Goal: Task Accomplishment & Management: Manage account settings

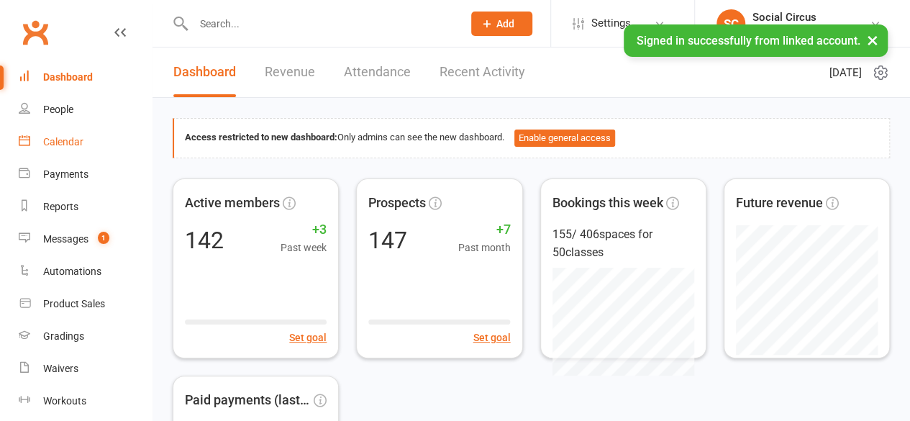
click at [73, 150] on link "Calendar" at bounding box center [85, 142] width 133 height 32
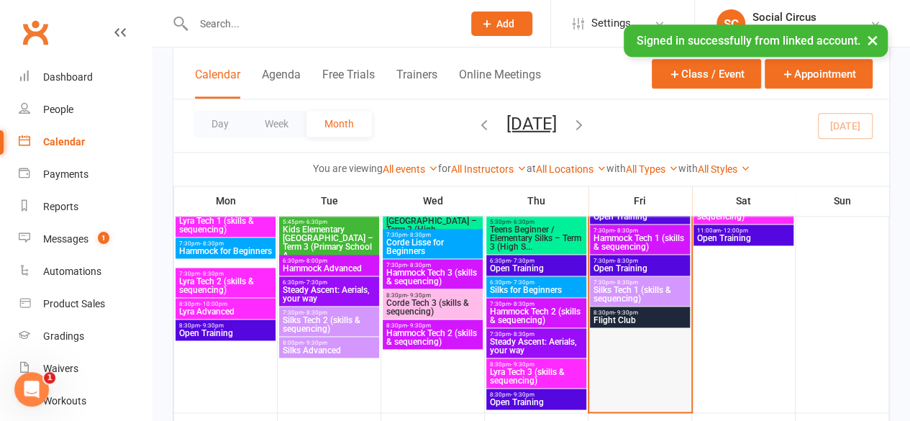
scroll to position [935, 0]
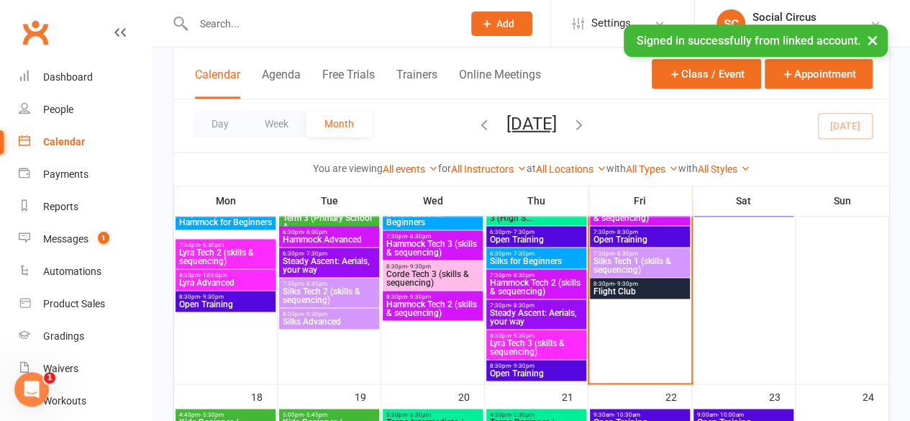
click at [651, 293] on span "Flight Club" at bounding box center [640, 291] width 94 height 9
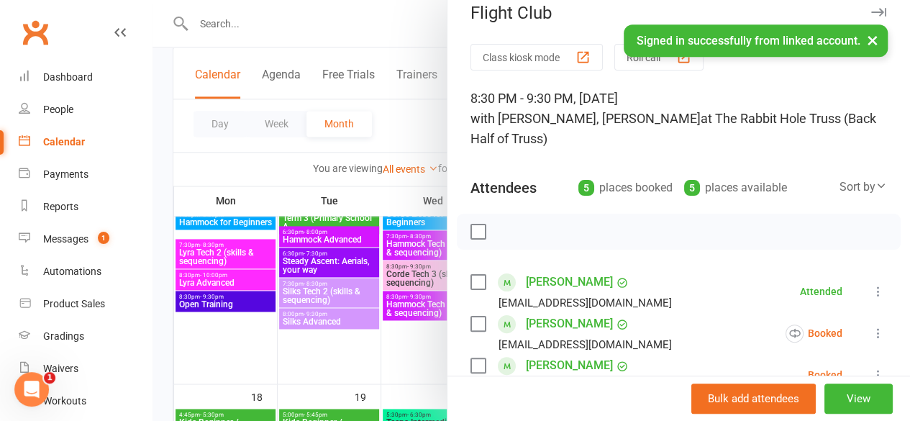
scroll to position [0, 0]
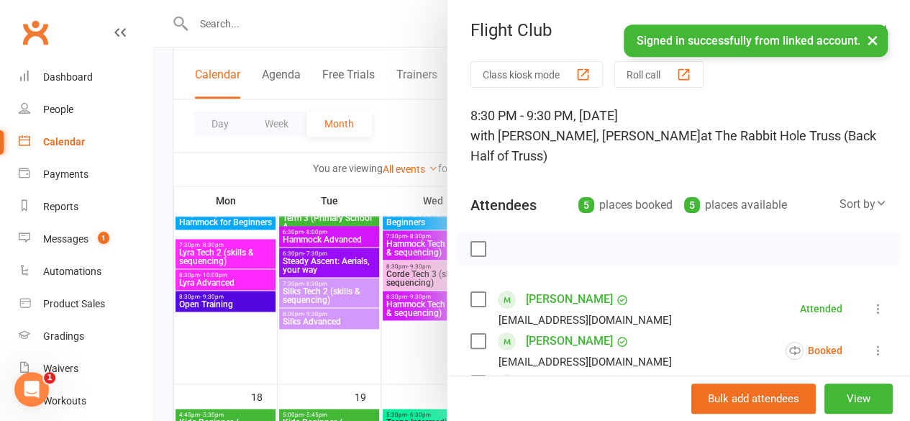
click at [242, 173] on div at bounding box center [530, 210] width 757 height 421
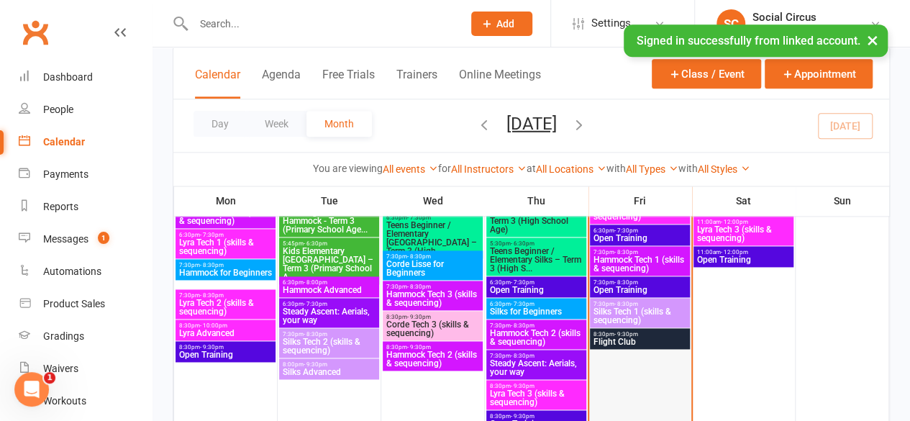
scroll to position [863, 0]
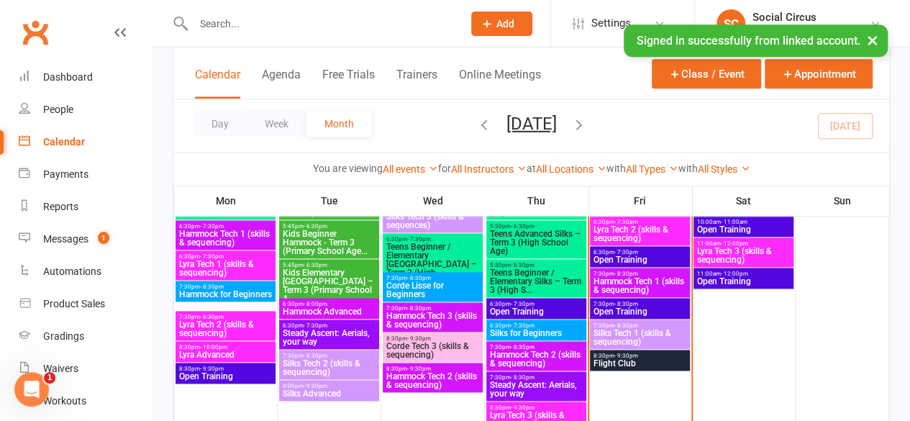
click at [641, 329] on span "Silks Tech 1 (skills & sequencing)" at bounding box center [640, 337] width 94 height 17
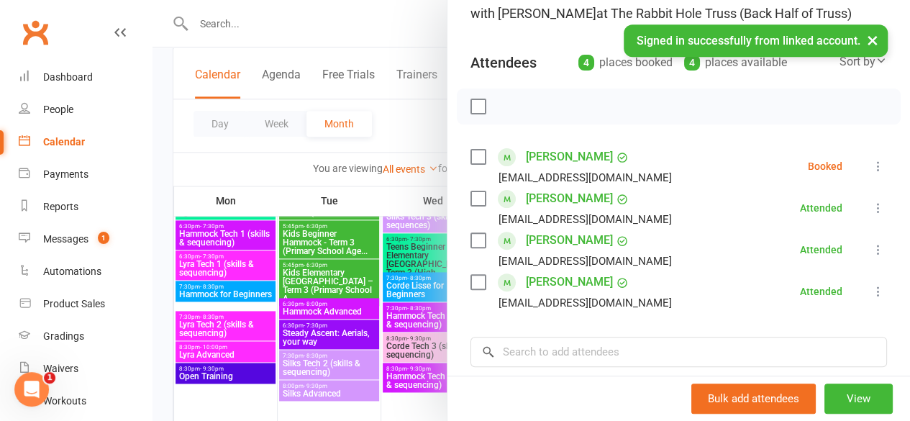
scroll to position [144, 0]
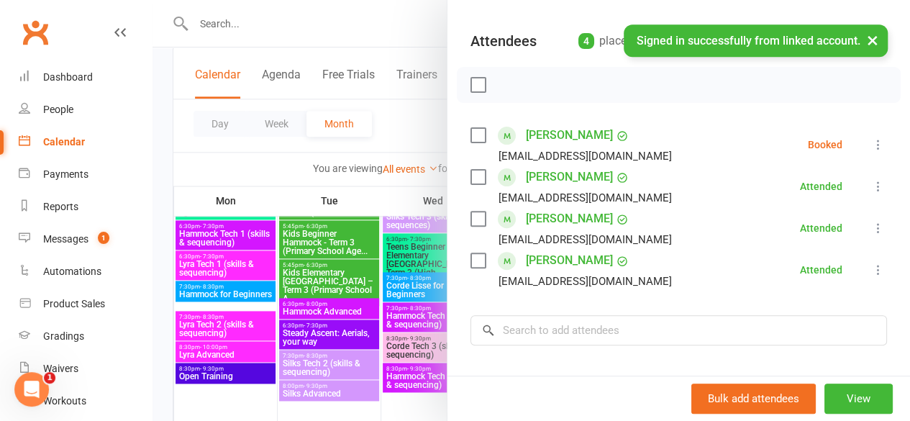
click at [164, 253] on div at bounding box center [530, 210] width 757 height 421
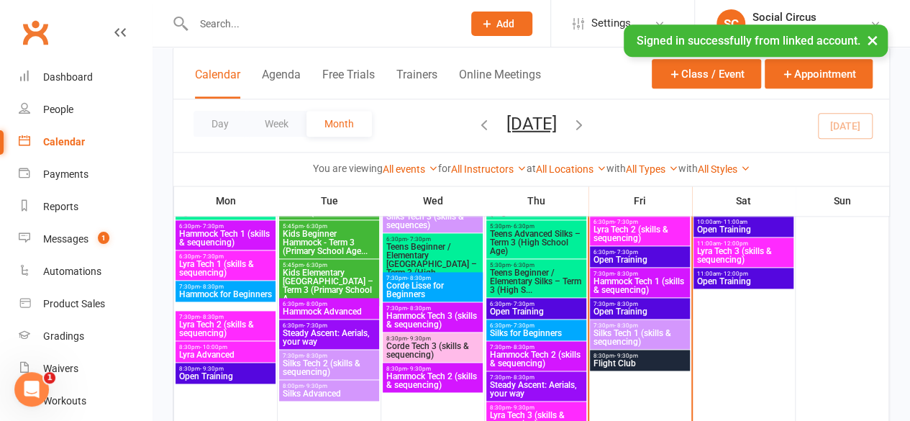
click at [219, 237] on span "Hammock Tech 1 (skills & sequencing)" at bounding box center [225, 237] width 94 height 17
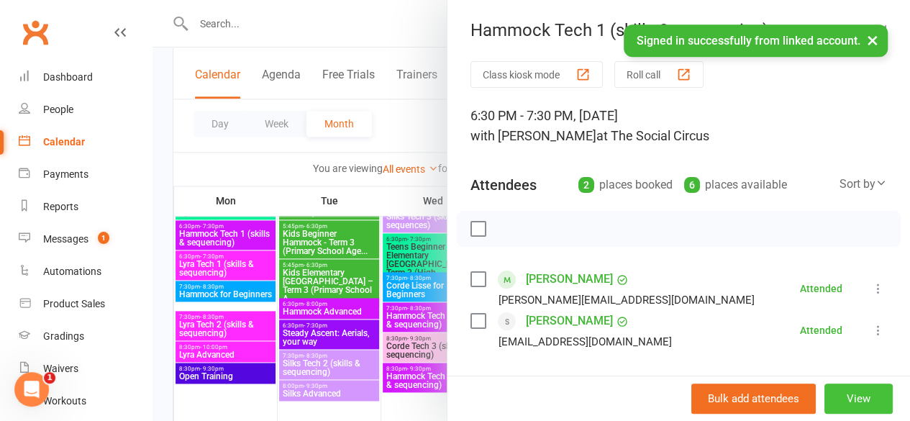
click at [845, 395] on button "View" at bounding box center [858, 398] width 68 height 30
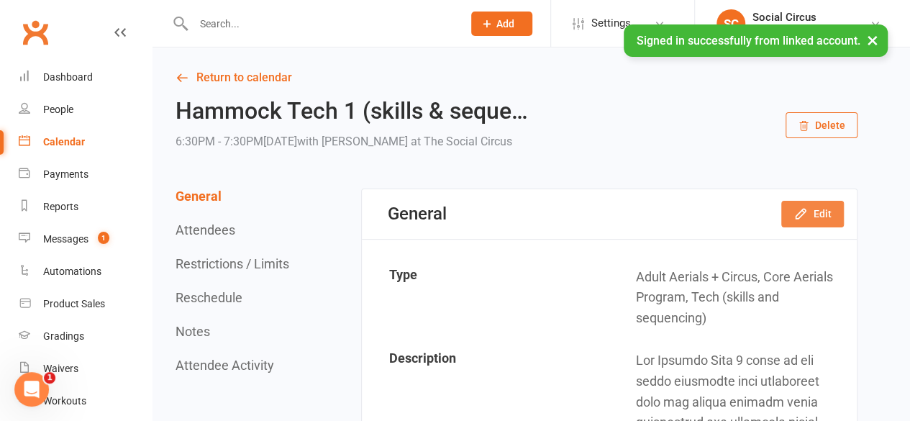
click at [829, 210] on button "Edit" at bounding box center [812, 214] width 63 height 26
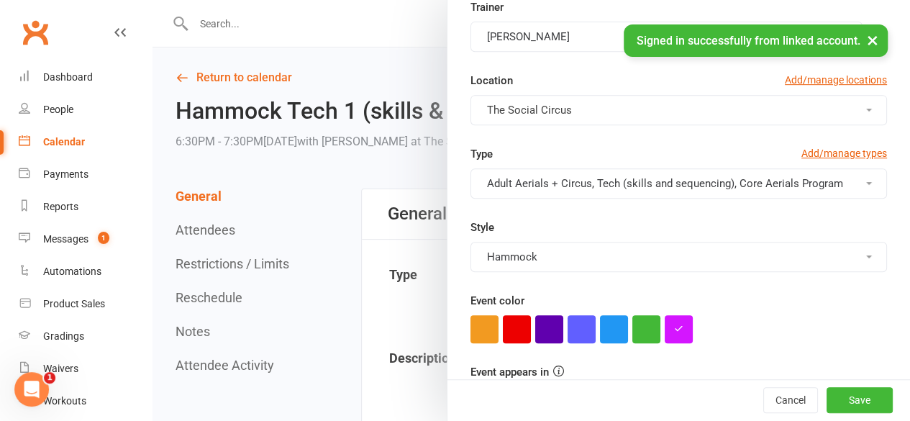
scroll to position [360, 0]
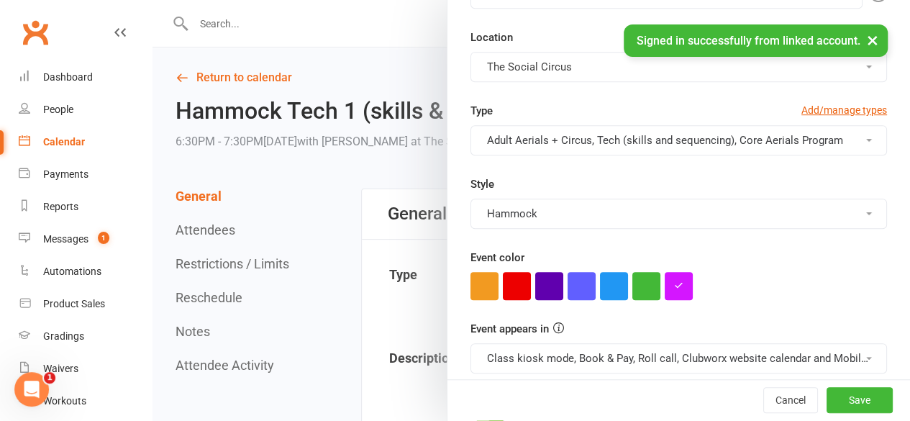
click at [700, 221] on button "Hammock" at bounding box center [678, 213] width 416 height 30
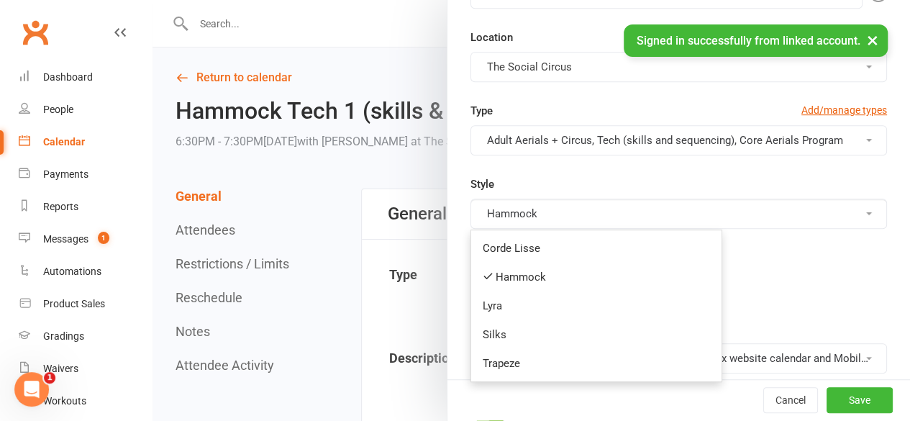
click at [709, 212] on button "Hammock" at bounding box center [678, 213] width 416 height 30
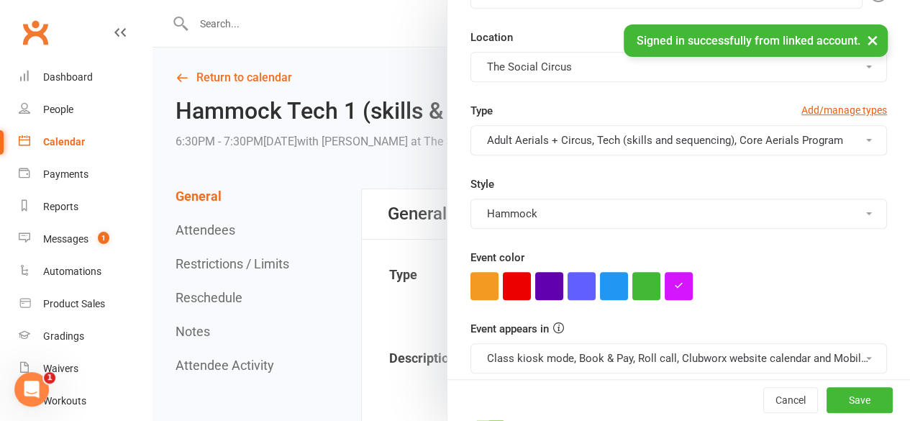
click at [677, 170] on div "Type Add/manage types Adult Aerials + Circus, Tech (skills and sequencing), Cor…" at bounding box center [678, 175] width 438 height 147
click at [845, 401] on button "Save" at bounding box center [859, 401] width 66 height 26
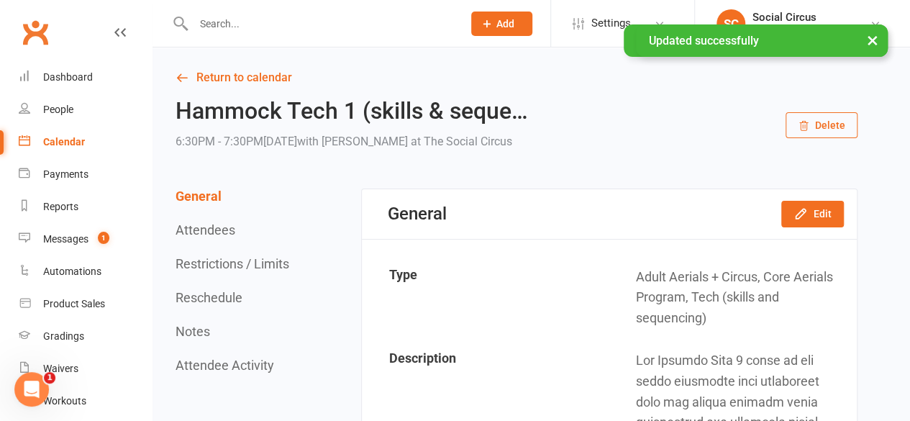
click at [27, 387] on icon "Open Intercom Messenger" at bounding box center [32, 390] width 24 height 24
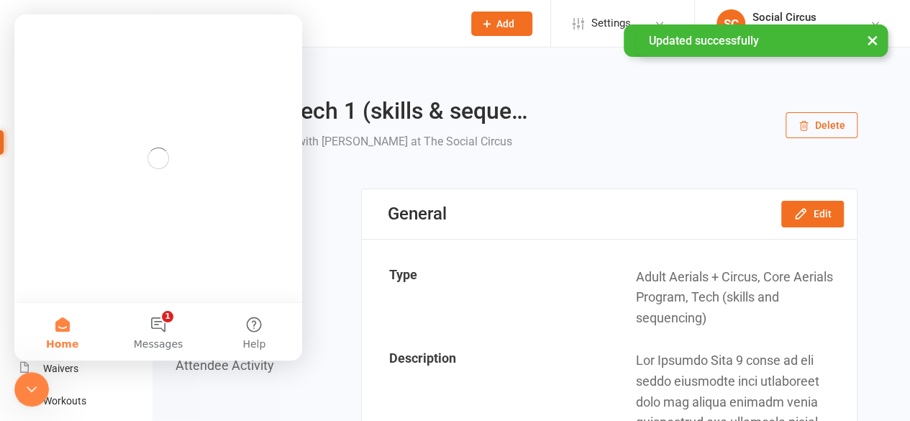
scroll to position [0, 0]
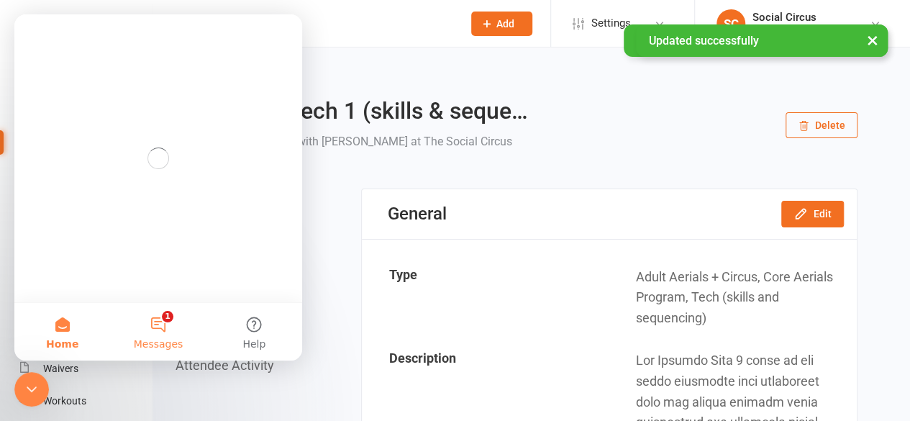
click at [164, 324] on button "1 Messages" at bounding box center [158, 332] width 96 height 58
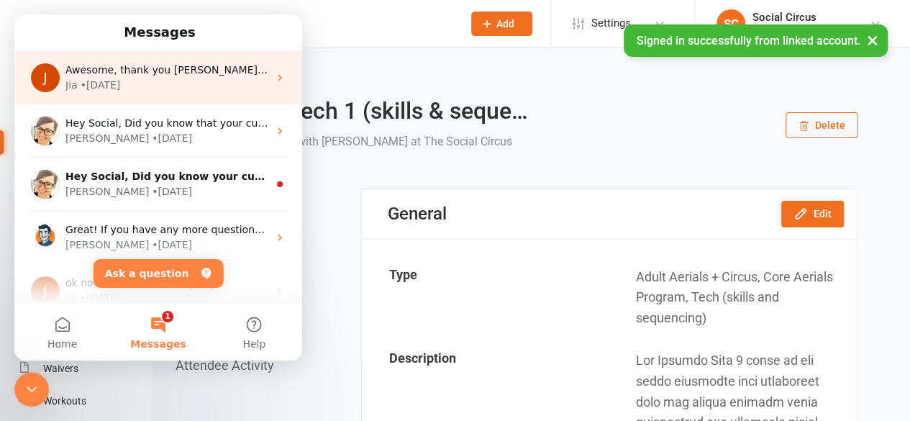
click at [193, 76] on div "Awesome, thank you Jia! x JonayeThe Social Circus G05 5 Money Close, Rouse Hill…" at bounding box center [166, 70] width 203 height 15
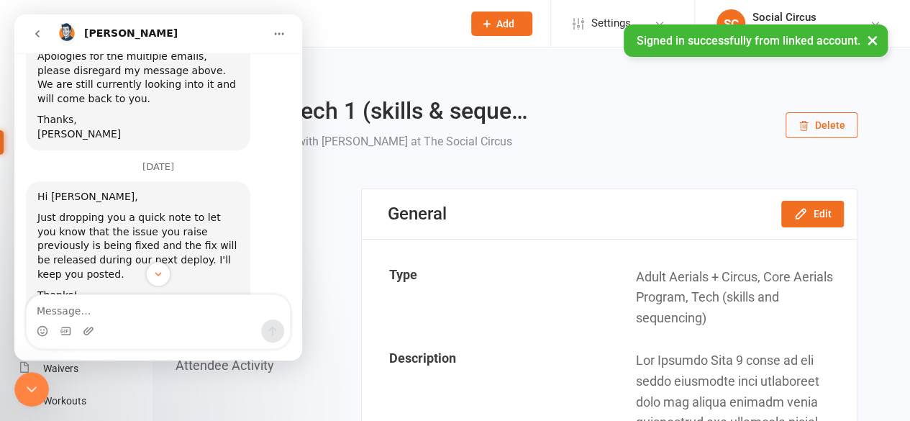
scroll to position [4982, 0]
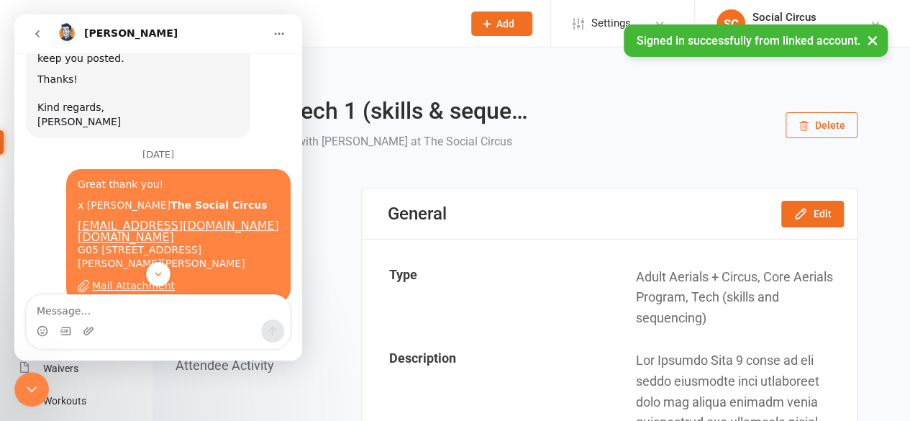
click at [26, 386] on icon "Close Intercom Messenger" at bounding box center [31, 388] width 17 height 17
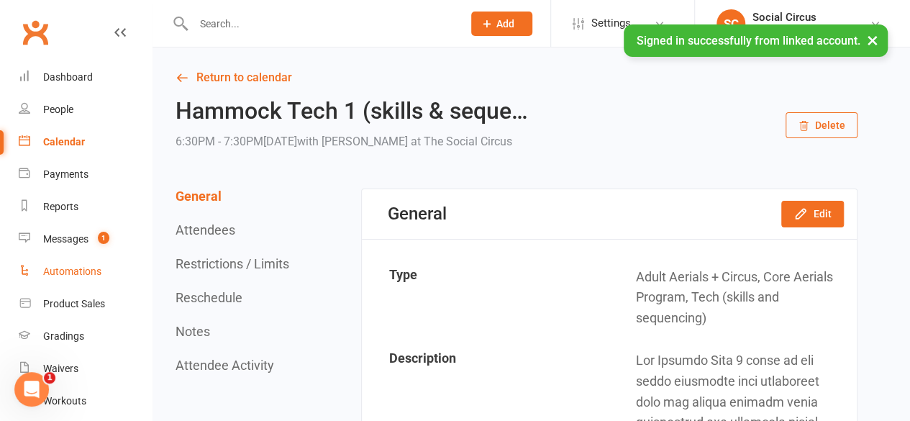
scroll to position [5046, 0]
click at [32, 396] on icon "Open Intercom Messenger" at bounding box center [32, 390] width 24 height 24
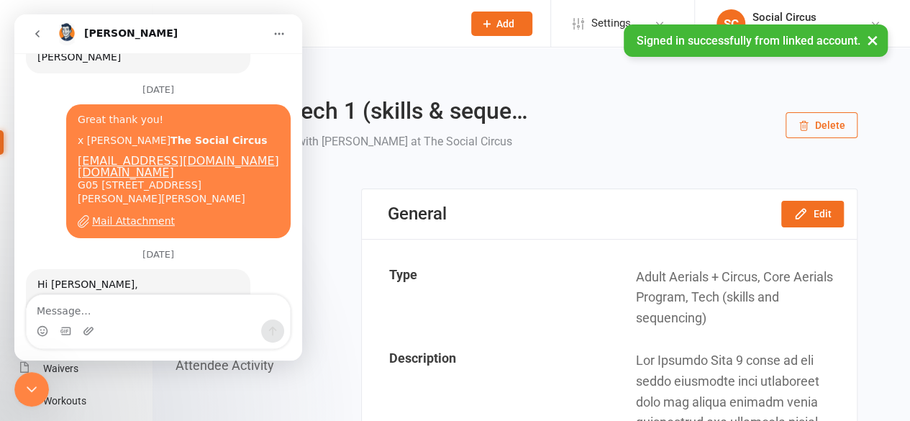
click at [37, 36] on icon "go back" at bounding box center [38, 34] width 12 height 12
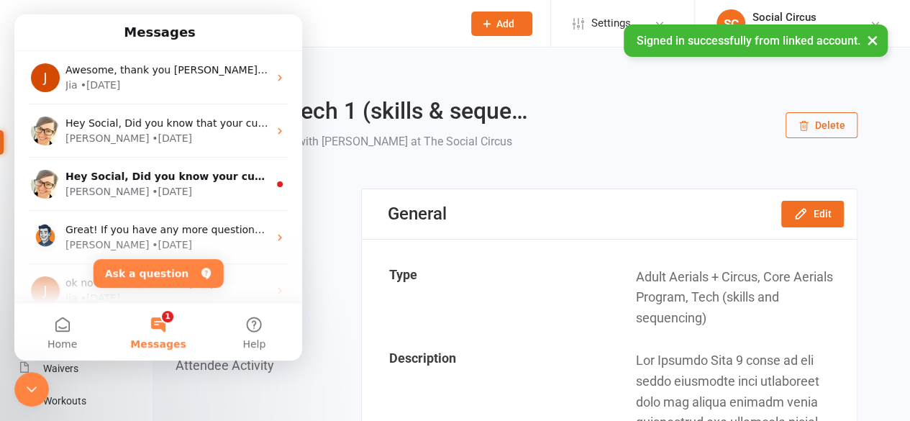
scroll to position [0, 0]
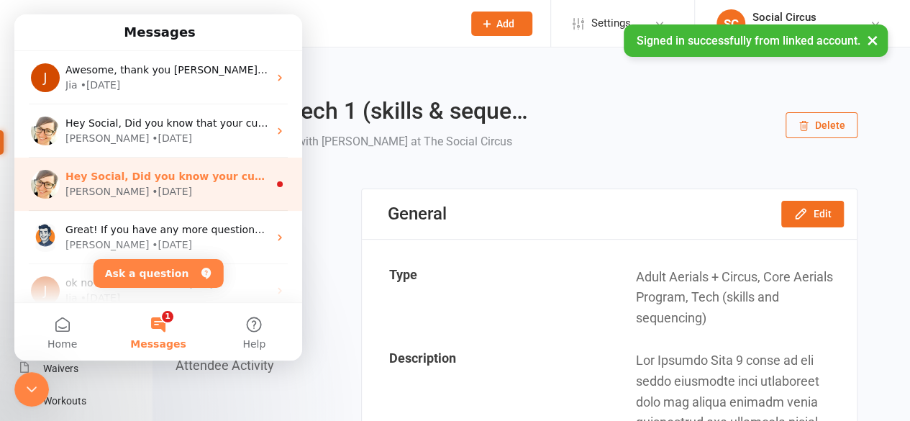
click at [155, 188] on div "Emily • 8w ago" at bounding box center [166, 191] width 203 height 15
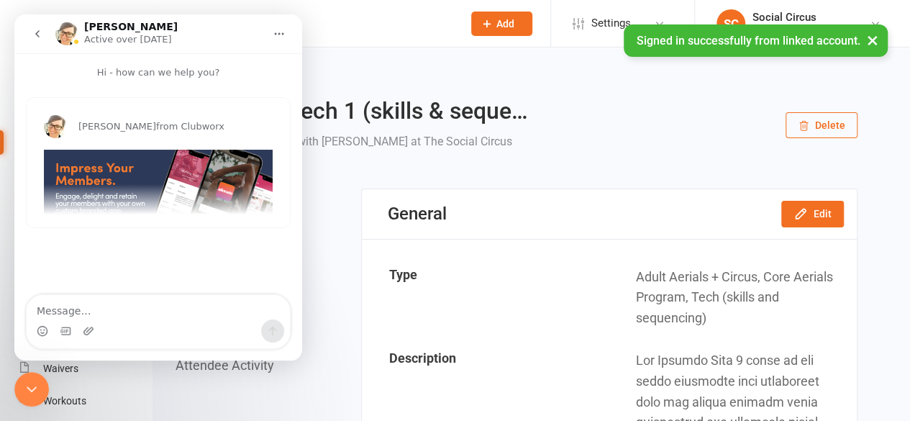
click at [36, 32] on icon "go back" at bounding box center [38, 34] width 12 height 12
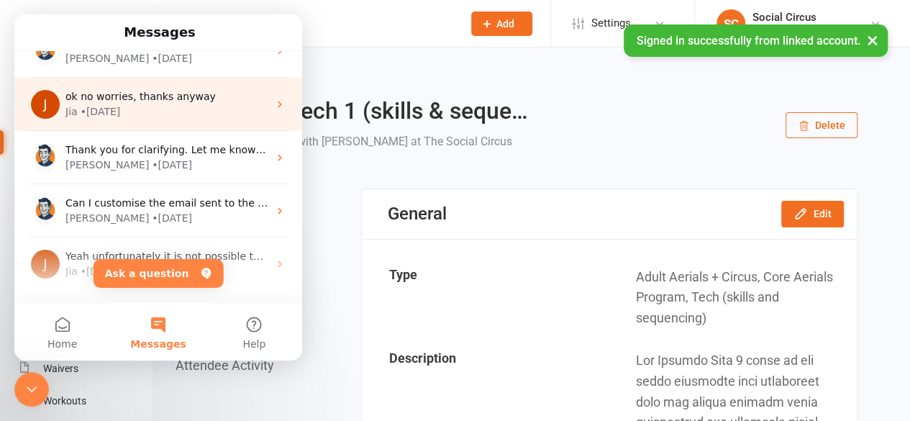
scroll to position [216, 0]
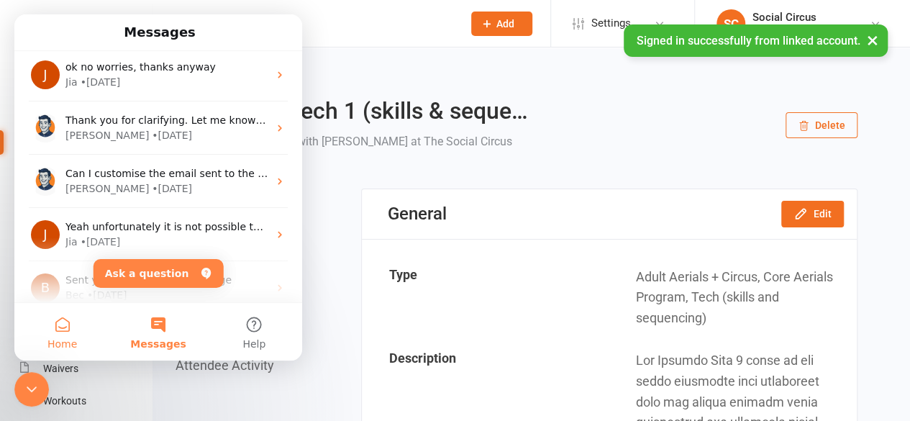
click at [81, 326] on button "Home" at bounding box center [62, 332] width 96 height 58
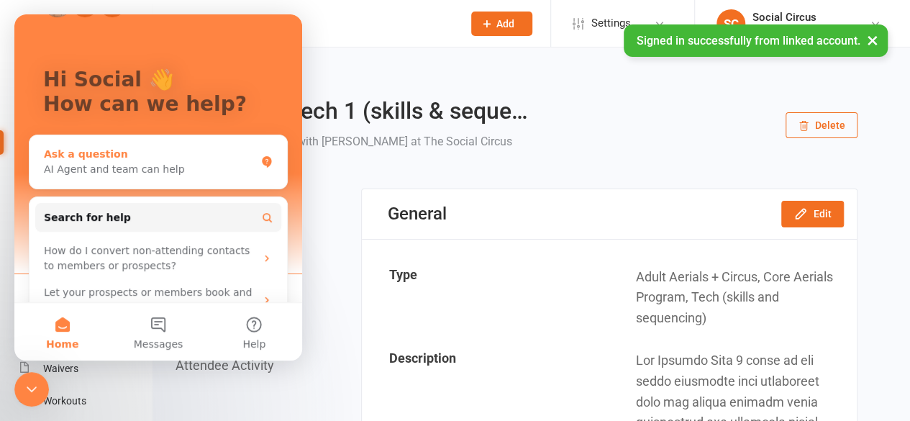
scroll to position [72, 0]
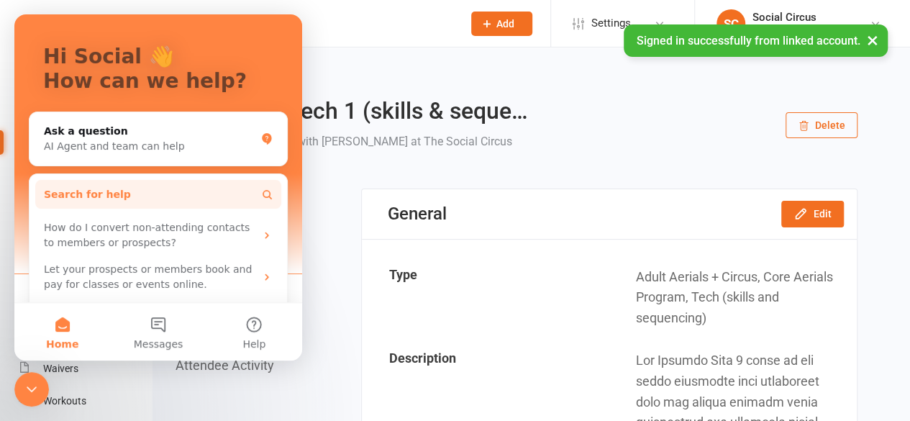
click at [196, 196] on button "Search for help" at bounding box center [158, 194] width 246 height 29
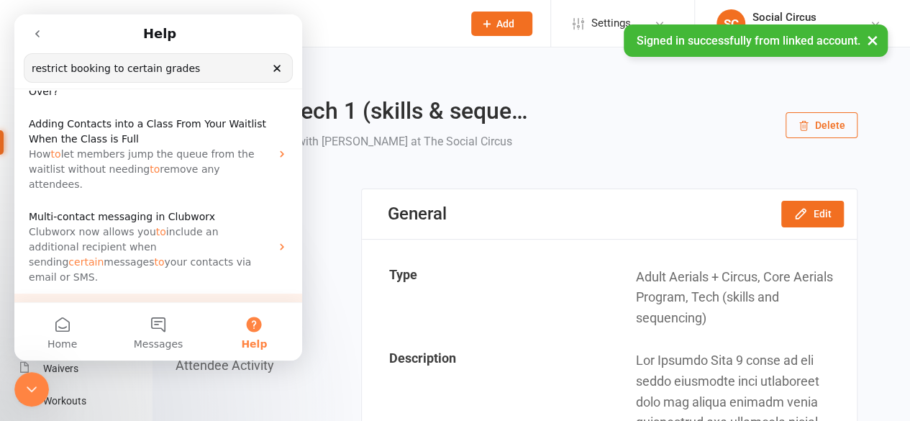
scroll to position [256, 0]
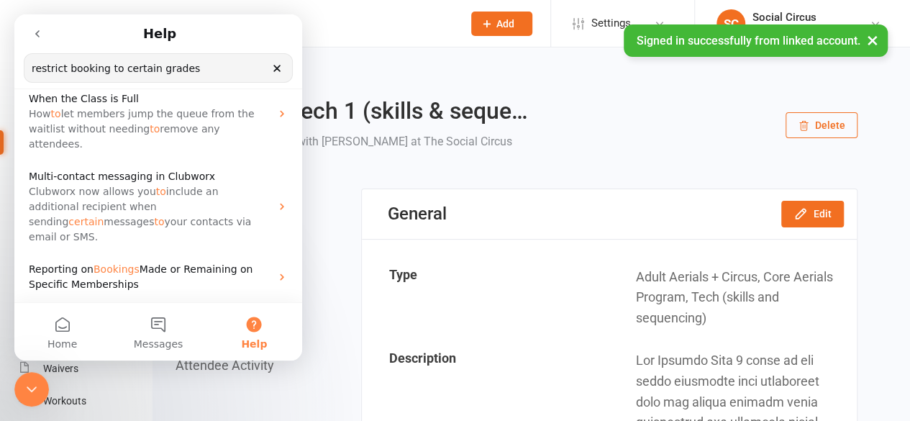
type input "restrict booking to certain grades"
click at [332, 76] on link "Return to calendar" at bounding box center [516, 78] width 682 height 20
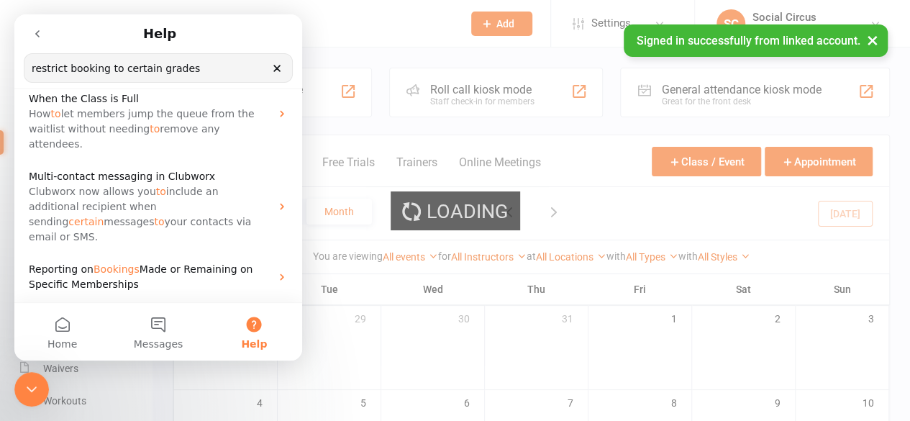
drag, startPoint x: 273, startPoint y: 70, endPoint x: 323, endPoint y: 103, distance: 59.6
click at [273, 70] on icon "Clear" at bounding box center [277, 69] width 12 height 12
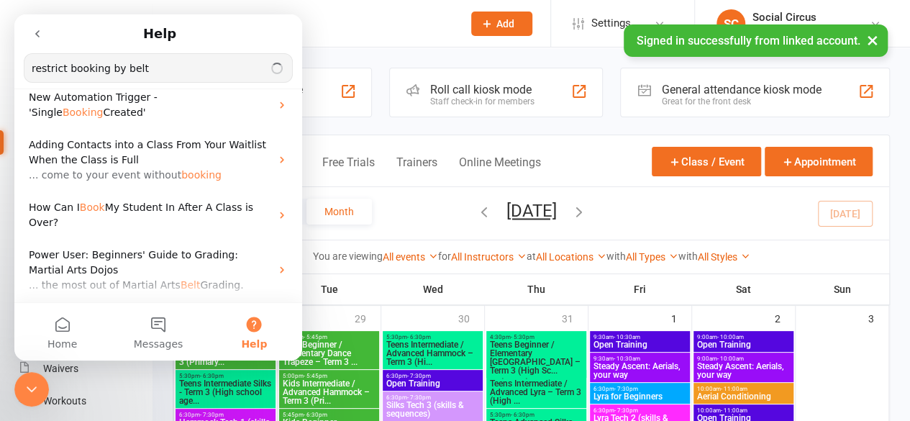
scroll to position [226, 0]
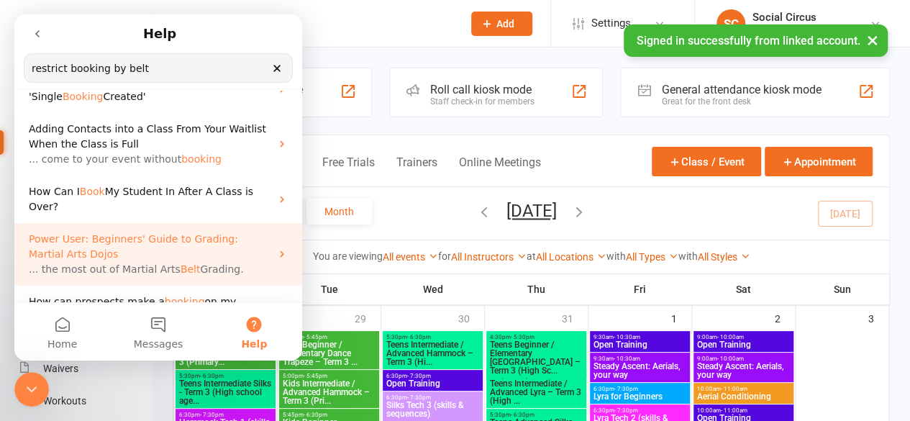
type input "restrict booking by belt"
click at [224, 233] on span "Power User: Beginners' Guide to Grading: Martial Arts Dojos" at bounding box center [133, 246] width 209 height 27
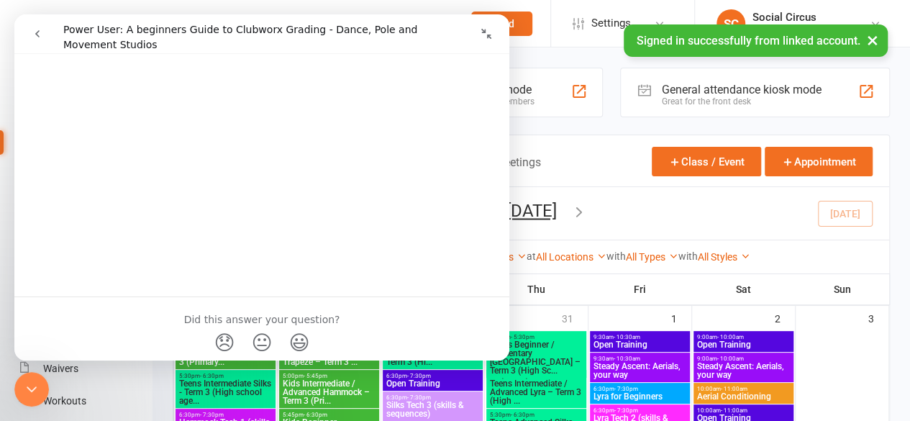
scroll to position [431, 0]
click at [489, 34] on icon "Collapse window" at bounding box center [486, 34] width 12 height 12
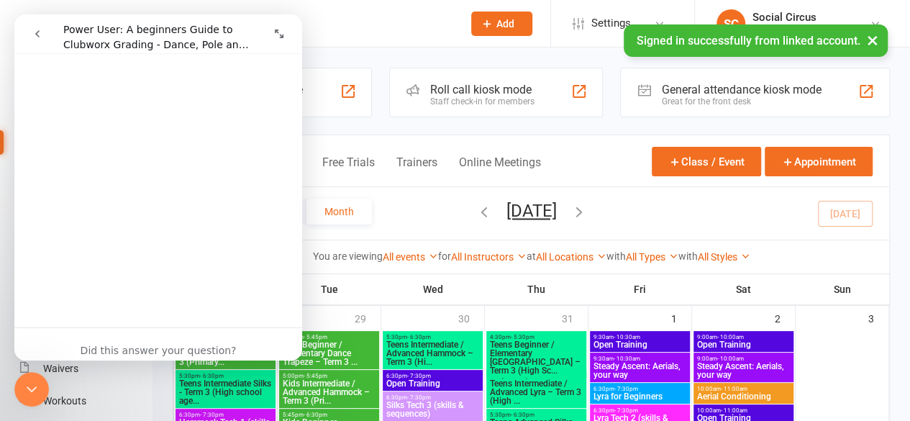
scroll to position [447, 0]
click at [39, 31] on icon "go back" at bounding box center [37, 33] width 4 height 7
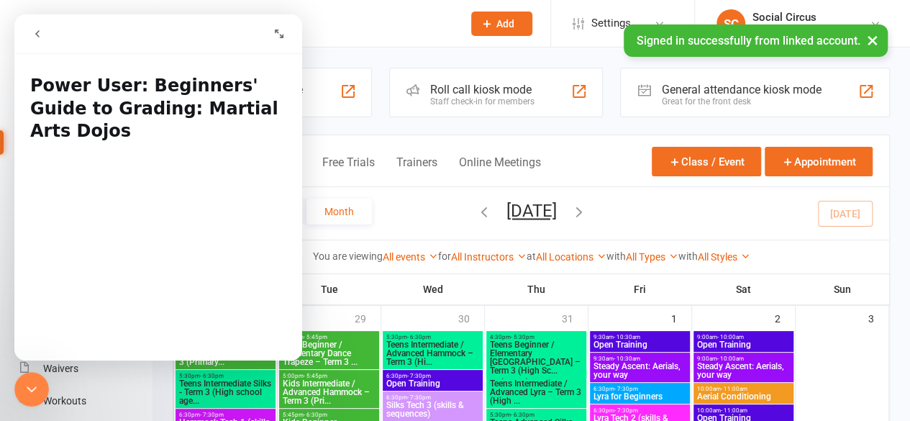
click at [27, 392] on icon "Close Intercom Messenger" at bounding box center [31, 388] width 17 height 17
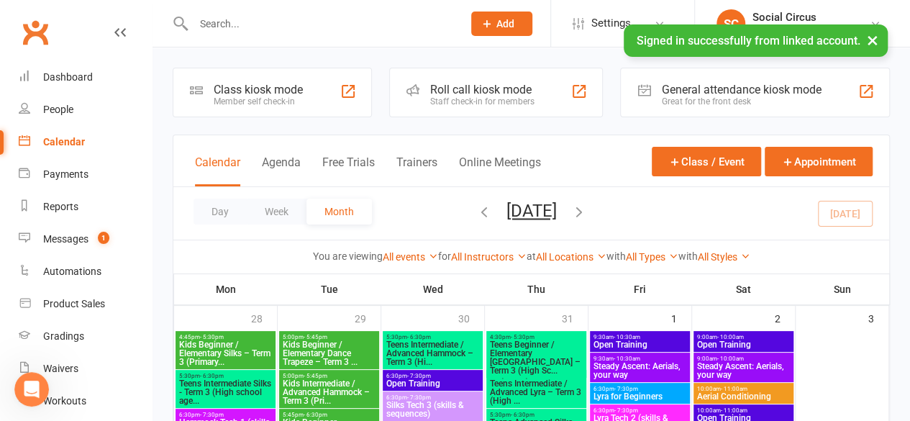
click at [30, 385] on icon "Open Intercom Messenger" at bounding box center [32, 390] width 24 height 24
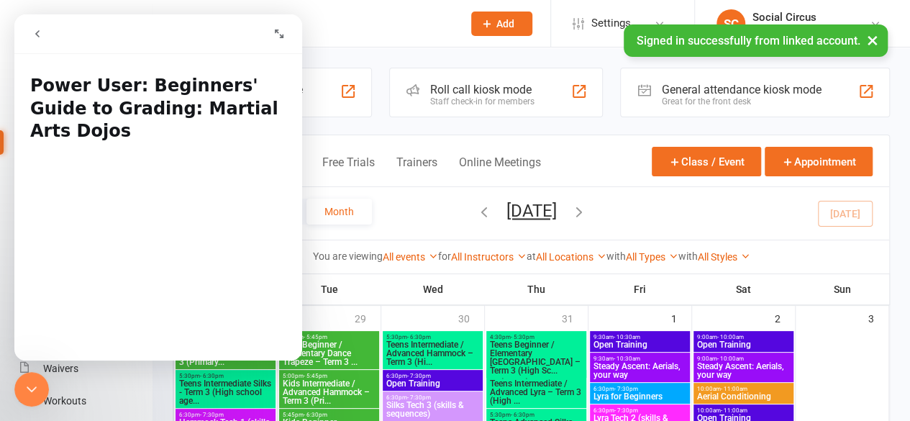
click at [32, 38] on icon "go back" at bounding box center [38, 34] width 12 height 12
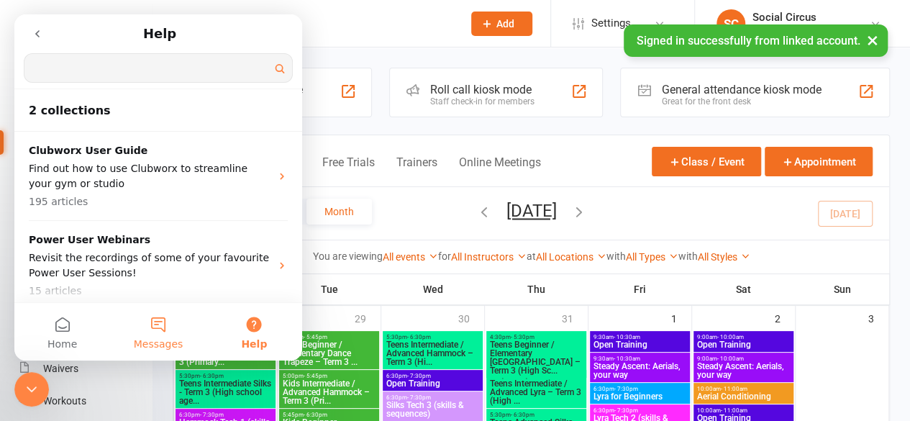
click at [158, 324] on button "Messages" at bounding box center [158, 332] width 96 height 58
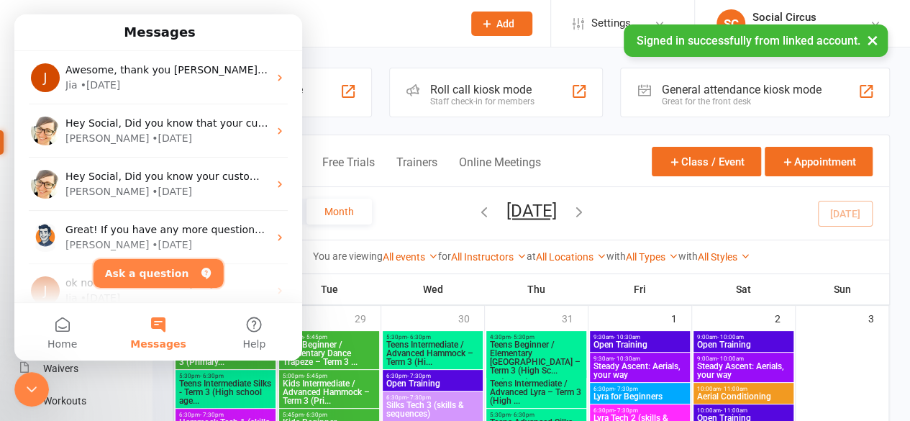
click at [162, 274] on button "Ask a question" at bounding box center [158, 273] width 130 height 29
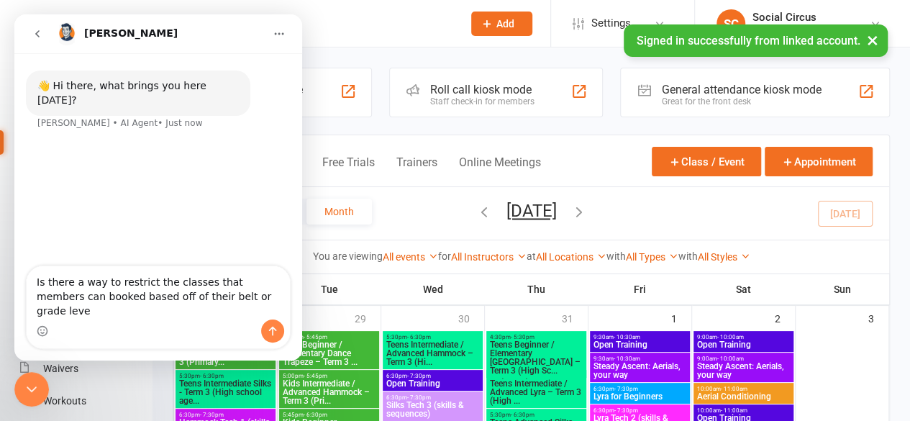
type textarea "Is there a way to restrict the classes that members can booked based off of the…"
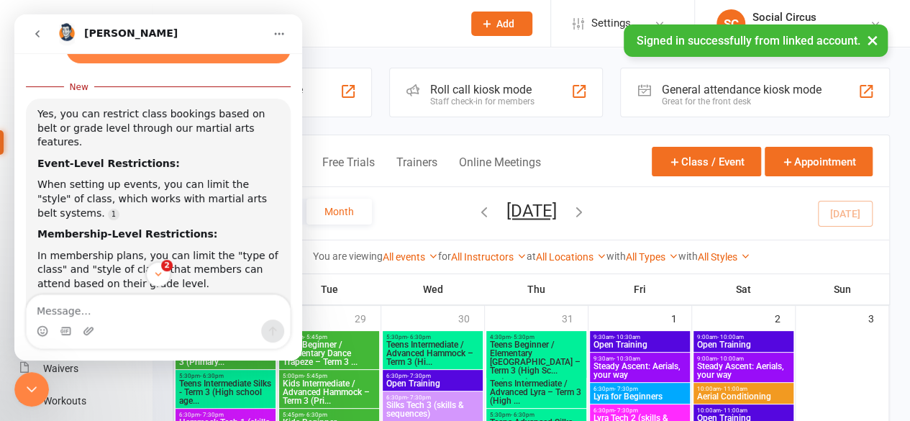
scroll to position [145, 0]
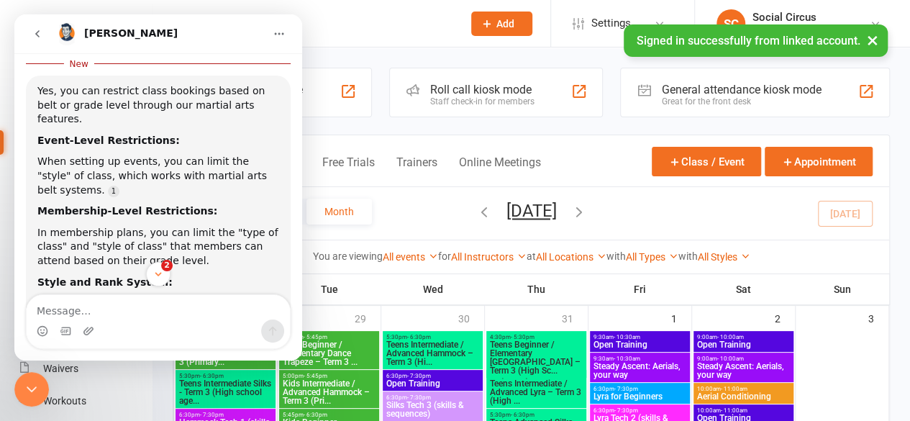
click at [239, 275] on div "Style and Rank System:" at bounding box center [158, 282] width 242 height 14
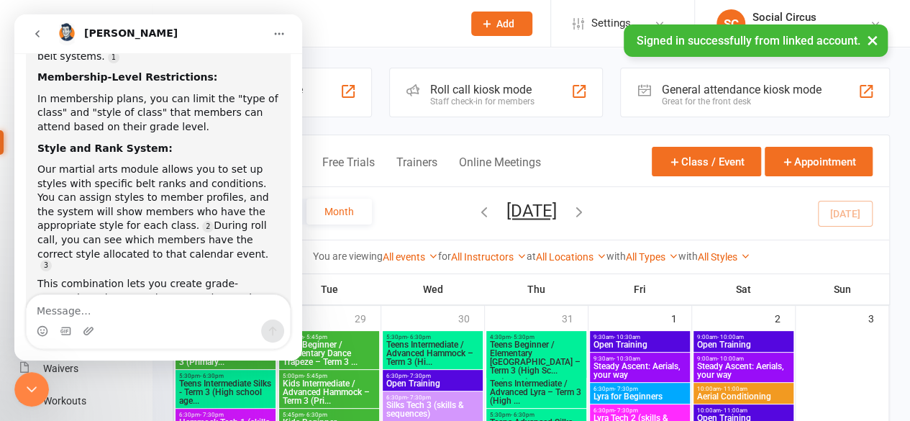
scroll to position [196, 0]
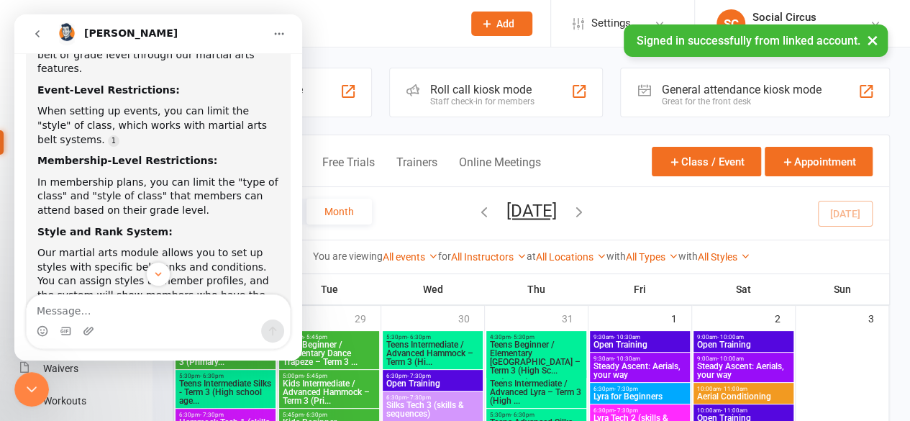
click at [371, 30] on input "text" at bounding box center [321, 24] width 264 height 20
click at [37, 35] on icon "go back" at bounding box center [37, 33] width 4 height 7
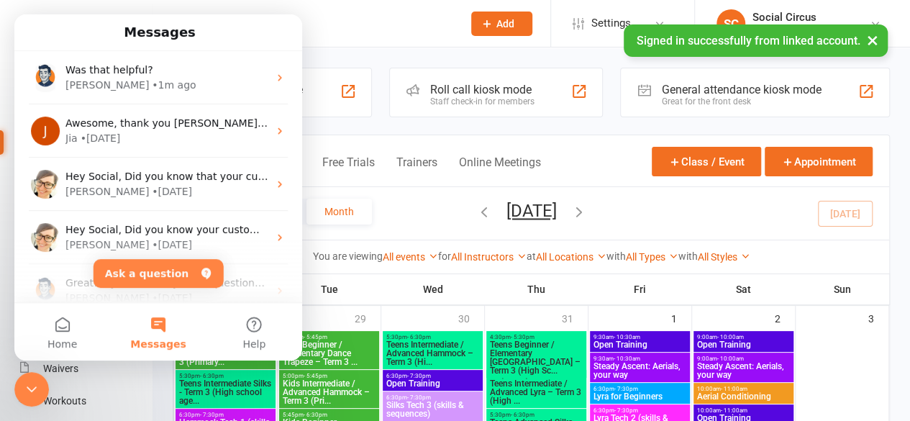
scroll to position [122, 0]
click at [68, 333] on button "Home" at bounding box center [62, 332] width 96 height 58
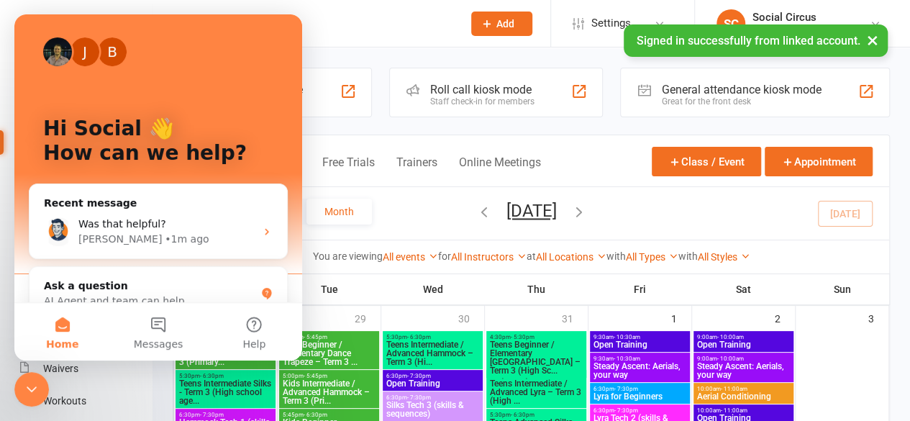
click at [35, 392] on icon "Close Intercom Messenger" at bounding box center [31, 388] width 17 height 17
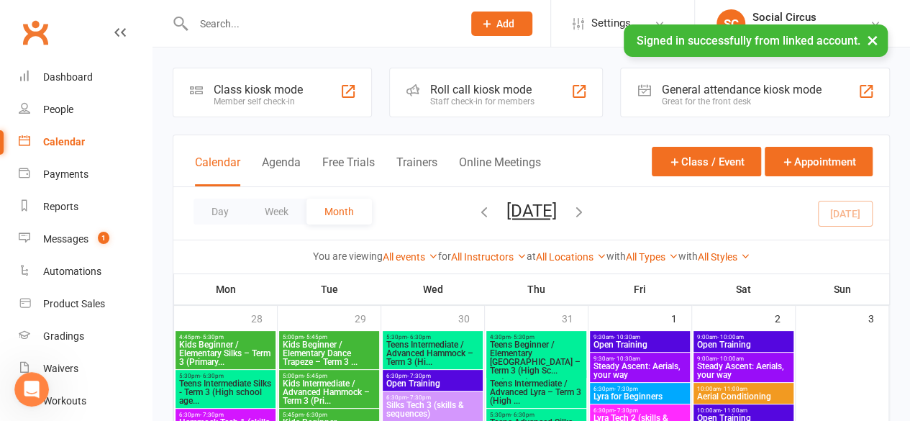
click at [231, 15] on input "text" at bounding box center [321, 24] width 264 height 20
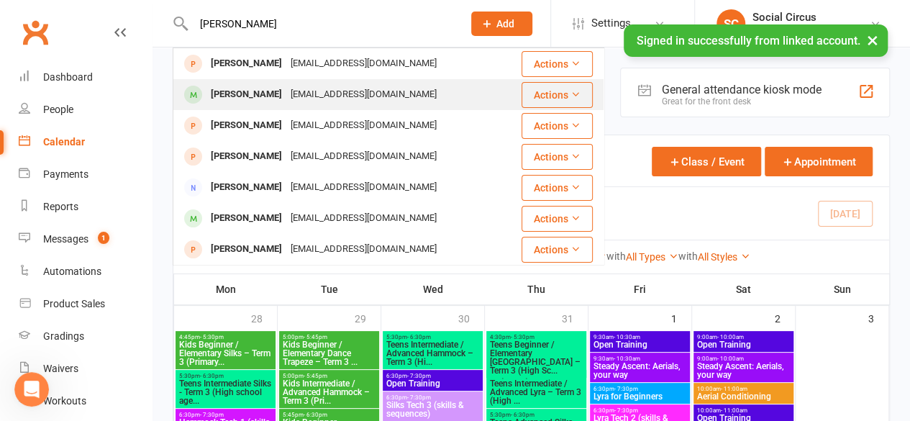
type input "amanda"
click at [249, 98] on div "Amanda Cain" at bounding box center [246, 94] width 80 height 21
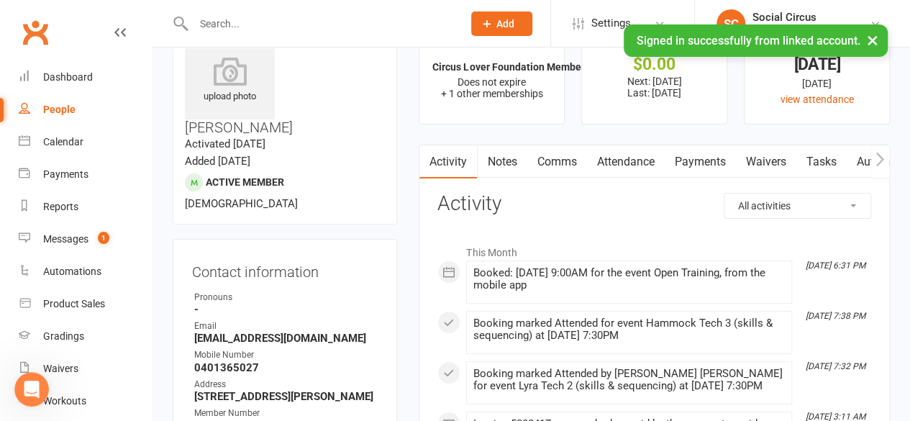
scroll to position [72, 0]
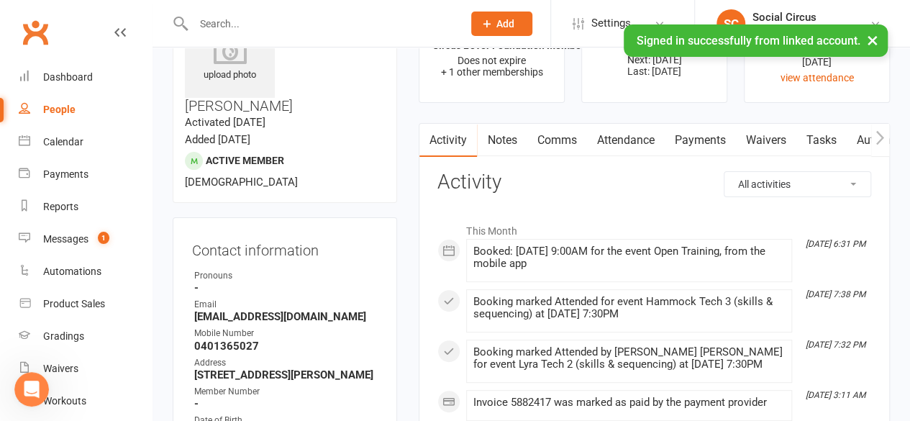
click at [879, 135] on icon "button" at bounding box center [879, 137] width 9 height 15
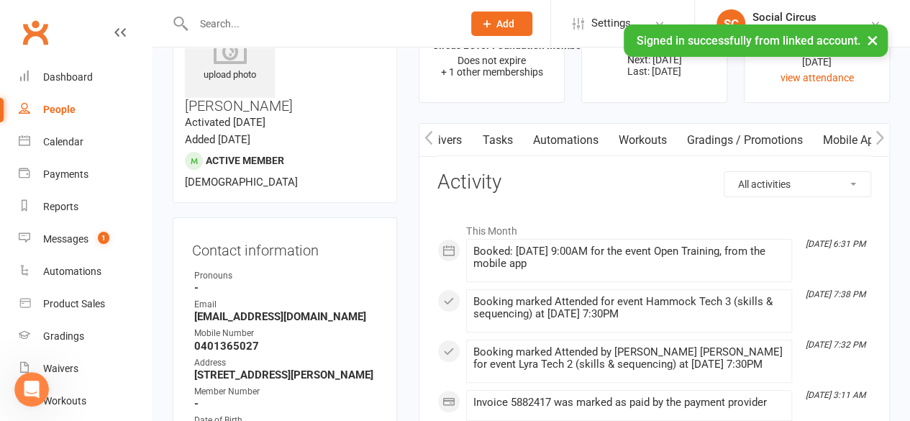
scroll to position [0, 512]
click at [546, 151] on link "Gradings / Promotions" at bounding box center [563, 140] width 136 height 33
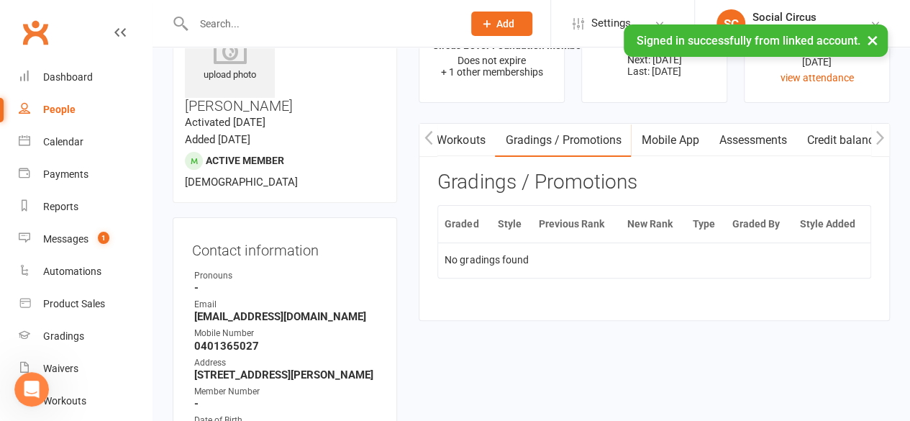
click at [547, 255] on td "No gradings found" at bounding box center [654, 259] width 432 height 35
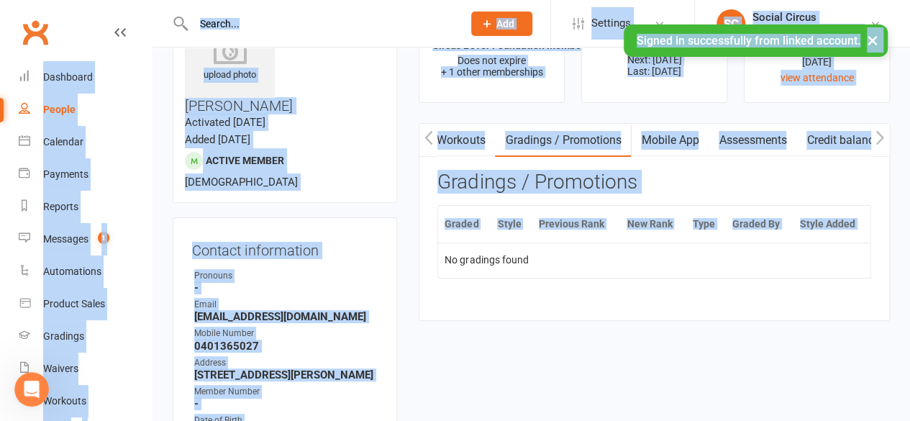
click at [547, 255] on td "No gradings found" at bounding box center [654, 259] width 432 height 35
click at [76, 333] on div "Gradings" at bounding box center [63, 336] width 41 height 12
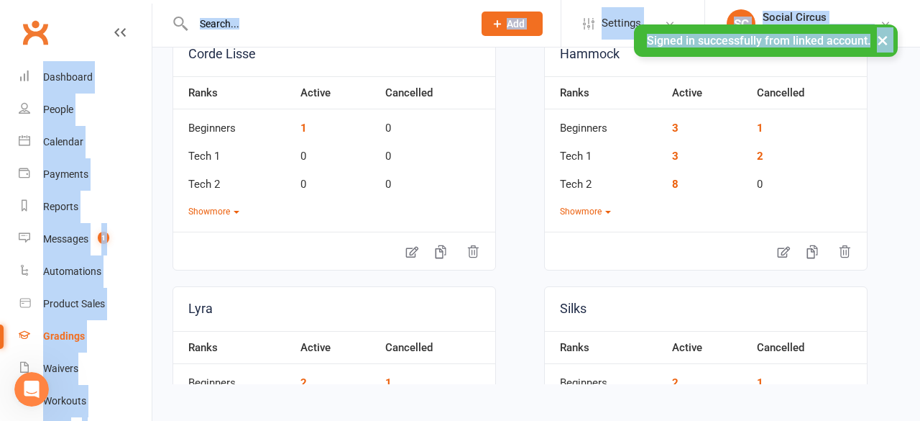
scroll to position [72, 0]
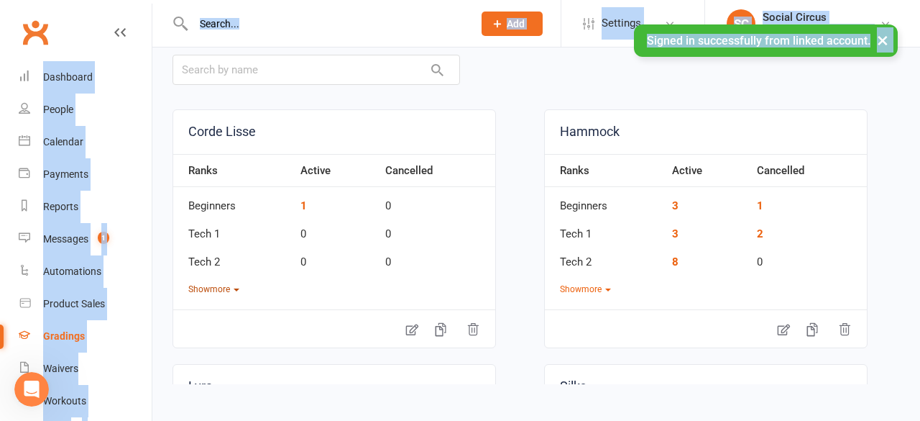
click at [223, 290] on button "Show more" at bounding box center [213, 290] width 51 height 14
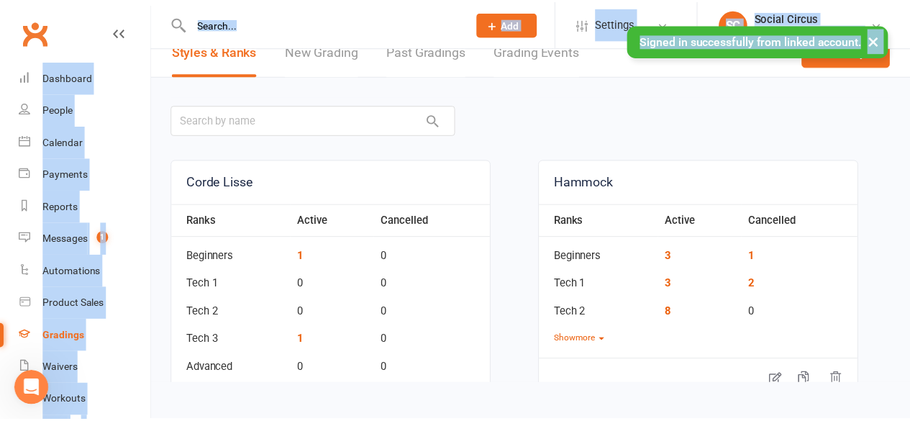
scroll to position [0, 0]
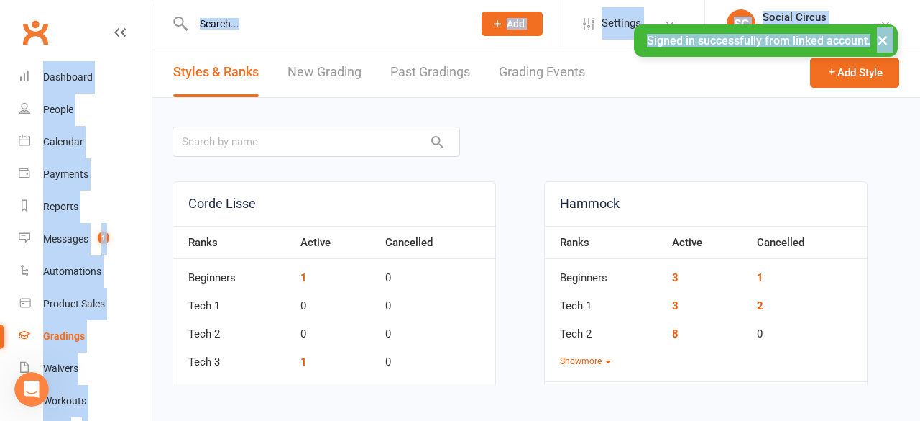
click at [355, 71] on link "New Grading" at bounding box center [325, 72] width 74 height 50
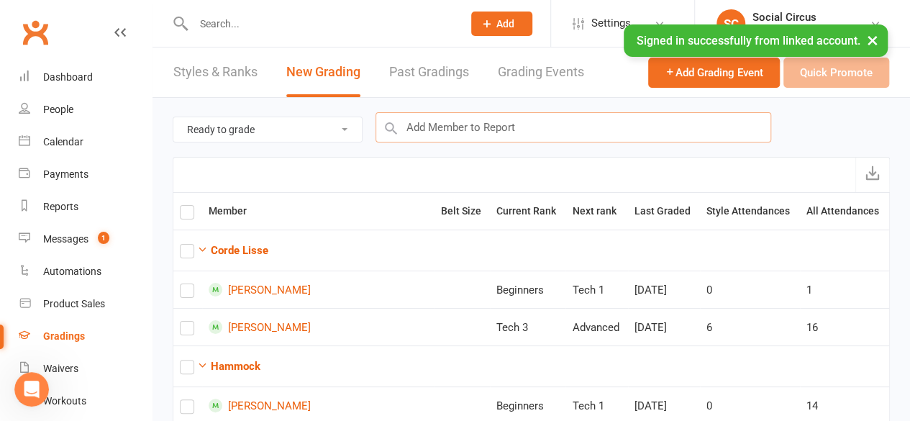
click at [469, 130] on input "text" at bounding box center [572, 127] width 395 height 30
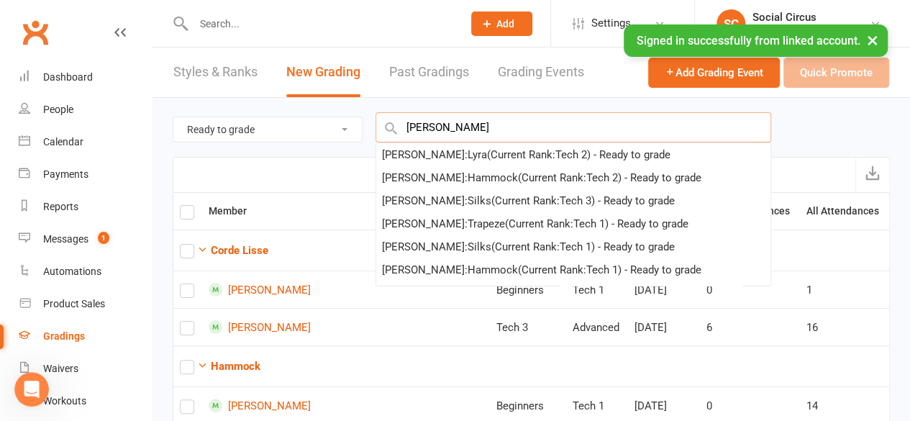
type input "amanda"
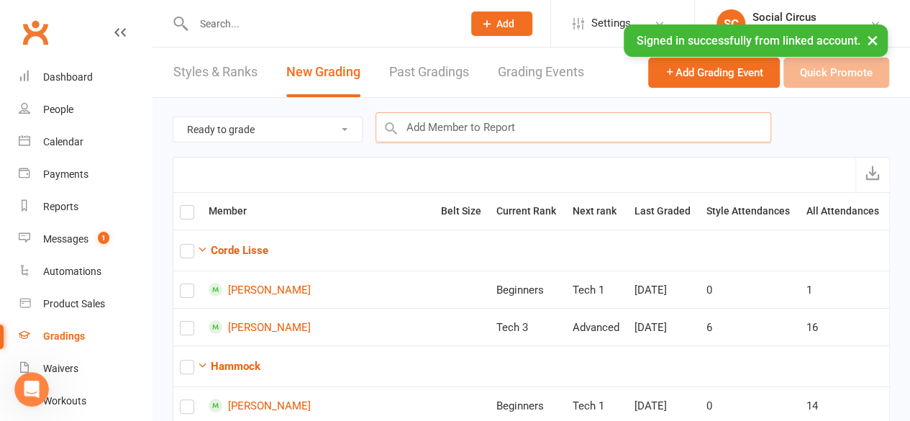
click at [458, 126] on input "text" at bounding box center [572, 127] width 395 height 30
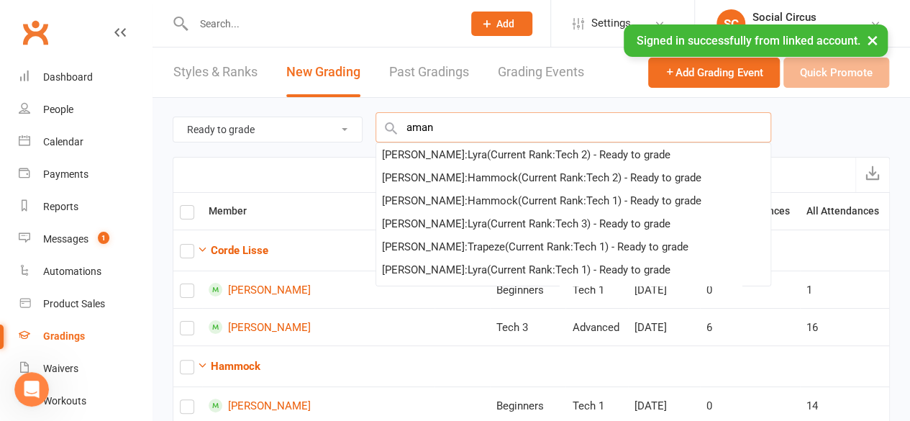
type input "amand"
click at [322, 148] on div "Ready to grade All members enrolled in a style Active members enrolled in a sty…" at bounding box center [531, 127] width 717 height 59
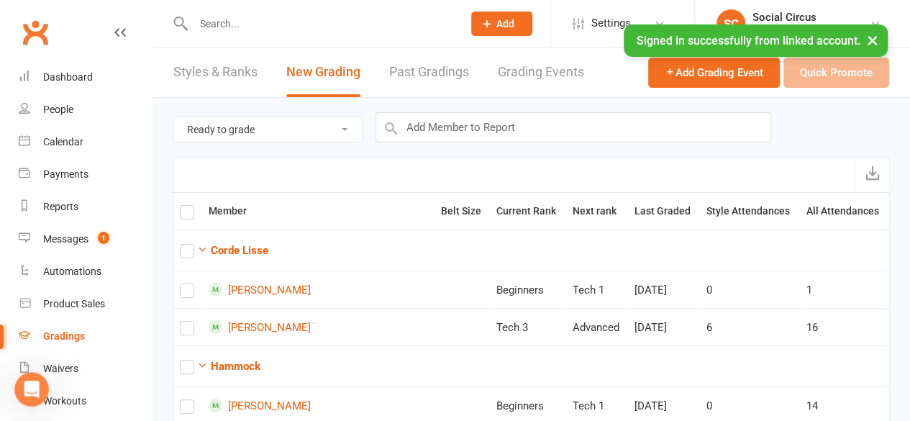
click at [539, 76] on link "Grading Events" at bounding box center [541, 72] width 86 height 50
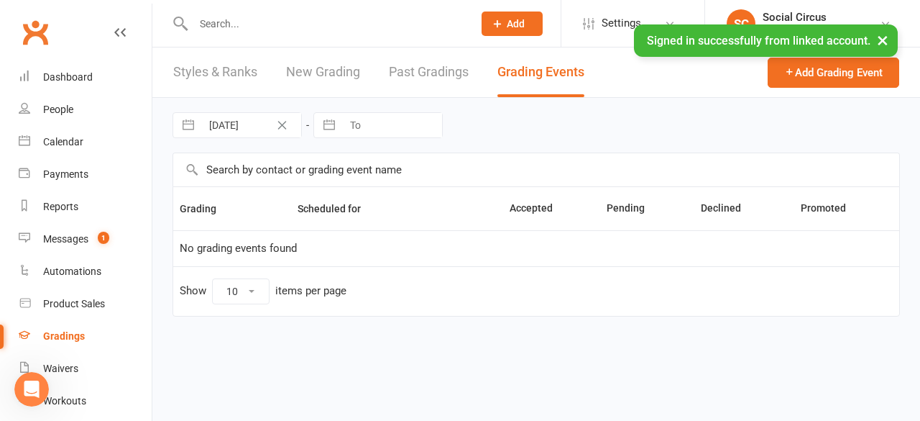
click at [399, 73] on link "Past Gradings" at bounding box center [429, 72] width 80 height 50
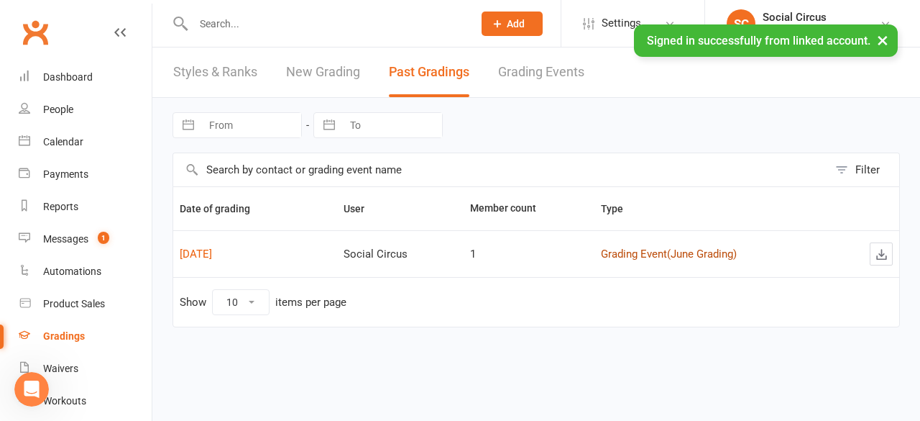
click at [605, 253] on link "Grading Event ( June Grading )" at bounding box center [669, 253] width 136 height 13
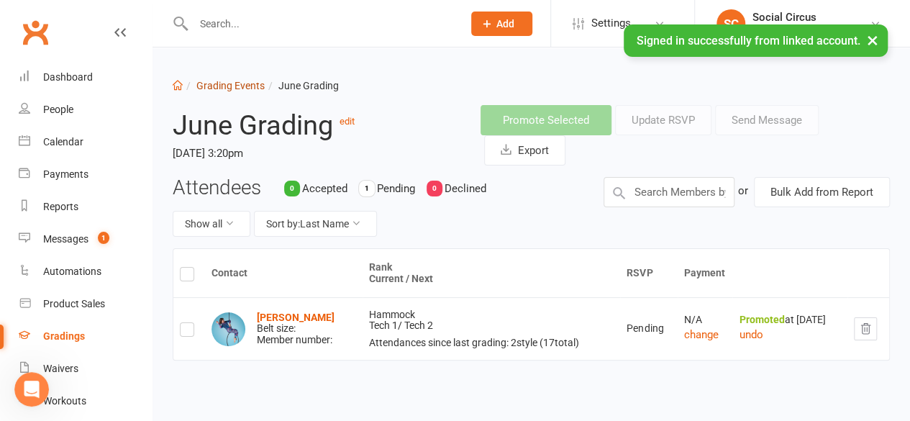
click at [237, 83] on link "Grading Events" at bounding box center [230, 86] width 68 height 12
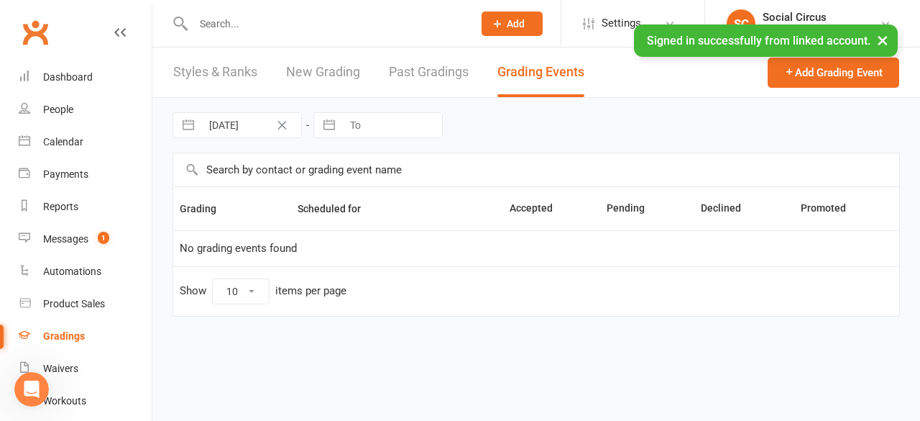
click at [340, 70] on link "New Grading" at bounding box center [323, 72] width 74 height 50
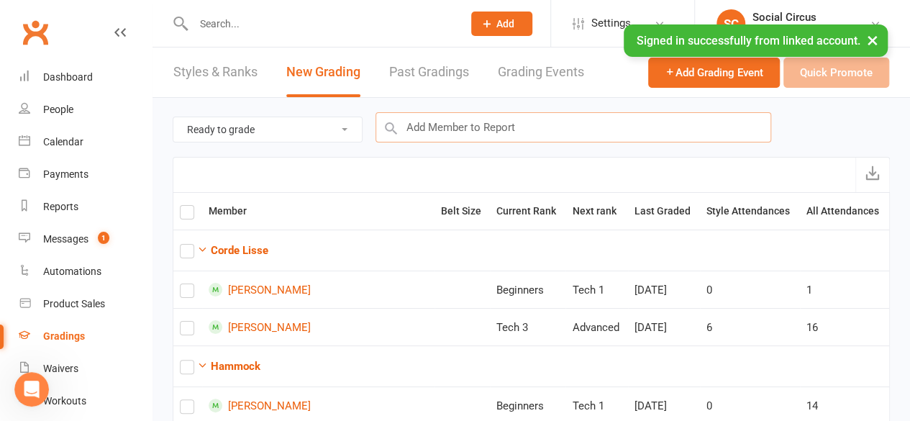
click at [525, 124] on input "text" at bounding box center [572, 127] width 395 height 30
type input "k"
click at [513, 67] on link "Grading Events" at bounding box center [541, 72] width 86 height 50
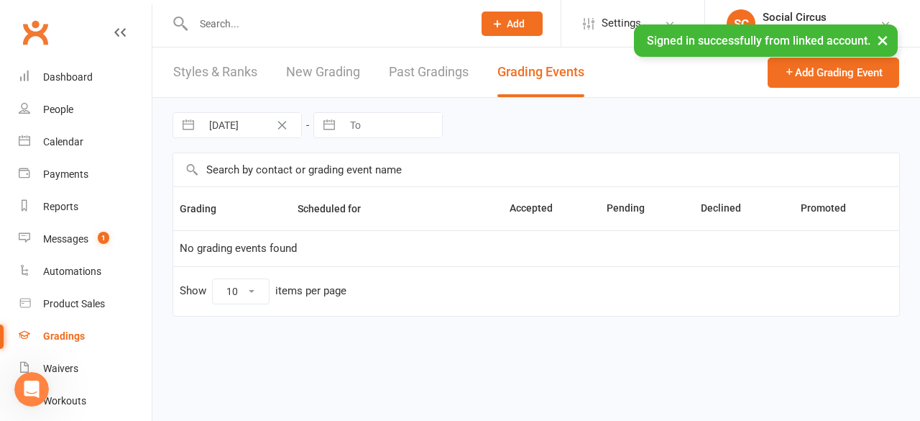
click at [426, 73] on link "Past Gradings" at bounding box center [429, 72] width 80 height 50
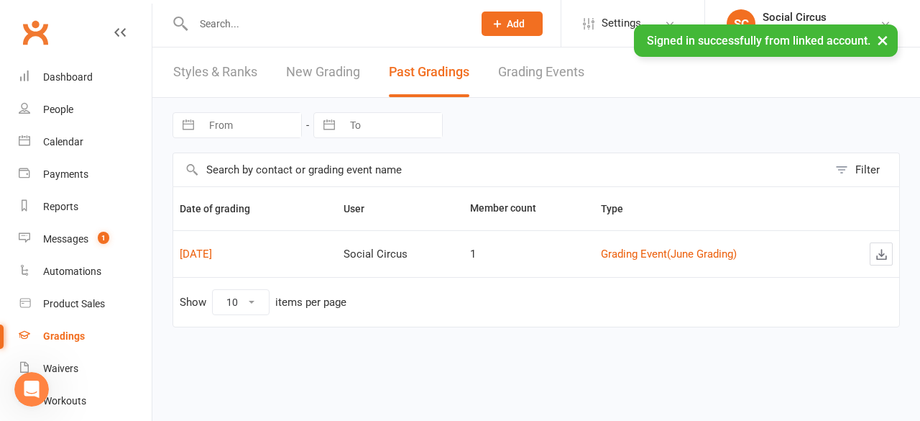
click at [567, 71] on link "Grading Events" at bounding box center [541, 72] width 86 height 50
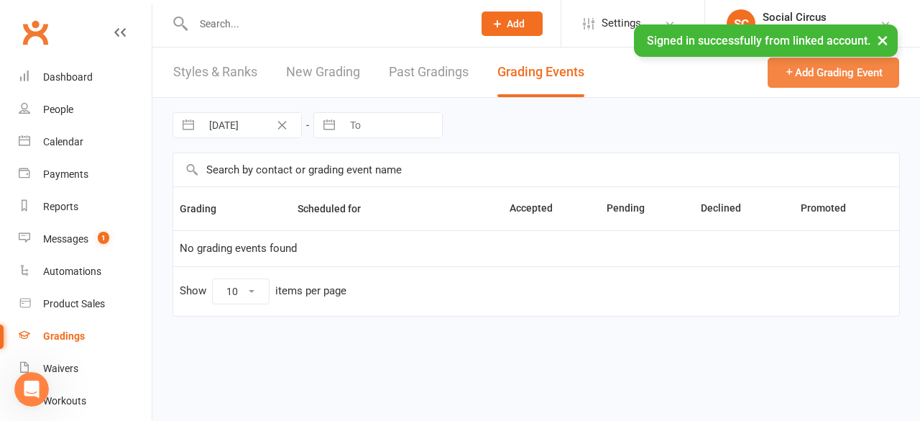
click at [820, 75] on button "Add Grading Event" at bounding box center [834, 73] width 132 height 30
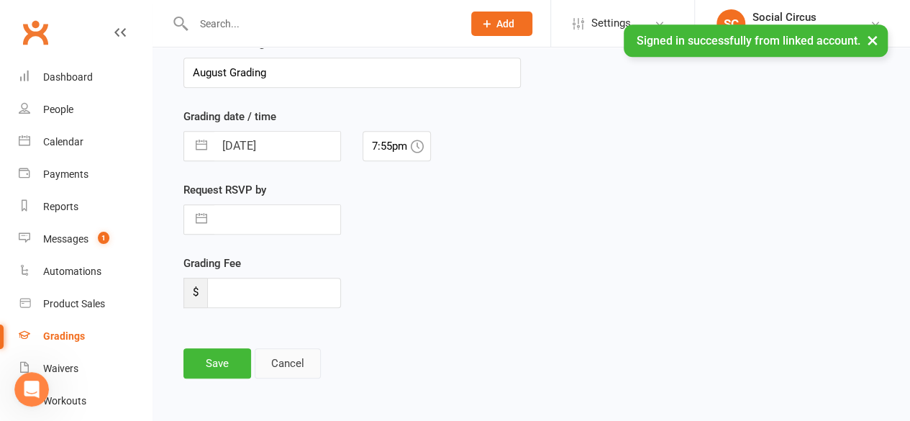
scroll to position [360, 0]
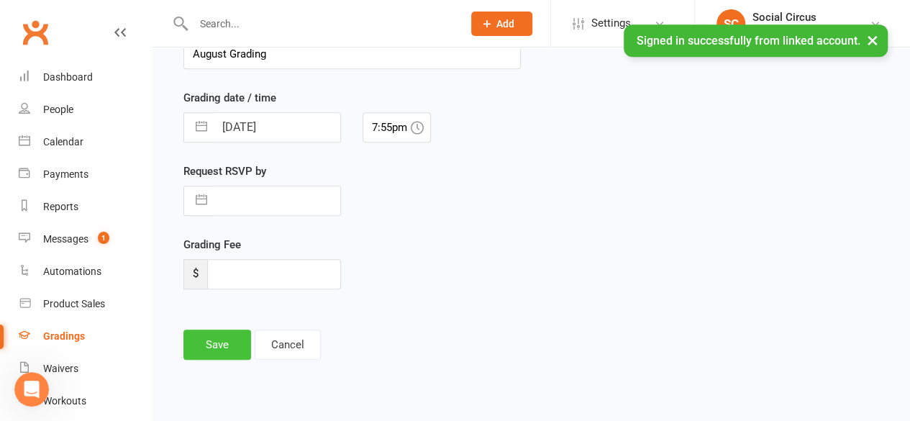
click at [209, 337] on button "Save" at bounding box center [217, 344] width 68 height 30
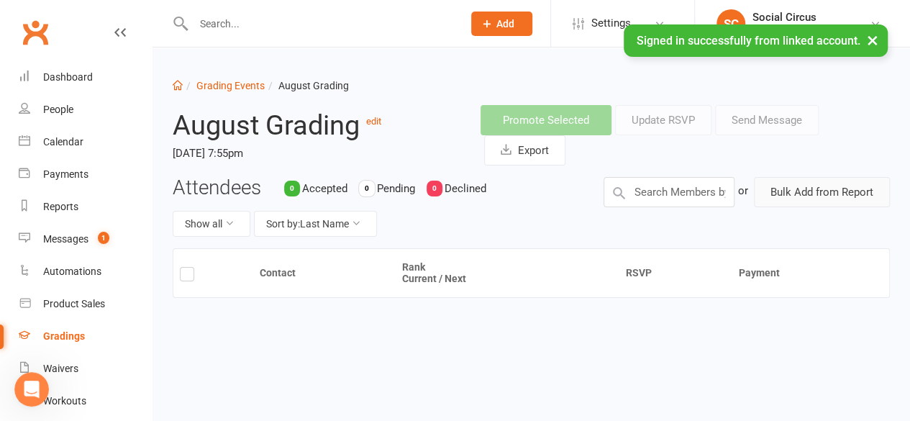
click at [833, 192] on button "Bulk Add from Report" at bounding box center [822, 192] width 136 height 30
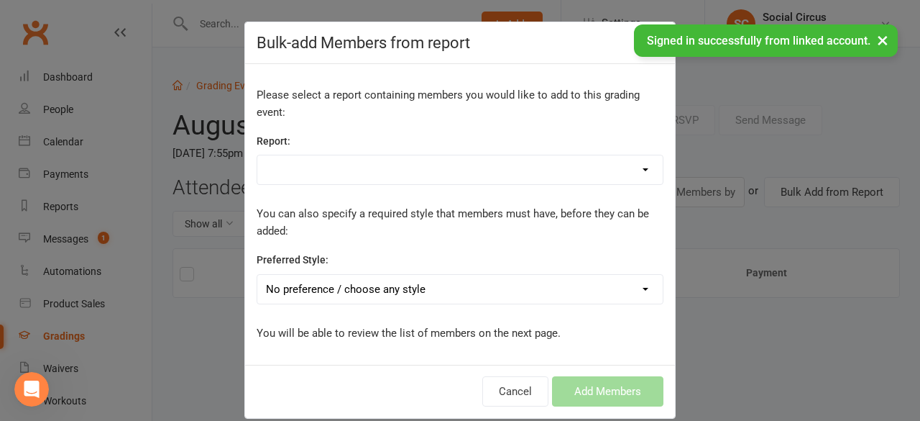
click at [367, 157] on select "Active Kids & Teens Active Trials Class list Contact Report Contacts with Kids …" at bounding box center [460, 169] width 406 height 29
select select "171743"
click at [257, 155] on select "Active Kids & Teens Active Trials Class list Contact Report Contacts with Kids …" at bounding box center [460, 169] width 406 height 29
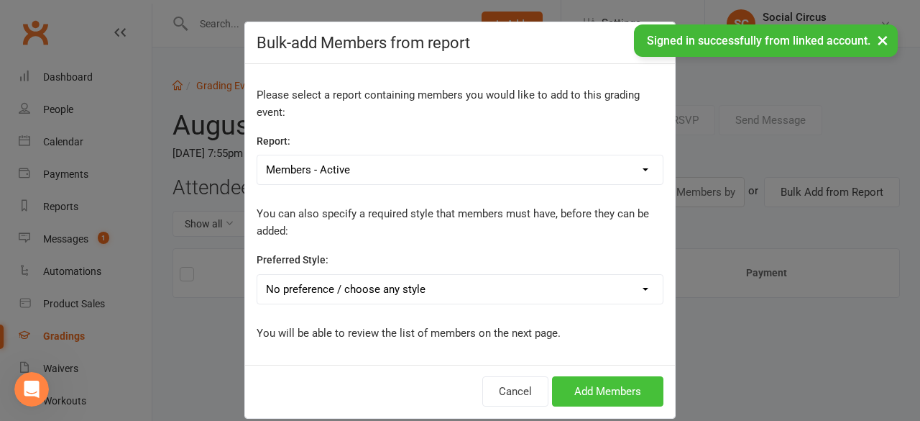
click at [575, 383] on button "Add Members" at bounding box center [607, 391] width 111 height 30
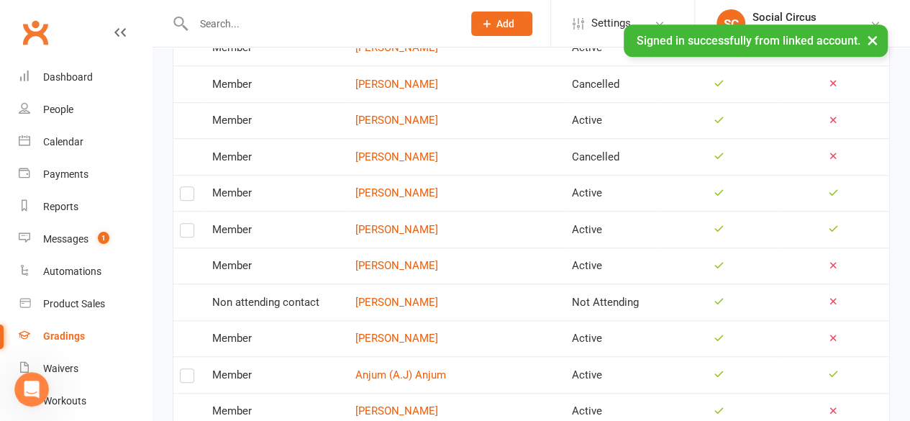
scroll to position [575, 0]
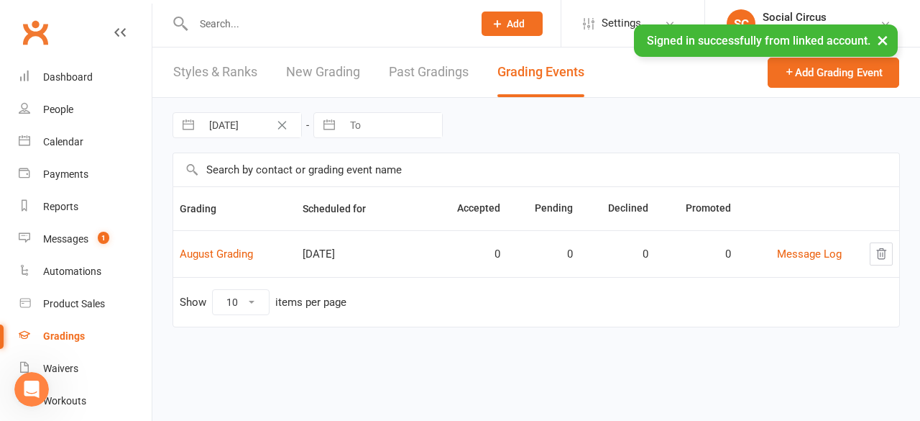
click at [354, 75] on link "New Grading" at bounding box center [323, 72] width 74 height 50
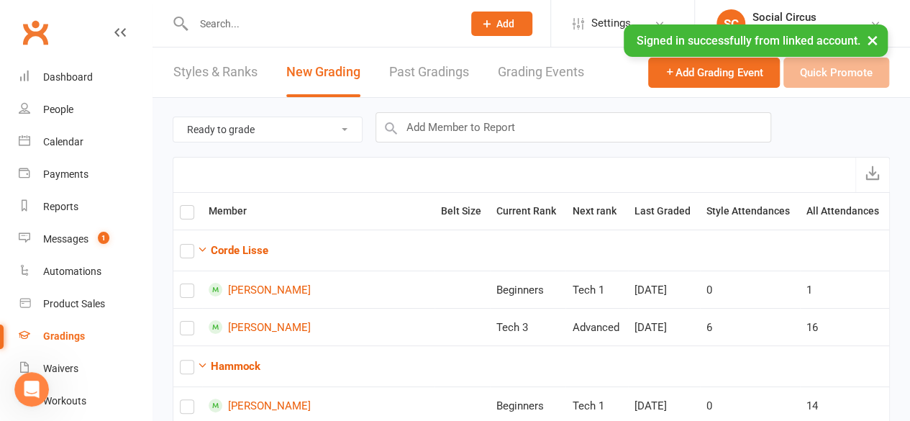
click at [337, 130] on select "Ready to grade All members enrolled in a style Active members enrolled in a sty…" at bounding box center [267, 129] width 188 height 24
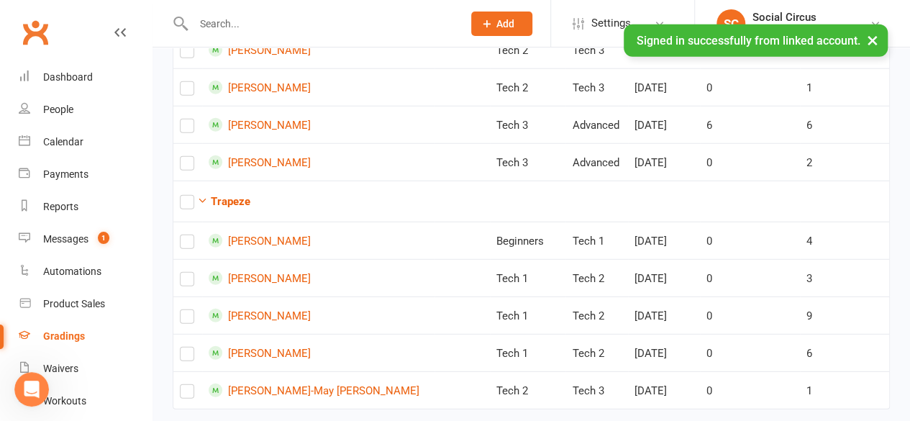
scroll to position [1910, 0]
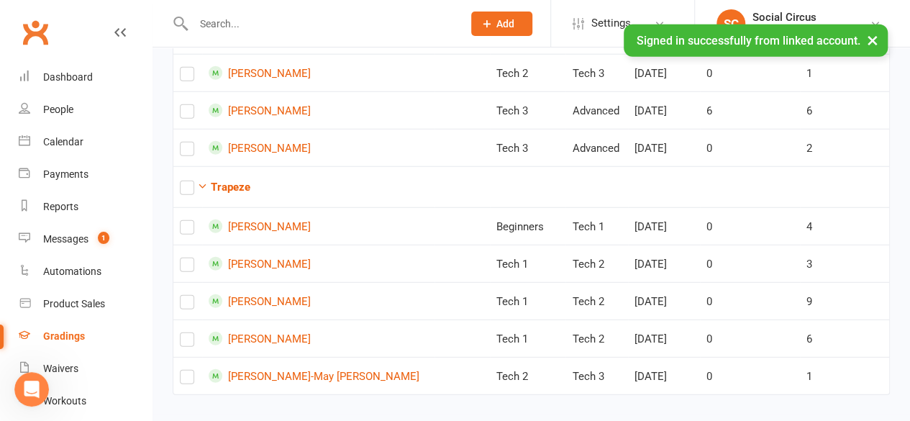
click at [39, 388] on icon "Open Intercom Messenger" at bounding box center [32, 390] width 24 height 24
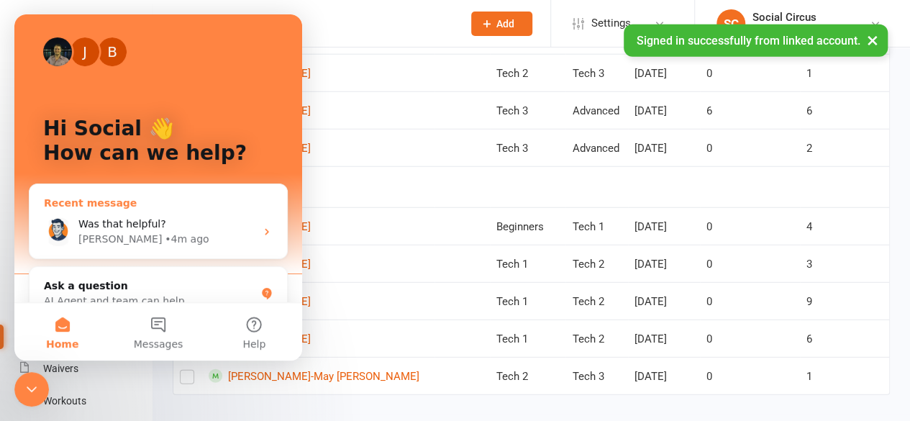
click at [160, 207] on div "Was that helpful? Toby • 4m ago" at bounding box center [157, 231] width 257 height 53
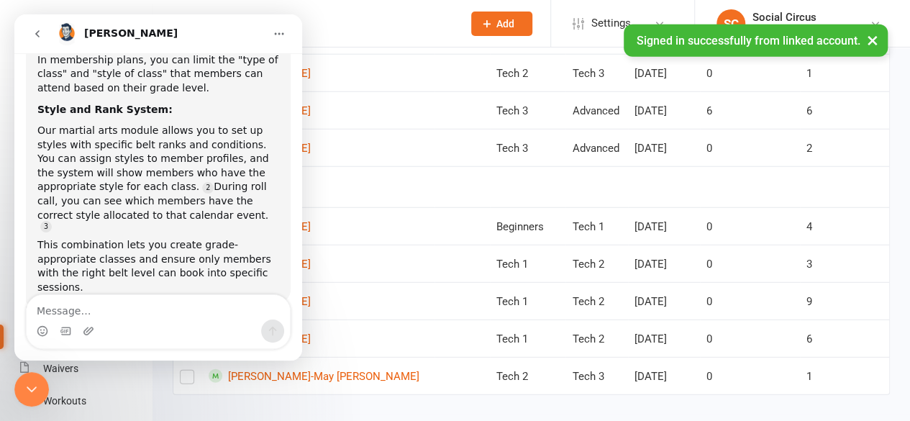
scroll to position [301, 0]
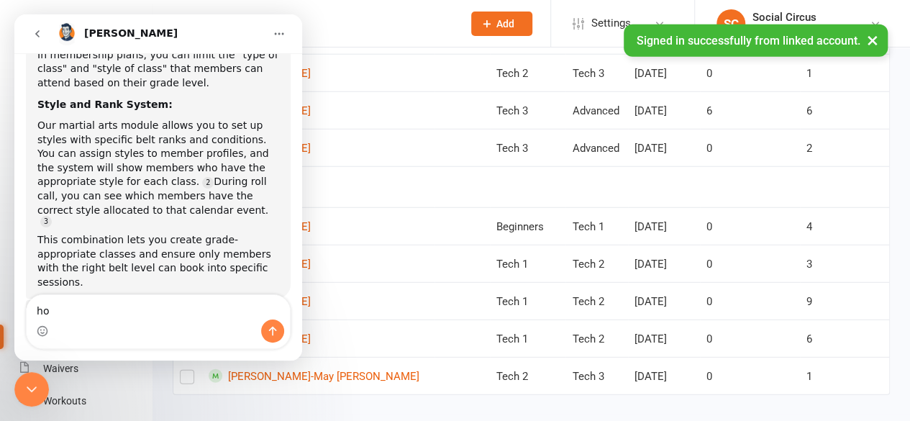
type textarea "h"
type textarea "yes, thank you. How do I bulk enrol members in a style"
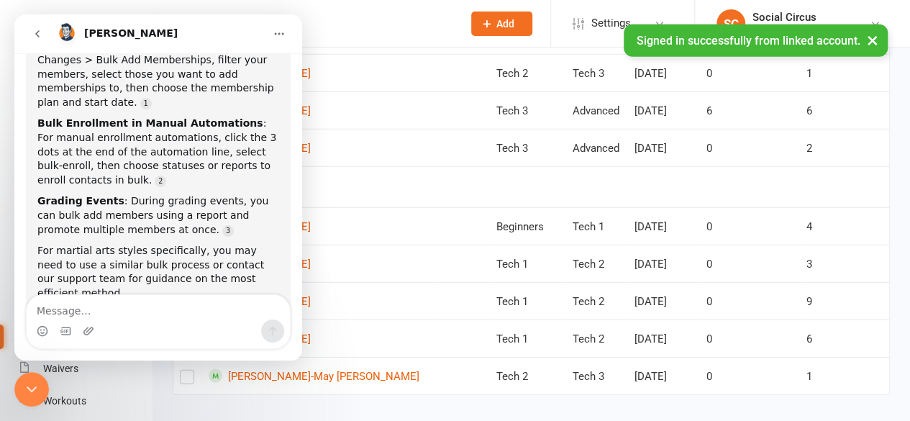
scroll to position [746, 0]
click at [120, 308] on textarea "Message…" at bounding box center [158, 307] width 263 height 24
type textarea "how do i assign a style to a contact"
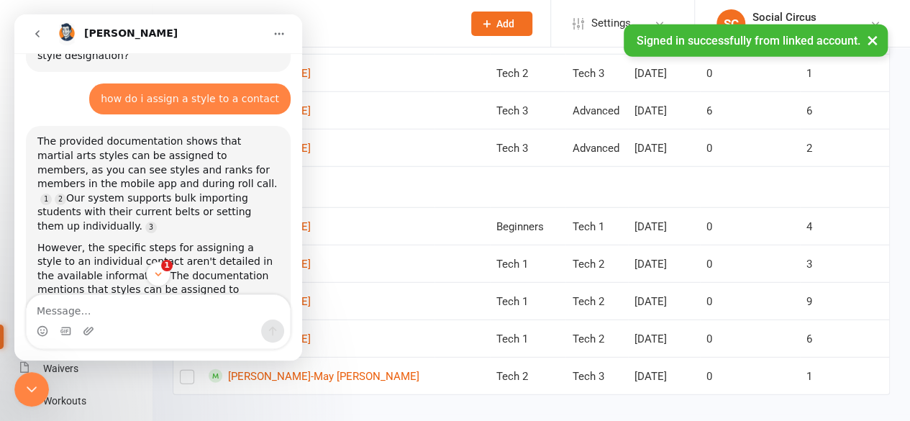
scroll to position [1058, 0]
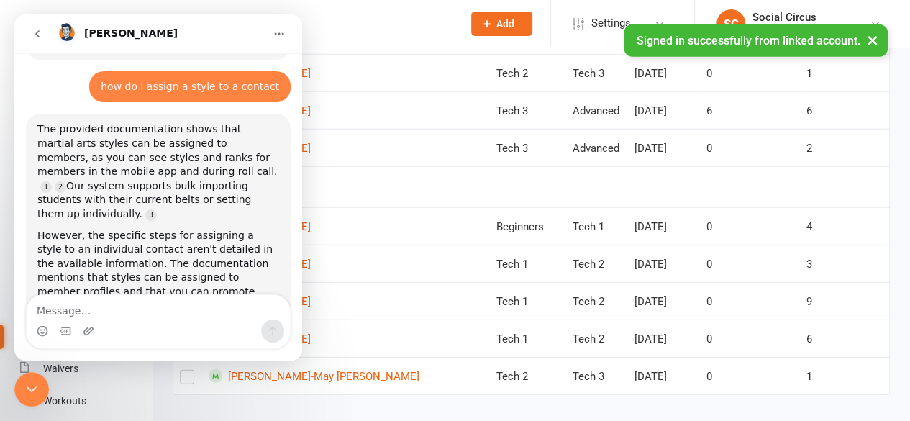
click at [163, 317] on textarea "Message…" at bounding box center [158, 307] width 263 height 24
type textarea "I want to add a style to a new member"
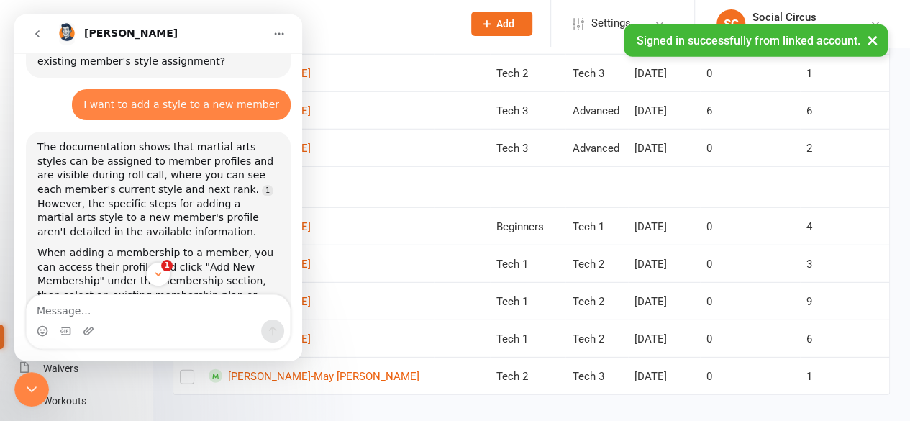
scroll to position [1387, 0]
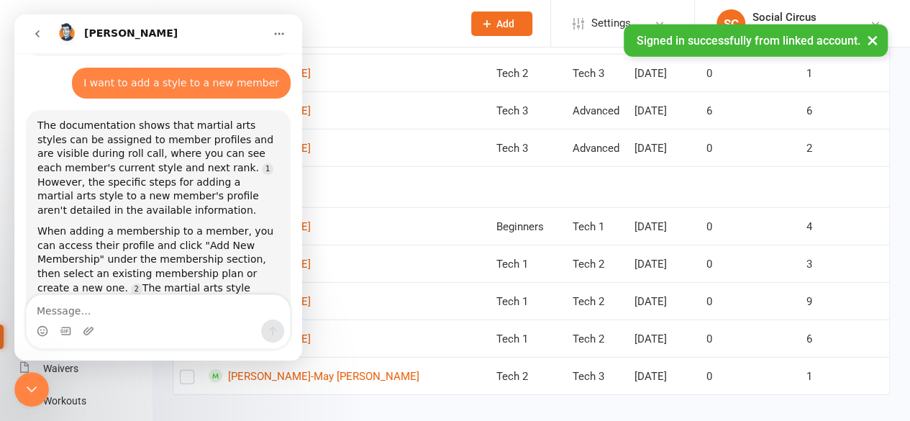
click at [35, 383] on icon "Close Intercom Messenger" at bounding box center [31, 388] width 17 height 17
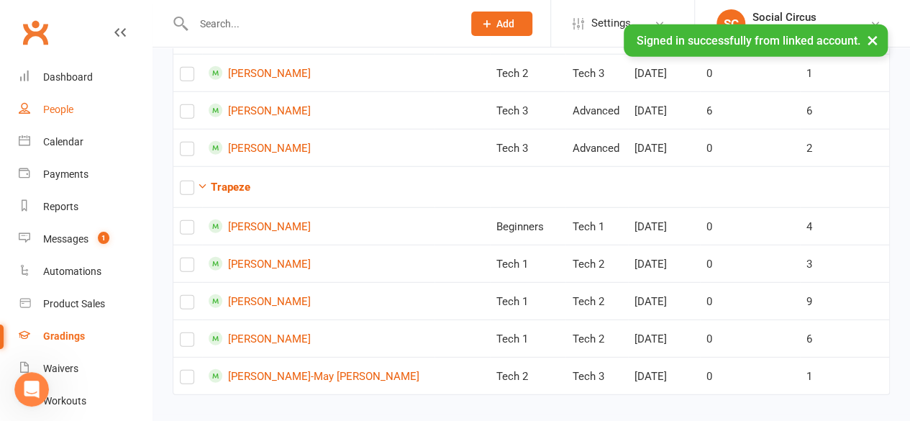
click at [50, 106] on div "People" at bounding box center [58, 110] width 30 height 12
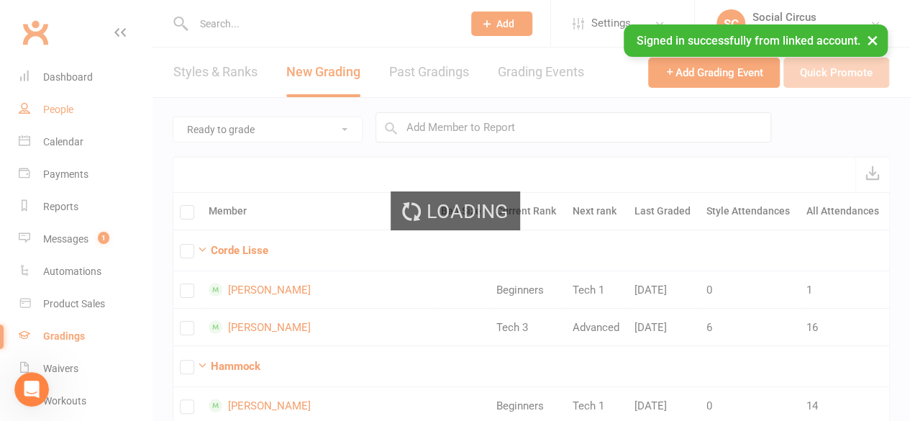
select select "100"
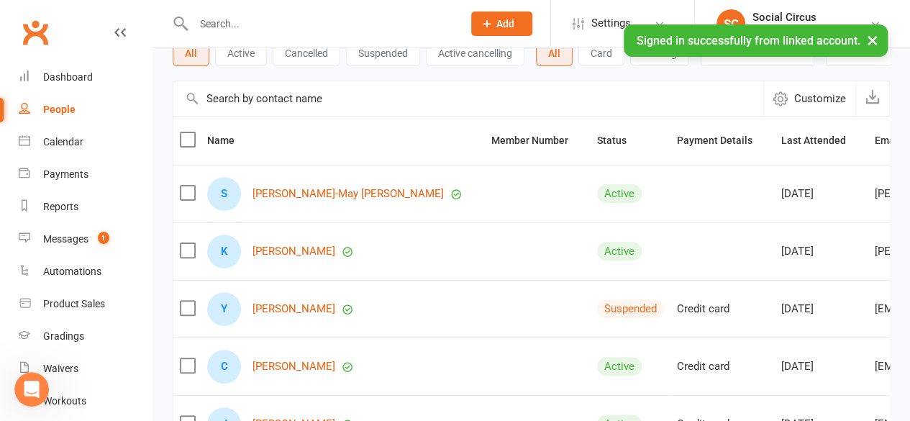
scroll to position [144, 0]
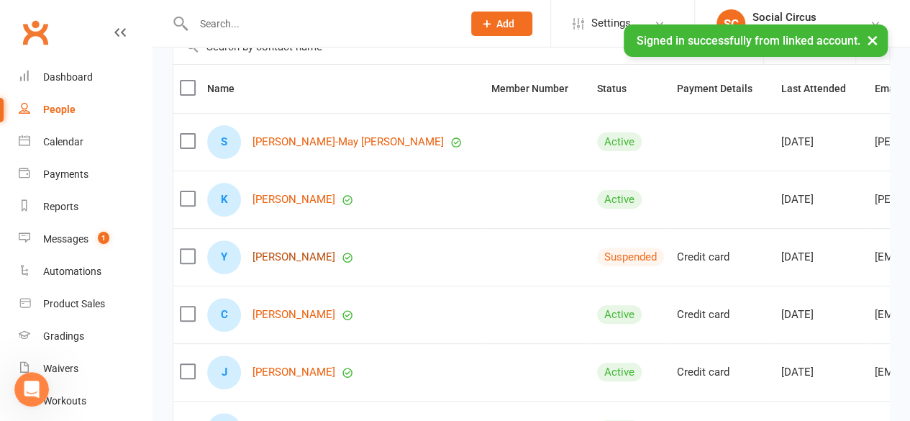
click at [278, 263] on link "Yelena Udy" at bounding box center [293, 257] width 83 height 12
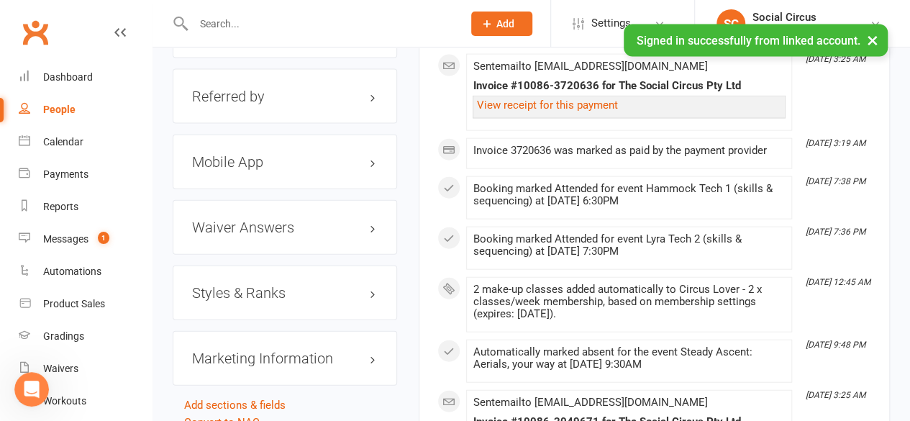
scroll to position [1582, 0]
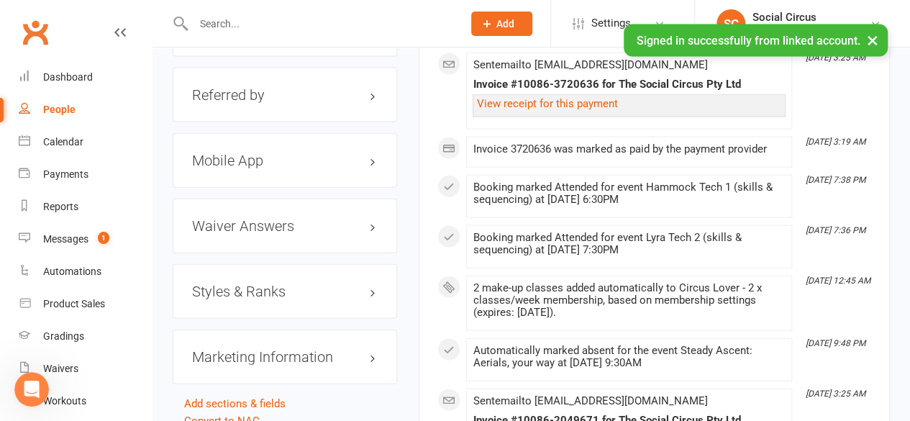
click at [263, 283] on h3 "Styles & Ranks" at bounding box center [285, 291] width 186 height 16
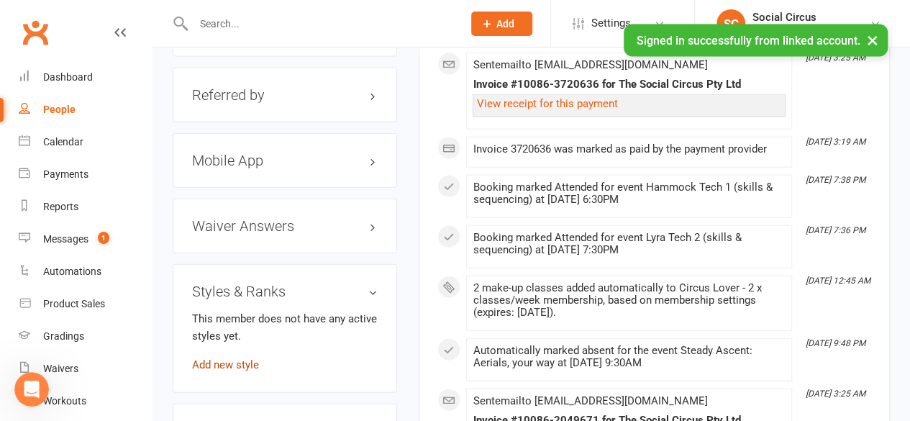
click at [224, 358] on link "Add new style" at bounding box center [225, 364] width 67 height 13
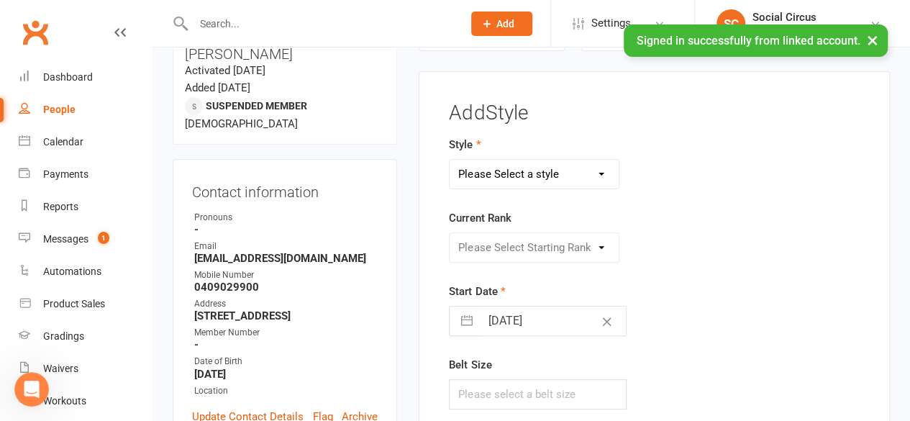
scroll to position [122, 0]
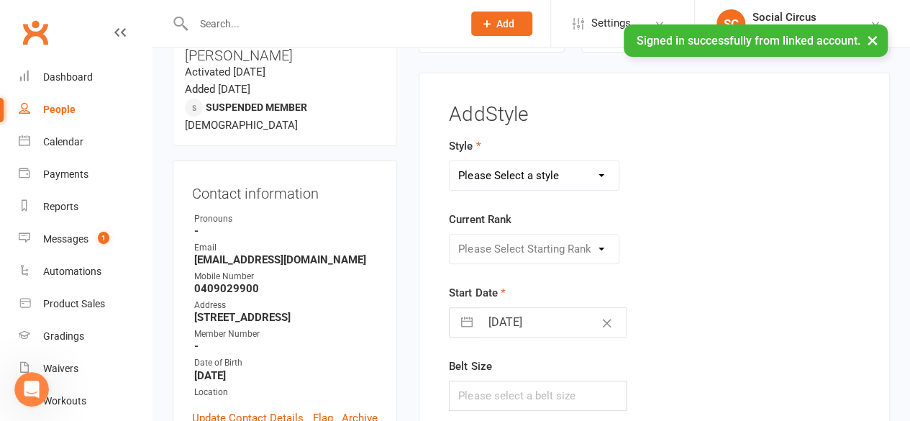
click at [500, 174] on select "Please Select a style Corde Lisse Hammock Lyra Silks Trapeze" at bounding box center [533, 175] width 169 height 29
select select "3467"
click at [449, 161] on select "Please Select a style Corde Lisse Hammock Lyra Silks Trapeze" at bounding box center [533, 175] width 169 height 29
click at [493, 242] on select "Please Select Starting Rank Beginners Tech 1 Tech 2 Tech 3 Advanced" at bounding box center [533, 248] width 169 height 29
select select "41155"
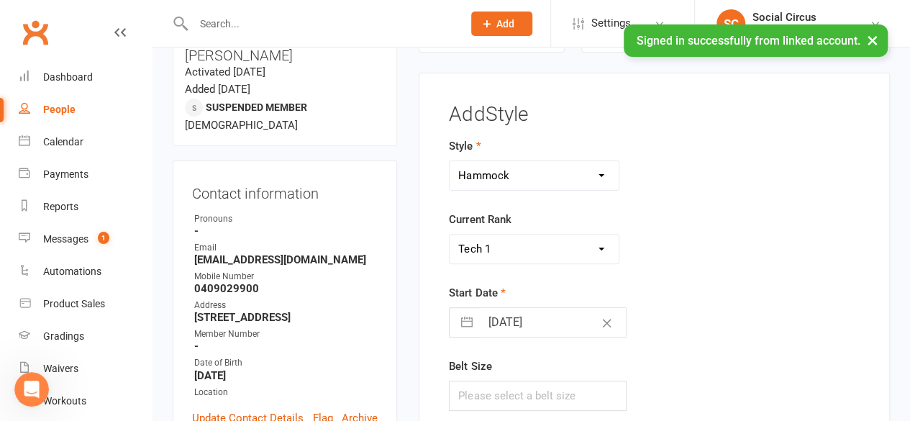
click at [449, 234] on select "Please Select Starting Rank Beginners Tech 1 Tech 2 Tech 3 Advanced" at bounding box center [533, 248] width 169 height 29
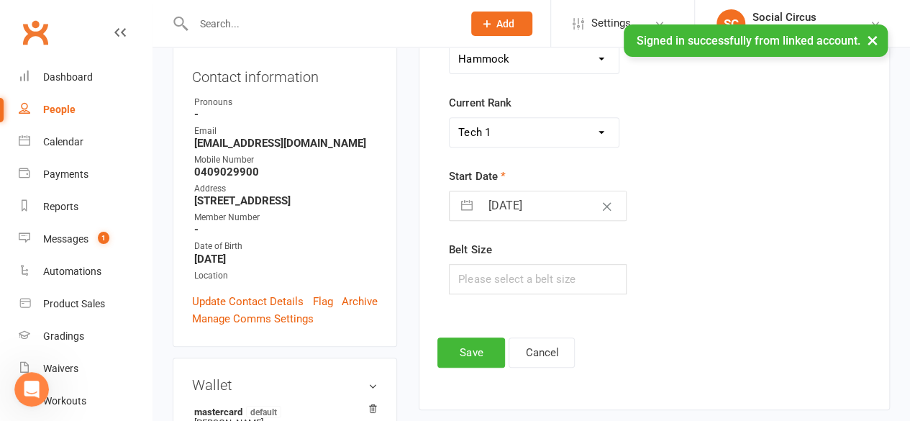
scroll to position [266, 0]
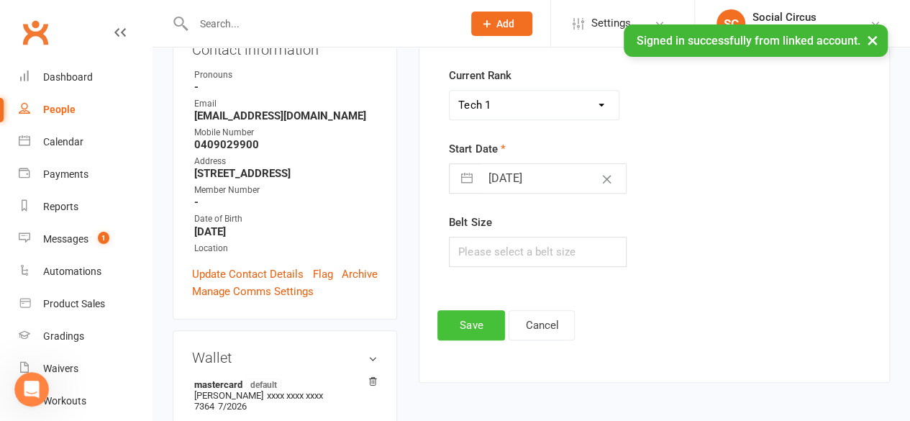
click at [482, 327] on button "Save" at bounding box center [471, 325] width 68 height 30
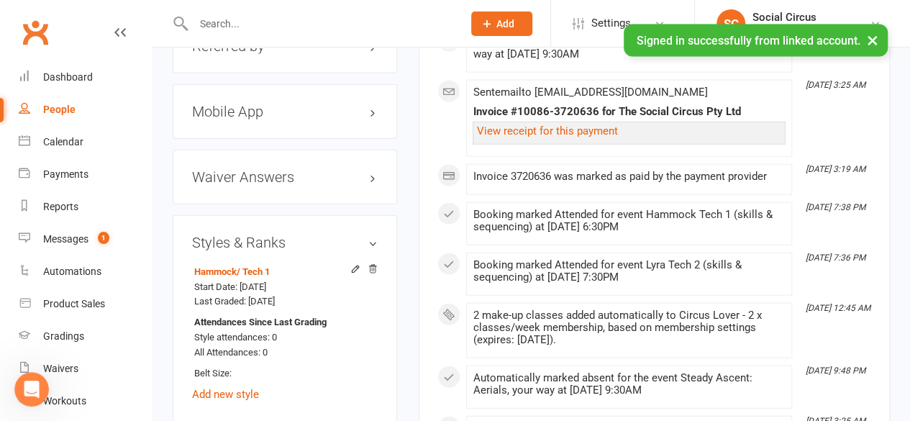
scroll to position [1632, 0]
click at [227, 386] on link "Add new style" at bounding box center [225, 392] width 67 height 13
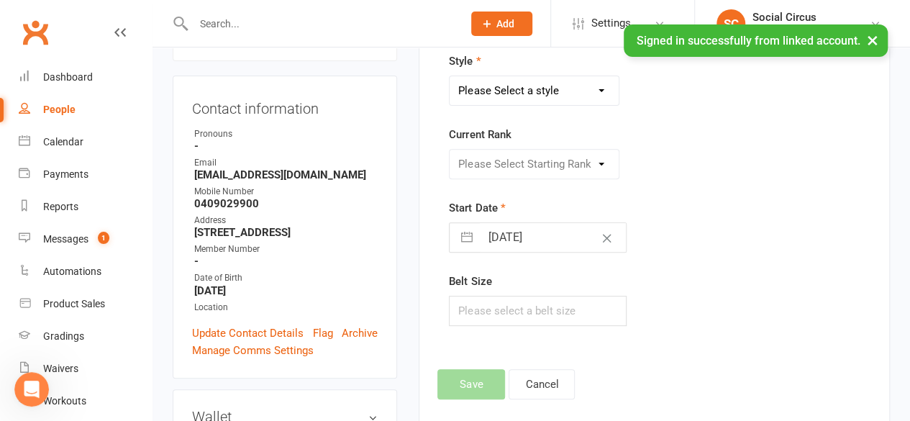
scroll to position [122, 0]
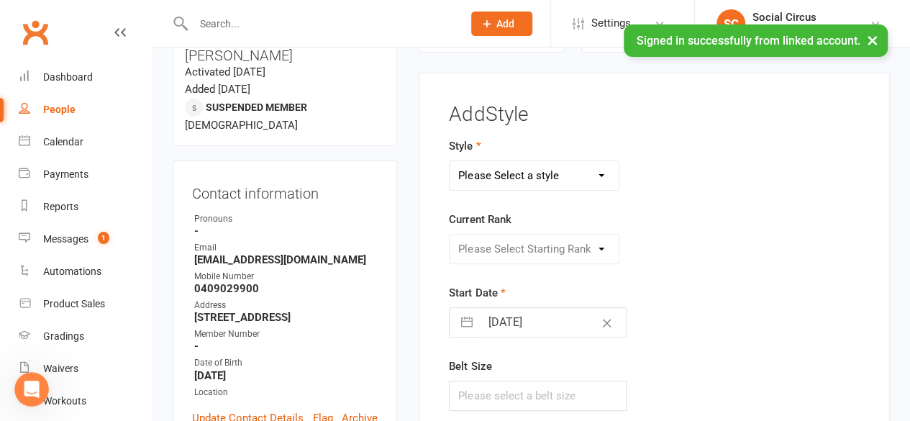
click at [490, 172] on select "Please Select a style Corde Lisse Hammock Lyra Silks Trapeze" at bounding box center [533, 175] width 169 height 29
select select "3466"
click at [449, 161] on select "Please Select a style Corde Lisse Hammock Lyra Silks Trapeze" at bounding box center [533, 175] width 169 height 29
click at [504, 250] on select "Please Select Starting Rank Beginners Tech 1 Tech 2 Tech 3 Advanced" at bounding box center [533, 248] width 169 height 29
select select "41152"
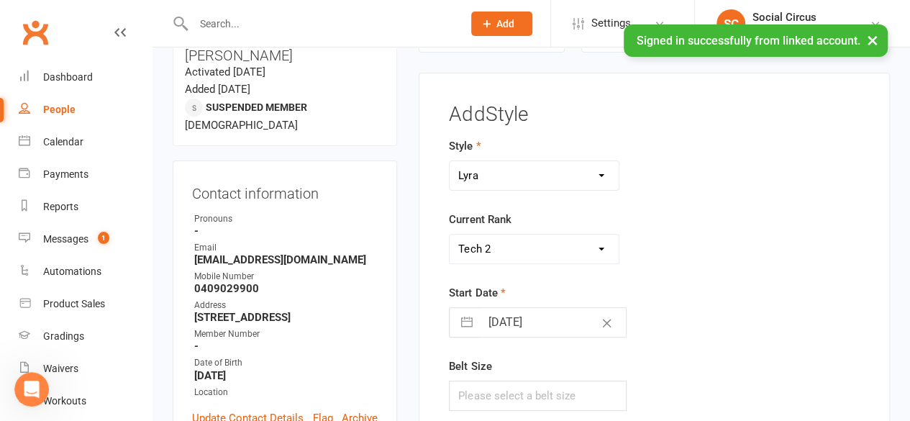
click at [449, 234] on select "Please Select Starting Rank Beginners Tech 1 Tech 2 Tech 3 Advanced" at bounding box center [533, 248] width 169 height 29
click at [707, 264] on form "Style Corde Lisse Hammock Lyra Silks Trapeze Current Rank Please Select Startin…" at bounding box center [582, 273] width 266 height 273
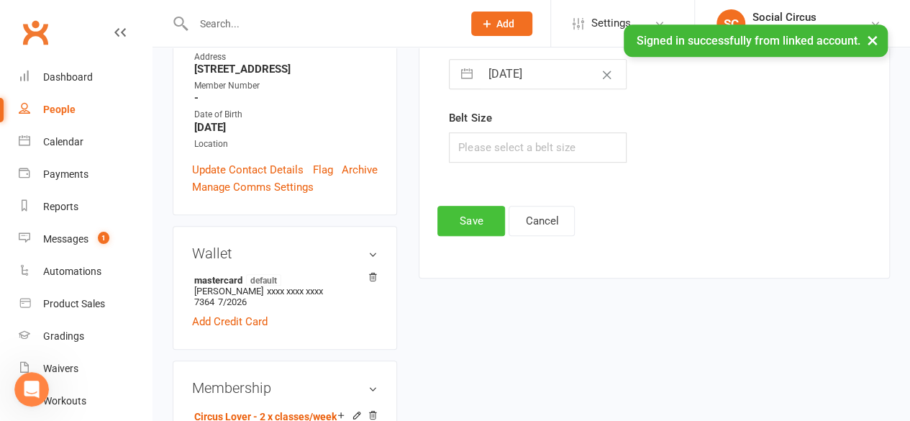
scroll to position [338, 0]
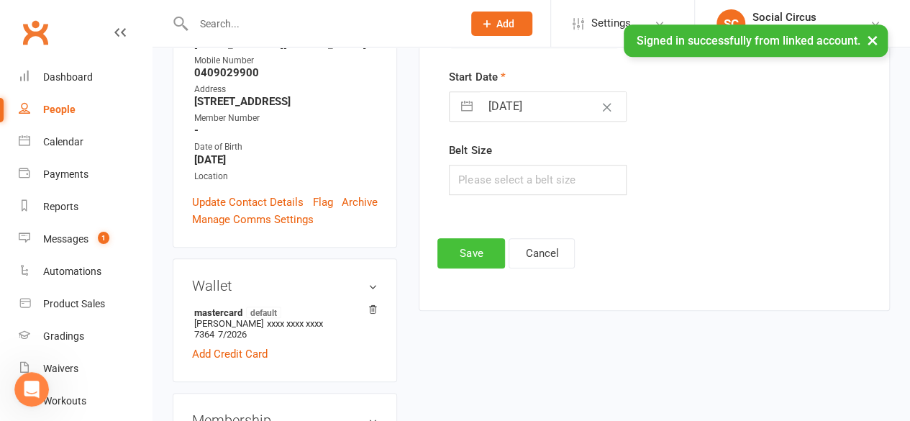
click at [479, 258] on button "Save" at bounding box center [471, 253] width 68 height 30
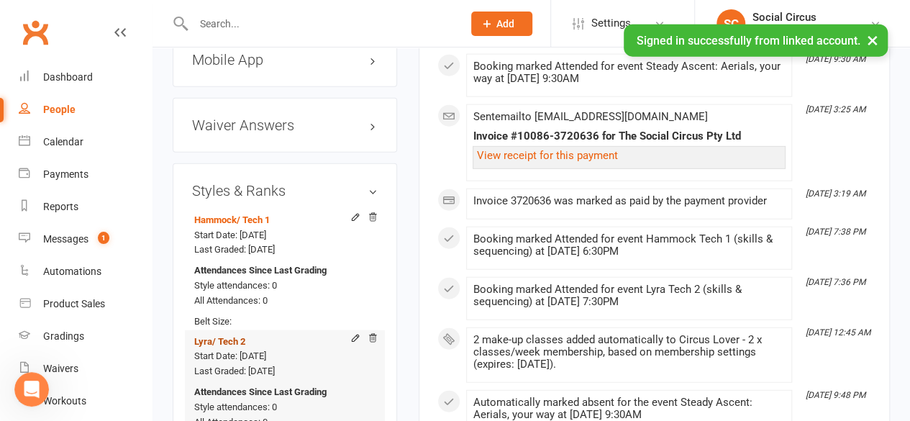
scroll to position [1704, 0]
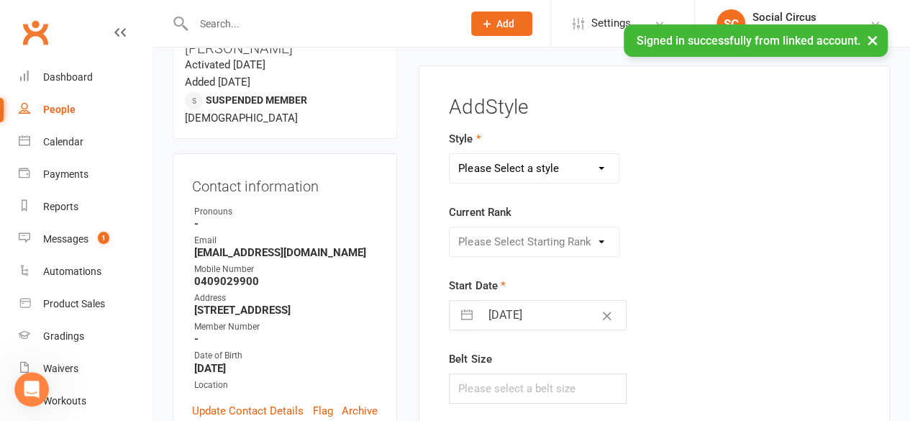
scroll to position [122, 0]
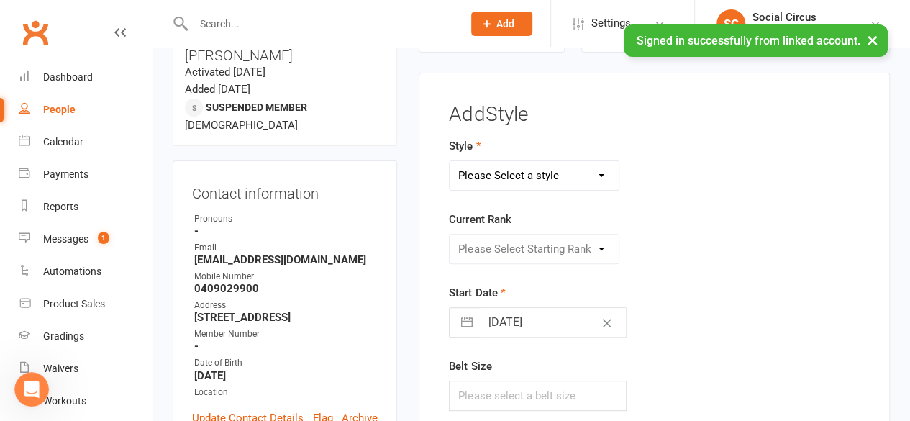
click at [493, 170] on select "Please Select a style Corde Lisse Hammock Lyra Silks Trapeze" at bounding box center [533, 175] width 169 height 29
select select "3470"
click at [449, 161] on select "Please Select a style Corde Lisse Hammock Lyra Silks Trapeze" at bounding box center [533, 175] width 169 height 29
click at [491, 257] on select "Please Select Starting Rank Beginners Tech 1 Tech 2 Tech 3 Advanced" at bounding box center [533, 248] width 169 height 29
select select "43161"
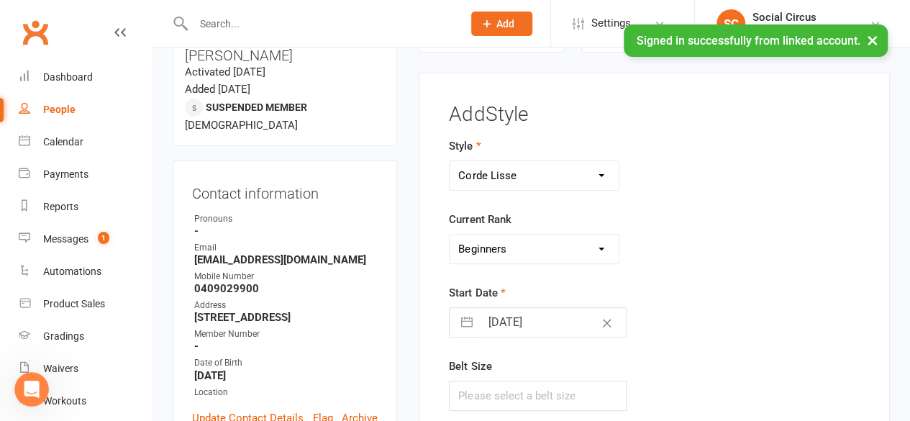
click at [449, 234] on select "Please Select Starting Rank Beginners Tech 1 Tech 2 Tech 3 Advanced" at bounding box center [533, 248] width 169 height 29
click at [703, 243] on div "Please Select Starting Rank Beginners Tech 1 Tech 2 Tech 3 Advanced" at bounding box center [582, 249] width 288 height 30
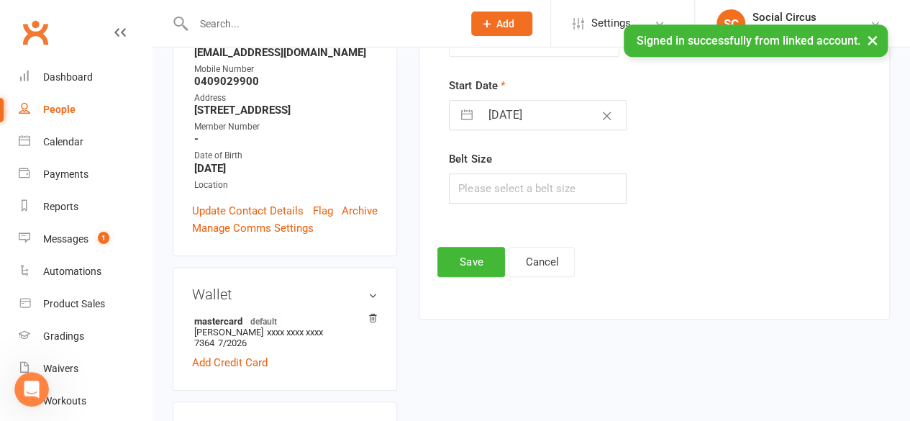
scroll to position [410, 0]
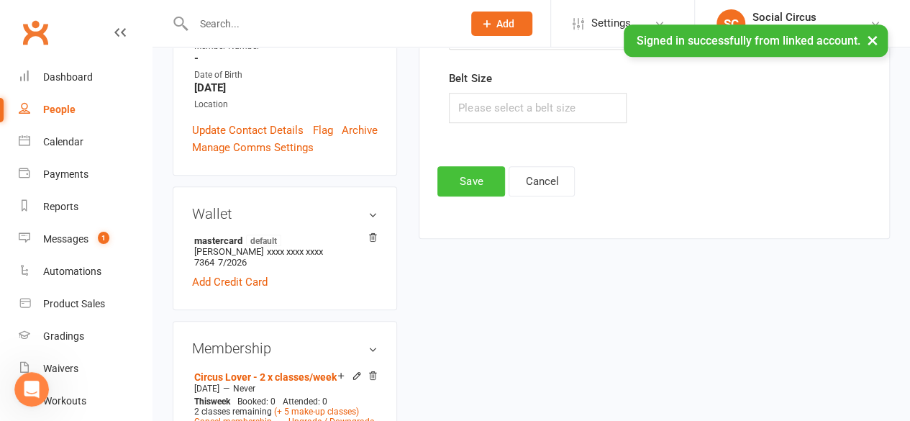
click at [475, 180] on button "Save" at bounding box center [471, 181] width 68 height 30
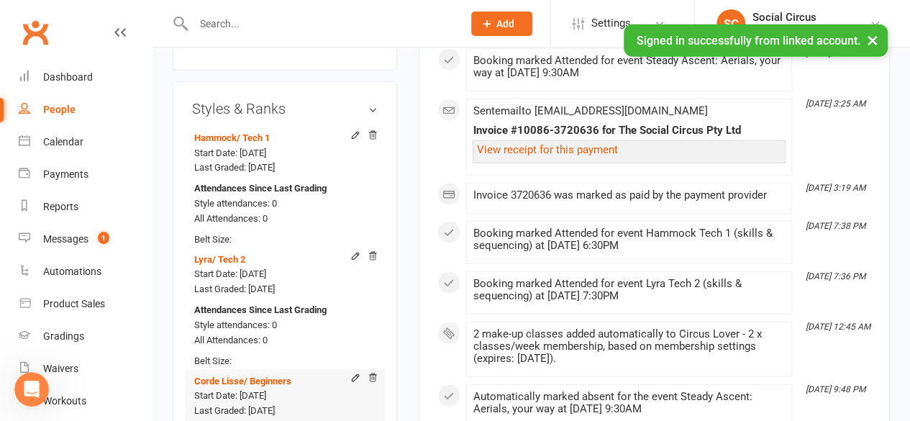
scroll to position [1848, 0]
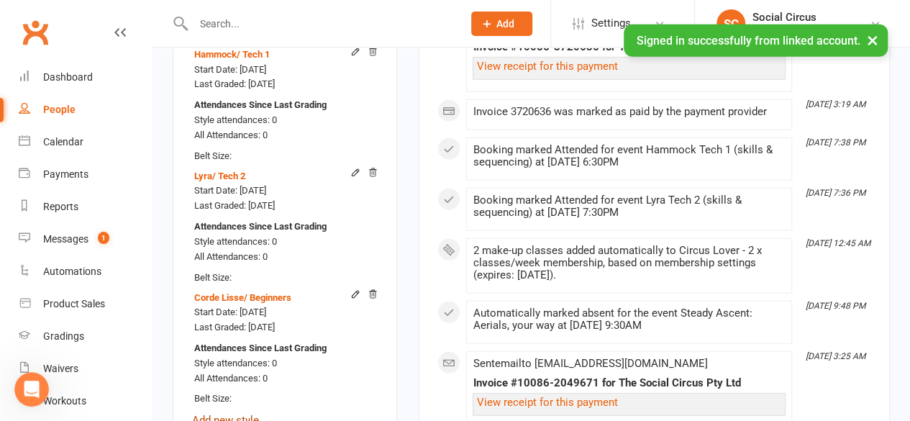
click at [236, 413] on link "Add new style" at bounding box center [225, 419] width 67 height 13
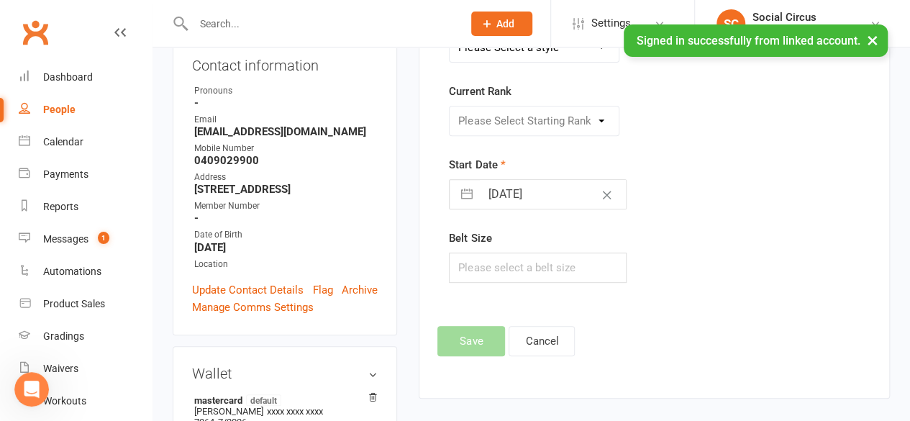
scroll to position [122, 0]
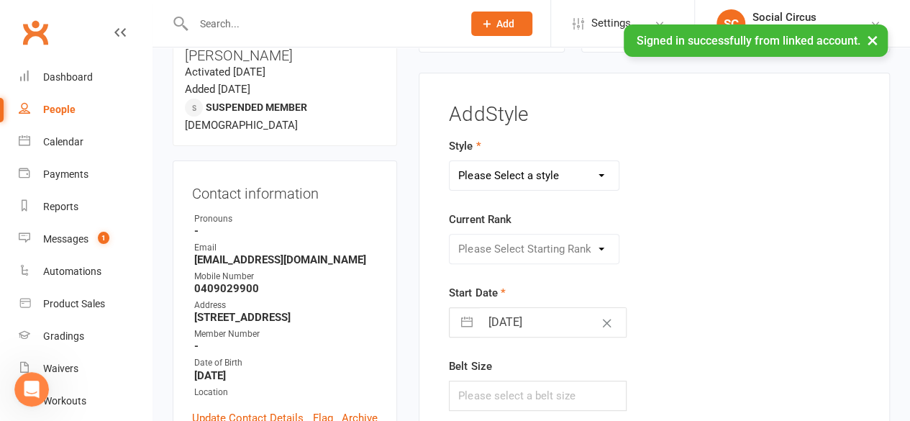
click at [464, 170] on select "Please Select a style Corde Lisse Hammock Lyra Silks Trapeze" at bounding box center [533, 175] width 169 height 29
select select "3468"
click at [449, 161] on select "Please Select a style Corde Lisse Hammock Lyra Silks Trapeze" at bounding box center [533, 175] width 169 height 29
click at [502, 251] on select "Please Select Starting Rank Beginners Tech 1 Tech 2 Tech 3 Advanced" at bounding box center [533, 248] width 169 height 29
select select "43160"
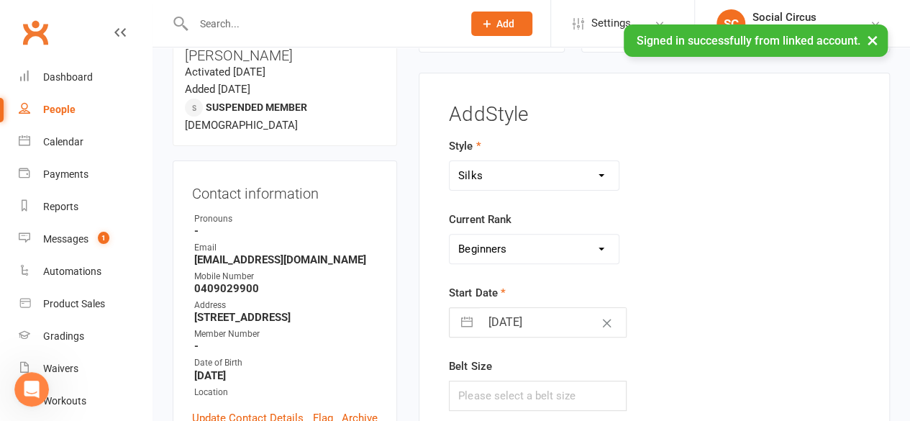
click at [449, 234] on select "Please Select Starting Rank Beginners Tech 1 Tech 2 Tech 3 Advanced" at bounding box center [533, 248] width 169 height 29
click at [693, 261] on div "Please Select Starting Rank Beginners Tech 1 Tech 2 Tech 3 Advanced" at bounding box center [582, 249] width 288 height 30
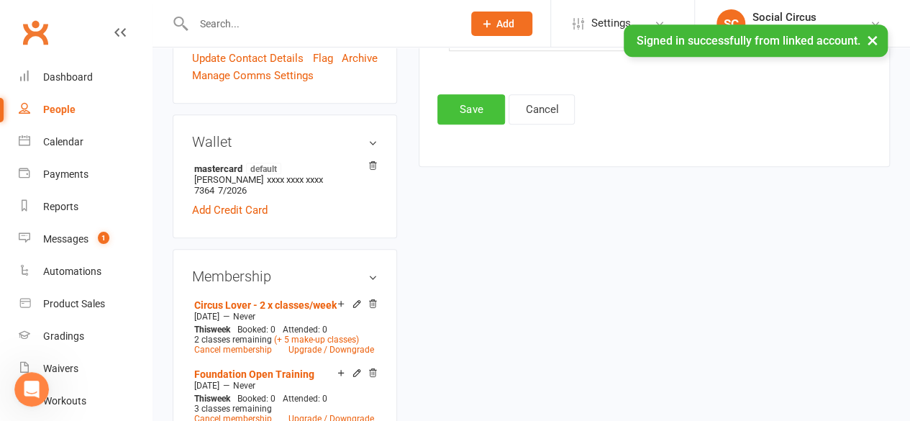
click at [477, 107] on button "Save" at bounding box center [471, 109] width 68 height 30
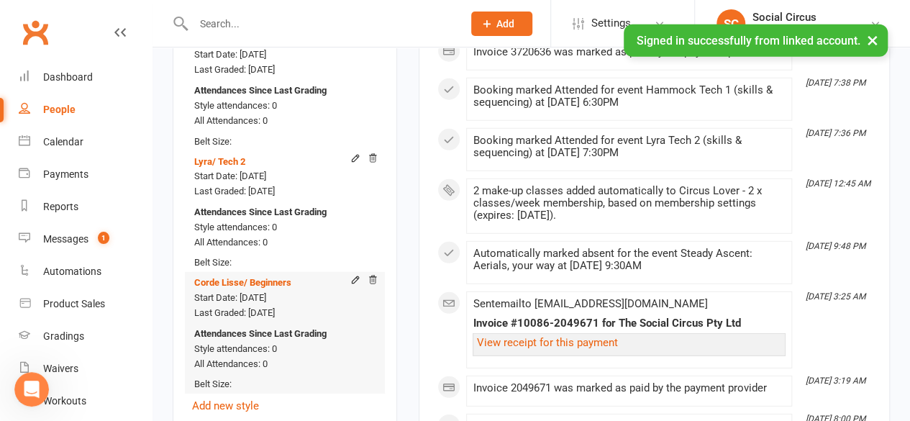
scroll to position [2064, 0]
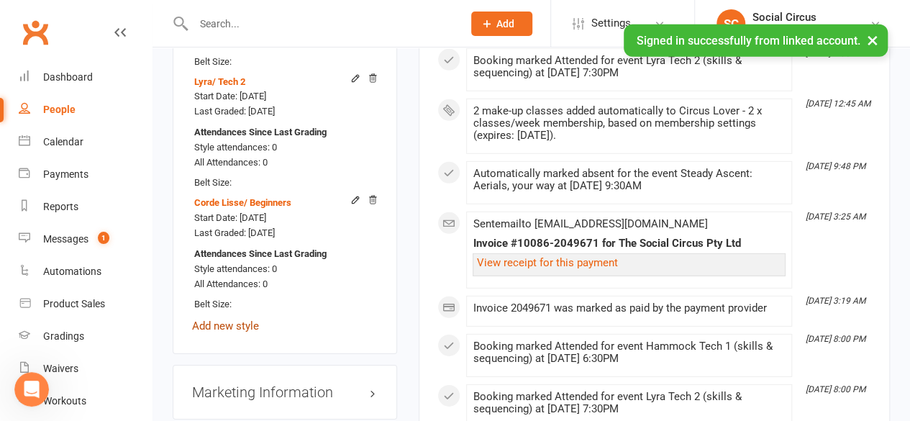
click at [239, 319] on link "Add new style" at bounding box center [225, 325] width 67 height 13
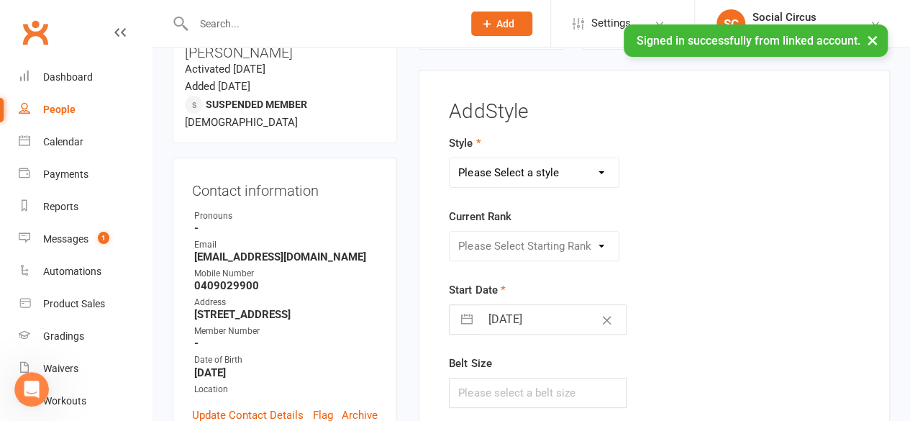
scroll to position [122, 0]
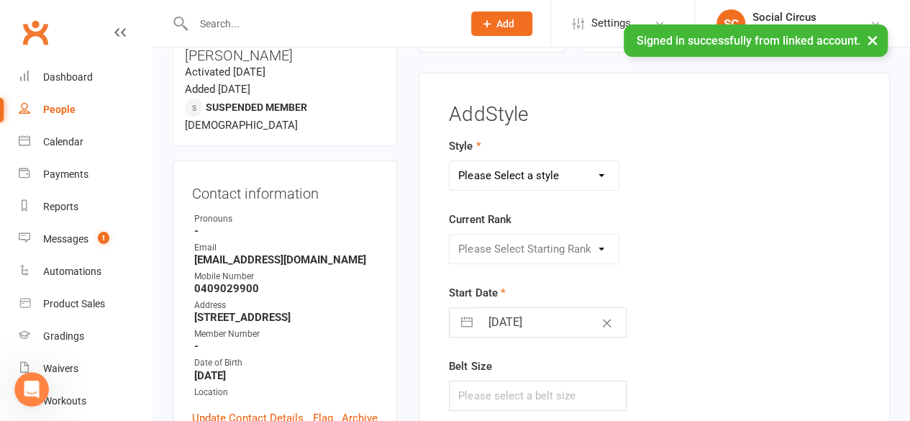
click at [531, 172] on select "Please Select a style Corde Lisse Hammock Lyra Silks Trapeze" at bounding box center [533, 175] width 169 height 29
select select "3469"
click at [449, 161] on select "Please Select a style Corde Lisse Hammock Lyra Silks Trapeze" at bounding box center [533, 175] width 169 height 29
click at [515, 248] on select "Please Select Starting Rank Beginners Tech 1 Tech 2 Tech 3 Advanced" at bounding box center [533, 248] width 169 height 29
select select "41164"
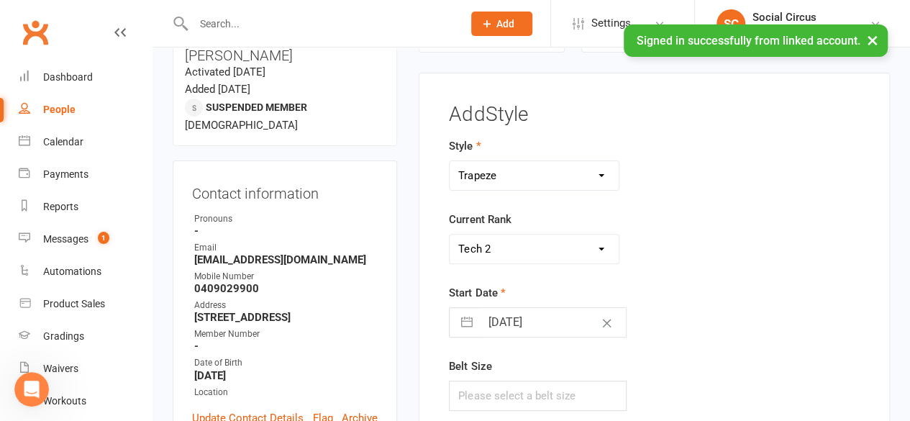
click at [449, 234] on select "Please Select Starting Rank Beginners Tech 1 Tech 2 Tech 3 Advanced" at bounding box center [533, 248] width 169 height 29
click at [738, 271] on div "Style Corde Lisse Hammock Lyra Silks Trapeze Current Rank Please Select Startin…" at bounding box center [654, 283] width 432 height 293
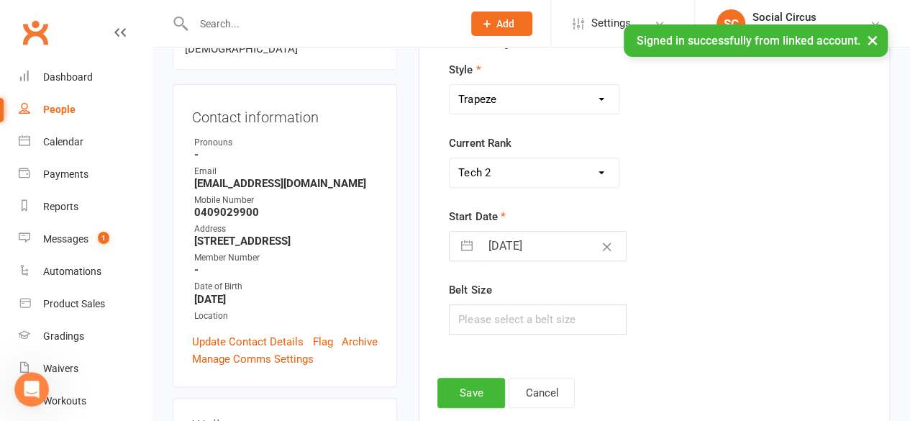
scroll to position [266, 0]
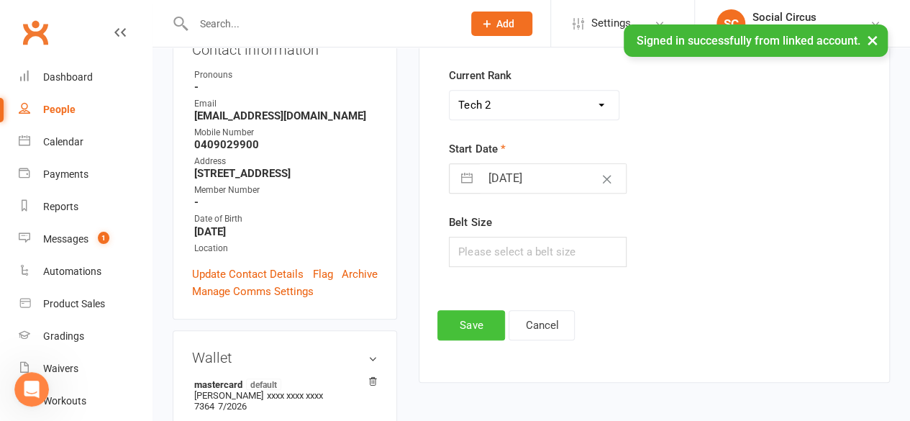
click at [471, 322] on button "Save" at bounding box center [471, 325] width 68 height 30
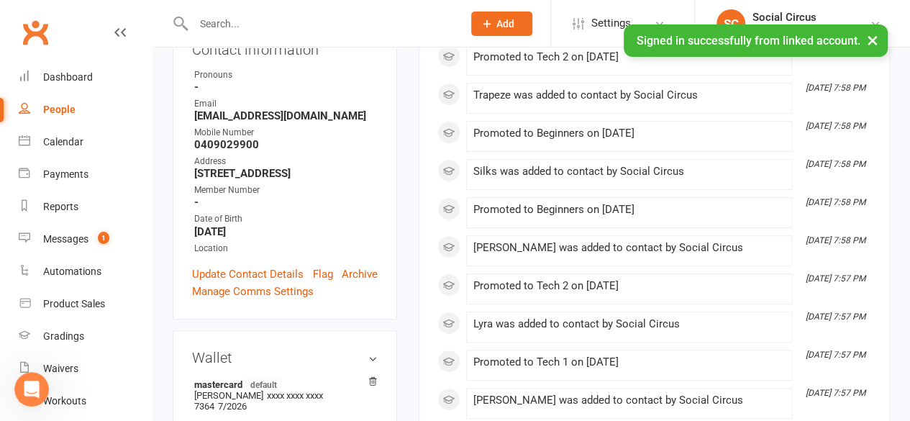
click at [52, 113] on div "People" at bounding box center [59, 110] width 32 height 12
select select "100"
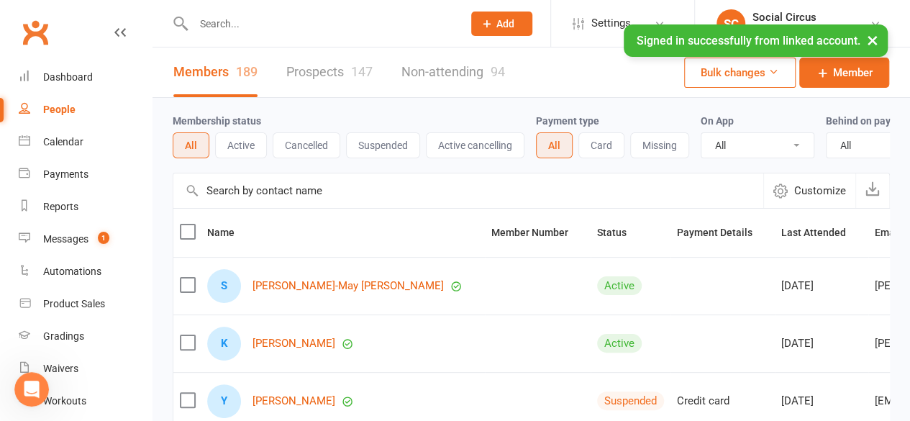
click at [240, 145] on button "Active" at bounding box center [241, 145] width 52 height 26
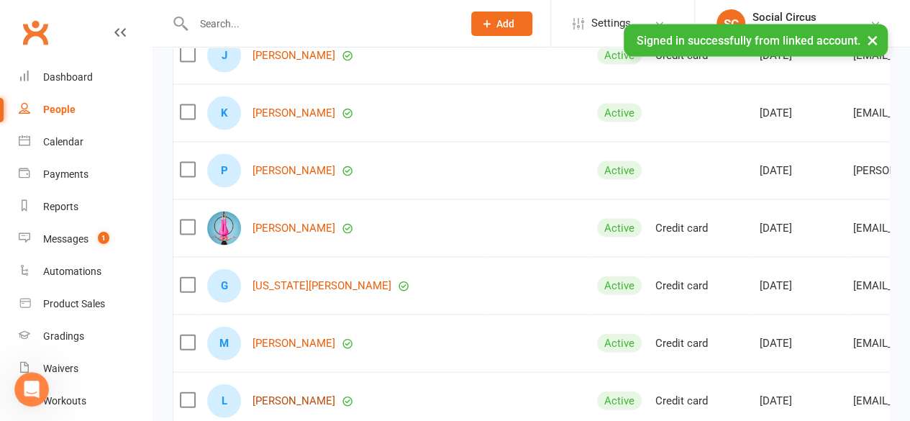
scroll to position [1654, 0]
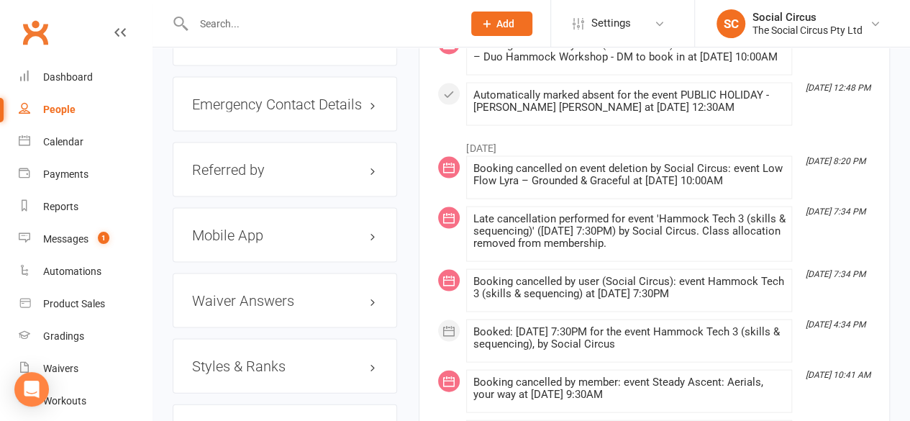
scroll to position [1366, 0]
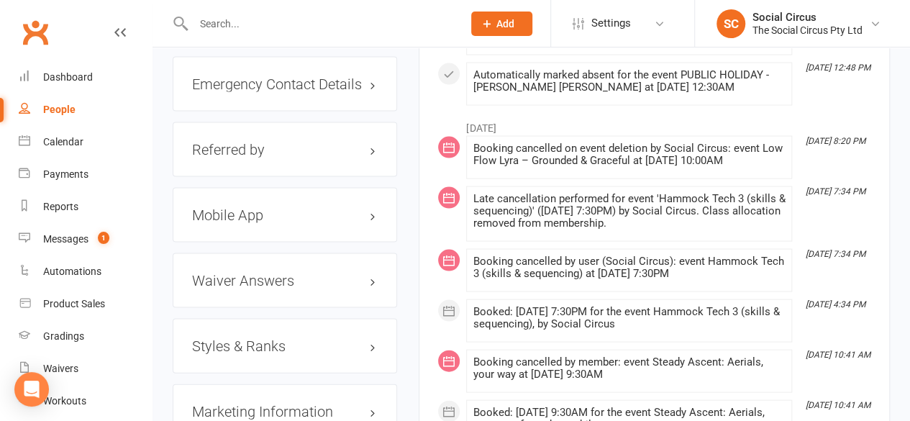
click at [283, 338] on h3 "Styles & Ranks" at bounding box center [285, 346] width 186 height 16
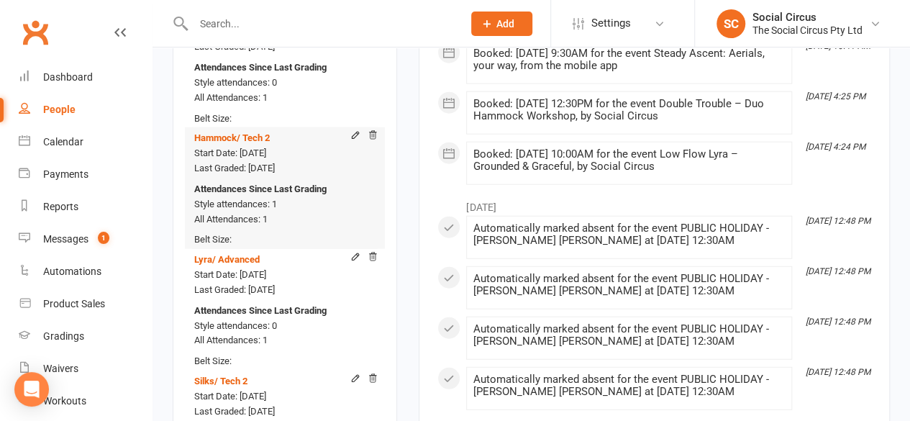
scroll to position [1726, 0]
click at [357, 132] on icon at bounding box center [355, 135] width 6 height 6
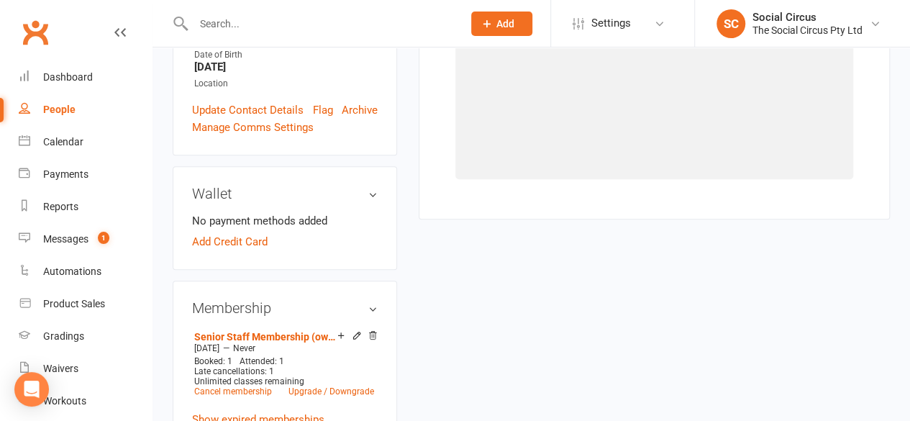
scroll to position [0, 0]
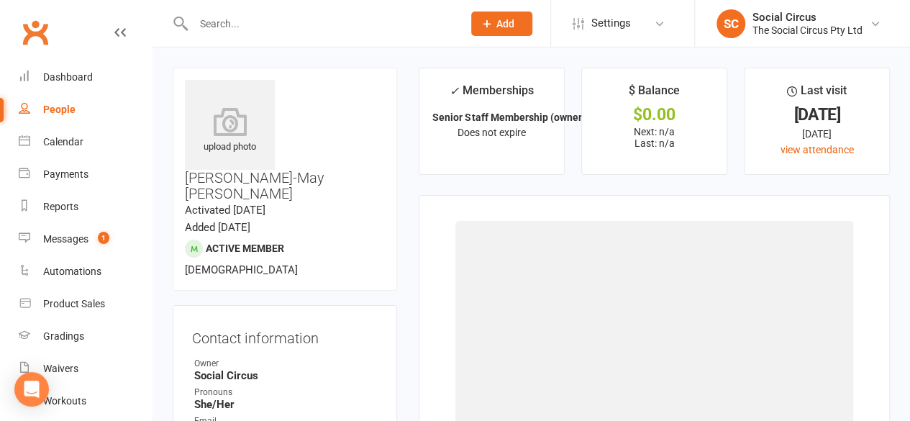
select select "3467"
select select "41156"
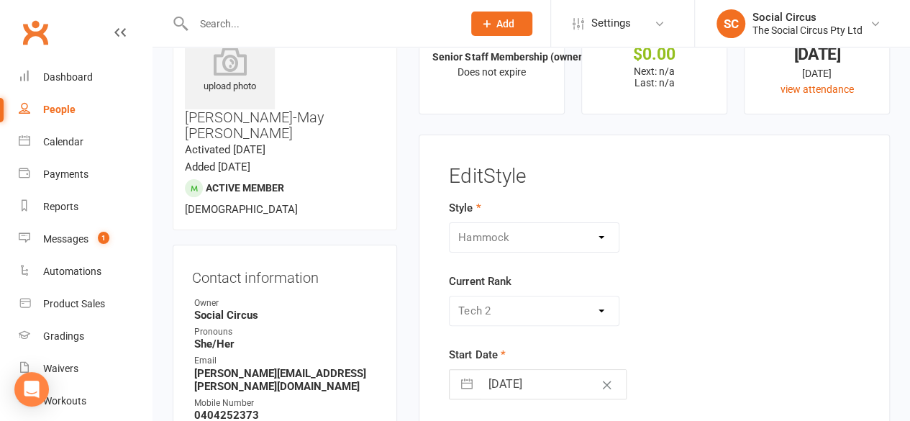
scroll to position [144, 0]
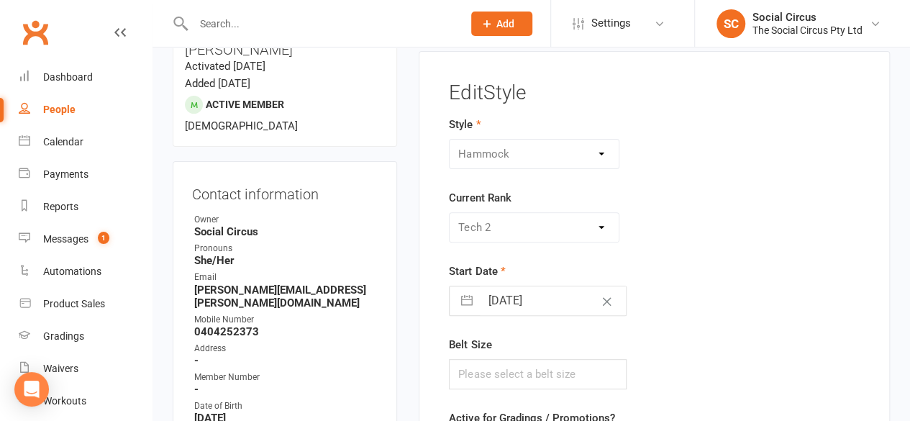
click at [552, 222] on div "Please Select Starting Rank Beginners Tech 1 Tech 2 Tech 3 Advanced" at bounding box center [534, 227] width 170 height 30
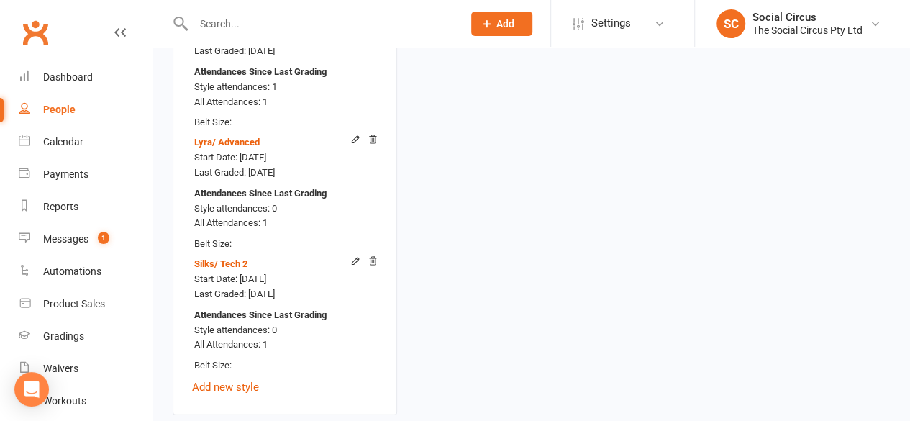
scroll to position [1870, 0]
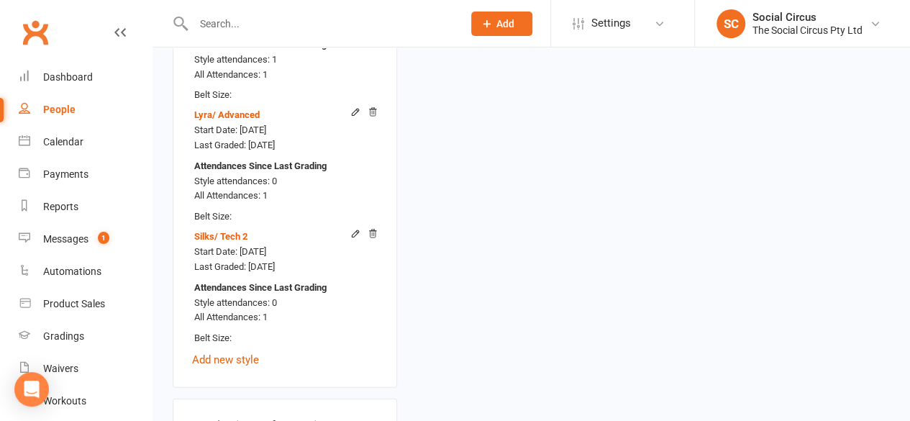
click at [244, 297] on div "Trapeze / Tech 2 Start Date: 13 Jan 2025 Last Graded: 13 Jan 2025 Attendances S…" at bounding box center [285, 114] width 186 height 507
click at [247, 353] on link "Add new style" at bounding box center [225, 359] width 67 height 13
click at [213, 353] on link "Add new style" at bounding box center [225, 359] width 67 height 13
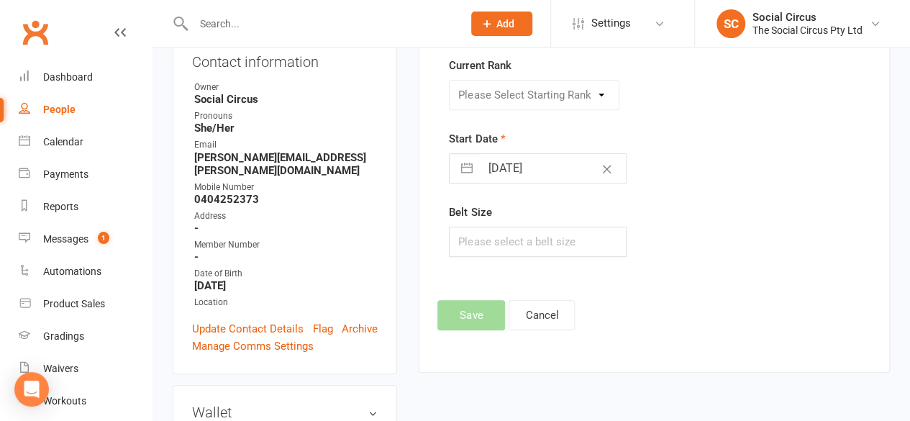
scroll to position [0, 0]
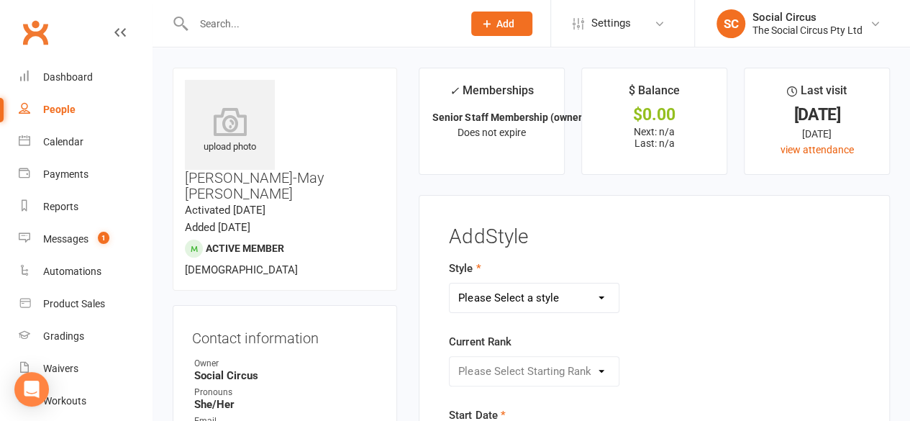
click at [557, 298] on select "Please Select a style Corde Lisse [PERSON_NAME] Silks Trapeze" at bounding box center [533, 297] width 169 height 29
select select "3470"
click at [449, 283] on select "Please Select a style Corde Lisse [PERSON_NAME] Silks Trapeze" at bounding box center [533, 297] width 169 height 29
click at [532, 365] on select "Please Select Starting Rank Beginners Tech 1 Tech 2 Tech 3 Advanced" at bounding box center [533, 371] width 169 height 29
select select "43161"
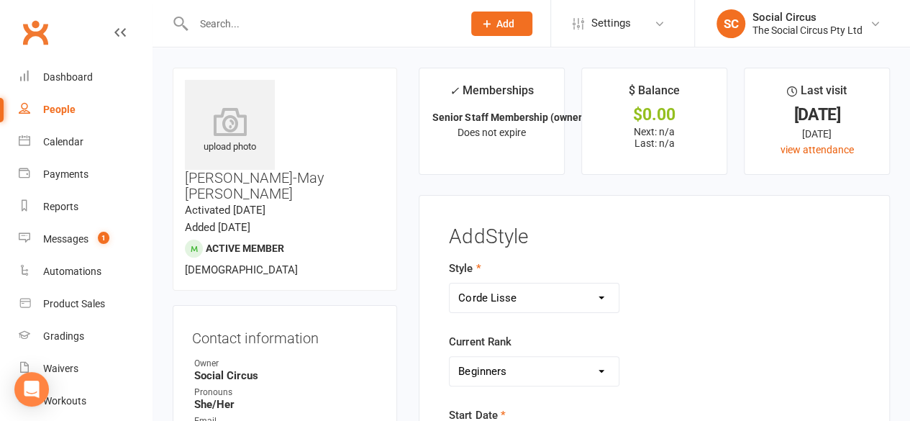
click at [449, 357] on select "Please Select Starting Rank Beginners Tech 1 Tech 2 Tech 3 Advanced" at bounding box center [533, 371] width 169 height 29
click at [704, 273] on div "Style Corde Lisse Hammock Lyra Silks Trapeze" at bounding box center [582, 286] width 266 height 53
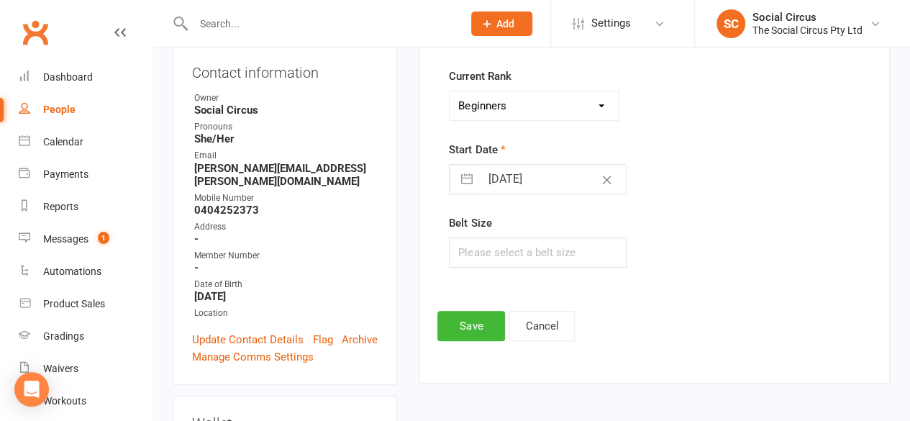
scroll to position [288, 0]
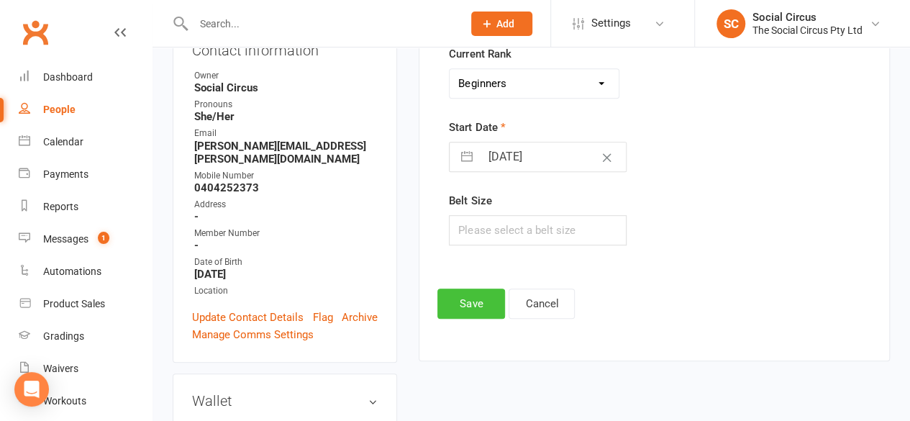
click at [483, 303] on button "Save" at bounding box center [471, 303] width 68 height 30
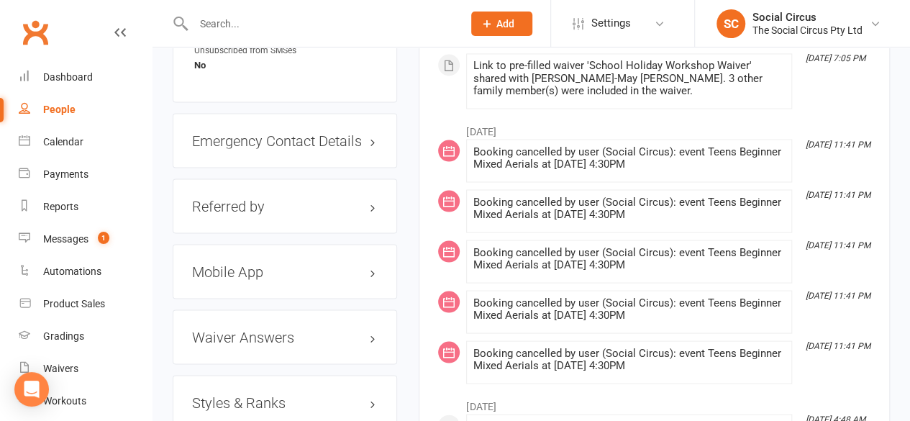
scroll to position [1438, 0]
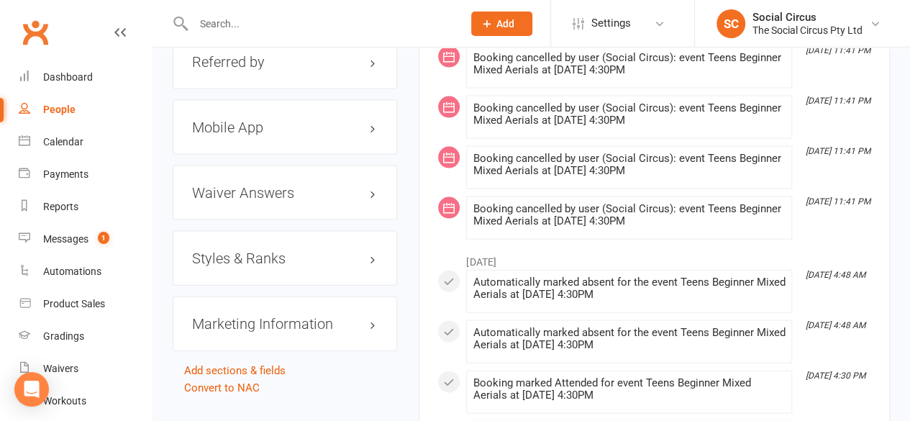
click at [347, 250] on h3 "Styles & Ranks" at bounding box center [285, 258] width 186 height 16
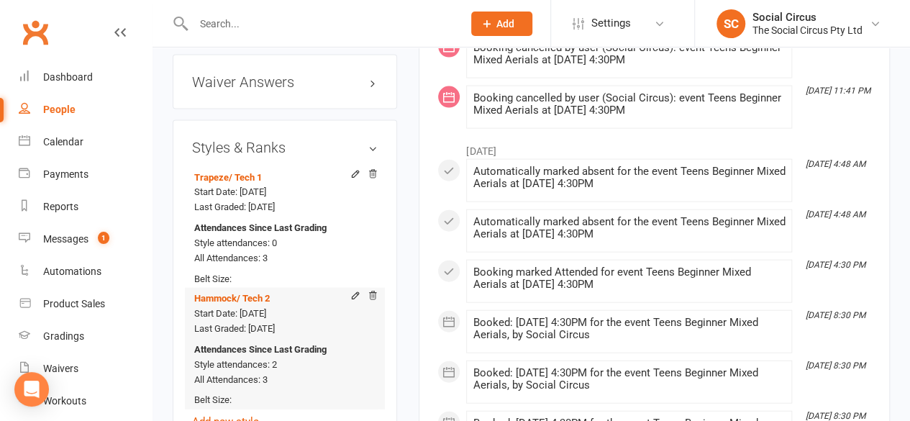
scroll to position [1582, 0]
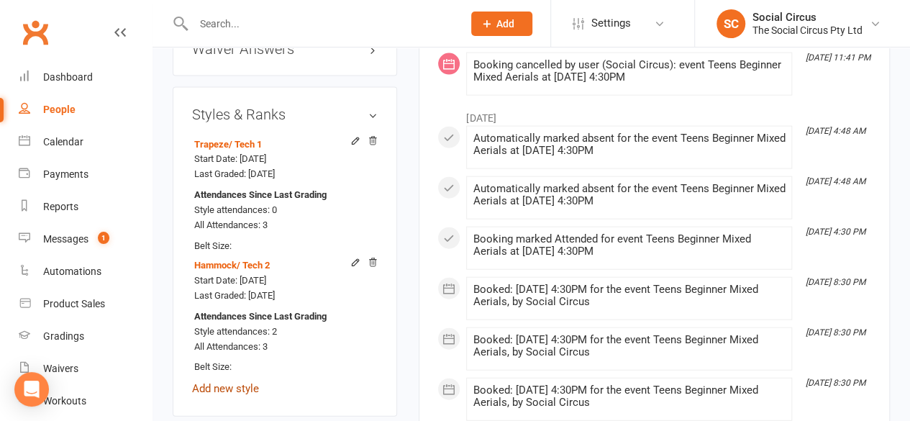
click at [232, 382] on link "Add new style" at bounding box center [225, 388] width 67 height 13
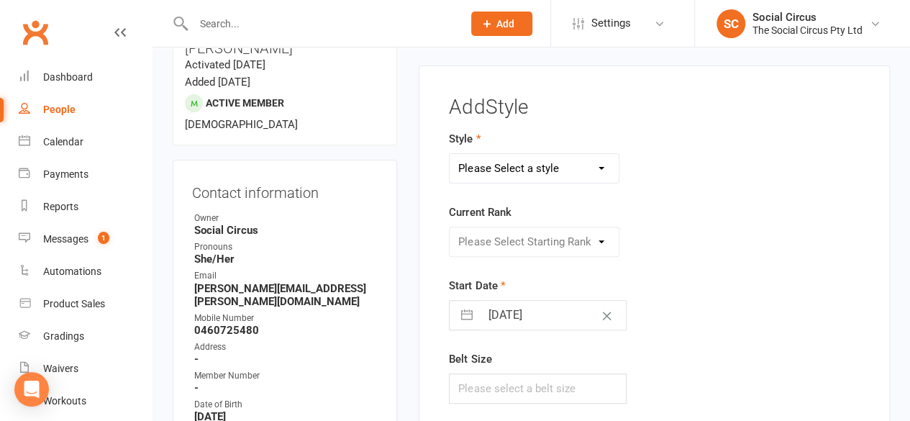
scroll to position [122, 0]
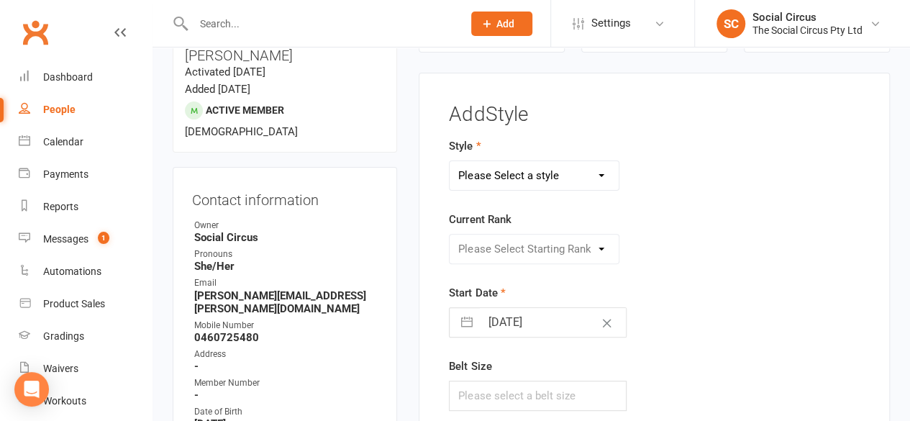
click at [488, 180] on select "Please Select a style Corde Lisse [PERSON_NAME] Silks Trapeze" at bounding box center [533, 175] width 169 height 29
select select "3470"
click at [449, 161] on select "Please Select a style Corde Lisse [PERSON_NAME] Silks Trapeze" at bounding box center [533, 175] width 169 height 29
click at [500, 246] on select "Please Select Starting Rank Beginners Tech 1 Tech 2 Tech 3 Advanced" at bounding box center [533, 248] width 169 height 29
select select "43161"
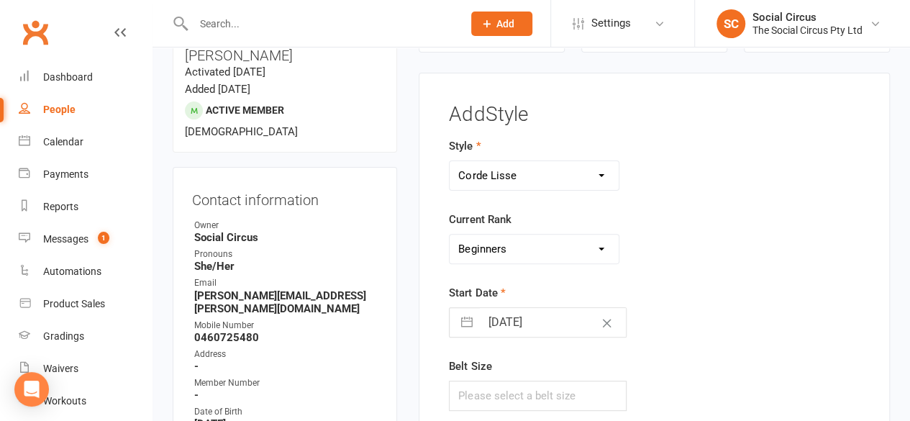
click at [449, 234] on select "Please Select Starting Rank Beginners Tech 1 Tech 2 Tech 3 Advanced" at bounding box center [533, 248] width 169 height 29
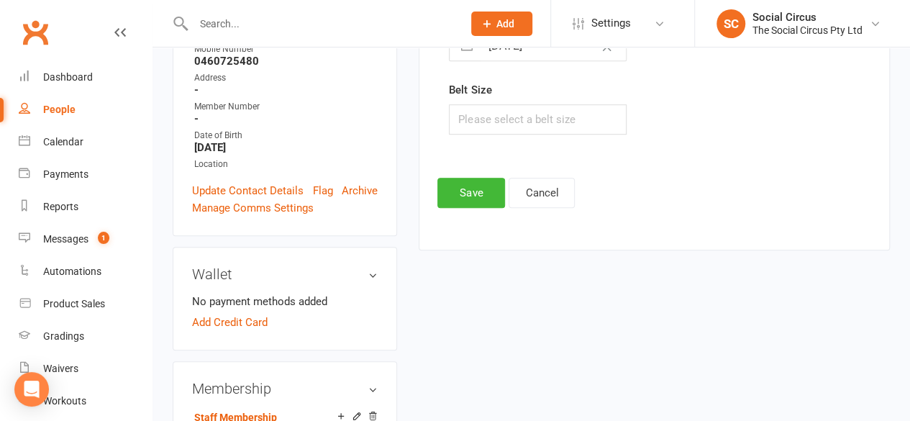
scroll to position [410, 0]
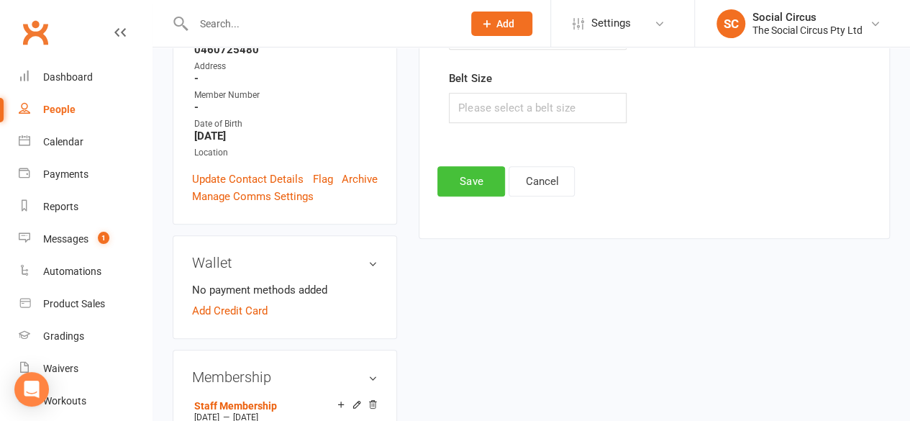
click at [476, 183] on button "Save" at bounding box center [471, 181] width 68 height 30
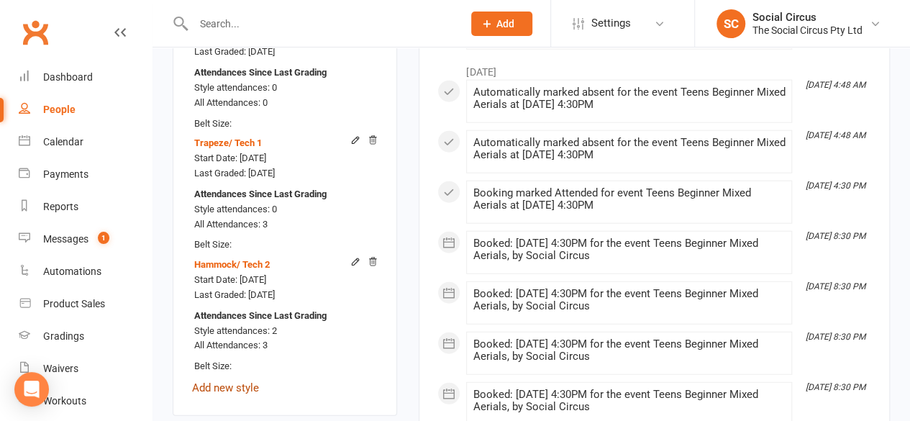
click at [238, 381] on link "Add new style" at bounding box center [225, 387] width 67 height 13
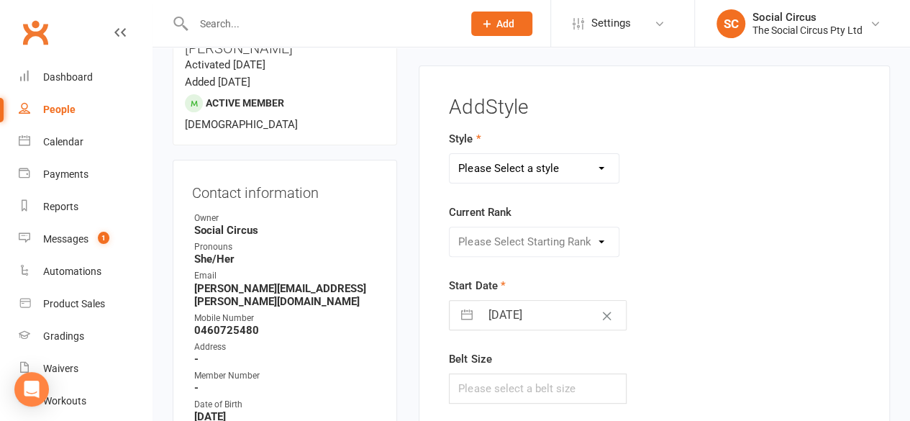
scroll to position [122, 0]
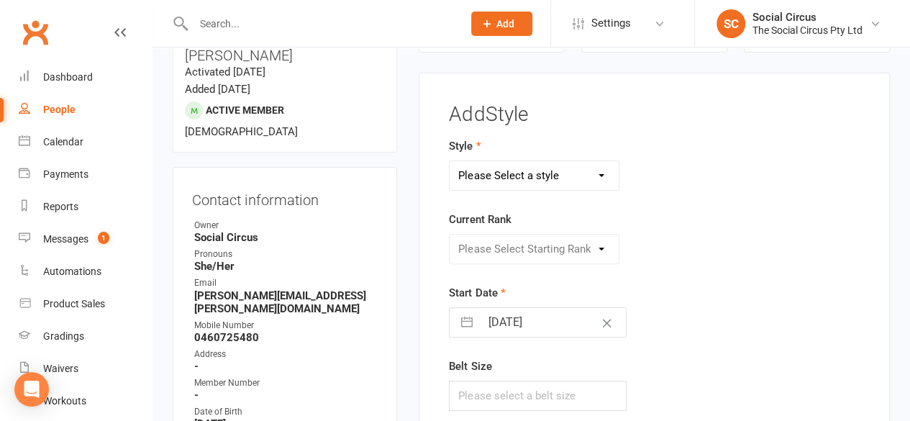
click at [513, 174] on select "Please Select a style Corde Lisse [PERSON_NAME] Silks Trapeze" at bounding box center [533, 175] width 169 height 29
select select "3466"
click at [449, 161] on select "Please Select a style Corde Lisse [PERSON_NAME] Silks Trapeze" at bounding box center [533, 175] width 169 height 29
click at [535, 252] on select "Please Select Starting Rank Beginners Tech 1 Tech 2 Tech 3 Advanced" at bounding box center [533, 248] width 169 height 29
select select "43159"
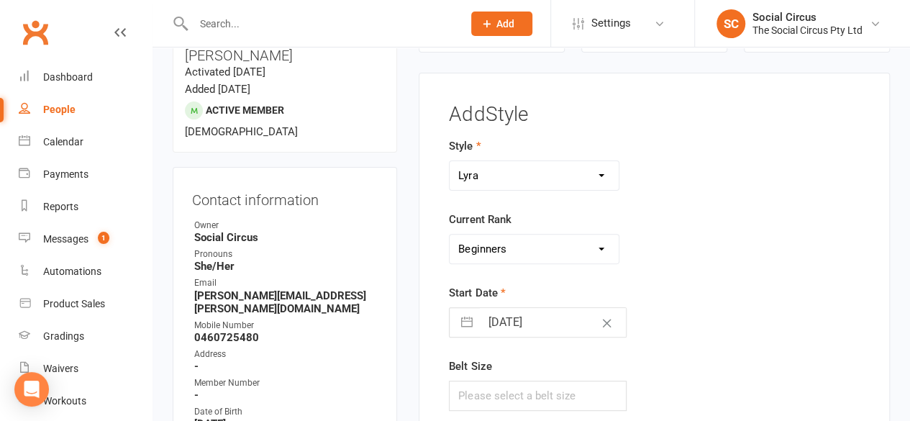
click at [449, 234] on select "Please Select Starting Rank Beginners Tech 1 Tech 2 Tech 3 Advanced" at bounding box center [533, 248] width 169 height 29
click at [725, 239] on div "Please Select Starting Rank Beginners Tech 1 Tech 2 Tech 3 Advanced" at bounding box center [582, 249] width 288 height 30
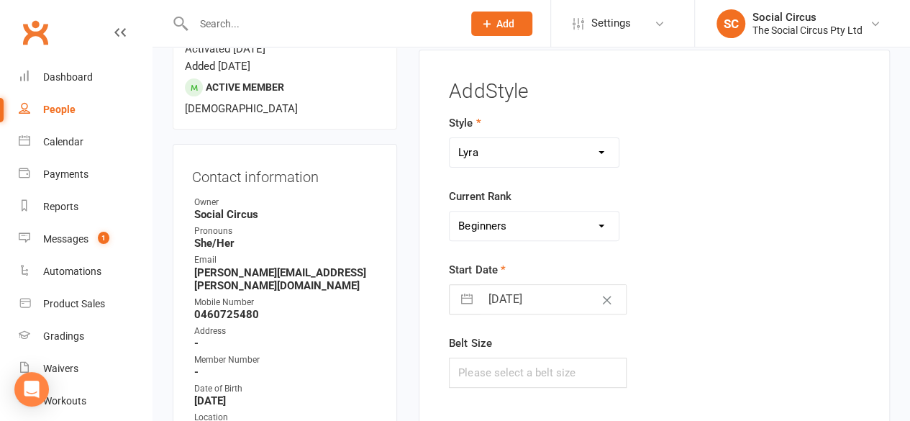
scroll to position [338, 0]
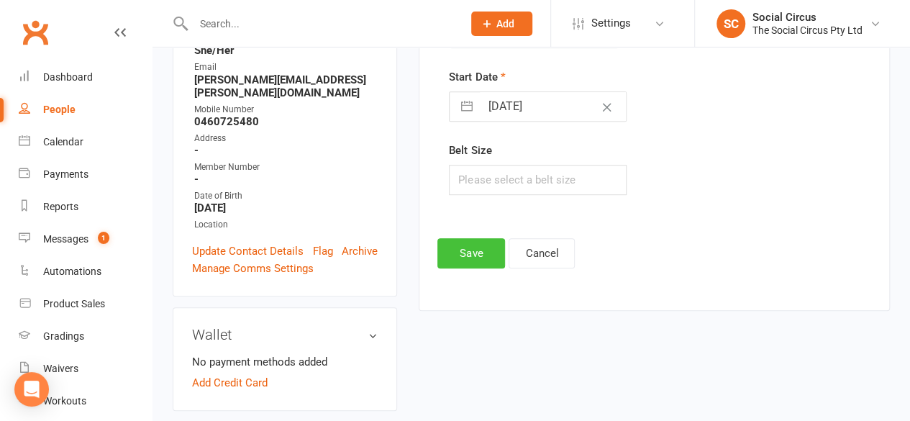
click at [484, 243] on button "Save" at bounding box center [471, 253] width 68 height 30
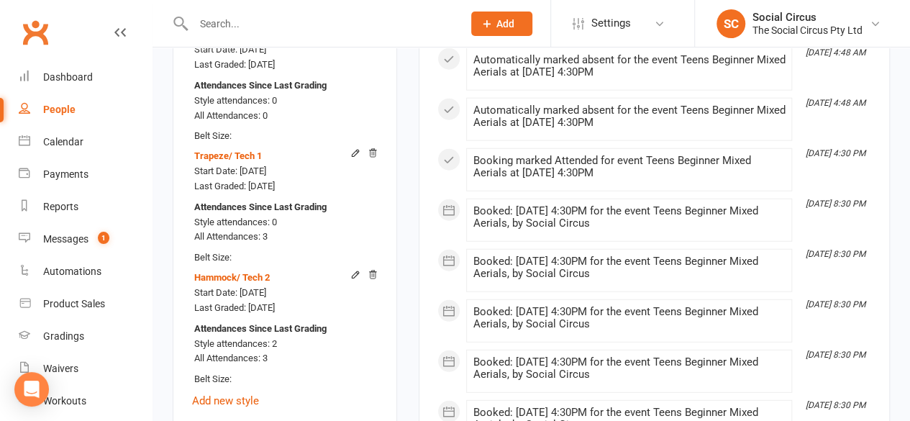
scroll to position [1920, 0]
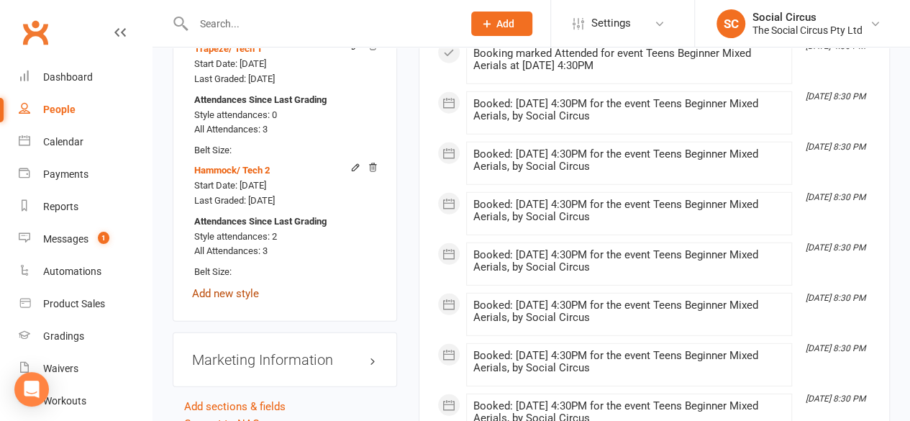
click at [239, 287] on link "Add new style" at bounding box center [225, 293] width 67 height 13
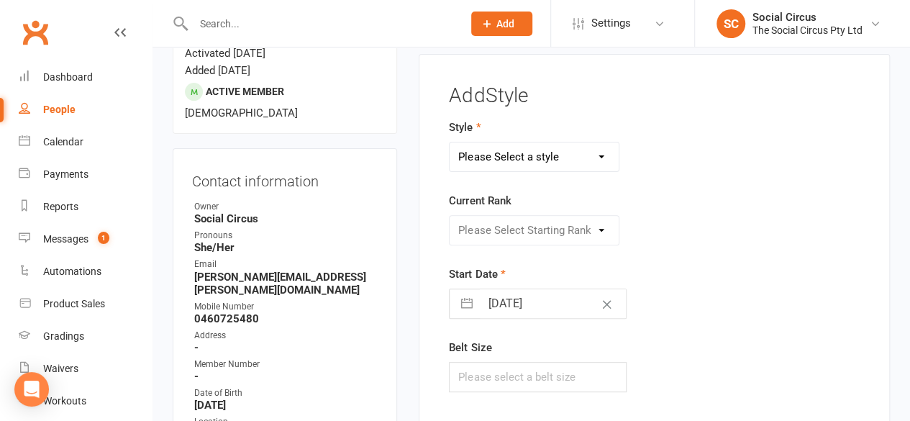
scroll to position [122, 0]
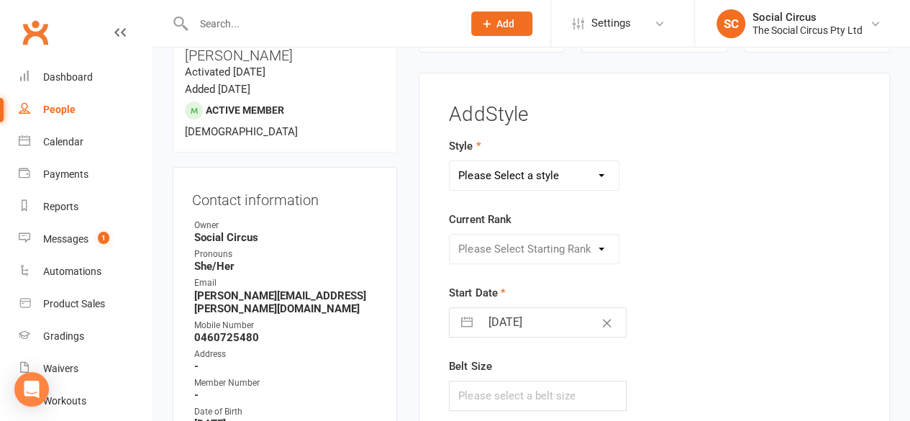
click at [511, 170] on select "Please Select a style Corde Lisse [PERSON_NAME] Silks Trapeze" at bounding box center [533, 175] width 169 height 29
click at [449, 161] on select "Please Select a style Corde Lisse [PERSON_NAME] Silks Trapeze" at bounding box center [533, 175] width 169 height 29
click at [581, 246] on select "Please Select Starting Rank Beginners Tech 1 Tech 2 Tech 3 Advanced" at bounding box center [533, 248] width 169 height 29
click at [570, 170] on select "Corde Lisse Hammock Lyra Silks Trapeze" at bounding box center [533, 175] width 169 height 29
select select "3468"
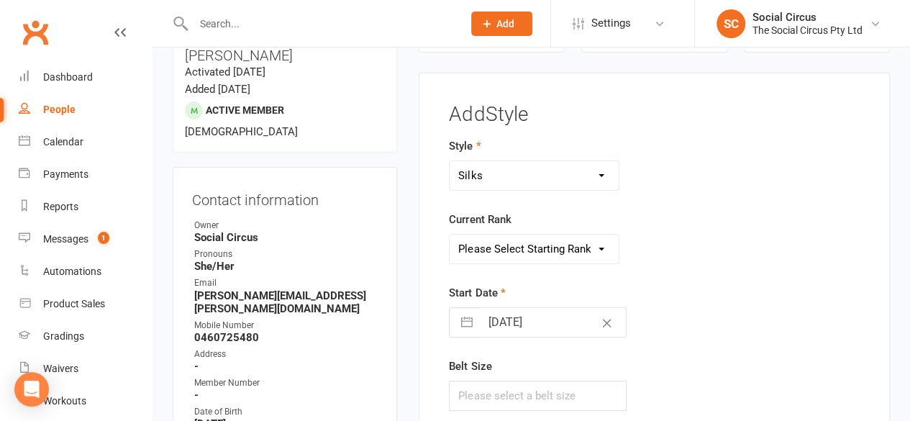
click at [449, 161] on select "Corde Lisse Hammock Lyra Silks Trapeze" at bounding box center [533, 175] width 169 height 29
click at [545, 241] on select "Please Select Starting Rank Beginners Tech 1 Tech 2 Tech 3 Advanced" at bounding box center [533, 248] width 169 height 29
select select "43160"
click at [449, 234] on select "Please Select Starting Rank Beginners Tech 1 Tech 2 Tech 3 Advanced" at bounding box center [533, 248] width 169 height 29
click at [672, 257] on div "Please Select Starting Rank Beginners Tech 1 Tech 2 Tech 3 Advanced" at bounding box center [582, 249] width 288 height 30
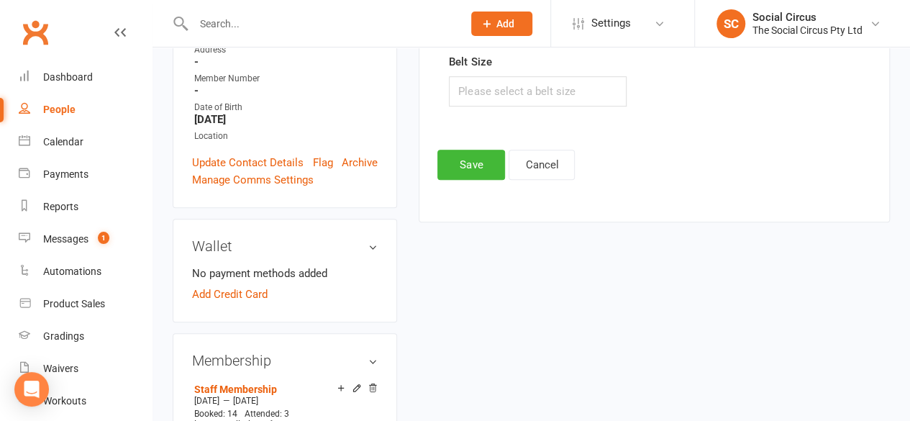
scroll to position [426, 0]
click at [480, 165] on button "Save" at bounding box center [471, 165] width 68 height 30
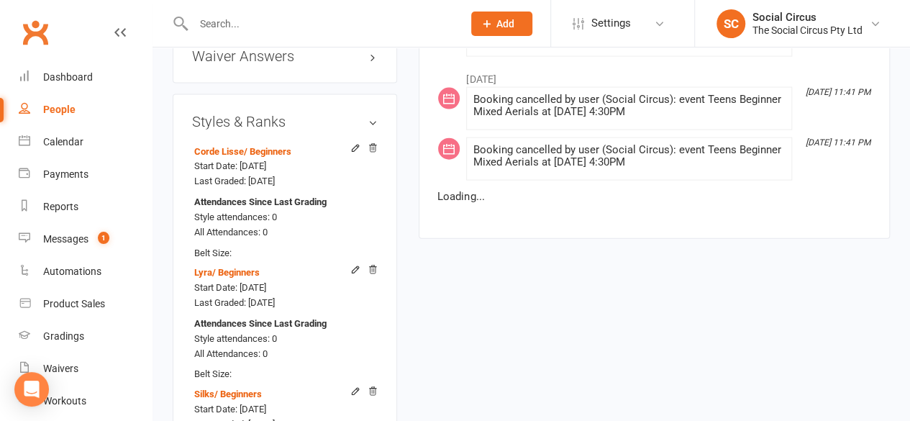
scroll to position [1576, 0]
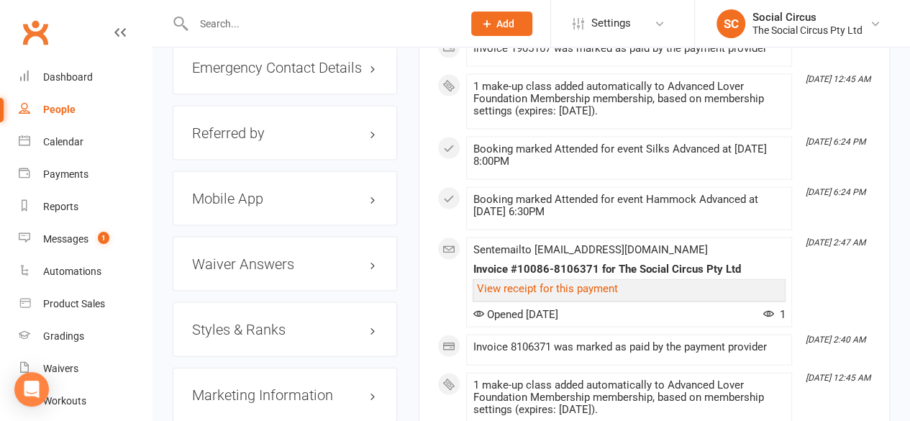
scroll to position [1510, 0]
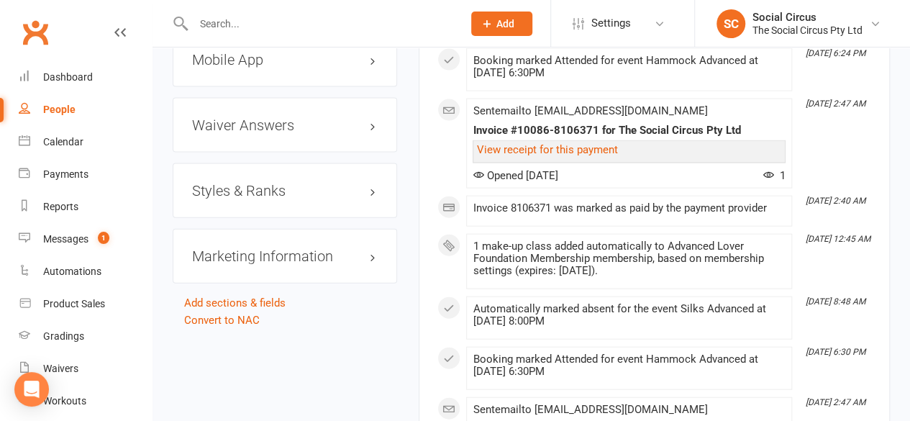
click at [267, 183] on h3 "Styles & Ranks" at bounding box center [285, 191] width 186 height 16
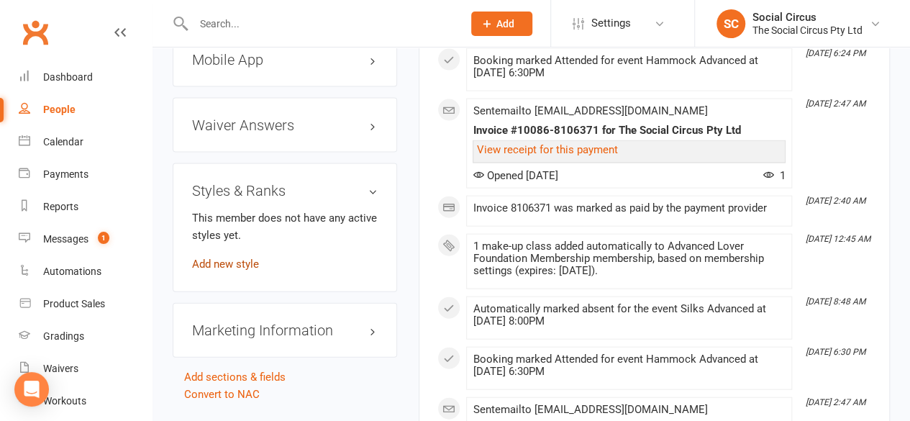
click at [234, 257] on link "Add new style" at bounding box center [225, 263] width 67 height 13
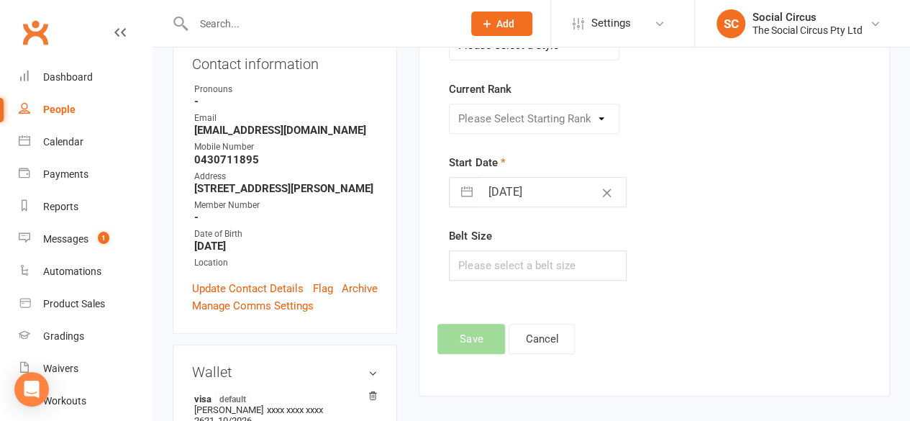
scroll to position [128, 0]
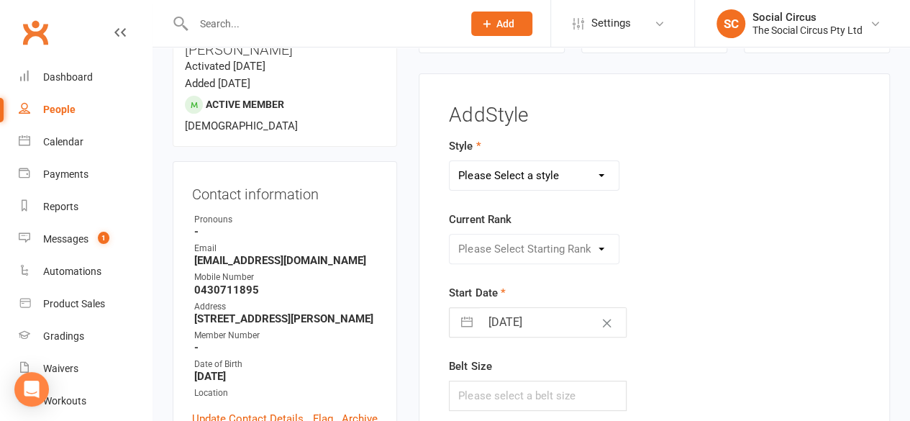
click at [499, 167] on select "Please Select a style Corde Lisse [PERSON_NAME] Silks Trapeze" at bounding box center [533, 175] width 169 height 29
select select "3470"
click at [449, 161] on select "Please Select a style Corde Lisse [PERSON_NAME] Silks Trapeze" at bounding box center [533, 175] width 169 height 29
click at [495, 244] on select "Please Select Starting Rank Beginners Tech 1 Tech 2 Tech 3 Advanced" at bounding box center [533, 248] width 169 height 29
select select "43161"
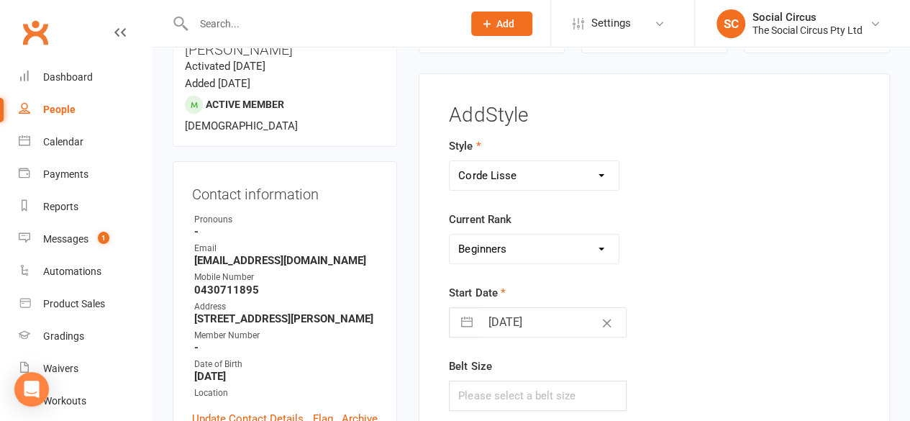
click at [449, 234] on select "Please Select Starting Rank Beginners Tech 1 Tech 2 Tech 3 Advanced" at bounding box center [533, 248] width 169 height 29
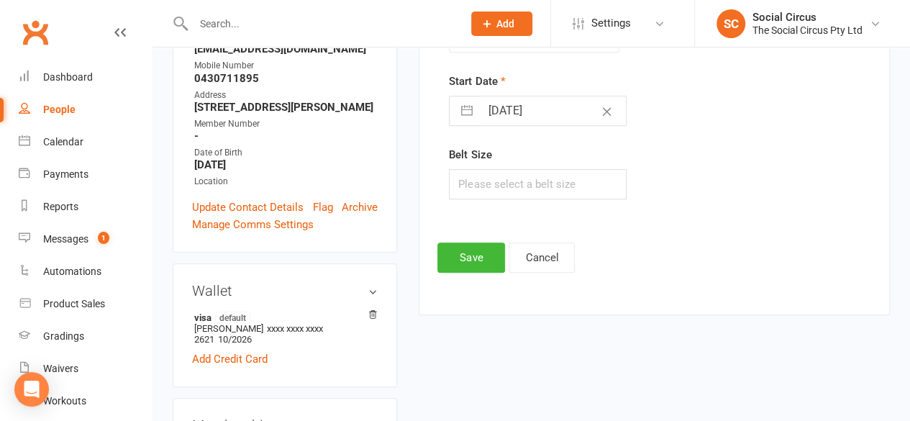
scroll to position [416, 0]
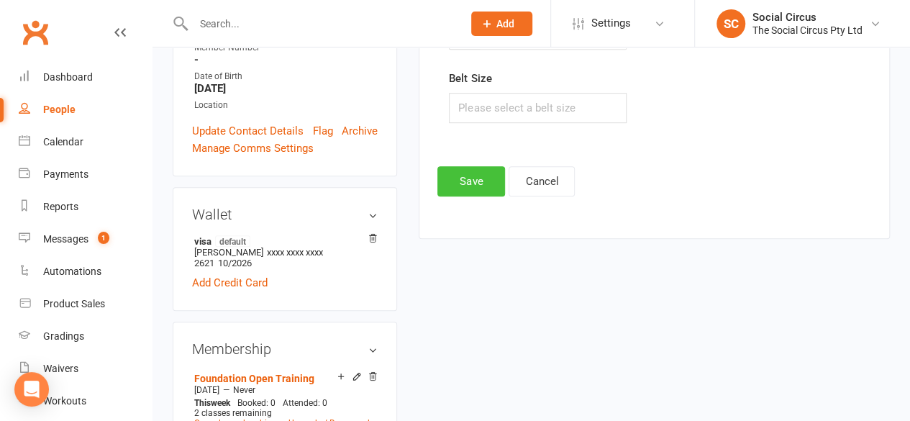
click at [470, 180] on button "Save" at bounding box center [471, 181] width 68 height 30
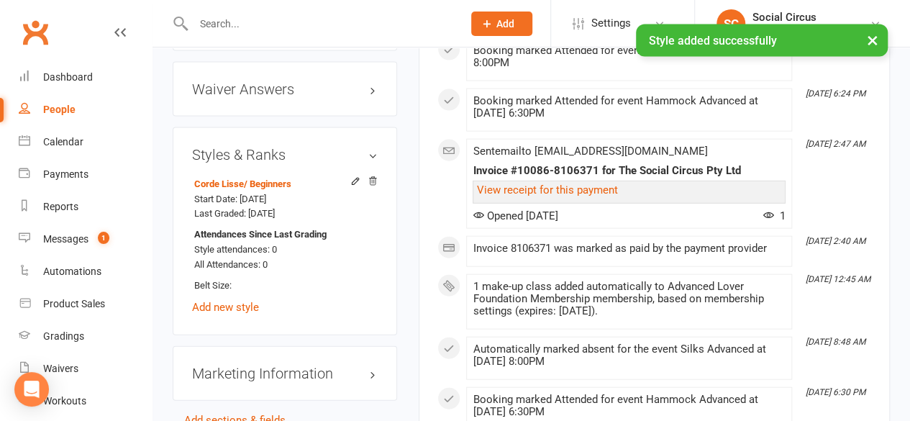
scroll to position [1566, 0]
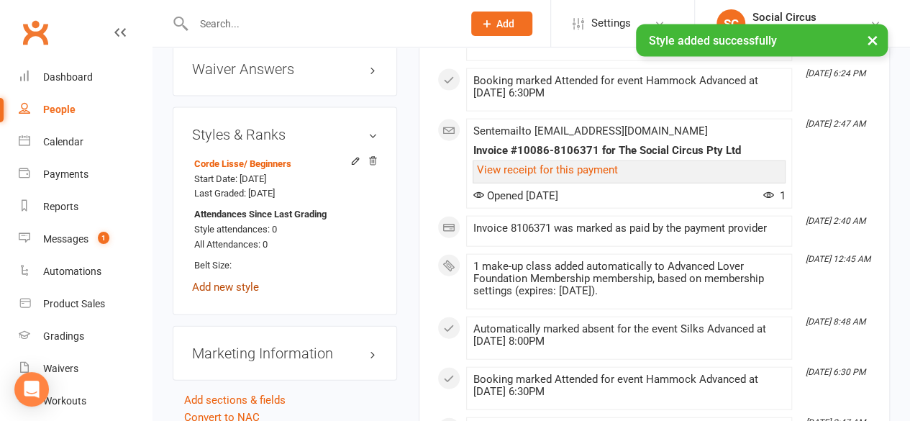
click at [228, 280] on link "Add new style" at bounding box center [225, 286] width 67 height 13
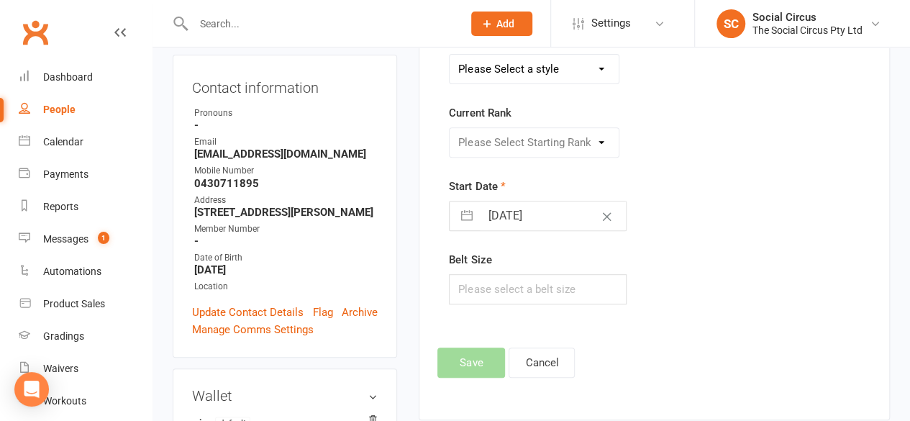
scroll to position [128, 0]
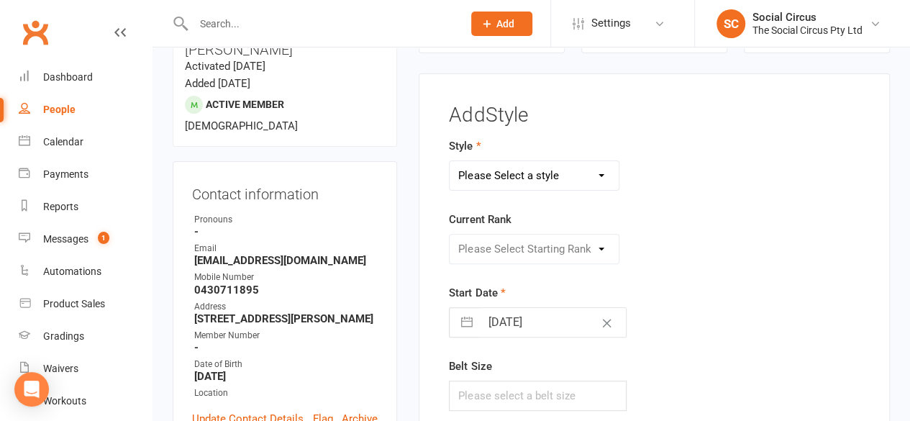
click at [548, 179] on select "Please Select a style Corde Lisse [PERSON_NAME] Silks Trapeze" at bounding box center [533, 175] width 169 height 29
select select "3467"
click at [449, 161] on select "Please Select a style Corde Lisse [PERSON_NAME] Silks Trapeze" at bounding box center [533, 175] width 169 height 29
click at [567, 243] on select "Please Select Starting Rank Beginners Tech 1 Tech 2 Tech 3 Advanced" at bounding box center [533, 248] width 169 height 29
select select "41158"
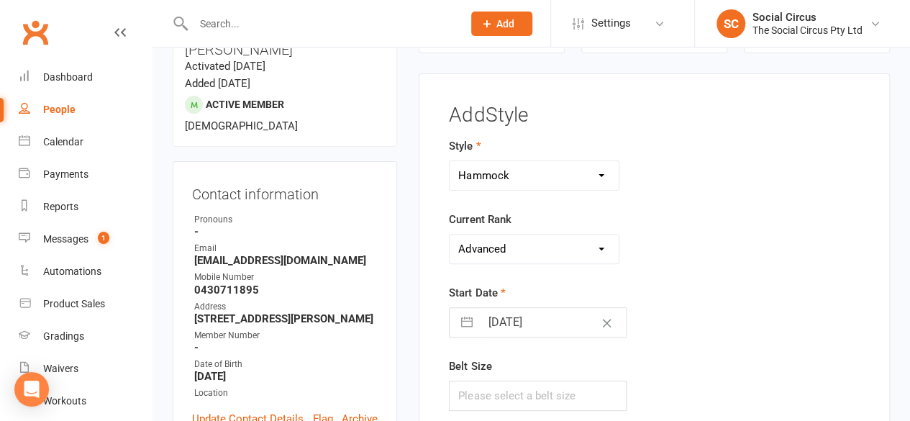
click at [449, 234] on select "Please Select Starting Rank Beginners Tech 1 Tech 2 Tech 3 Advanced" at bounding box center [533, 248] width 169 height 29
click at [690, 308] on div "Start Date [DATE] Navigate forward to interact with the calendar and select a d…" at bounding box center [582, 310] width 266 height 53
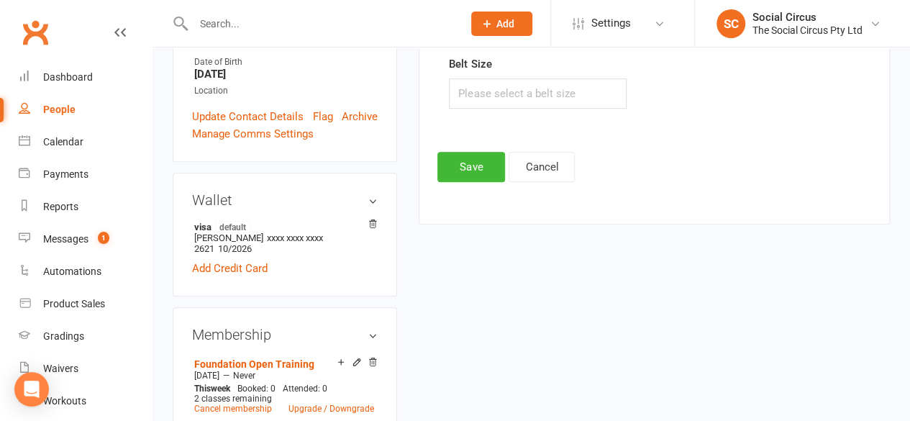
scroll to position [488, 0]
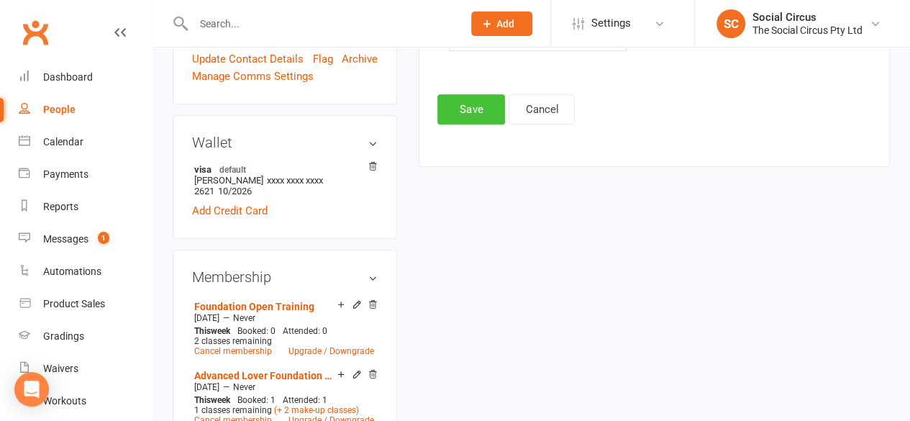
click at [480, 107] on button "Save" at bounding box center [471, 109] width 68 height 30
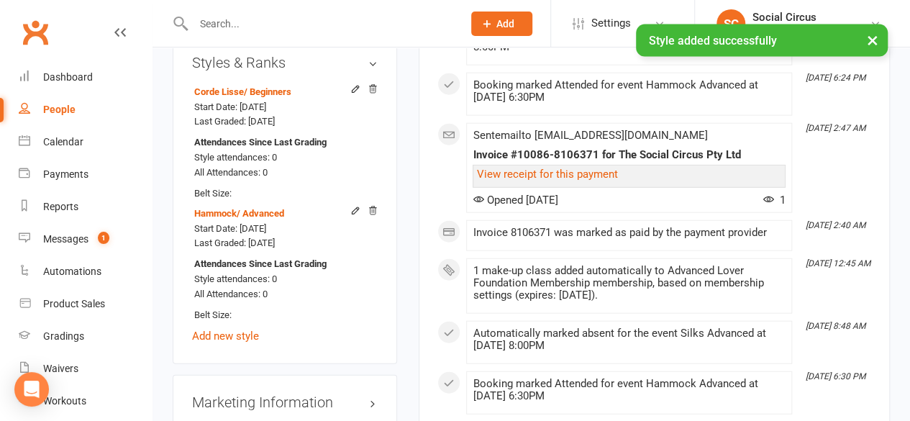
scroll to position [1710, 0]
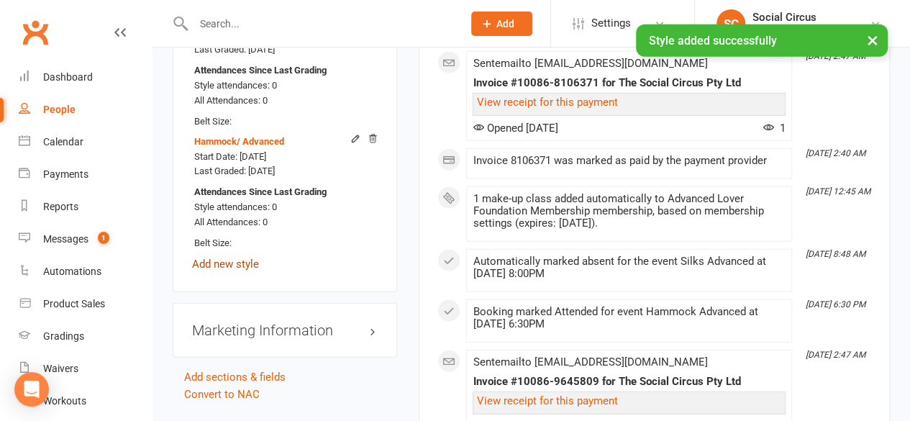
click at [244, 257] on link "Add new style" at bounding box center [225, 263] width 67 height 13
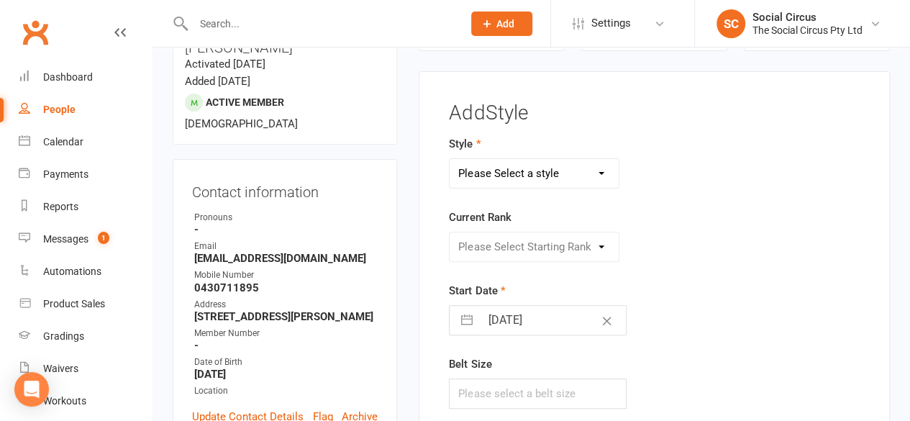
scroll to position [128, 0]
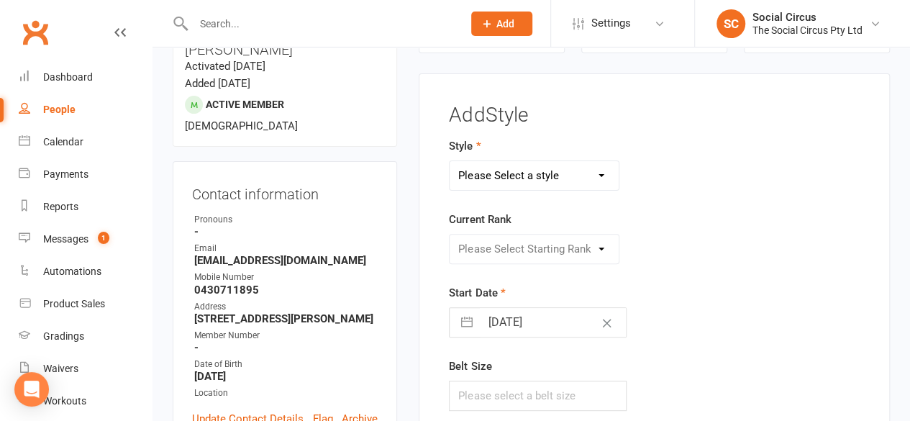
click at [578, 170] on select "Please Select a style Corde Lisse [PERSON_NAME] Silks Trapeze" at bounding box center [533, 175] width 169 height 29
click at [449, 161] on select "Please Select a style Corde Lisse [PERSON_NAME] Silks Trapeze" at bounding box center [533, 175] width 169 height 29
click at [539, 178] on select "Corde Lisse Hammock Lyra Silks Trapeze" at bounding box center [533, 175] width 169 height 29
select select "3466"
click at [449, 161] on select "Corde Lisse Hammock Lyra Silks Trapeze" at bounding box center [533, 175] width 169 height 29
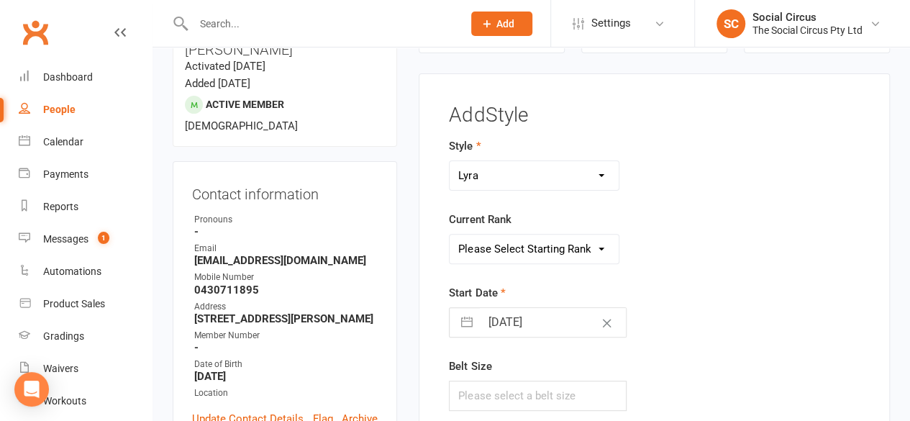
click at [577, 253] on select "Please Select Starting Rank Beginners Tech 1 Tech 2 Tech 3 Advanced" at bounding box center [533, 248] width 169 height 29
select select "43159"
click at [449, 234] on select "Please Select Starting Rank Beginners Tech 1 Tech 2 Tech 3 Advanced" at bounding box center [533, 248] width 169 height 29
click at [636, 248] on div "Please Select Starting Rank Beginners Tech 1 Tech 2 Tech 3 Advanced" at bounding box center [582, 249] width 288 height 30
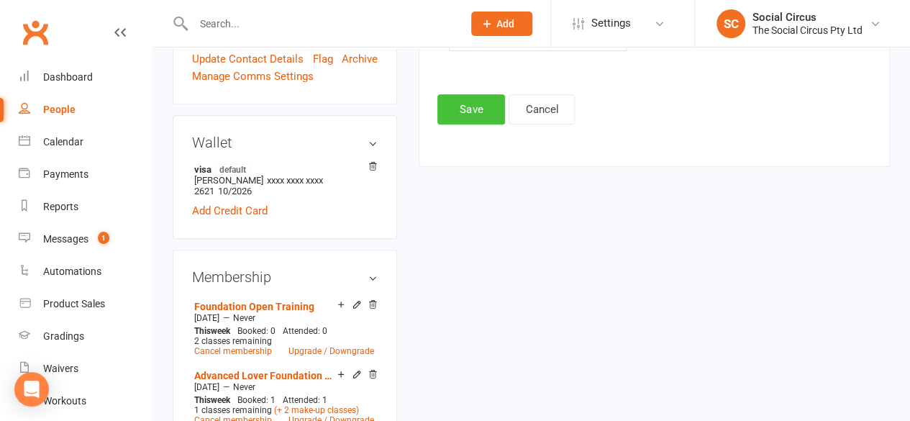
click at [477, 115] on button "Save" at bounding box center [471, 109] width 68 height 30
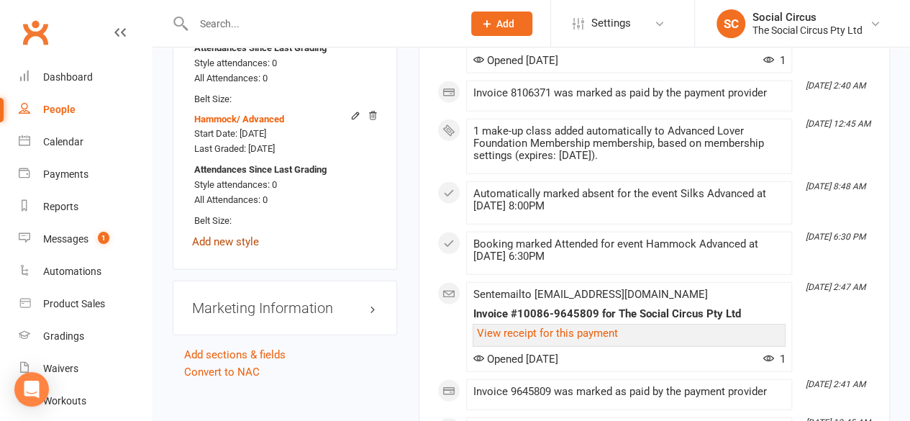
click at [246, 235] on link "Add new style" at bounding box center [225, 241] width 67 height 13
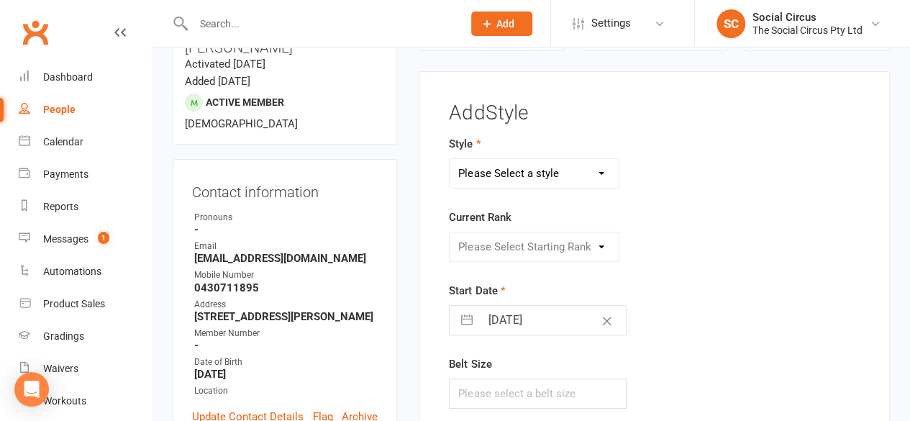
scroll to position [128, 0]
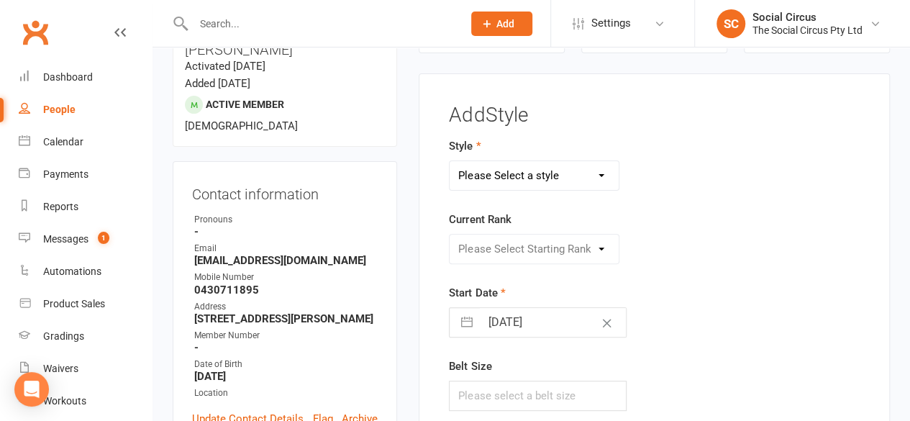
click at [543, 182] on select "Please Select a style Corde Lisse [PERSON_NAME] Silks Trapeze" at bounding box center [533, 175] width 169 height 29
select select "3468"
click at [449, 161] on select "Please Select a style Corde Lisse [PERSON_NAME] Silks Trapeze" at bounding box center [533, 175] width 169 height 29
click at [539, 251] on select "Please Select Starting Rank Beginners Tech 1 Tech 2 Tech 3 Advanced" at bounding box center [533, 248] width 169 height 29
select select "41162"
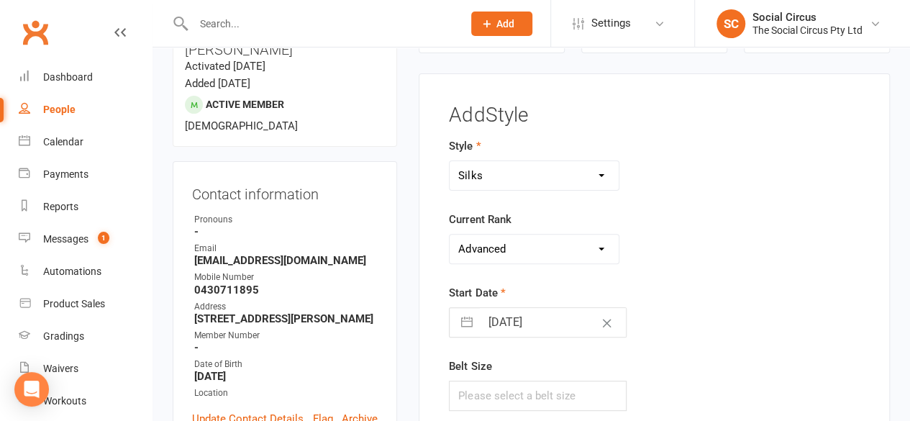
click at [449, 234] on select "Please Select Starting Rank Beginners Tech 1 Tech 2 Tech 3 Advanced" at bounding box center [533, 248] width 169 height 29
click at [708, 307] on div "Start Date [DATE] Navigate forward to interact with the calendar and select a d…" at bounding box center [582, 310] width 266 height 53
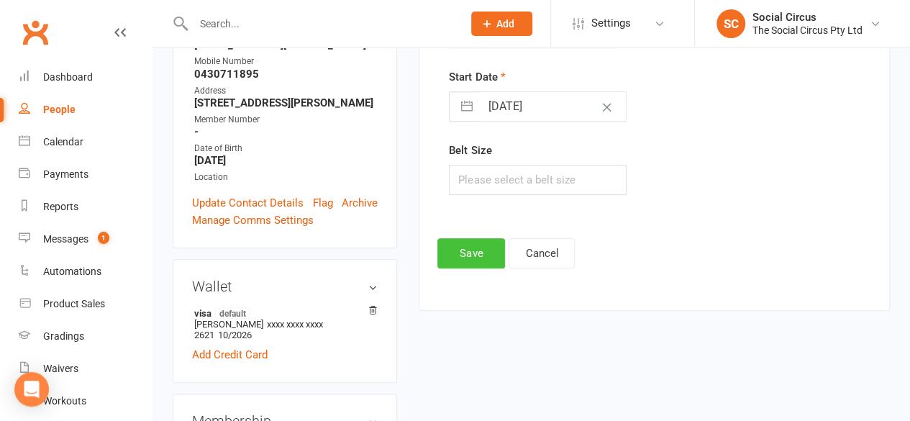
click at [459, 260] on button "Save" at bounding box center [471, 253] width 68 height 30
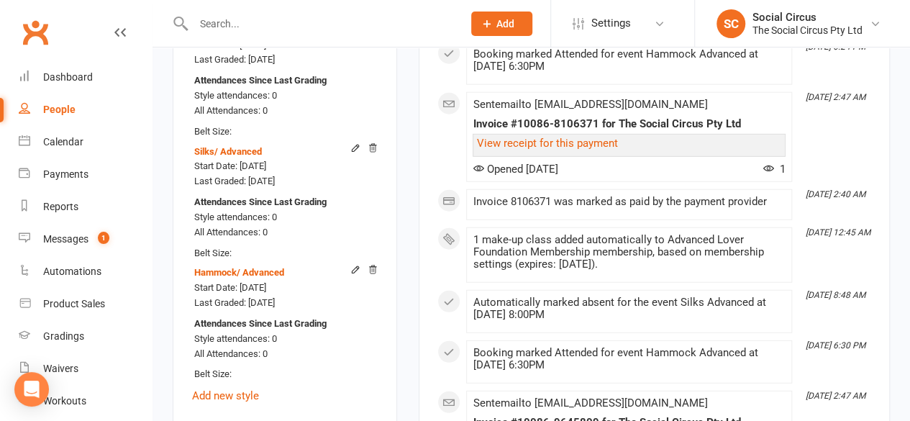
scroll to position [1854, 0]
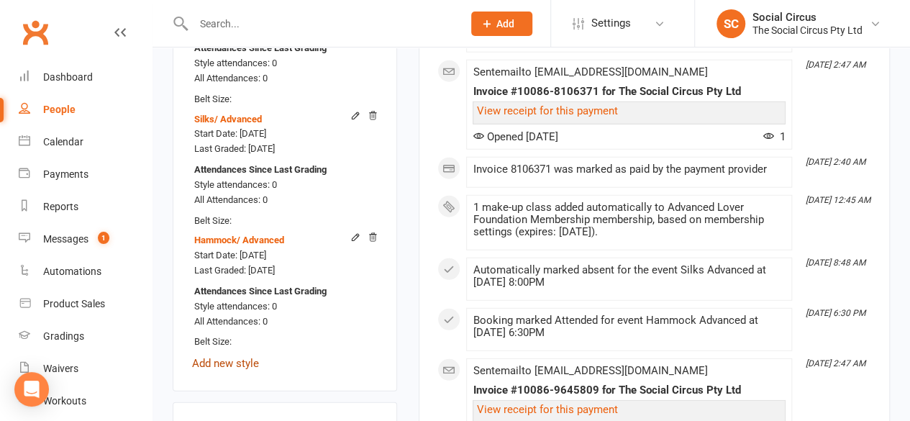
click at [224, 357] on link "Add new style" at bounding box center [225, 363] width 67 height 13
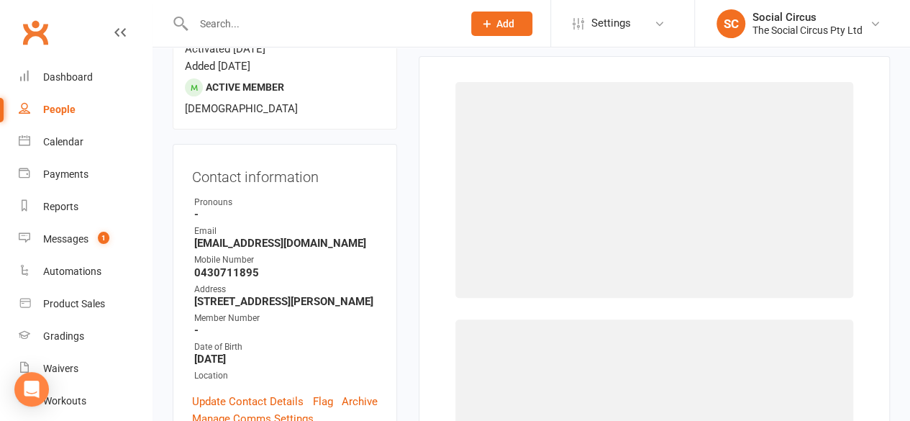
scroll to position [128, 0]
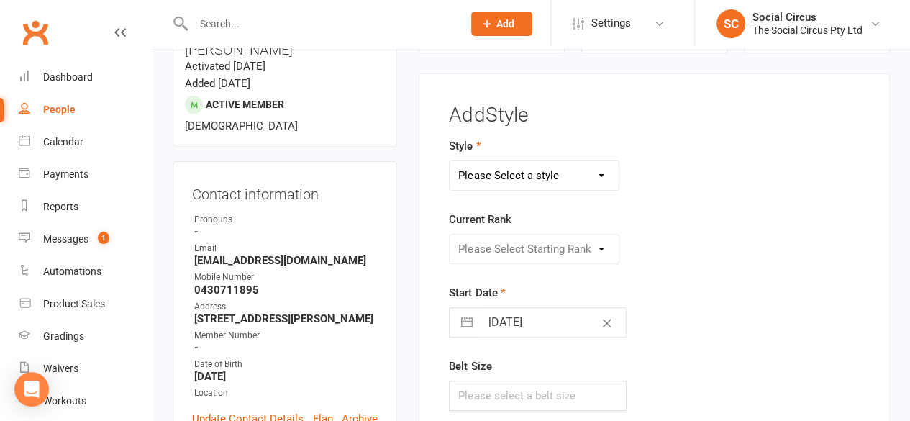
click at [511, 188] on select "Please Select a style Corde Lisse [PERSON_NAME] Silks Trapeze" at bounding box center [533, 175] width 169 height 29
select select "3469"
click at [449, 161] on select "Please Select a style Corde Lisse [PERSON_NAME] Silks Trapeze" at bounding box center [533, 175] width 169 height 29
click at [515, 247] on select "Please Select Starting Rank Beginners Tech 1 Tech 2 Tech 3 Advanced" at bounding box center [533, 248] width 169 height 29
select select "43162"
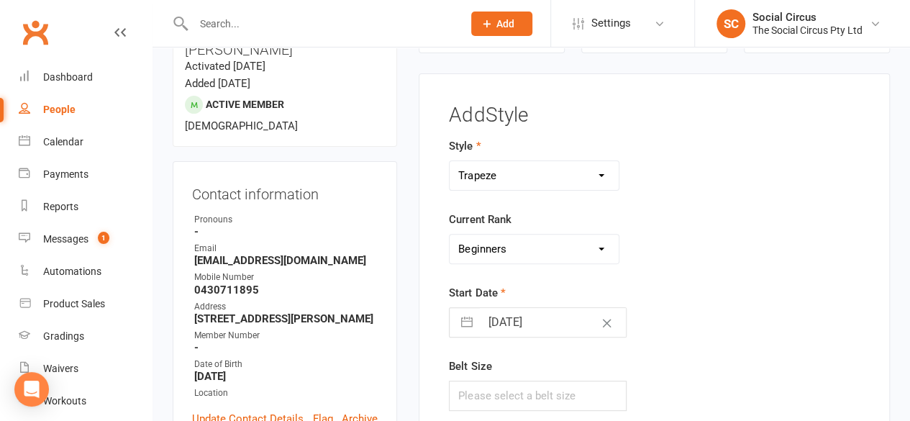
click at [449, 234] on select "Please Select Starting Rank Beginners Tech 1 Tech 2 Tech 3 Advanced" at bounding box center [533, 248] width 169 height 29
click at [626, 257] on div "Please Select Starting Rank Beginners Tech 1 Tech 2 Tech 3 Advanced" at bounding box center [534, 249] width 192 height 30
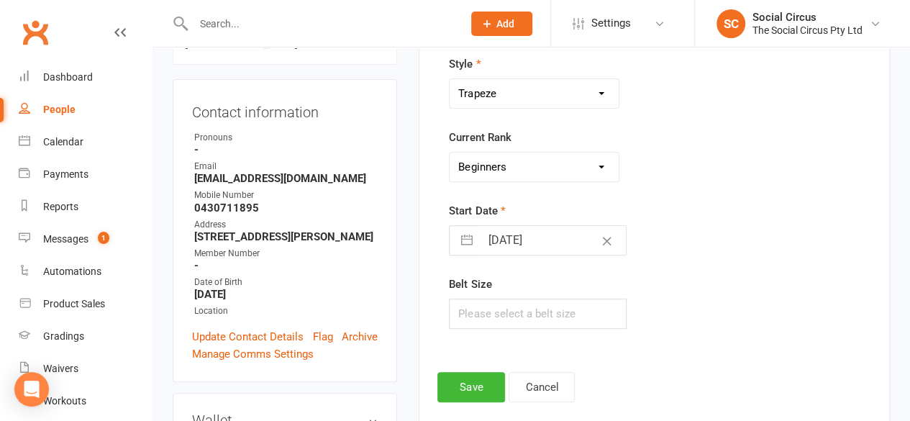
scroll to position [416, 0]
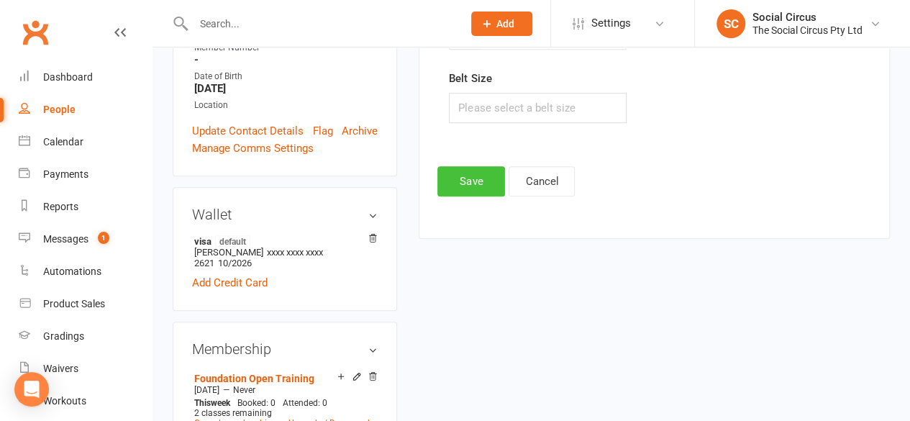
click at [496, 178] on button "Save" at bounding box center [471, 181] width 68 height 30
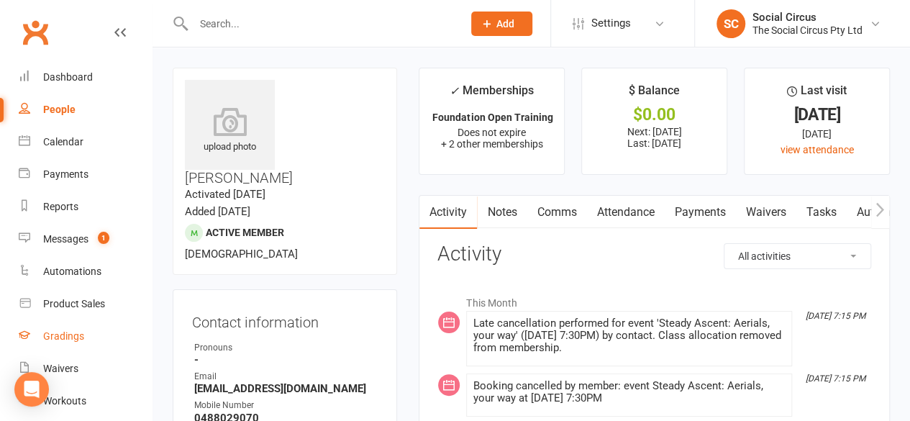
click at [62, 341] on div "Gradings" at bounding box center [63, 336] width 41 height 12
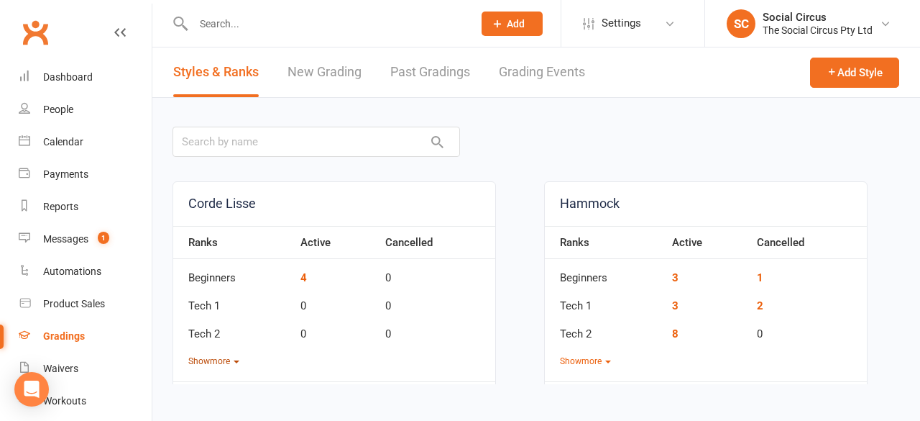
click at [228, 356] on button "Show more" at bounding box center [213, 361] width 51 height 14
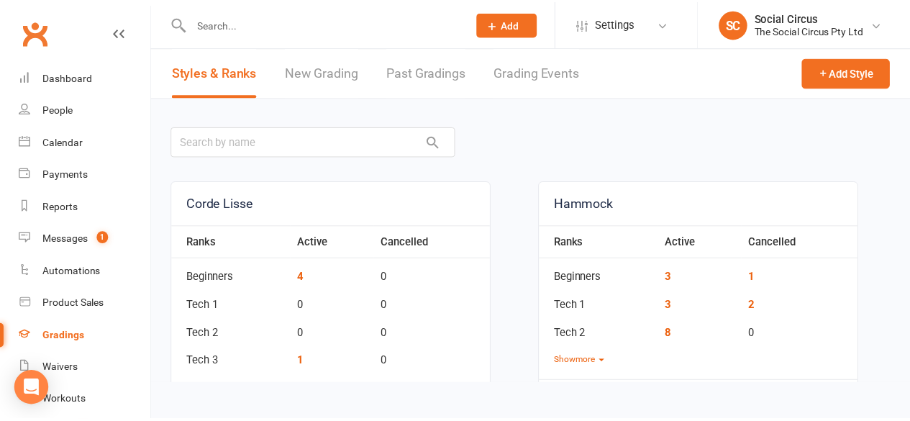
scroll to position [144, 0]
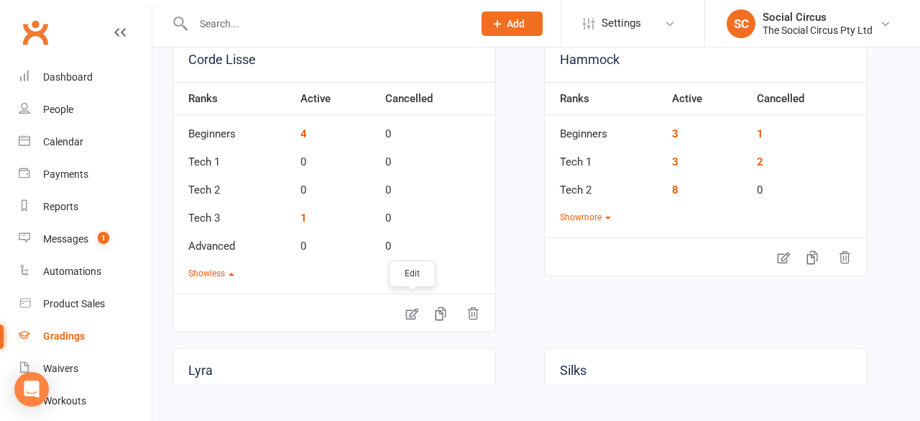
click at [408, 308] on icon at bounding box center [412, 314] width 12 height 12
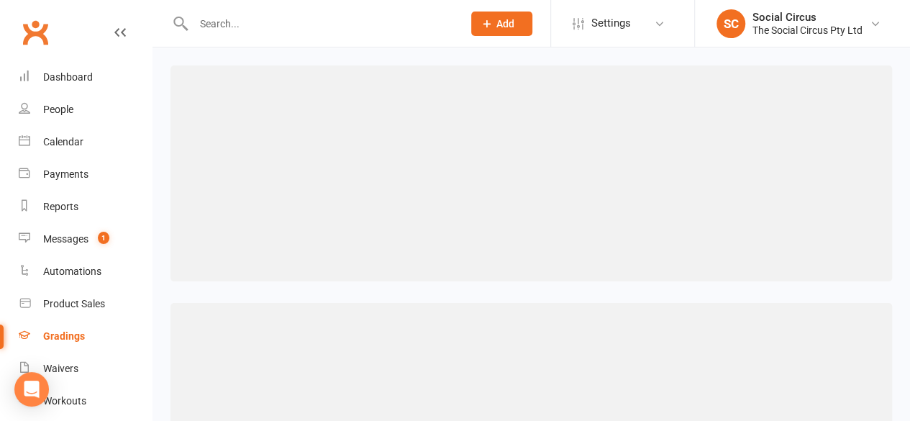
select select "member_styles:enabled"
select select "="
select select "member_styles:enabled"
select select "="
select select "member_styles:enabled"
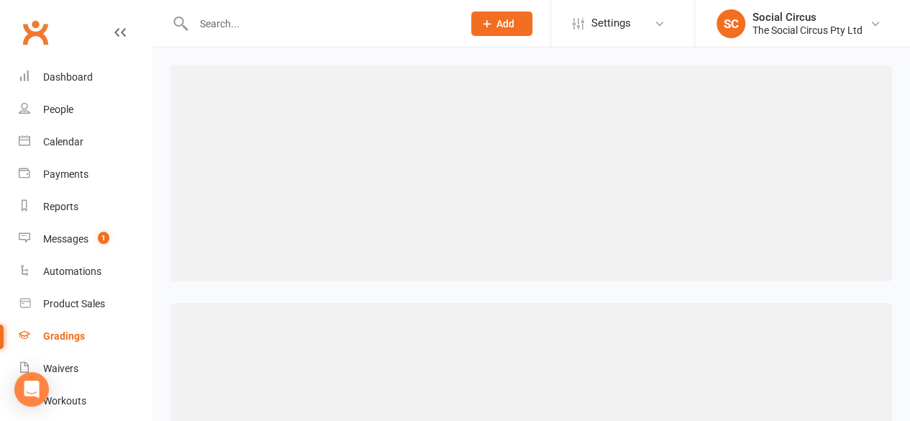
select select "="
select select "member_styles:enabled"
select select "="
select select "member_styles:enabled"
select select "="
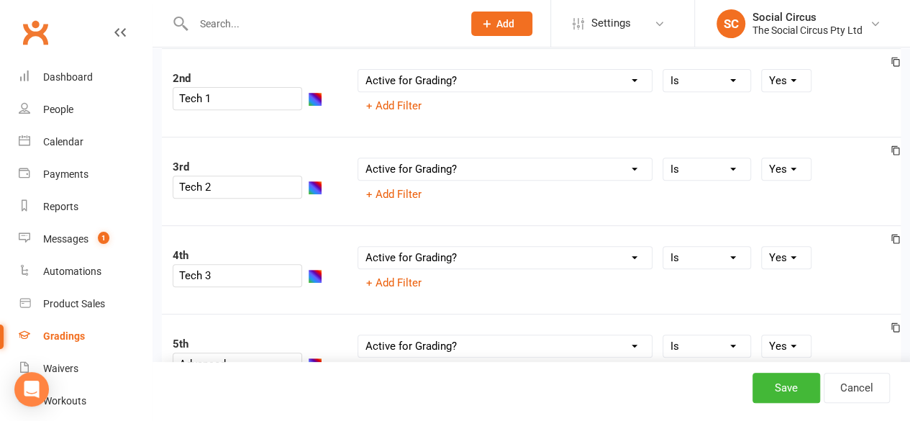
scroll to position [392, 0]
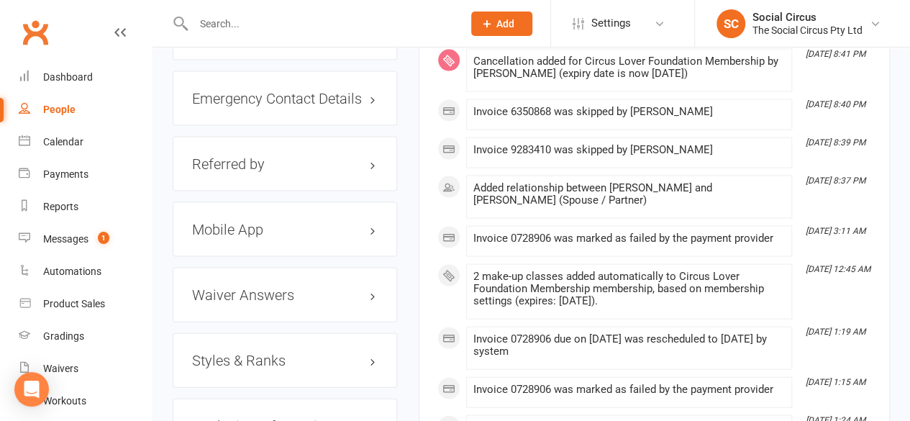
scroll to position [1510, 0]
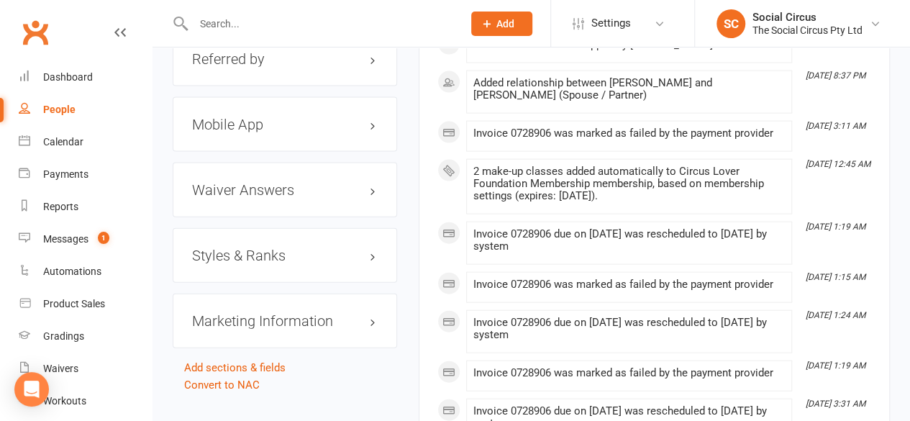
click at [318, 244] on div "Styles & Ranks" at bounding box center [285, 255] width 224 height 55
click at [278, 235] on div "Styles & Ranks" at bounding box center [285, 255] width 224 height 55
click at [279, 247] on h3 "Styles & Ranks" at bounding box center [285, 255] width 186 height 16
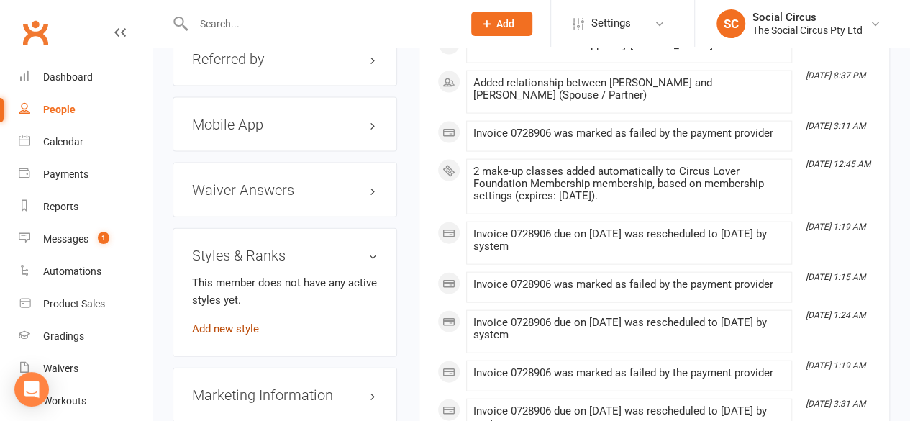
click at [221, 322] on link "Add new style" at bounding box center [225, 328] width 67 height 13
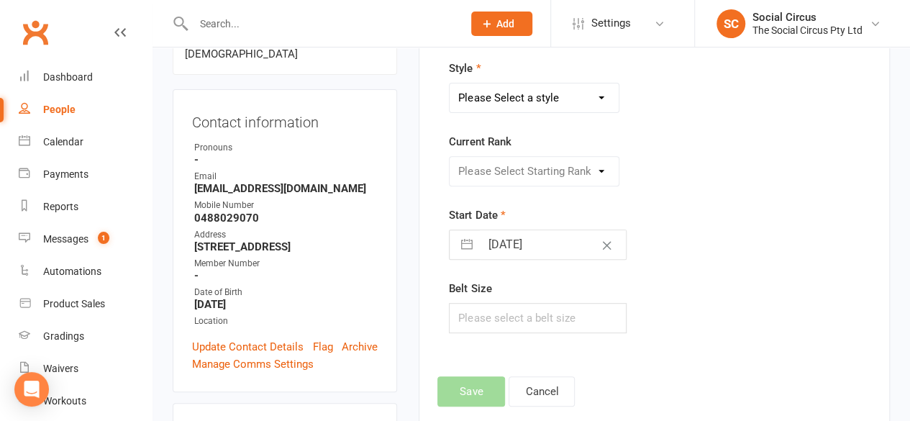
scroll to position [122, 0]
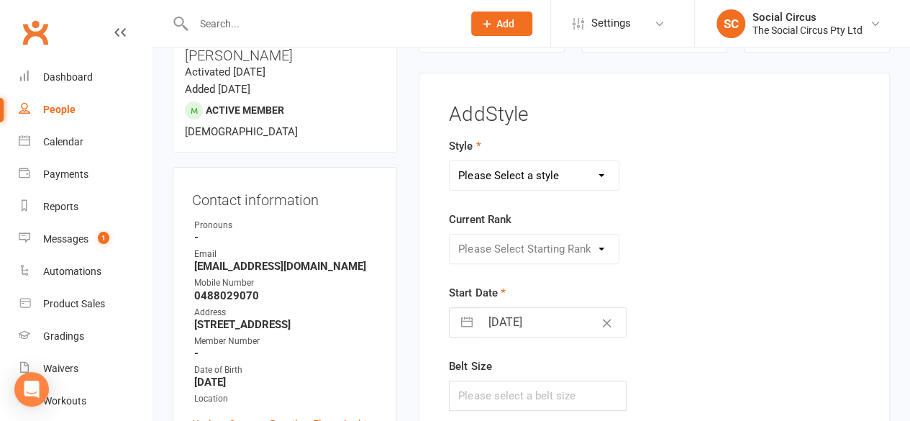
click at [482, 170] on select "Please Select a style Corde Lisse [PERSON_NAME] Silks Trapeze" at bounding box center [533, 175] width 169 height 29
select select "3470"
click at [449, 161] on select "Please Select a style Corde Lisse [PERSON_NAME] Silks Trapeze" at bounding box center [533, 175] width 169 height 29
click at [472, 239] on select "Please Select Starting Rank Beginners Tech 1 Tech 2 Tech 3 Advanced" at bounding box center [533, 248] width 169 height 29
select select "43161"
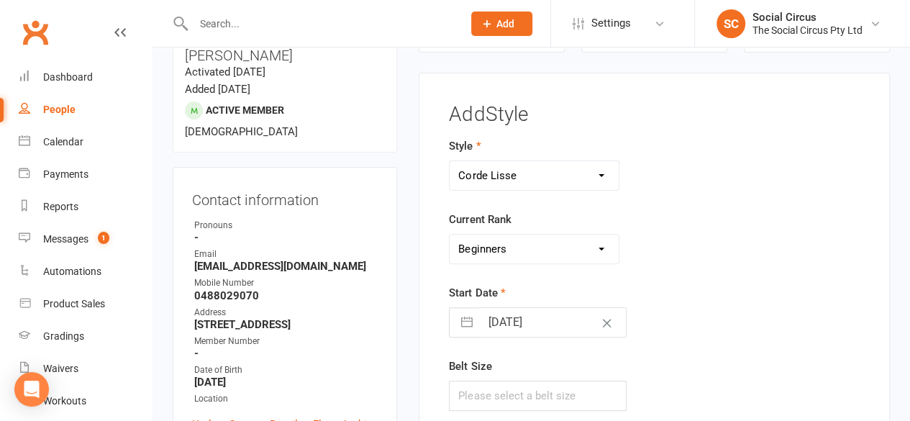
click at [449, 234] on select "Please Select Starting Rank Beginners Tech 1 Tech 2 Tech 3 Advanced" at bounding box center [533, 248] width 169 height 29
click at [675, 278] on form "Style Corde Lisse [PERSON_NAME] Silks Trapeze Current Rank Please Select Starti…" at bounding box center [582, 273] width 266 height 273
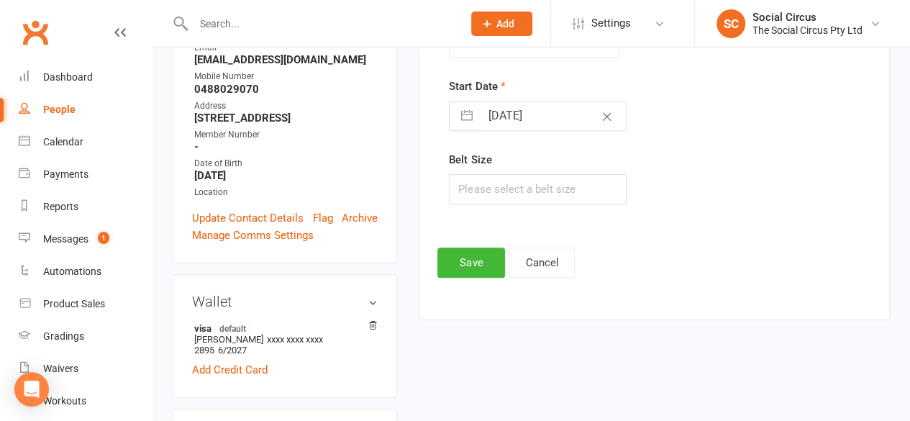
scroll to position [338, 0]
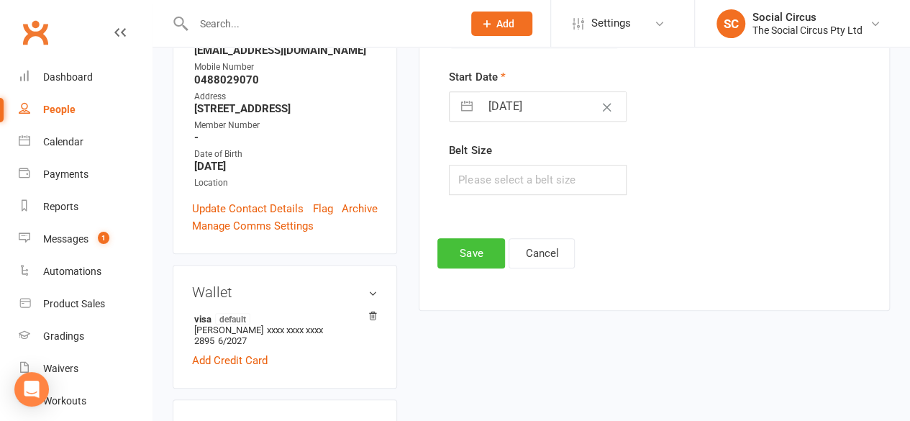
click at [485, 251] on button "Save" at bounding box center [471, 253] width 68 height 30
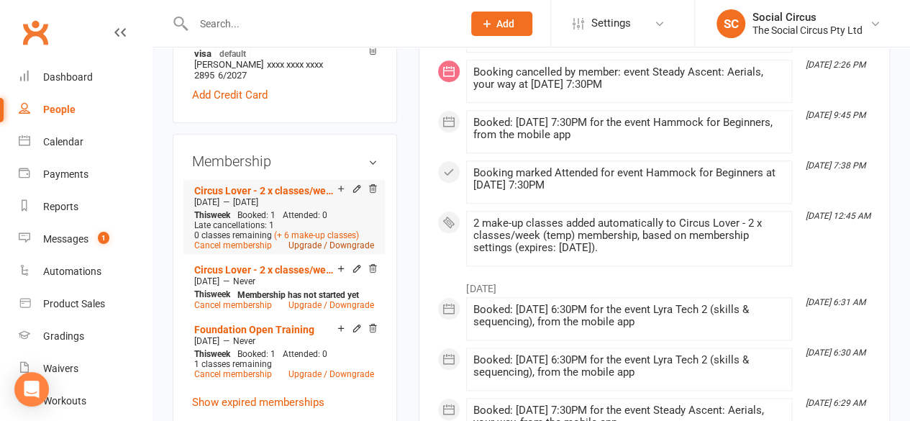
scroll to position [626, 0]
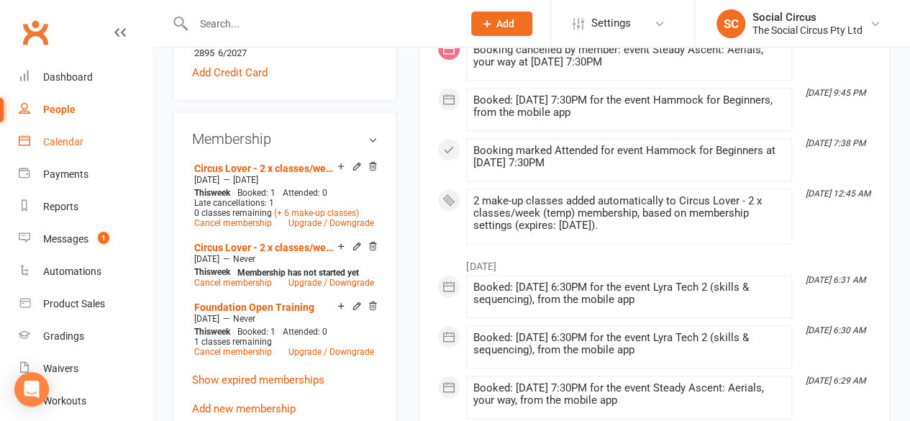
click at [65, 146] on div "Calendar" at bounding box center [63, 142] width 40 height 12
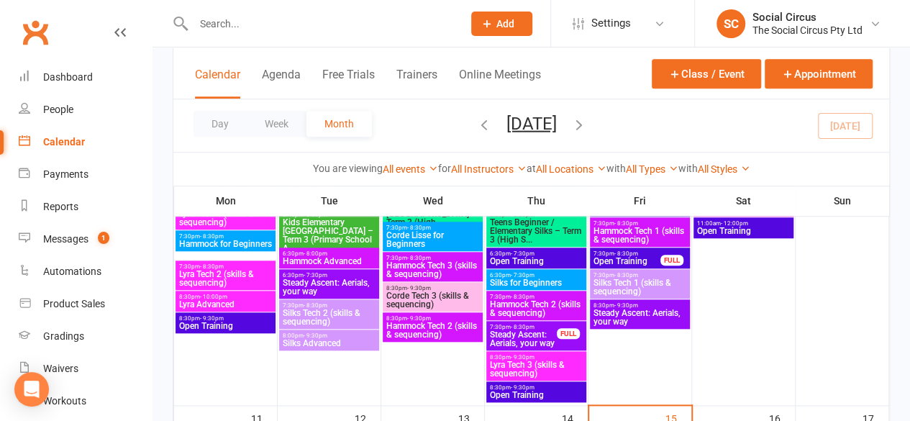
scroll to position [503, 0]
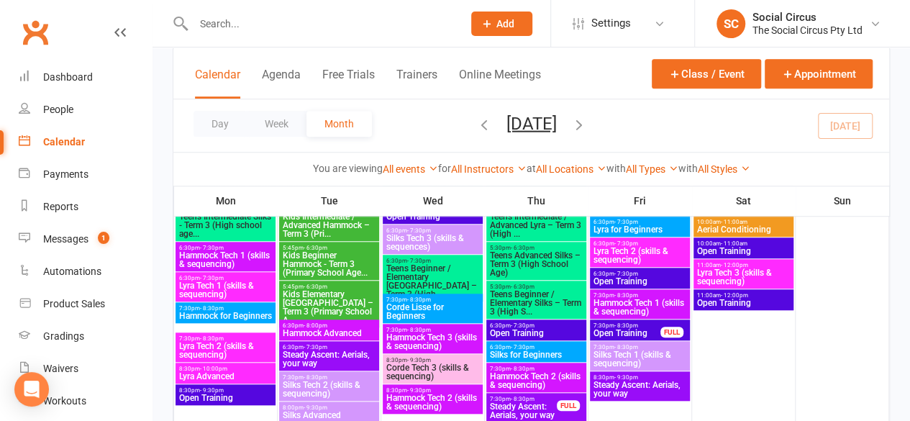
click at [456, 336] on span "Hammock Tech 3 (skills & sequencing)" at bounding box center [432, 341] width 94 height 17
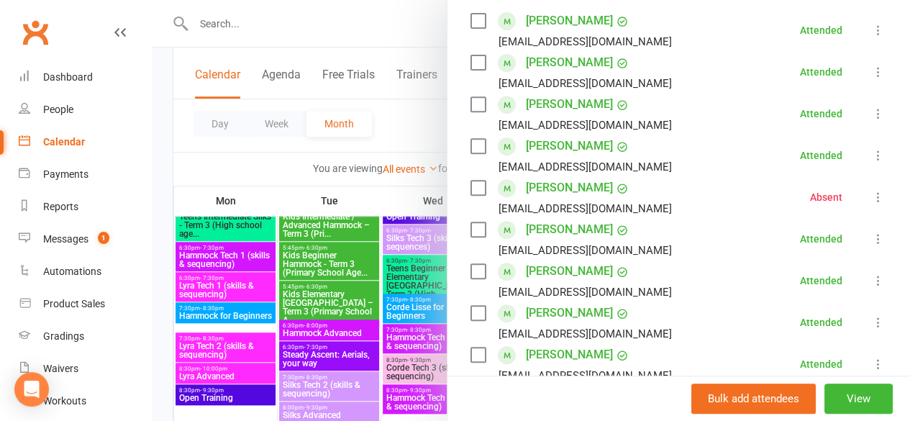
scroll to position [288, 0]
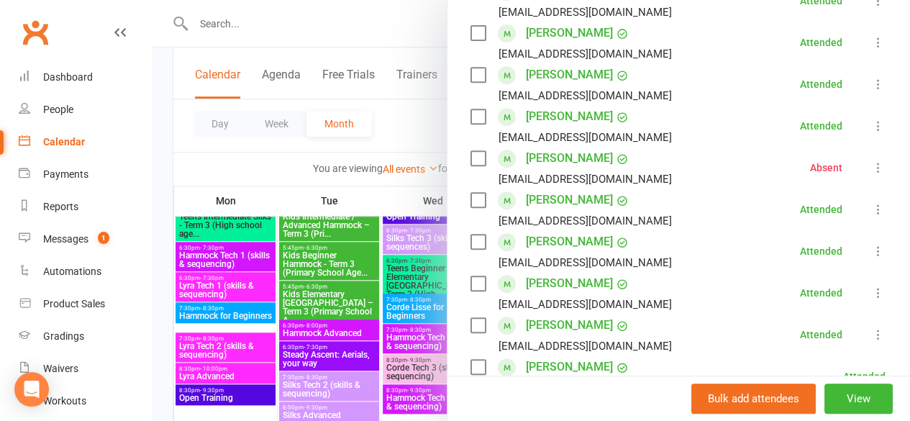
click at [421, 126] on div at bounding box center [530, 210] width 757 height 421
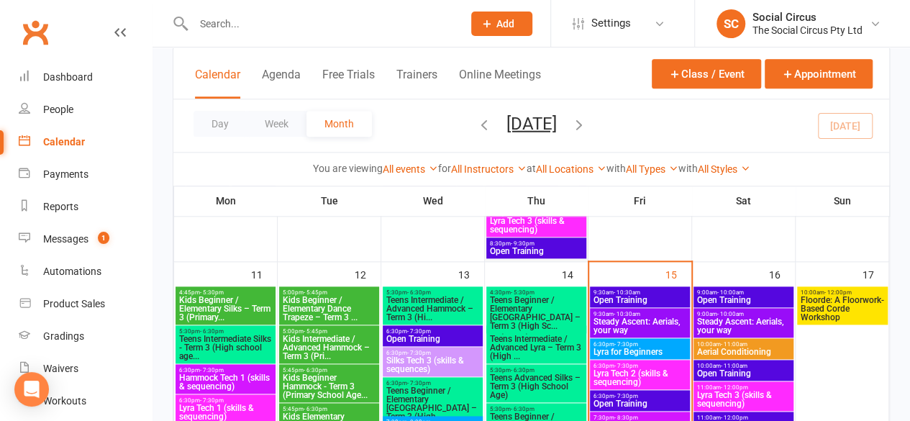
scroll to position [791, 0]
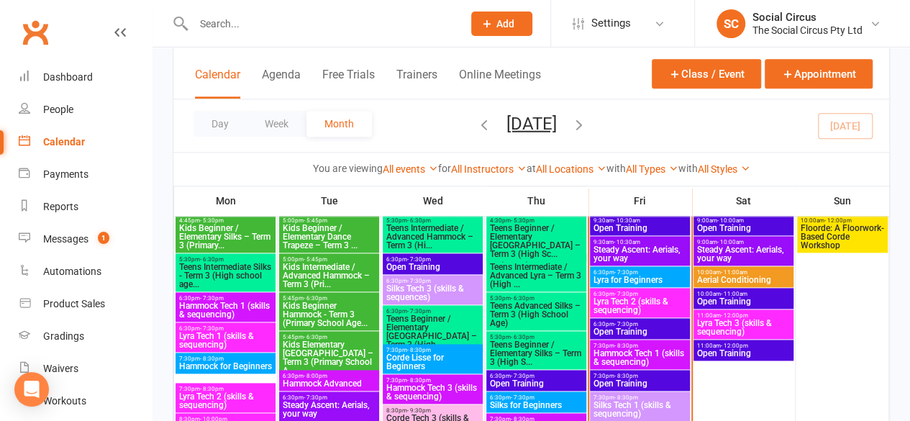
click at [427, 392] on span "Hammock Tech 3 (skills & sequencing)" at bounding box center [432, 391] width 94 height 17
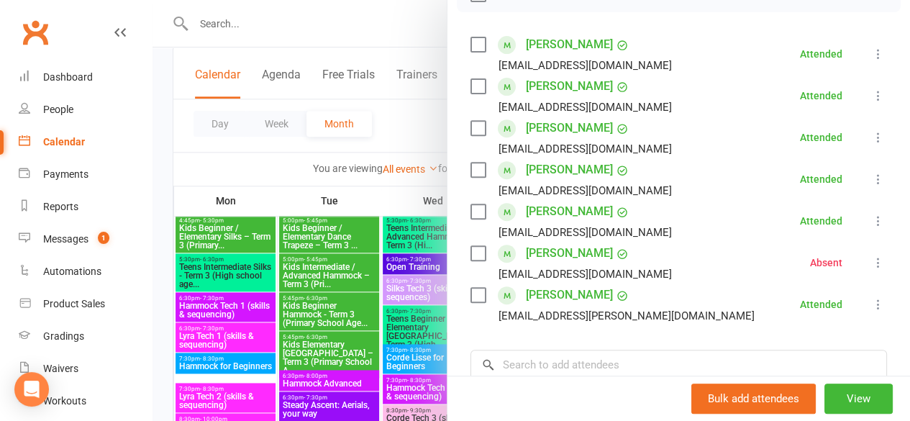
scroll to position [216, 0]
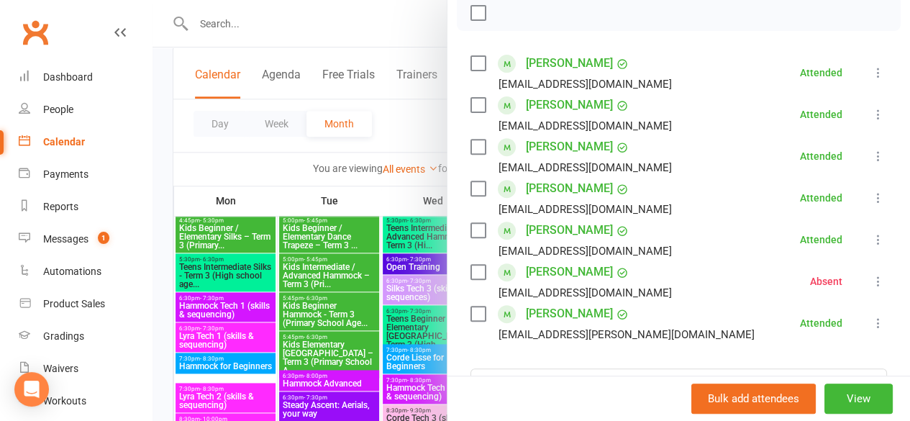
click at [416, 128] on div at bounding box center [530, 210] width 757 height 421
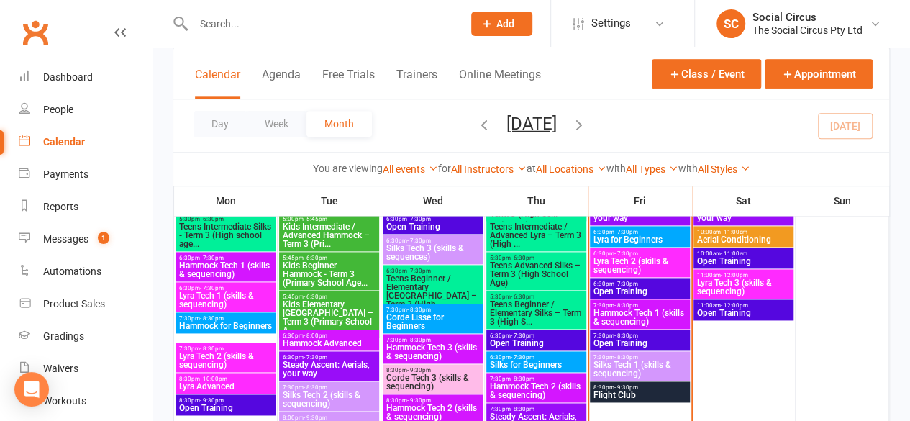
scroll to position [863, 0]
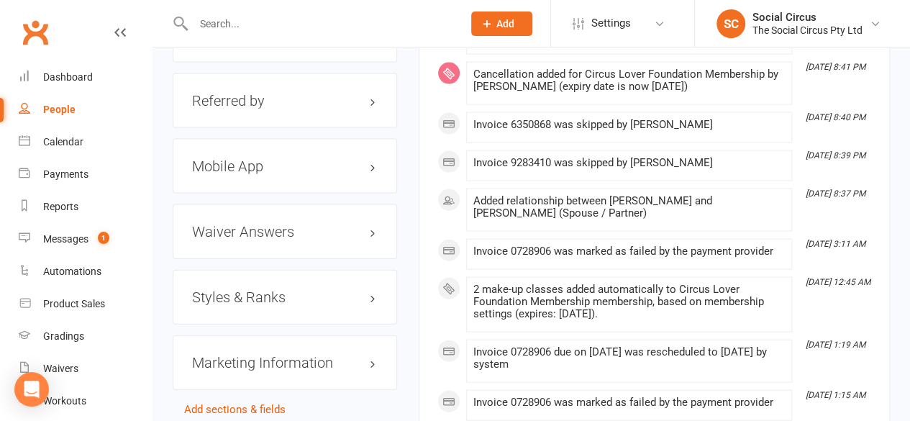
scroll to position [1438, 0]
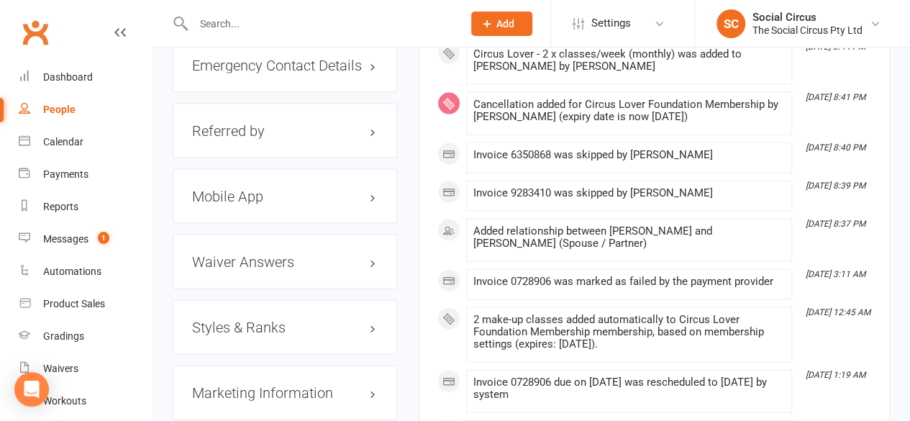
click at [244, 319] on h3 "Styles & Ranks" at bounding box center [285, 327] width 186 height 16
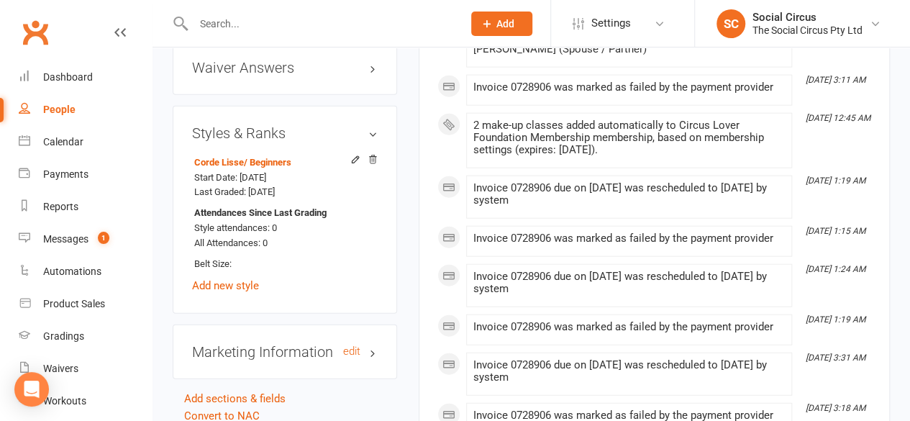
scroll to position [1654, 0]
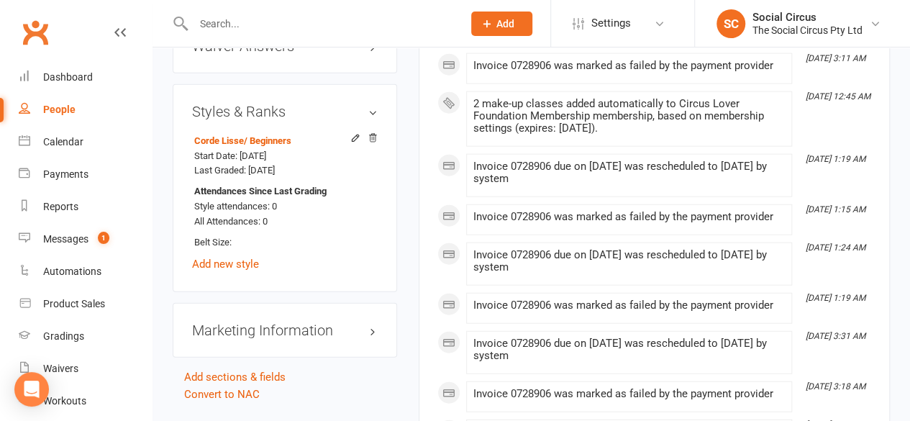
click at [221, 241] on div "Corde Lisse / Beginners Start Date: 15 Aug 2025 Last Graded: 15 Aug 2025 Attend…" at bounding box center [285, 201] width 186 height 142
click at [221, 257] on link "Add new style" at bounding box center [225, 263] width 67 height 13
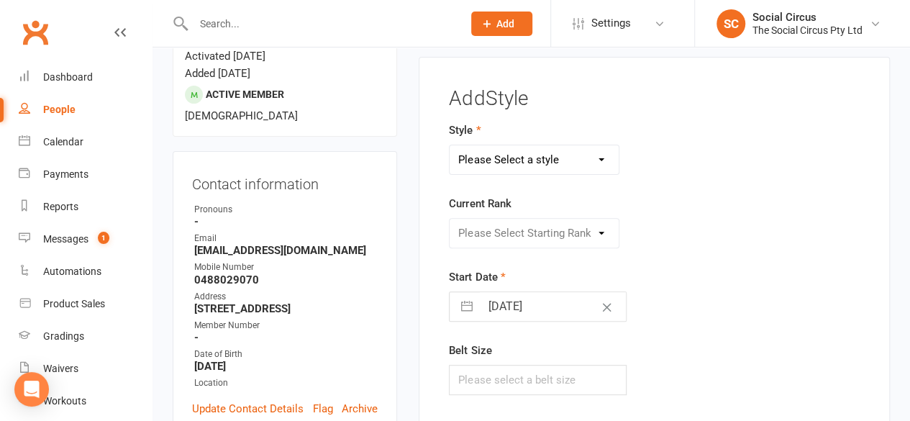
scroll to position [122, 0]
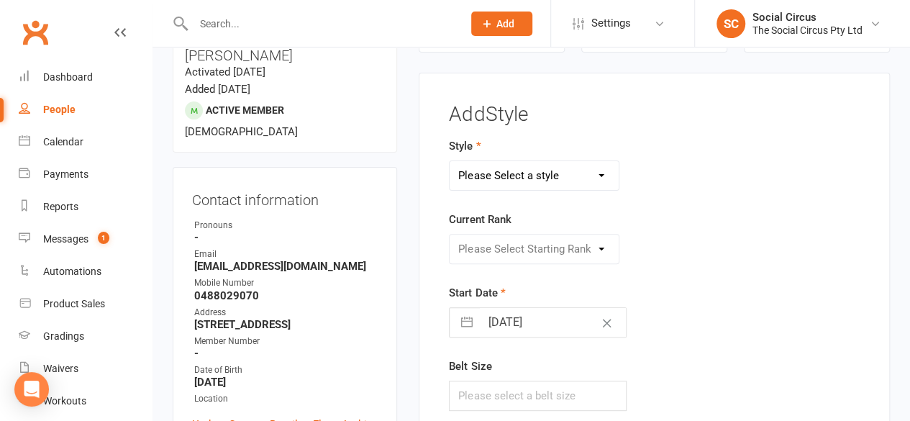
click at [568, 178] on select "Please Select a style Corde Lisse [PERSON_NAME] Silks Trapeze" at bounding box center [533, 175] width 169 height 29
select select "3467"
click at [449, 161] on select "Please Select a style Corde Lisse [PERSON_NAME] Silks Trapeze" at bounding box center [533, 175] width 169 height 29
click at [608, 244] on select "Please Select Starting Rank Beginners Tech 1 Tech 2 Tech 3 Advanced" at bounding box center [533, 248] width 169 height 29
click at [449, 234] on select "Please Select Starting Rank Beginners Tech 1 Tech 2 Tech 3 Advanced" at bounding box center [533, 248] width 169 height 29
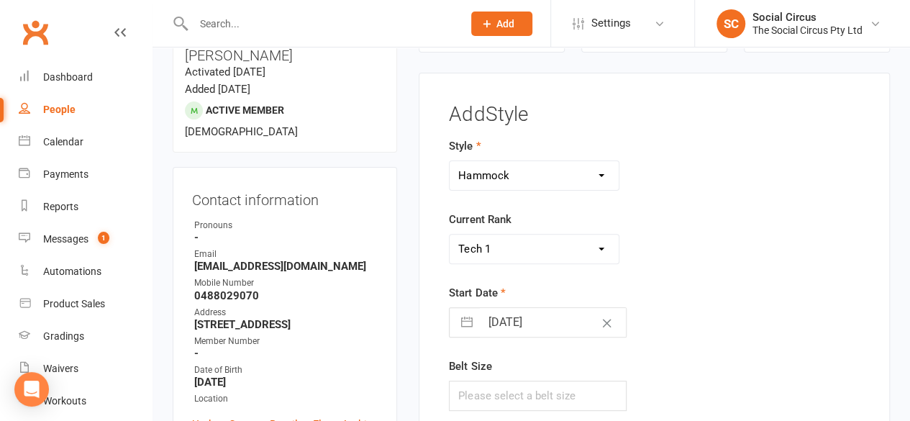
click at [565, 247] on select "Please Select Starting Rank Beginners Tech 1 Tech 2 Tech 3 Advanced" at bounding box center [533, 248] width 169 height 29
select select "43158"
click at [449, 234] on select "Please Select Starting Rank Beginners Tech 1 Tech 2 Tech 3 Advanced" at bounding box center [533, 248] width 169 height 29
click at [705, 260] on div "Please Select Starting Rank Beginners Tech 1 Tech 2 Tech 3 Advanced" at bounding box center [582, 249] width 288 height 30
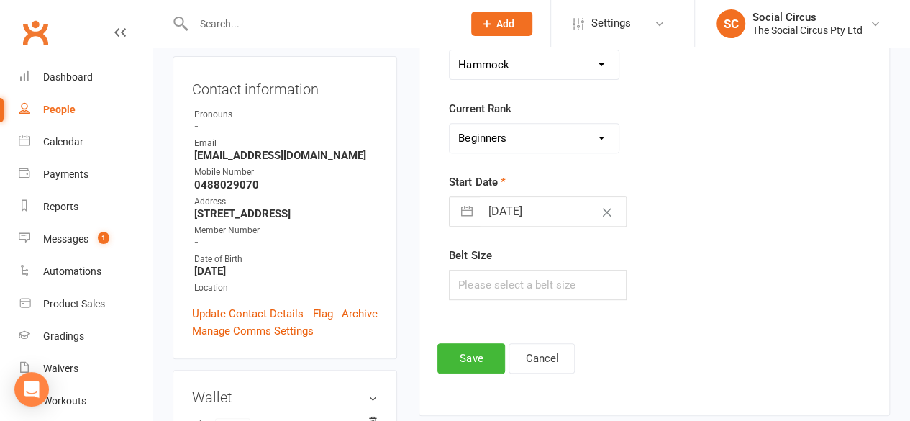
scroll to position [410, 0]
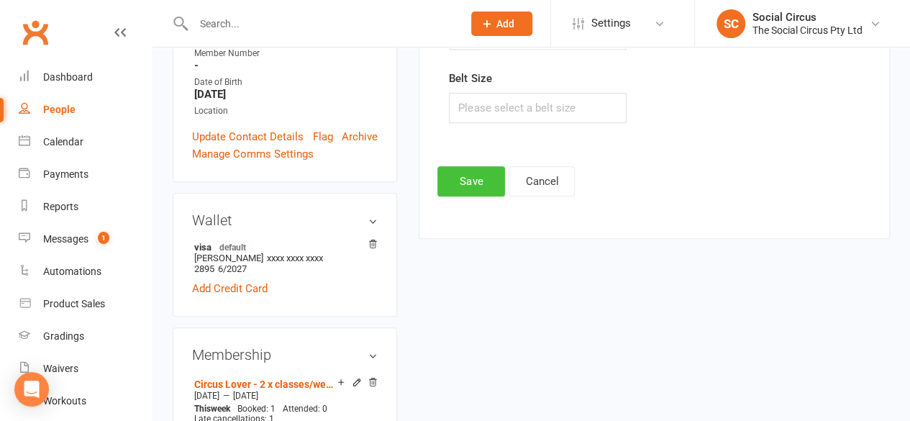
click at [483, 180] on button "Save" at bounding box center [471, 181] width 68 height 30
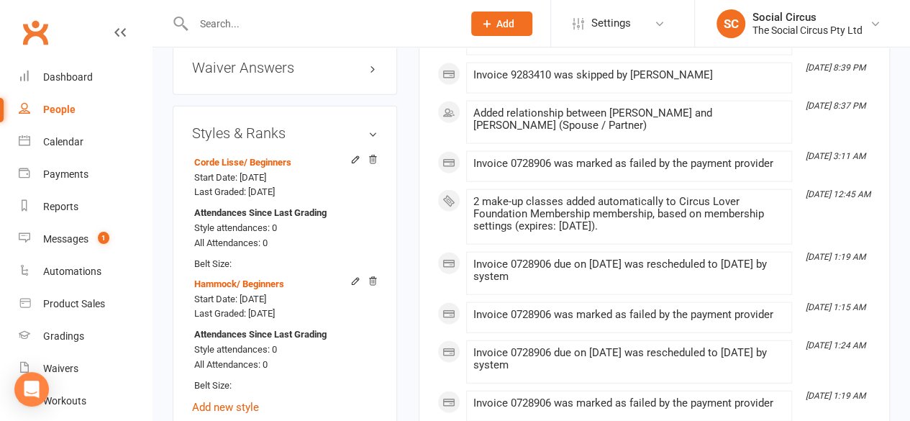
scroll to position [1704, 0]
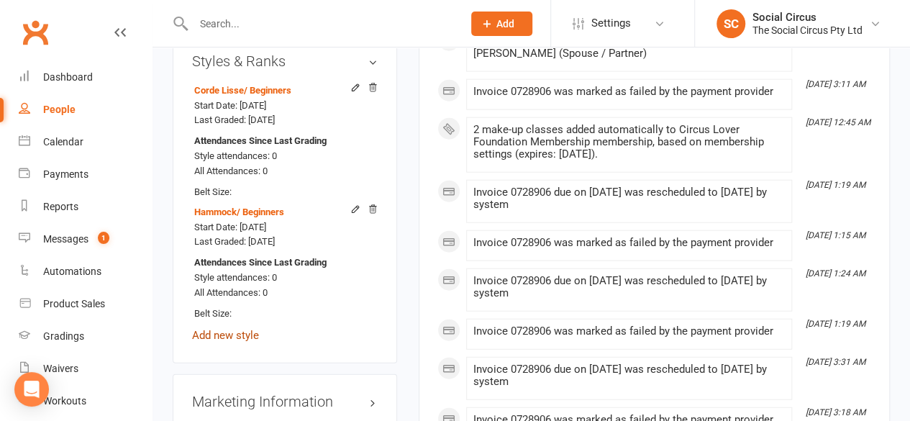
click at [219, 329] on link "Add new style" at bounding box center [225, 335] width 67 height 13
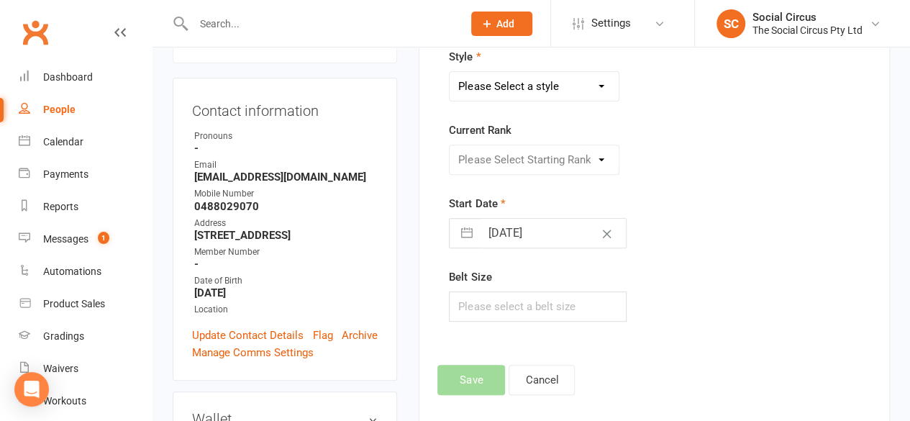
scroll to position [122, 0]
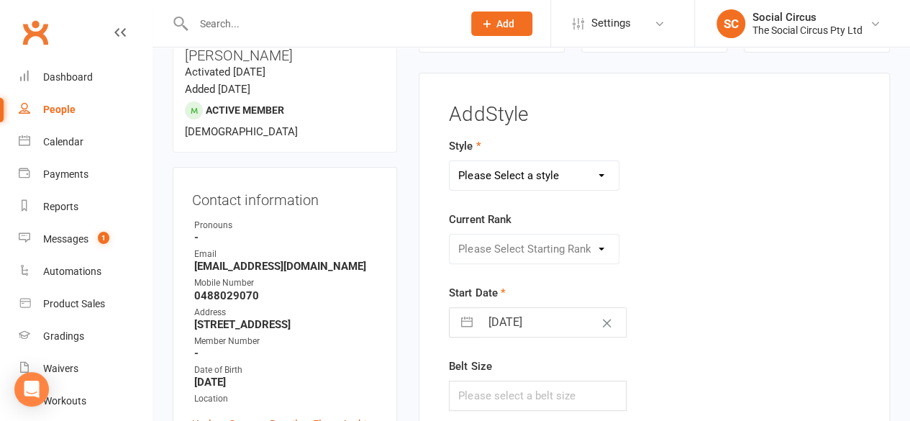
click at [467, 173] on select "Please Select a style Corde Lisse [PERSON_NAME] Silks Trapeze" at bounding box center [533, 175] width 169 height 29
select select "3466"
click at [449, 161] on select "Please Select a style Corde Lisse [PERSON_NAME] Silks Trapeze" at bounding box center [533, 175] width 169 height 29
click at [501, 244] on select "Please Select Starting Rank Beginners Tech 1 Tech 2 Tech 3 Advanced" at bounding box center [533, 248] width 169 height 29
select select "41152"
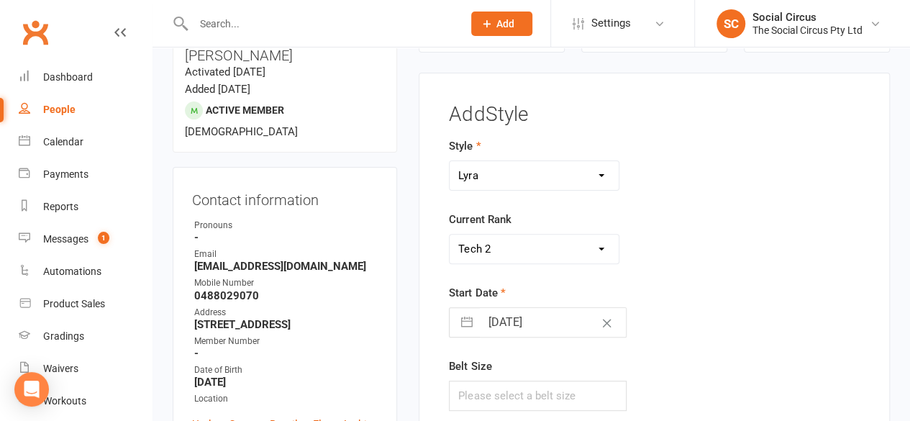
click at [449, 234] on select "Please Select Starting Rank Beginners Tech 1 Tech 2 Tech 3 Advanced" at bounding box center [533, 248] width 169 height 29
click at [715, 288] on div "Style Corde Lisse [PERSON_NAME] Silks Trapeze Current Rank Please Select Starti…" at bounding box center [582, 283] width 288 height 293
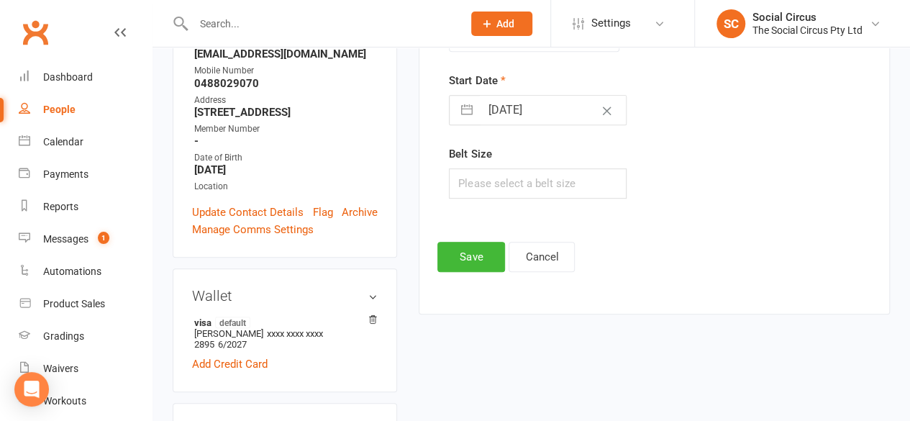
scroll to position [338, 0]
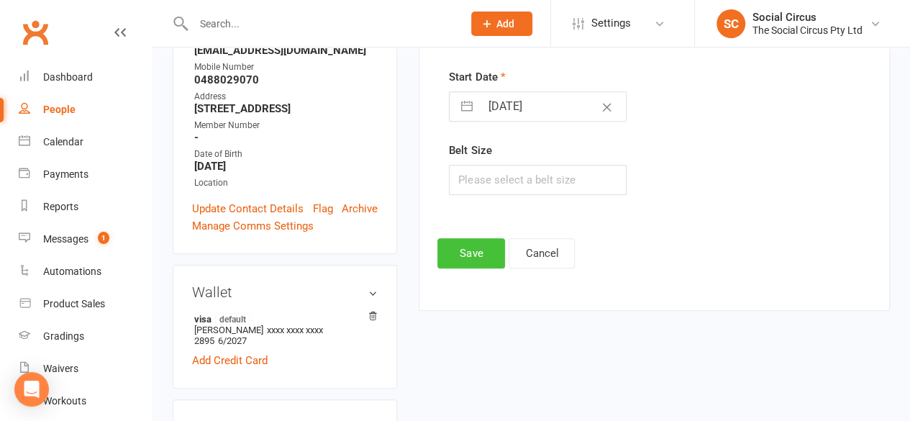
click at [478, 250] on button "Save" at bounding box center [471, 253] width 68 height 30
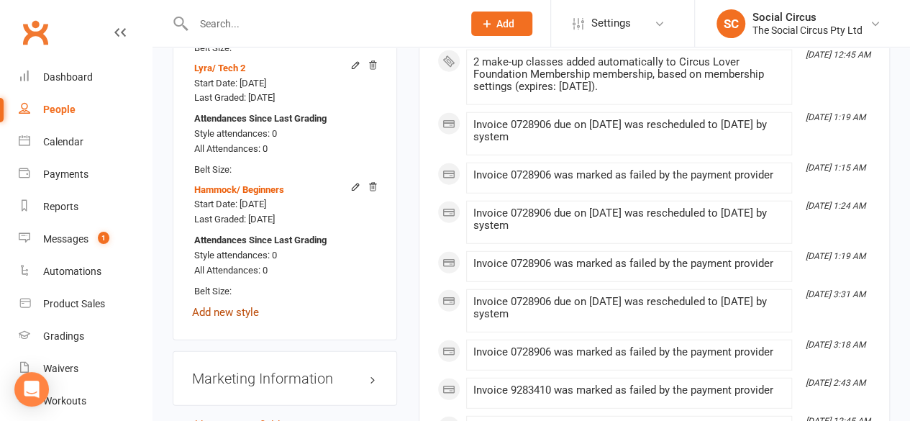
click at [219, 306] on link "Add new style" at bounding box center [225, 312] width 67 height 13
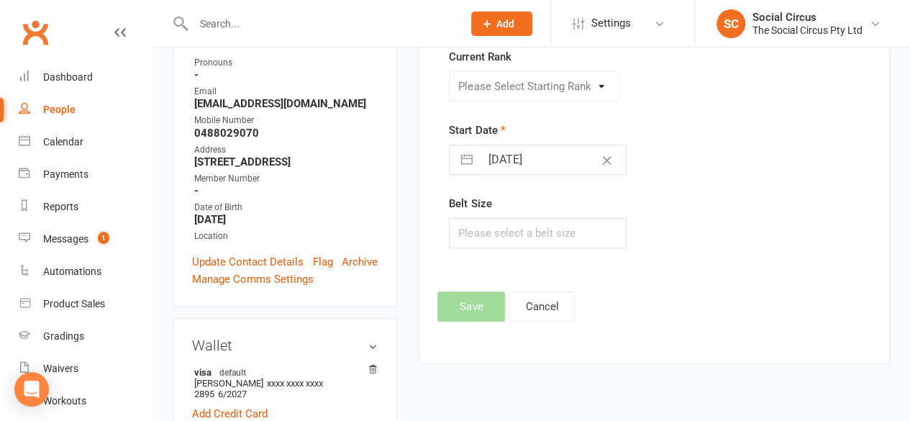
scroll to position [122, 0]
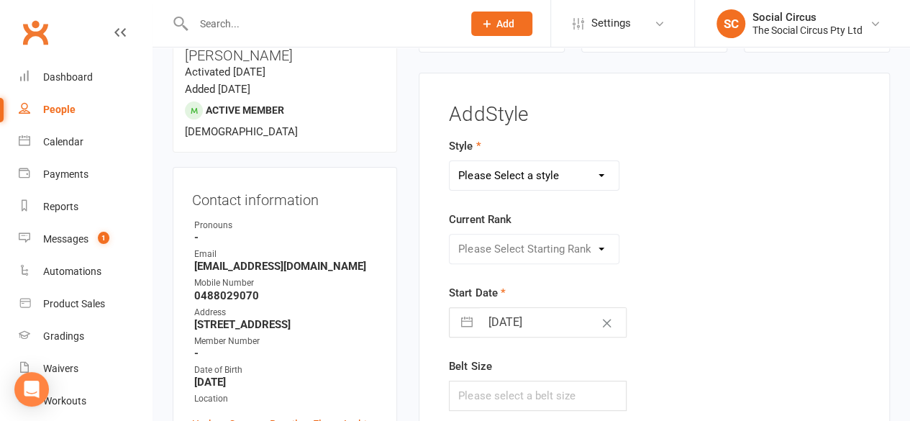
click at [479, 173] on select "Please Select a style Corde Lisse [PERSON_NAME] Silks Trapeze" at bounding box center [533, 175] width 169 height 29
select select "3468"
click at [449, 161] on select "Please Select a style Corde Lisse [PERSON_NAME] Silks Trapeze" at bounding box center [533, 175] width 169 height 29
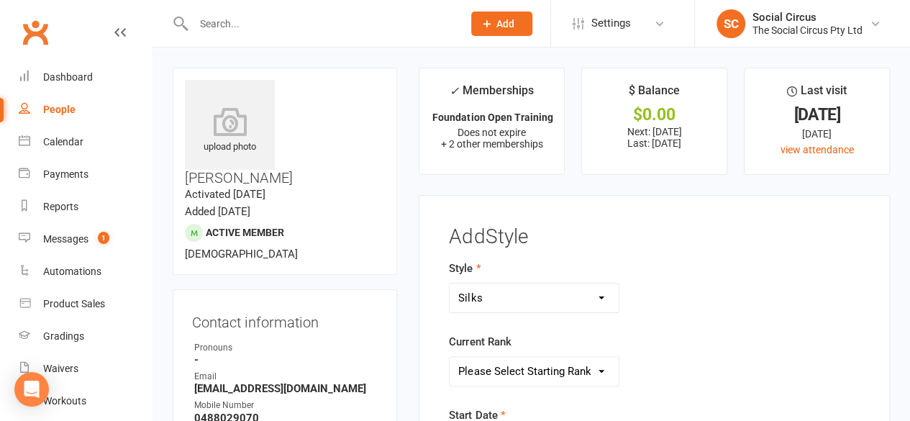
scroll to position [216, 0]
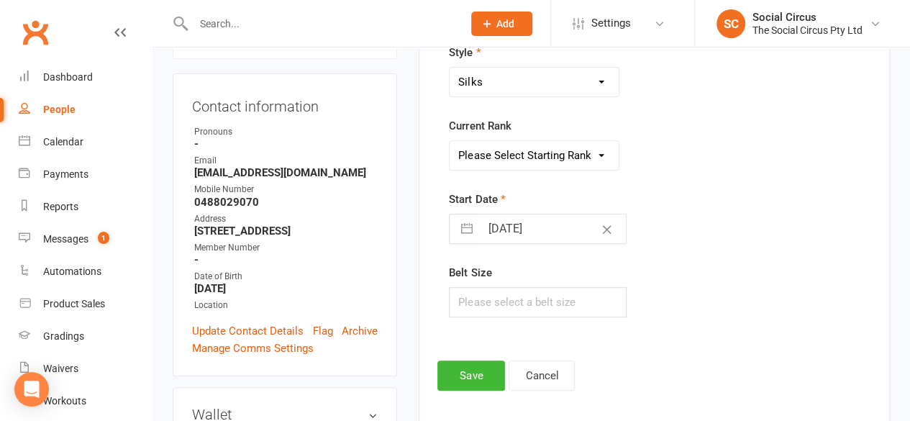
click at [591, 155] on select "Please Select Starting Rank Beginners Tech 1 Tech 2 Tech 3 Advanced" at bounding box center [533, 155] width 169 height 29
select select "43160"
click at [449, 141] on select "Please Select Starting Rank Beginners Tech 1 Tech 2 Tech 3 Advanced" at bounding box center [533, 155] width 169 height 29
click at [485, 369] on button "Save" at bounding box center [471, 375] width 68 height 30
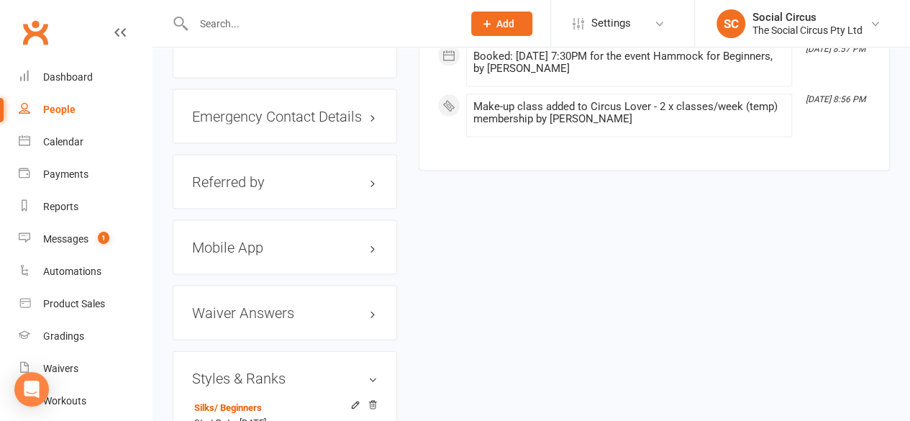
scroll to position [1438, 0]
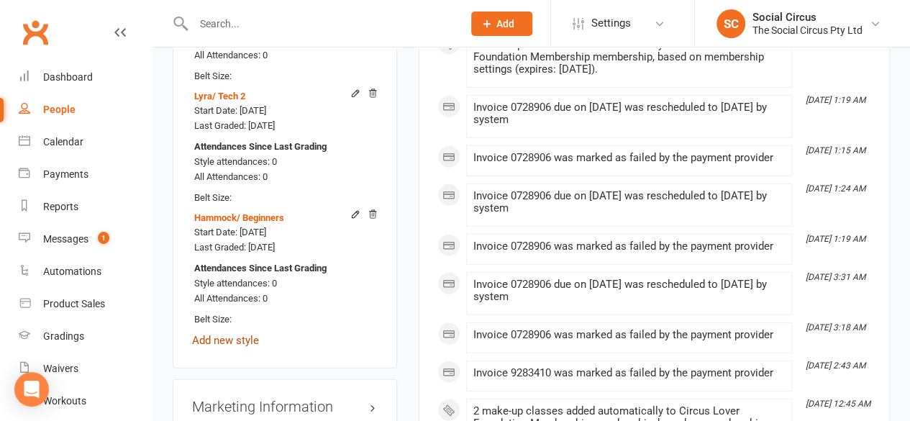
click at [243, 334] on link "Add new style" at bounding box center [225, 340] width 67 height 13
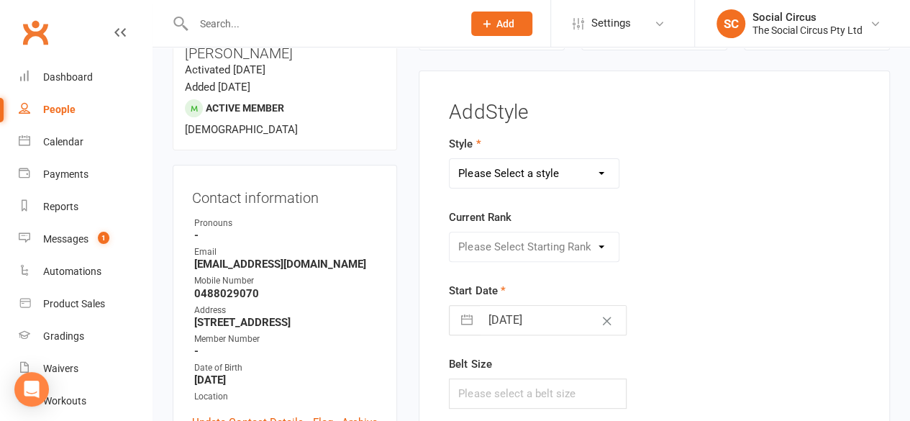
scroll to position [122, 0]
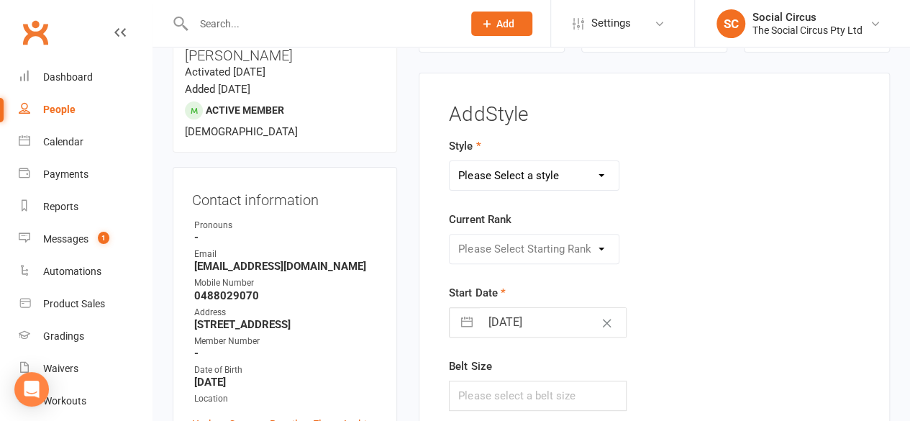
click at [506, 166] on select "Please Select a style Corde Lisse [PERSON_NAME] Silks Trapeze" at bounding box center [533, 175] width 169 height 29
select select "3469"
click at [449, 161] on select "Please Select a style Corde Lisse [PERSON_NAME] Silks Trapeze" at bounding box center [533, 175] width 169 height 29
click at [516, 246] on select "Please Select Starting Rank Beginners Tech 1 Tech 2 Tech 3 Advanced" at bounding box center [533, 248] width 169 height 29
select select "43162"
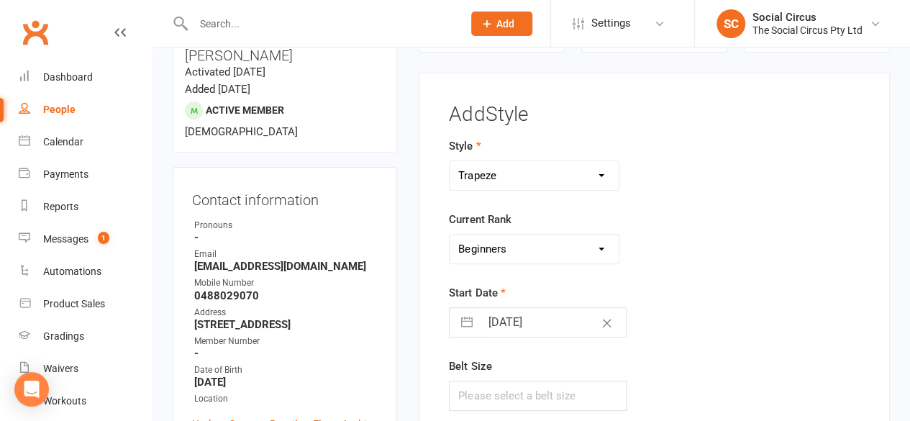
click at [449, 234] on select "Please Select Starting Rank Beginners Tech 1 Tech 2 Tech 3 Advanced" at bounding box center [533, 248] width 169 height 29
click at [726, 262] on div "Style Corde Lisse Hammock Lyra Silks Trapeze Current Rank Please Select Startin…" at bounding box center [654, 283] width 432 height 293
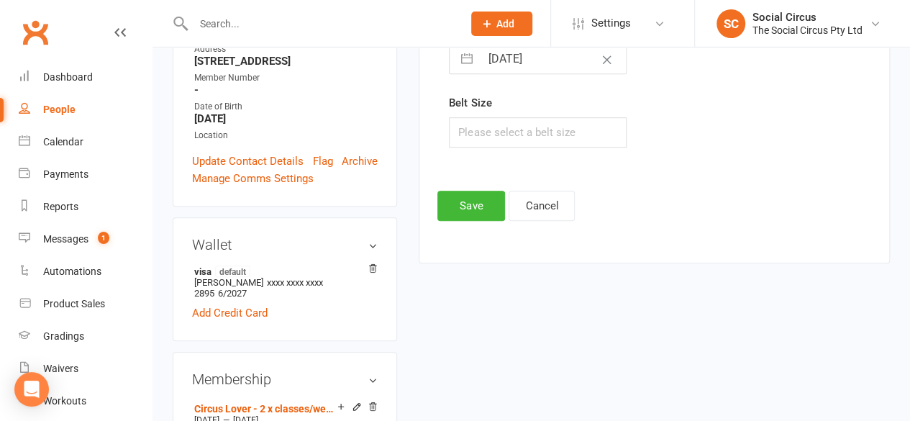
scroll to position [482, 0]
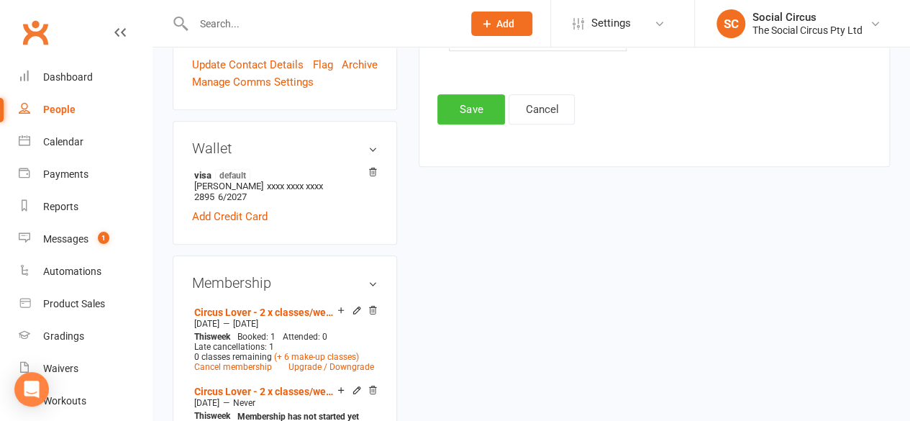
click at [480, 97] on button "Save" at bounding box center [471, 109] width 68 height 30
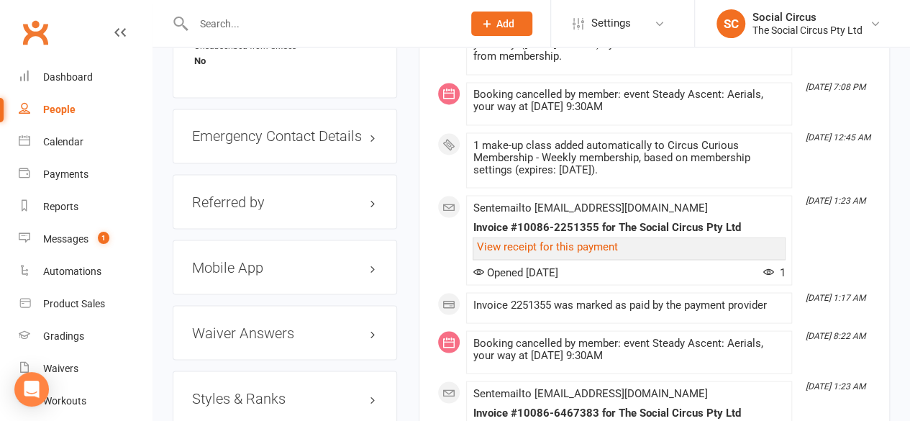
scroll to position [1366, 0]
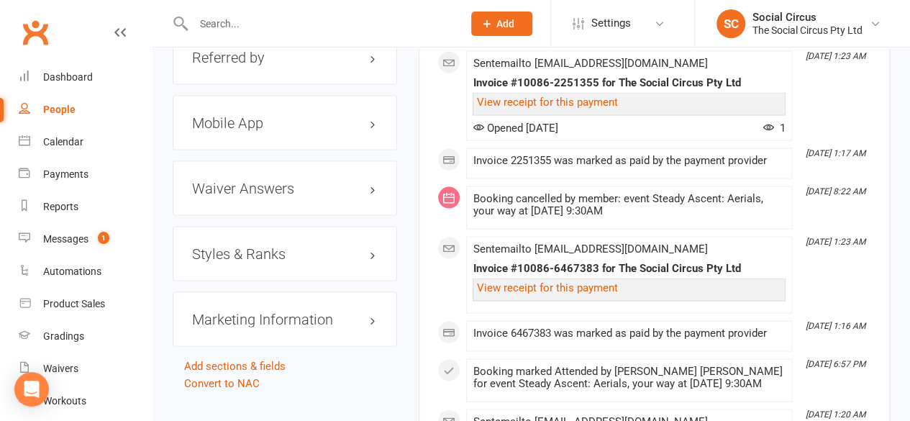
click at [283, 232] on div "Styles & Ranks" at bounding box center [285, 254] width 224 height 55
click at [247, 246] on h3 "Styles & Ranks" at bounding box center [285, 254] width 186 height 16
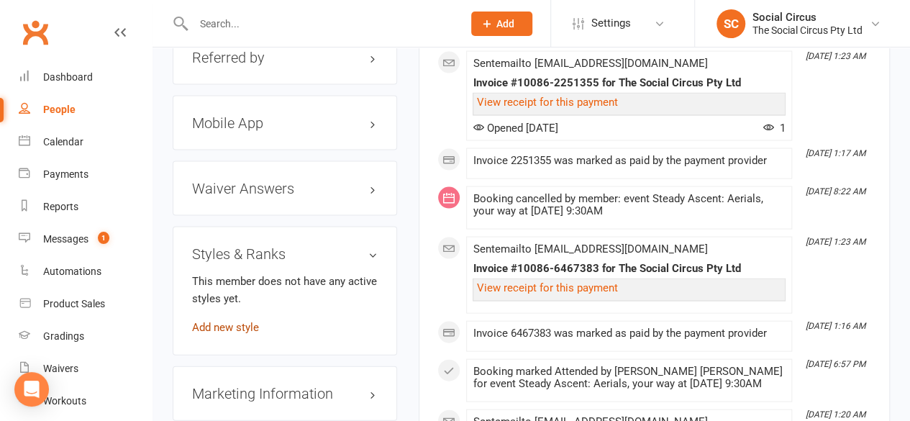
click at [215, 321] on link "Add new style" at bounding box center [225, 327] width 67 height 13
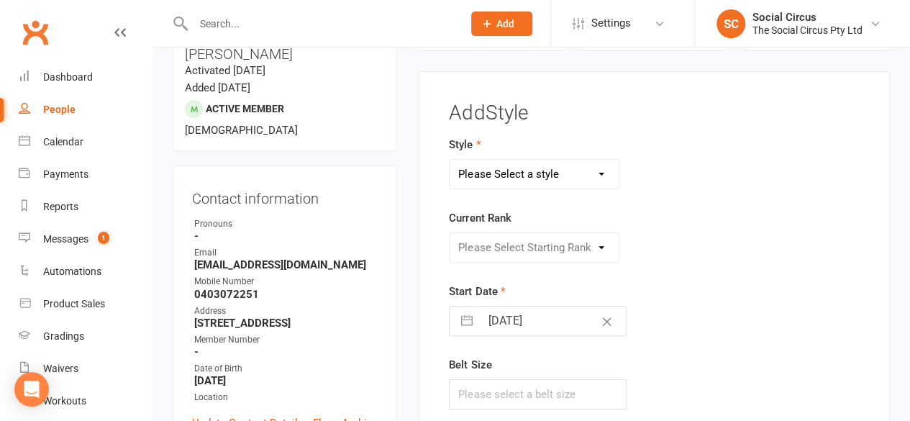
scroll to position [122, 0]
click at [490, 175] on select "Please Select a style Corde Lisse [PERSON_NAME] Silks Trapeze" at bounding box center [533, 175] width 169 height 29
select select "3467"
click at [449, 161] on select "Please Select a style Corde Lisse [PERSON_NAME] Silks Trapeze" at bounding box center [533, 175] width 169 height 29
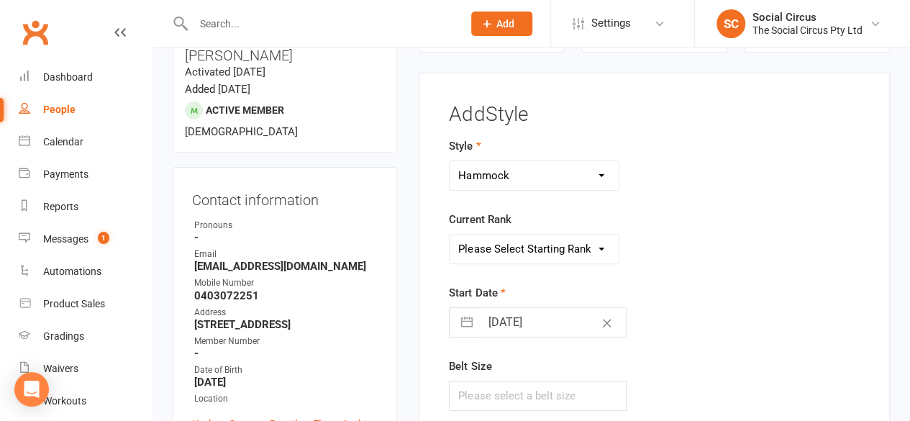
click at [482, 239] on select "Please Select Starting Rank Beginners Tech 1 Tech 2 Tech 3 Advanced" at bounding box center [533, 248] width 169 height 29
select select "41155"
click at [449, 234] on select "Please Select Starting Rank Beginners Tech 1 Tech 2 Tech 3 Advanced" at bounding box center [533, 248] width 169 height 29
click at [544, 278] on form "Style Corde Lisse [PERSON_NAME] Silks Trapeze Current Rank Please Select Starti…" at bounding box center [582, 273] width 266 height 273
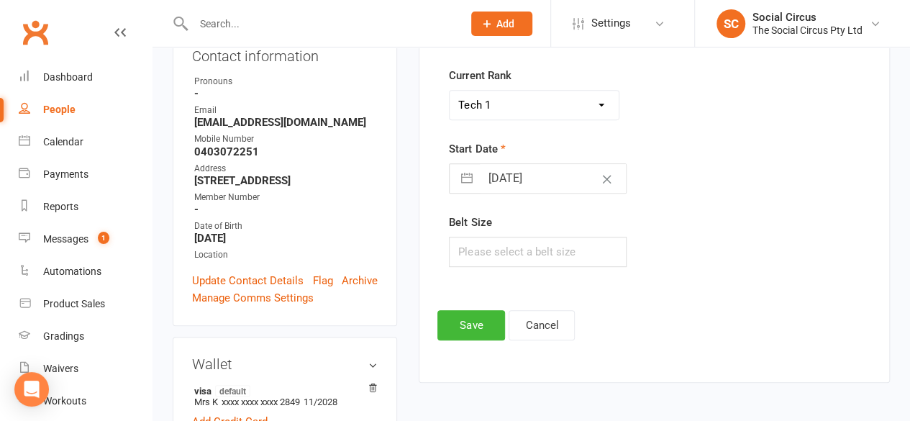
scroll to position [338, 0]
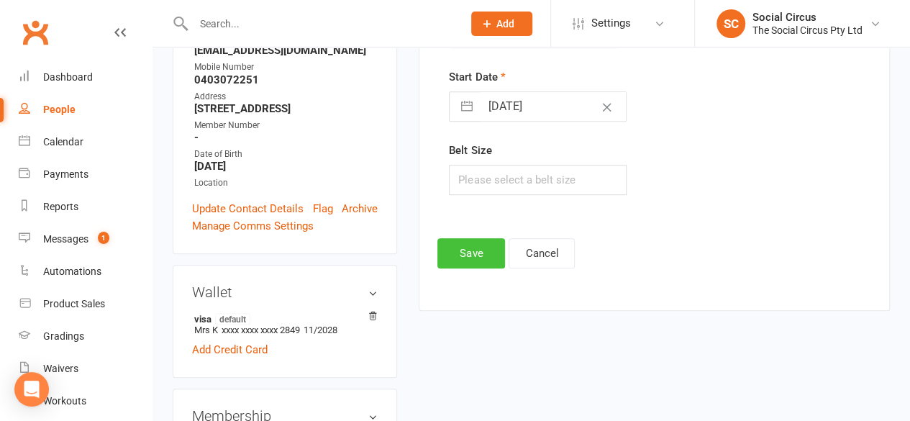
click at [469, 257] on button "Save" at bounding box center [471, 253] width 68 height 30
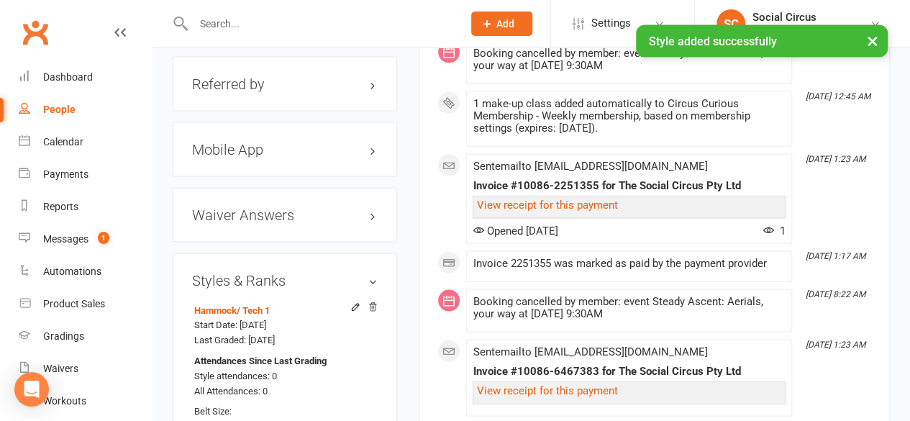
scroll to position [1345, 0]
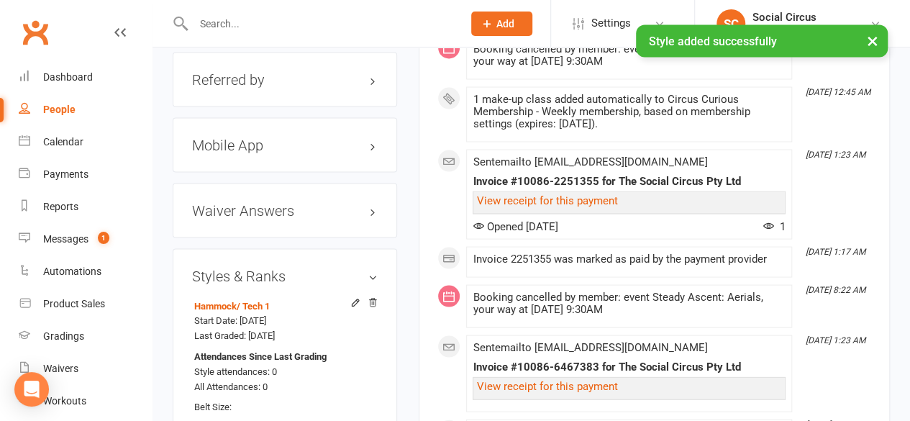
click at [227, 420] on link "Add new style" at bounding box center [225, 427] width 67 height 13
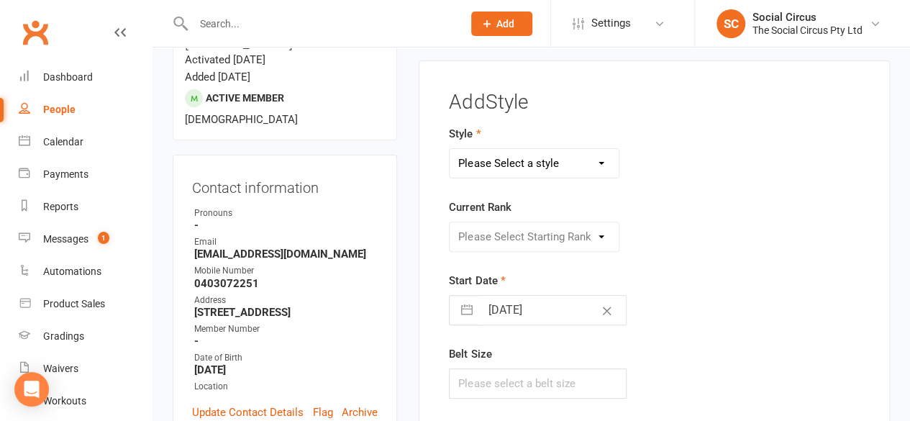
scroll to position [122, 0]
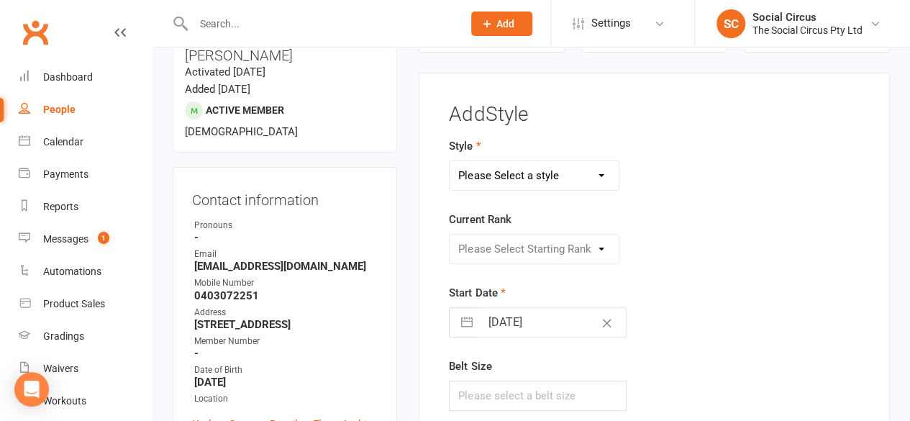
click at [486, 169] on select "Please Select a style Corde Lisse [PERSON_NAME] Silks Trapeze" at bounding box center [533, 175] width 169 height 29
select select "3470"
click at [449, 161] on select "Please Select a style Corde Lisse [PERSON_NAME] Silks Trapeze" at bounding box center [533, 175] width 169 height 29
drag, startPoint x: 482, startPoint y: 245, endPoint x: 480, endPoint y: 257, distance: 12.4
click at [482, 245] on select "Please Select Starting Rank Beginners Tech 1 Tech 2 Tech 3 Advanced" at bounding box center [533, 248] width 169 height 29
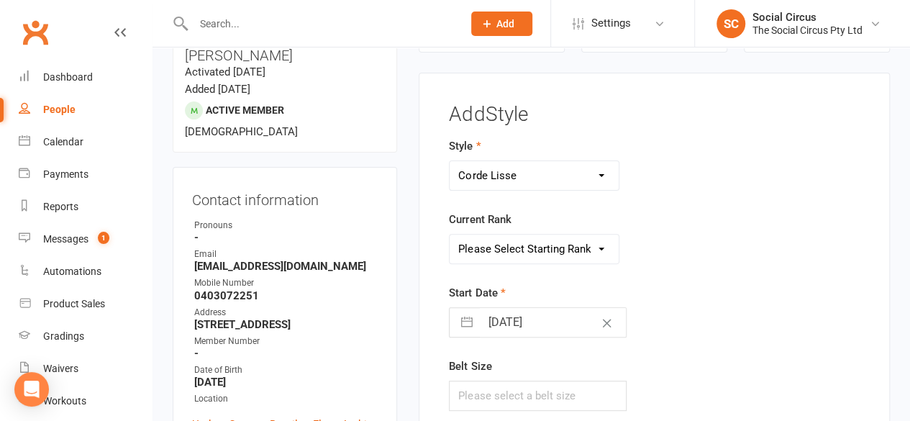
select select "43161"
click at [449, 234] on select "Please Select Starting Rank Beginners Tech 1 Tech 2 Tech 3 Advanced" at bounding box center [533, 248] width 169 height 29
click at [641, 256] on div "Please Select Starting Rank Beginners Tech 1 Tech 2 Tech 3 Advanced" at bounding box center [582, 249] width 288 height 30
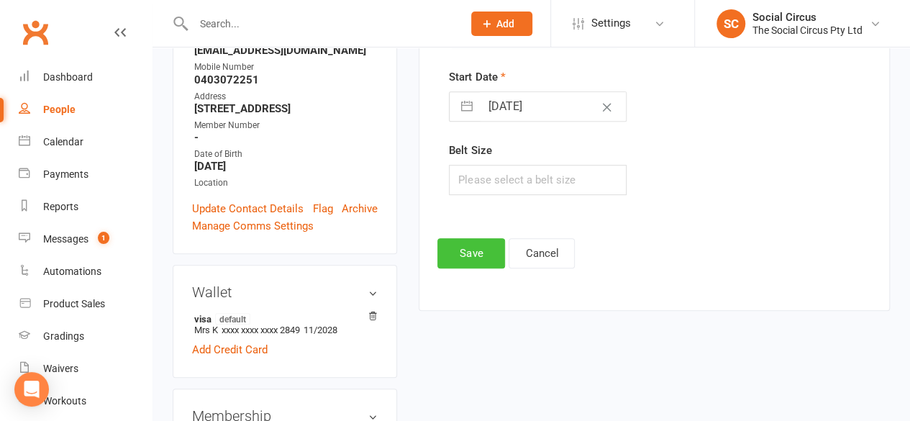
click at [477, 251] on button "Save" at bounding box center [471, 253] width 68 height 30
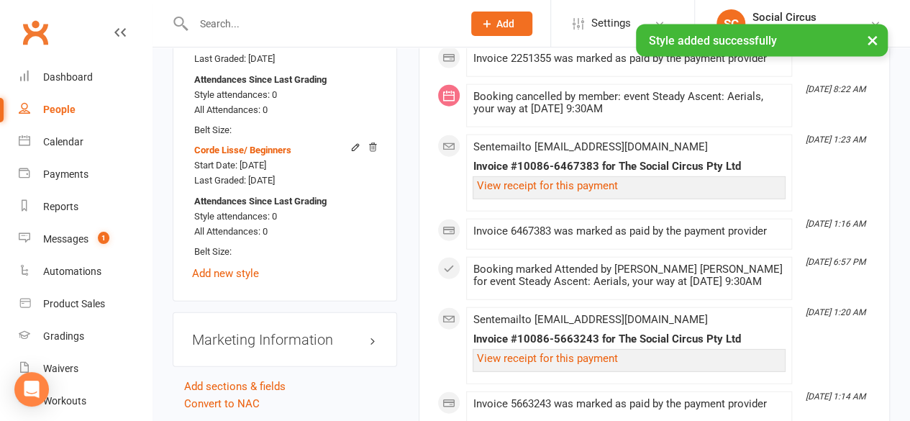
scroll to position [1704, 0]
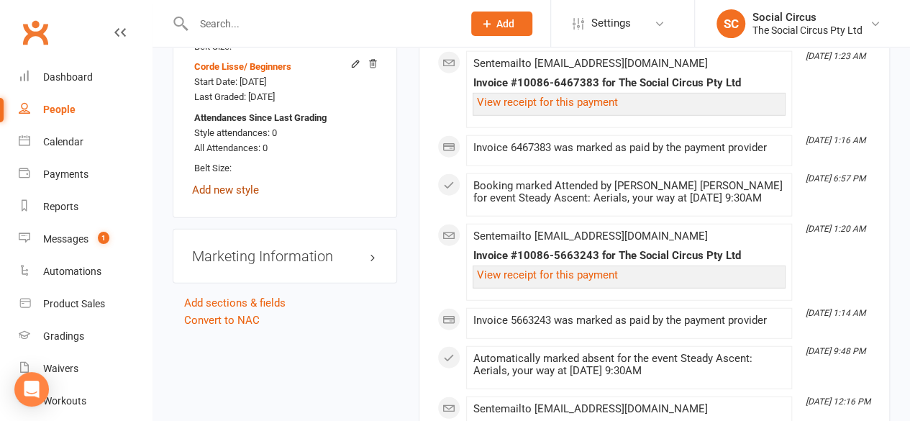
click at [242, 183] on link "Add new style" at bounding box center [225, 189] width 67 height 13
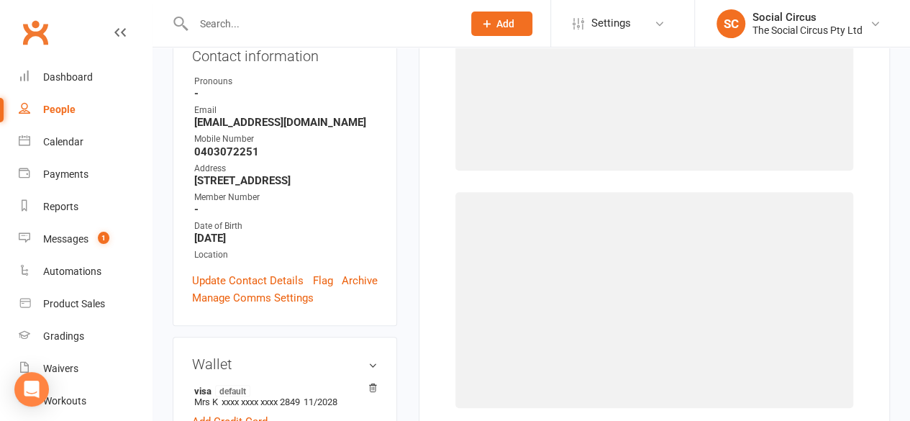
scroll to position [122, 0]
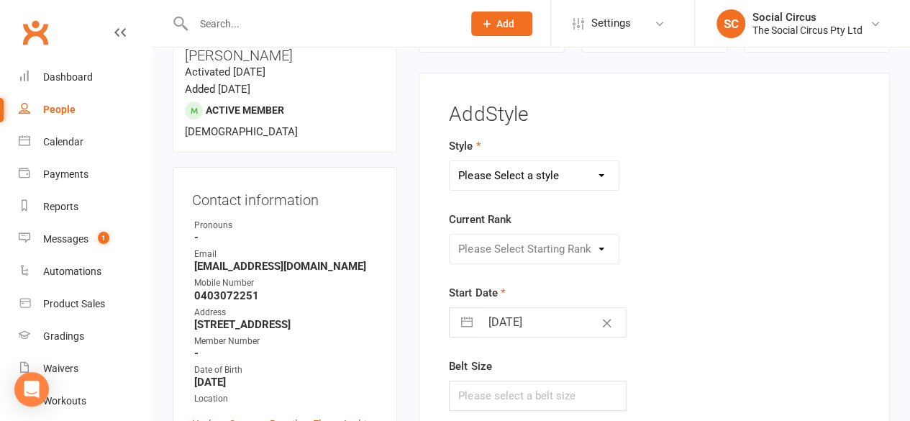
click at [505, 169] on select "Please Select a style Corde Lisse [PERSON_NAME] Silks Trapeze" at bounding box center [533, 175] width 169 height 29
select select "3466"
click at [449, 161] on select "Please Select a style Corde Lisse [PERSON_NAME] Silks Trapeze" at bounding box center [533, 175] width 169 height 29
click at [507, 251] on select "Please Select Starting Rank Beginners Tech 1 Tech 2 Tech 3 Advanced" at bounding box center [533, 248] width 169 height 29
select select "43159"
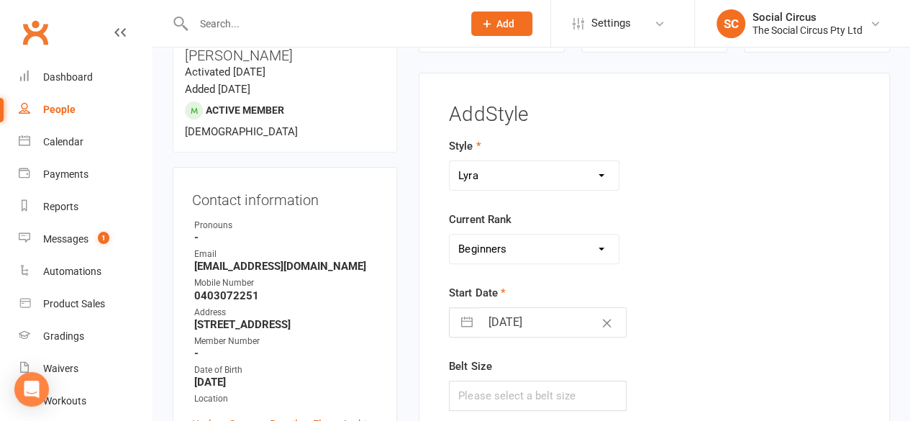
click at [449, 234] on select "Please Select Starting Rank Beginners Tech 1 Tech 2 Tech 3 Advanced" at bounding box center [533, 248] width 169 height 29
click at [660, 240] on div "Please Select Starting Rank Beginners Tech 1 Tech 2 Tech 3 Advanced" at bounding box center [582, 249] width 288 height 30
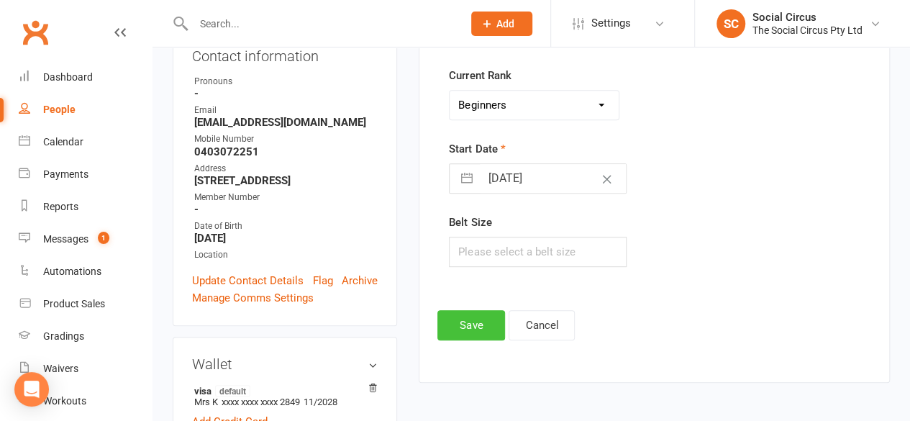
click at [472, 323] on button "Save" at bounding box center [471, 325] width 68 height 30
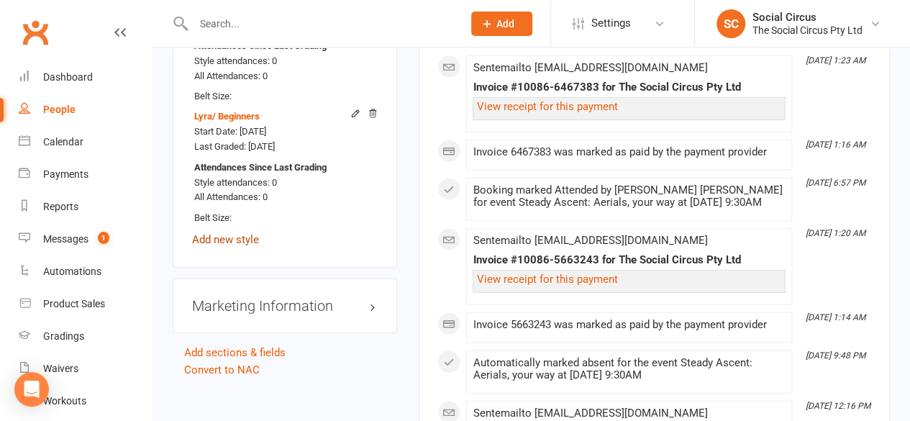
click at [226, 233] on link "Add new style" at bounding box center [225, 239] width 67 height 13
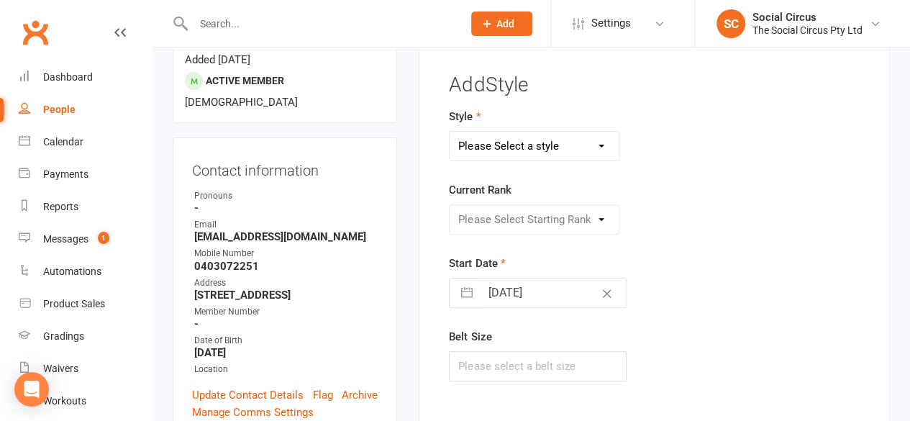
scroll to position [122, 0]
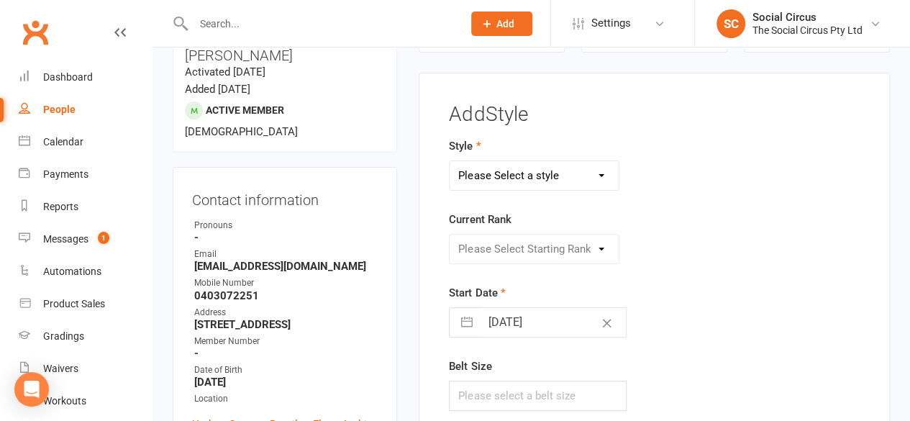
click at [494, 165] on select "Please Select a style Corde Lisse [PERSON_NAME] Silks Trapeze" at bounding box center [533, 175] width 169 height 29
select select "3468"
click at [449, 161] on select "Please Select a style Corde Lisse [PERSON_NAME] Silks Trapeze" at bounding box center [533, 175] width 169 height 29
click at [500, 241] on select "Please Select Starting Rank Beginners Tech 1 Tech 2 Tech 3 Advanced" at bounding box center [533, 248] width 169 height 29
select select "43160"
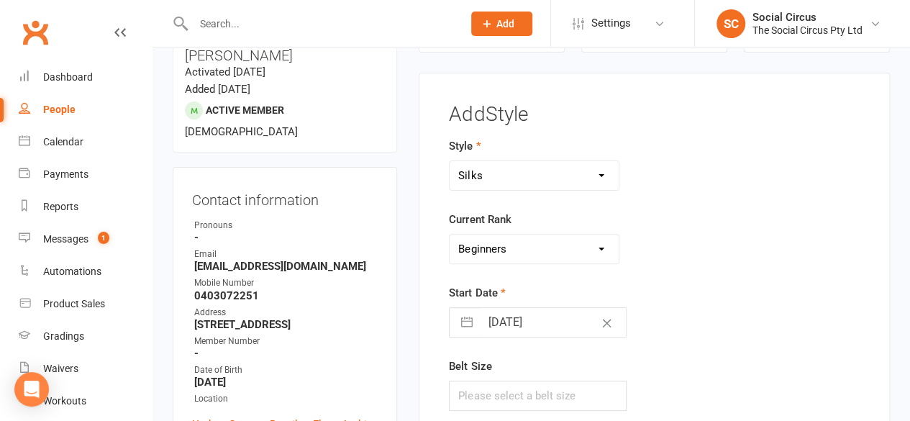
click at [449, 234] on select "Please Select Starting Rank Beginners Tech 1 Tech 2 Tech 3 Advanced" at bounding box center [533, 248] width 169 height 29
click at [767, 251] on div "Style Corde Lisse [PERSON_NAME] Silks Trapeze Current Rank Please Select Starti…" at bounding box center [654, 283] width 432 height 293
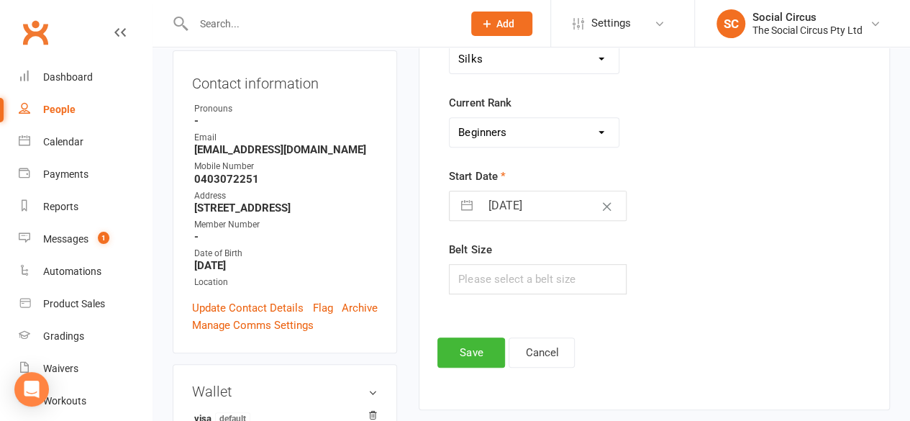
scroll to position [338, 0]
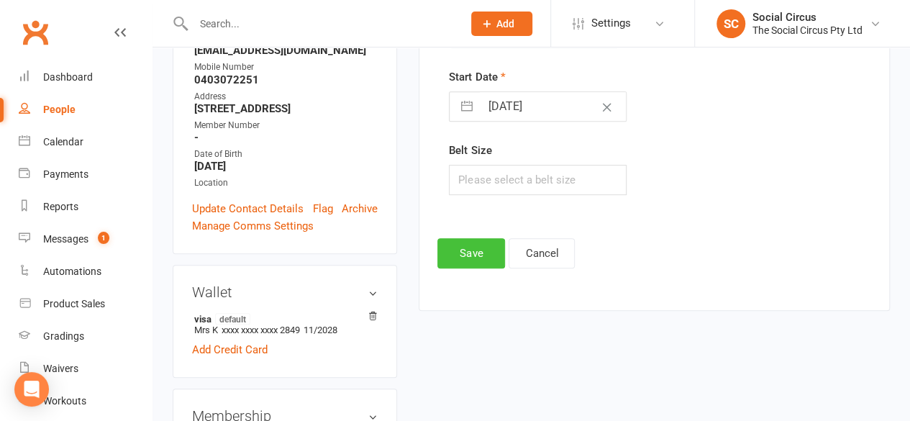
click at [464, 252] on button "Save" at bounding box center [471, 253] width 68 height 30
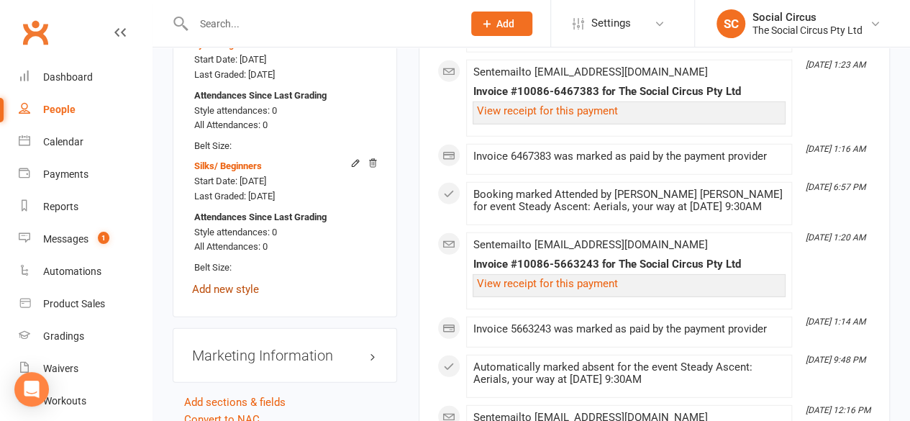
click at [211, 283] on link "Add new style" at bounding box center [225, 289] width 67 height 13
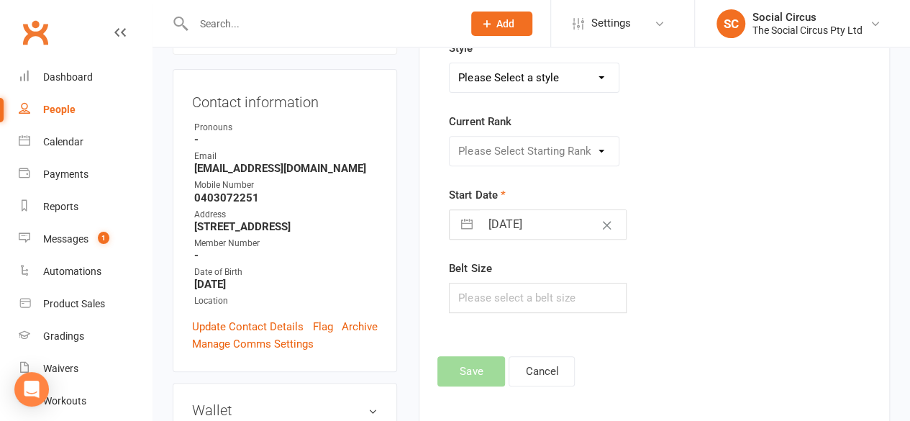
scroll to position [122, 0]
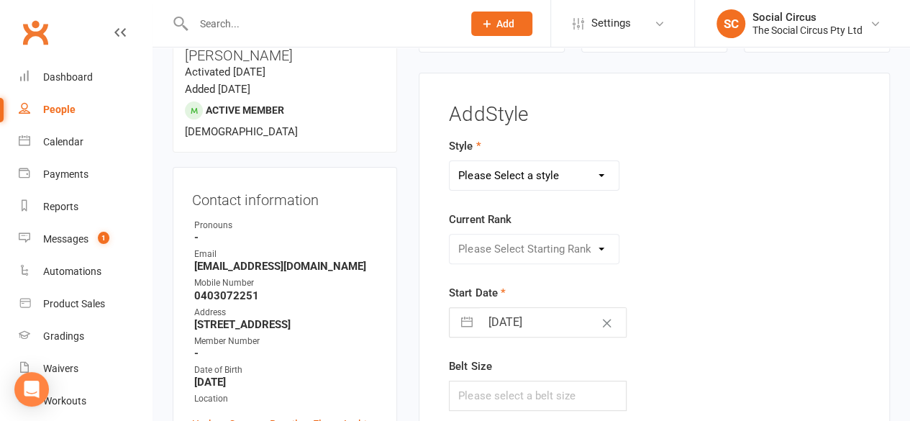
click at [515, 170] on select "Please Select a style Corde Lisse [PERSON_NAME] Silks Trapeze" at bounding box center [533, 175] width 169 height 29
select select "3469"
click at [449, 161] on select "Please Select a style Corde Lisse [PERSON_NAME] Silks Trapeze" at bounding box center [533, 175] width 169 height 29
click at [526, 252] on select "Please Select Starting Rank Beginners Tech 1 Tech 2 Tech 3 Advanced" at bounding box center [533, 248] width 169 height 29
select select "43162"
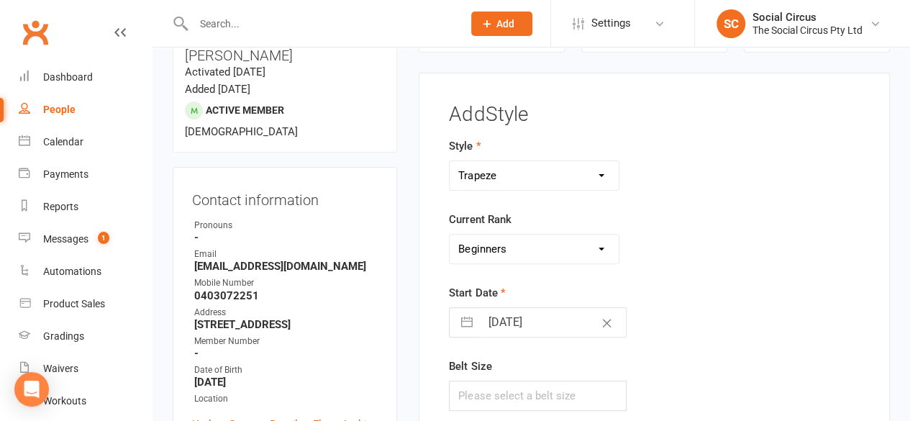
click at [449, 234] on select "Please Select Starting Rank Beginners Tech 1 Tech 2 Tech 3 Advanced" at bounding box center [533, 248] width 169 height 29
click at [526, 285] on div "Start Date [DATE] Navigate forward to interact with the calendar and select a d…" at bounding box center [582, 310] width 266 height 53
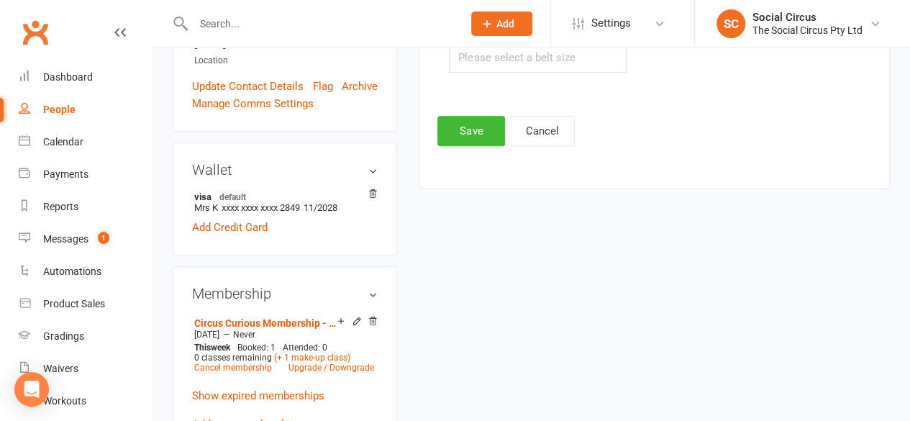
scroll to position [482, 0]
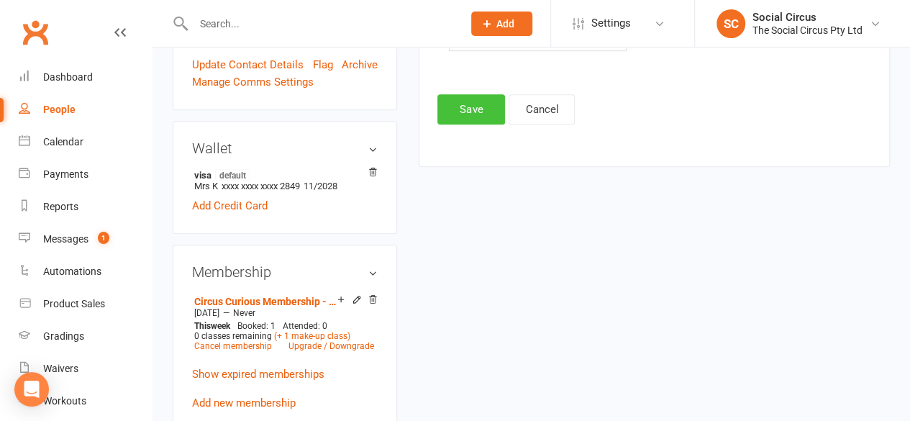
click at [478, 109] on button "Save" at bounding box center [471, 109] width 68 height 30
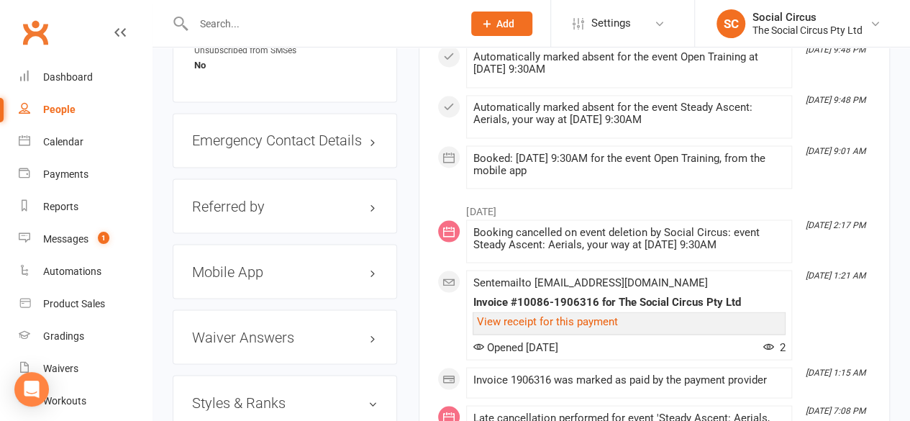
scroll to position [1129, 0]
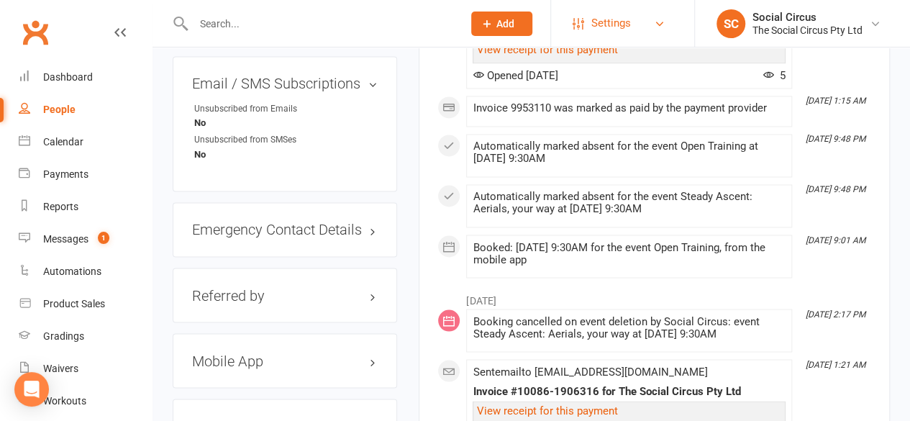
click at [610, 22] on span "Settings" at bounding box center [611, 23] width 40 height 32
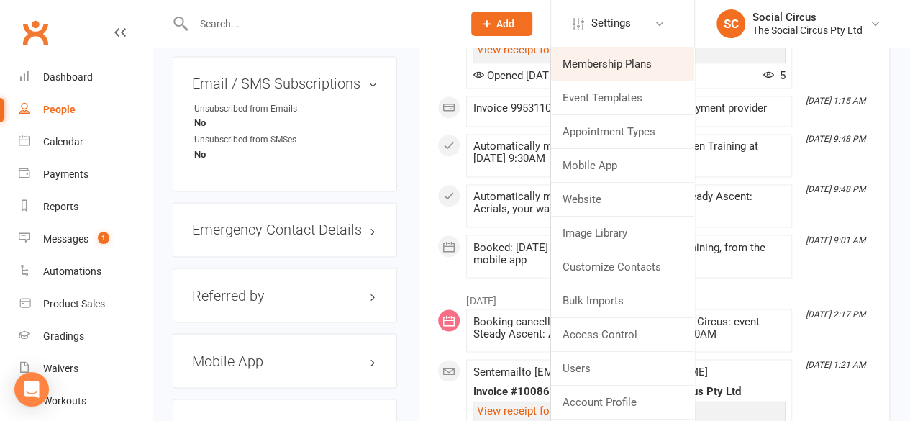
click at [605, 63] on link "Membership Plans" at bounding box center [622, 63] width 143 height 33
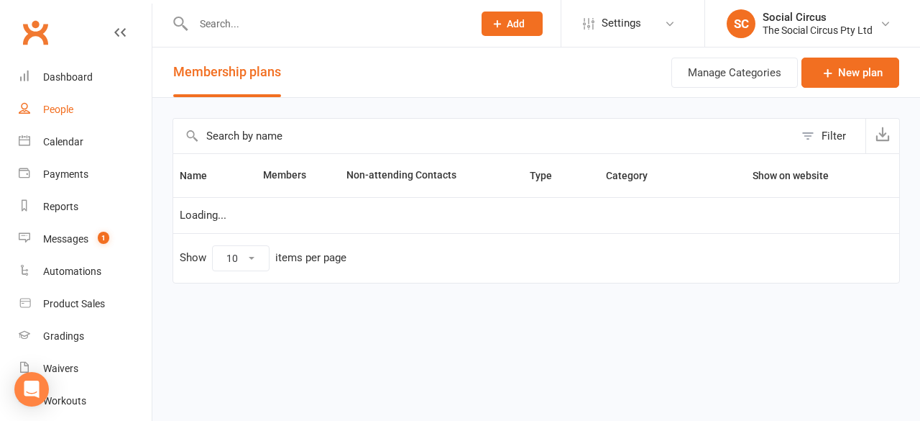
select select "50"
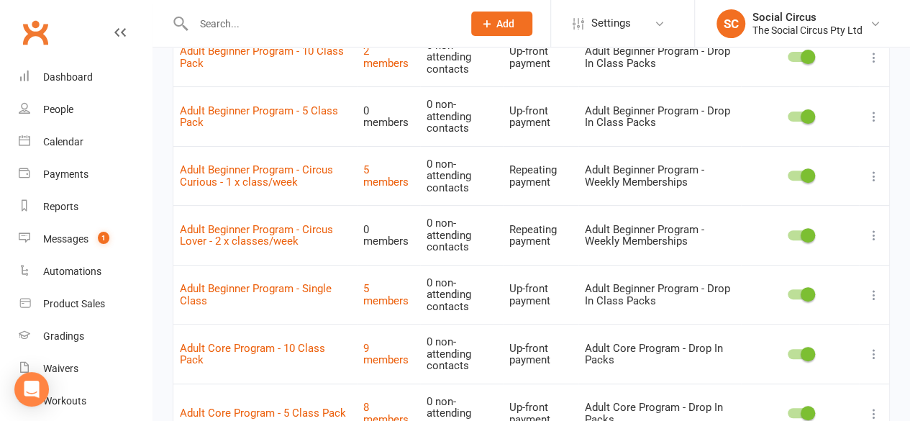
scroll to position [144, 0]
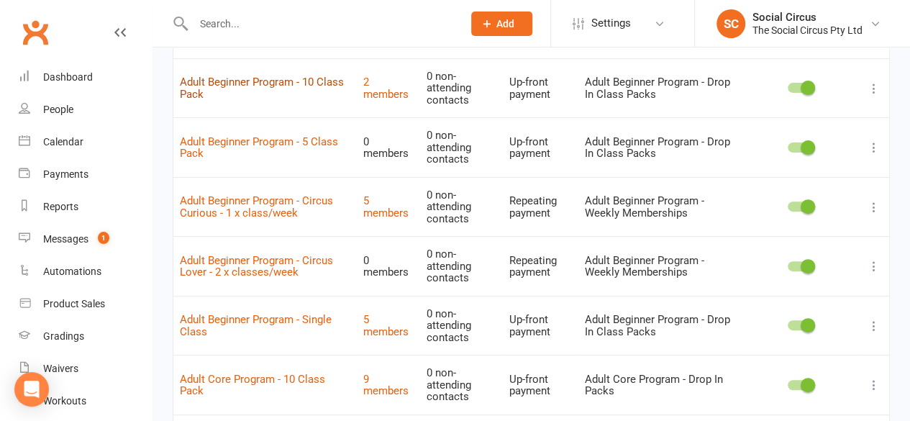
click at [270, 86] on link "Adult Beginner Program - 10 Class Pack" at bounding box center [262, 88] width 164 height 25
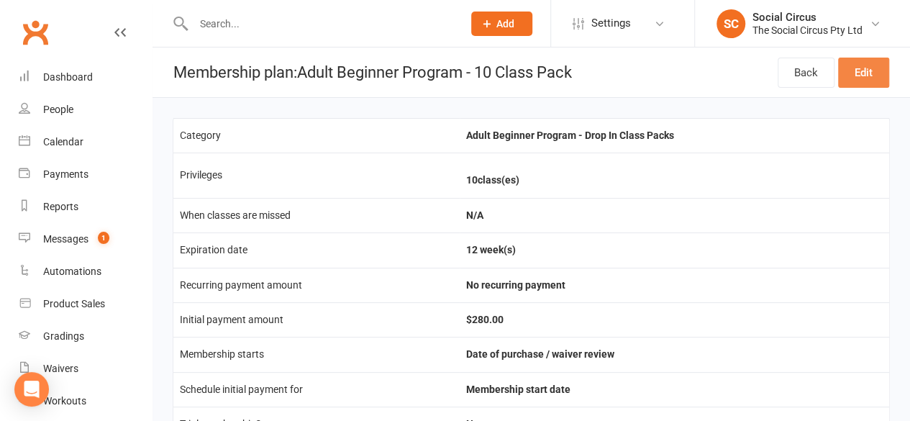
click at [865, 72] on link "Edit" at bounding box center [863, 73] width 51 height 30
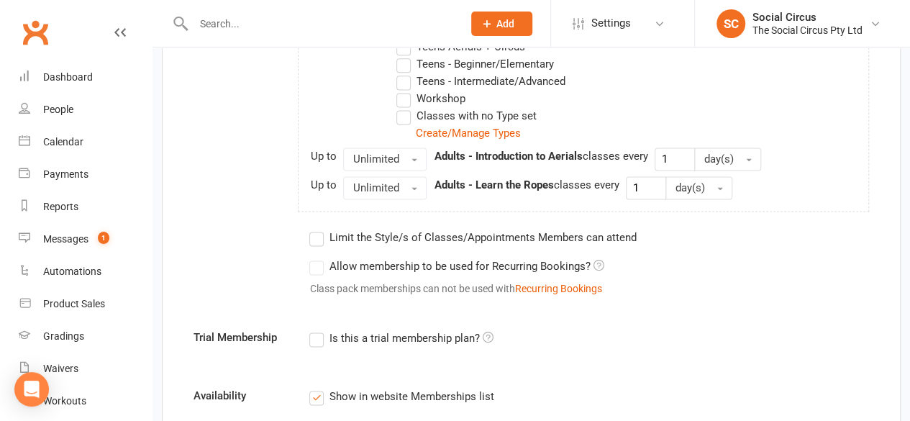
scroll to position [930, 0]
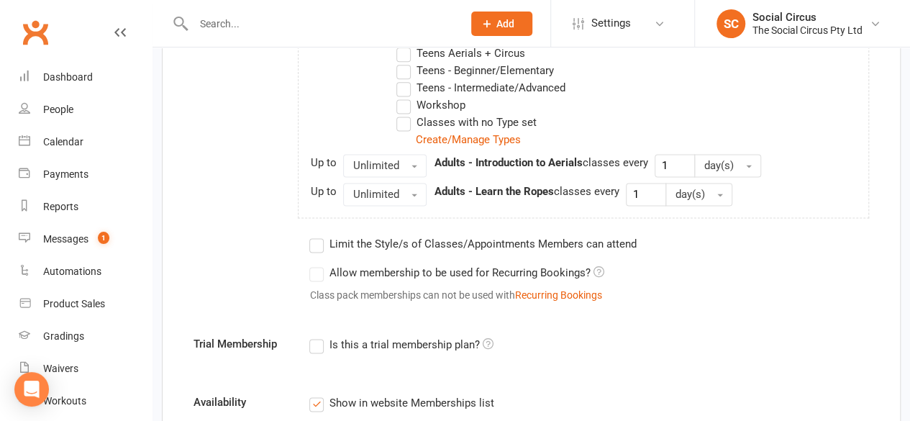
click at [316, 242] on label "Limit the Style/s of Classes/Appointments Members can attend" at bounding box center [472, 243] width 326 height 17
click at [316, 235] on input "Limit the Style/s of Classes/Appointments Members can attend" at bounding box center [313, 235] width 9 height 0
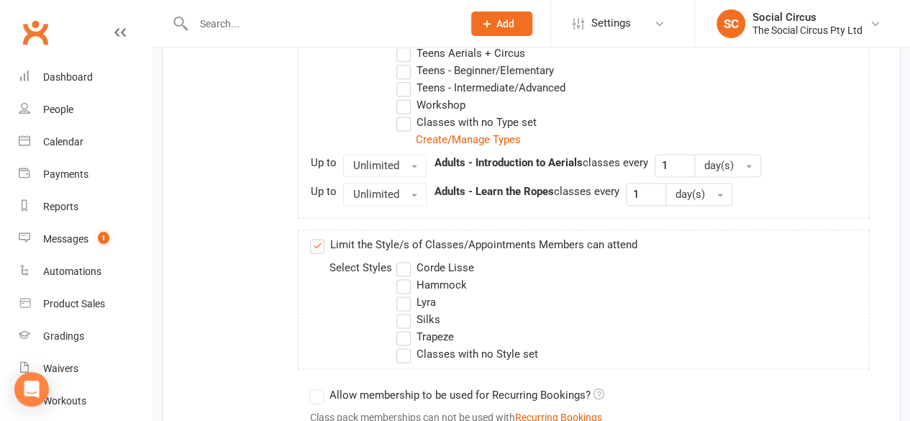
click at [401, 260] on label "Corde Lisse" at bounding box center [434, 267] width 77 height 17
click at [401, 259] on input "Corde Lisse" at bounding box center [400, 259] width 9 height 0
click at [401, 276] on label "Hammock" at bounding box center [431, 284] width 70 height 17
click at [401, 276] on input "Hammock" at bounding box center [400, 276] width 9 height 0
click at [400, 301] on label "Lyra" at bounding box center [415, 301] width 39 height 17
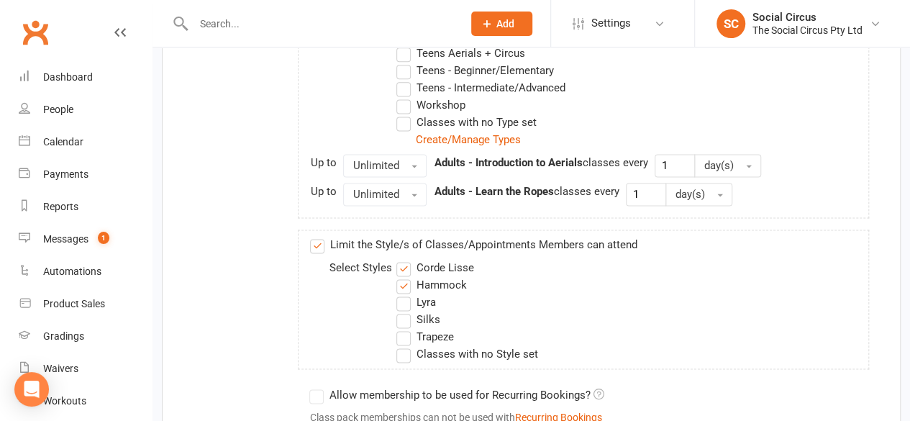
click at [400, 293] on input "Lyra" at bounding box center [400, 293] width 9 height 0
drag, startPoint x: 401, startPoint y: 313, endPoint x: 399, endPoint y: 329, distance: 16.6
click at [401, 313] on label "Silks" at bounding box center [417, 319] width 43 height 17
click at [401, 311] on input "Silks" at bounding box center [400, 311] width 9 height 0
drag, startPoint x: 399, startPoint y: 330, endPoint x: 398, endPoint y: 342, distance: 11.5
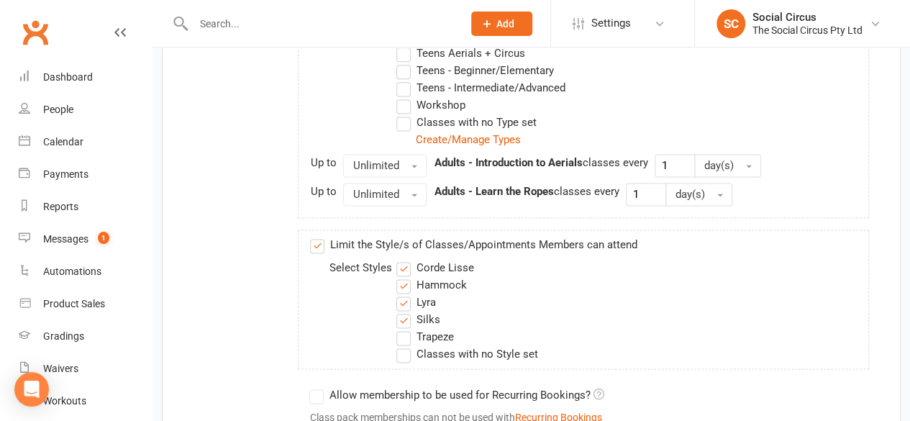
click at [399, 336] on label "Trapeze" at bounding box center [424, 336] width 57 height 17
click at [399, 328] on input "Trapeze" at bounding box center [400, 328] width 9 height 0
click at [400, 353] on label "Classes with no Style set" at bounding box center [466, 353] width 141 height 17
click at [400, 345] on input "Classes with no Style set" at bounding box center [400, 345] width 9 height 0
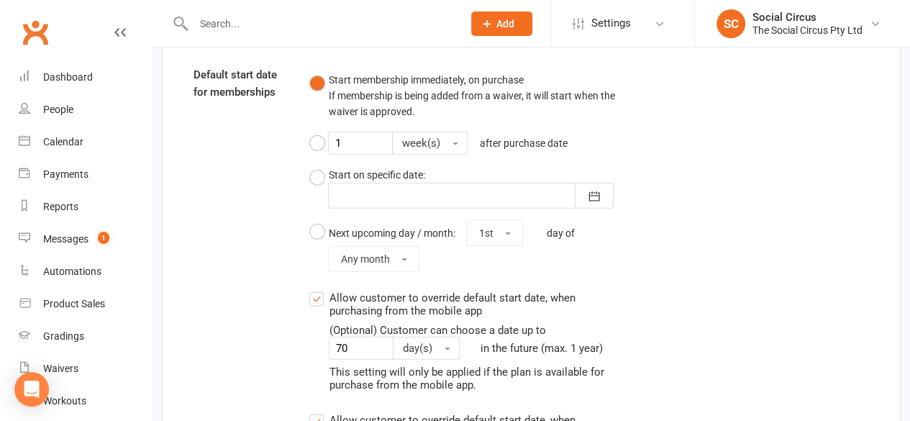
scroll to position [2275, 0]
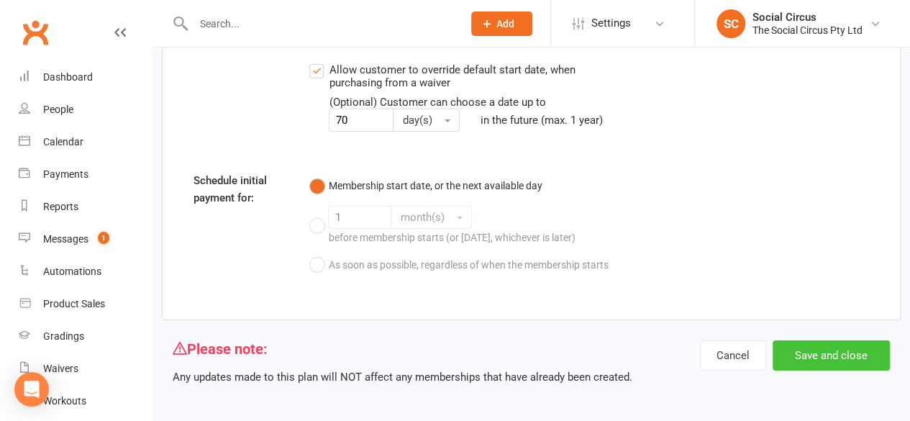
click at [813, 353] on button "Save and close" at bounding box center [830, 355] width 117 height 30
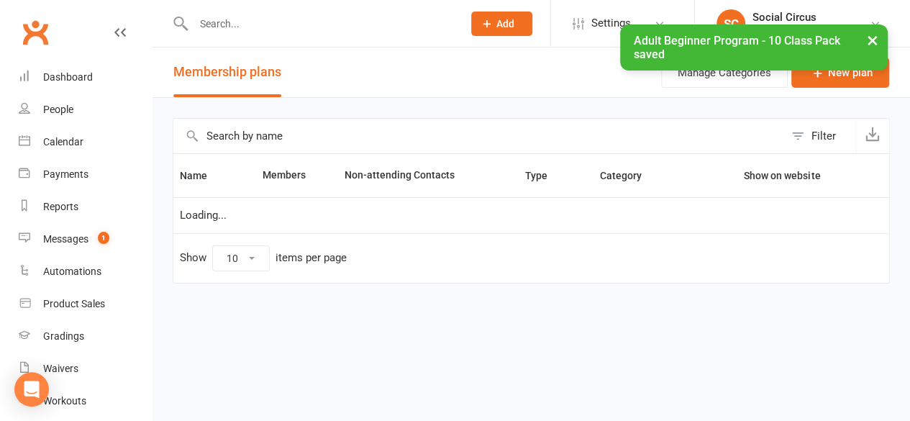
select select "50"
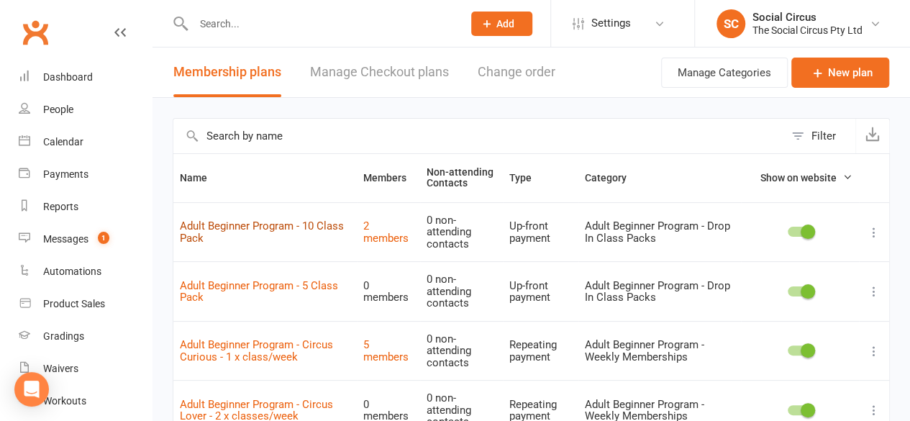
click at [321, 229] on link "Adult Beginner Program - 10 Class Pack" at bounding box center [262, 231] width 164 height 25
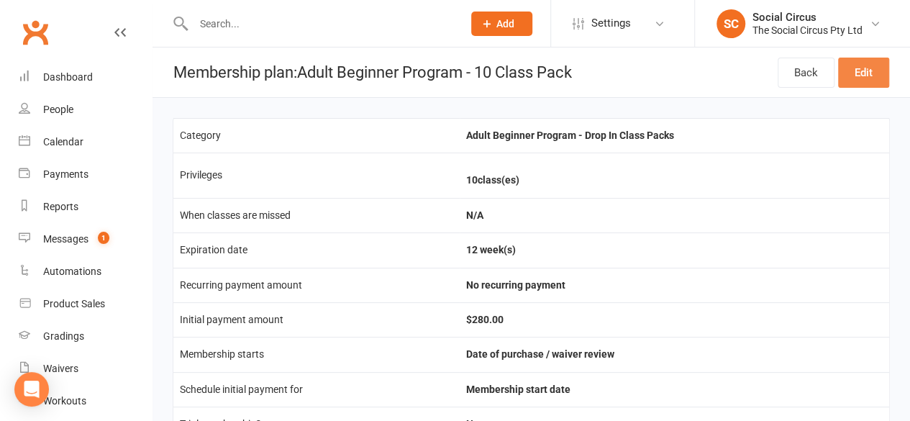
click at [867, 70] on link "Edit" at bounding box center [863, 73] width 51 height 30
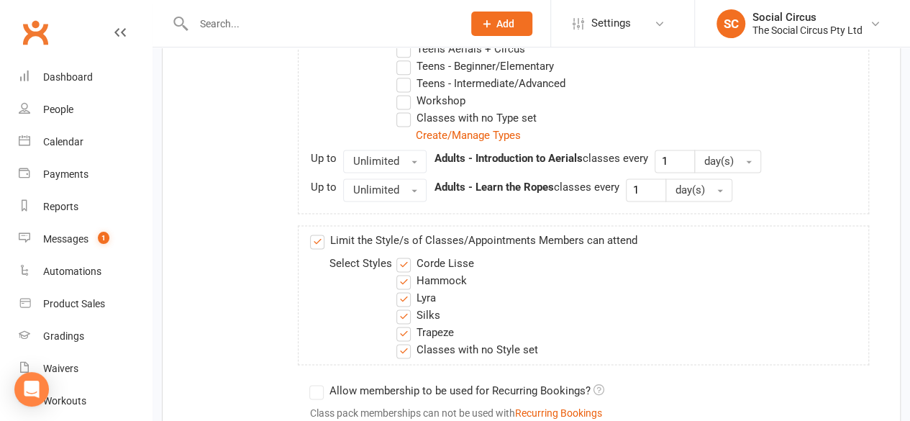
scroll to position [1007, 0]
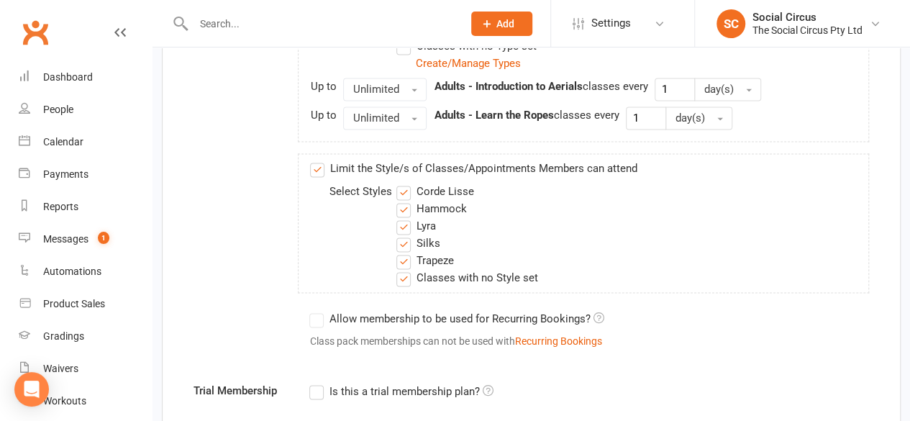
click at [402, 273] on label "Classes with no Style set" at bounding box center [466, 277] width 141 height 17
click at [402, 269] on input "Classes with no Style set" at bounding box center [400, 269] width 9 height 0
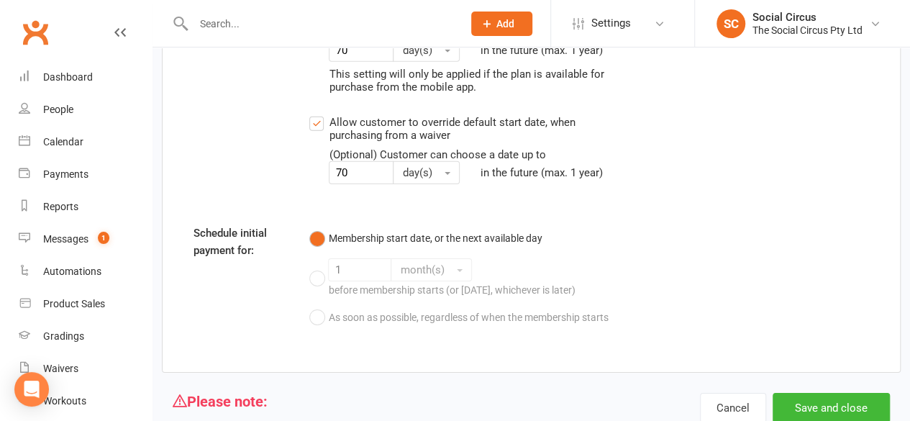
scroll to position [2275, 0]
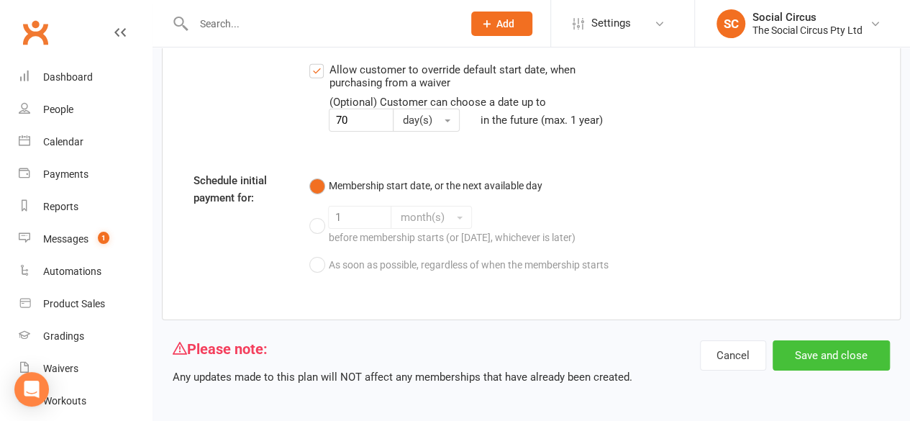
click at [835, 357] on button "Save and close" at bounding box center [830, 355] width 117 height 30
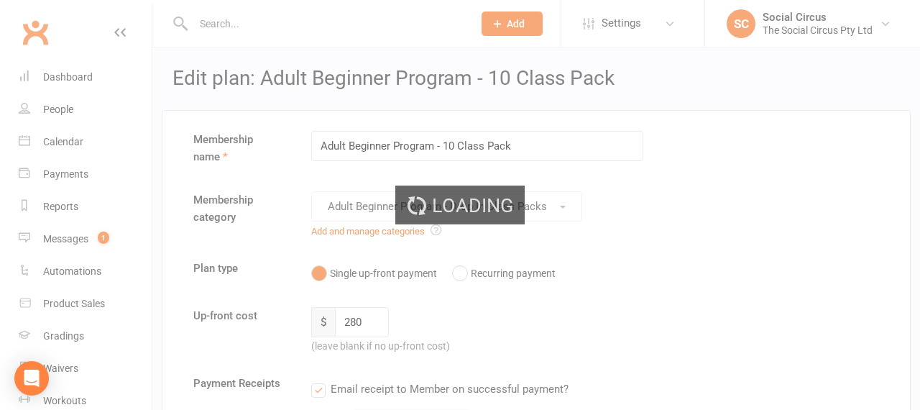
select select "50"
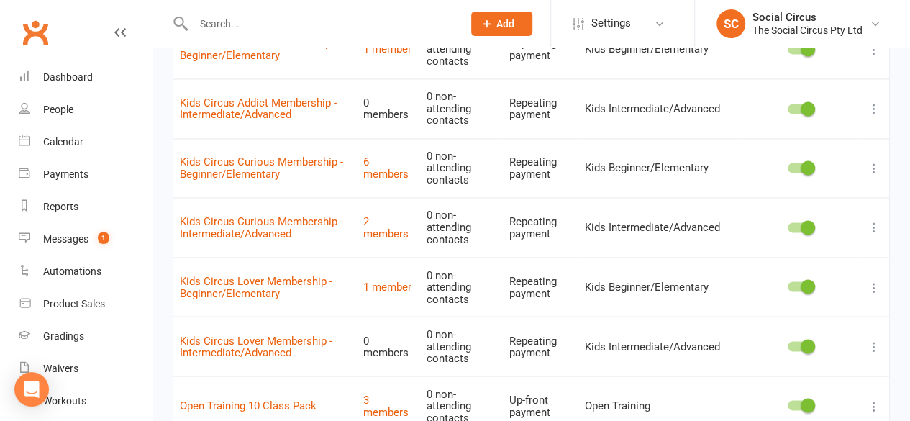
scroll to position [1150, 0]
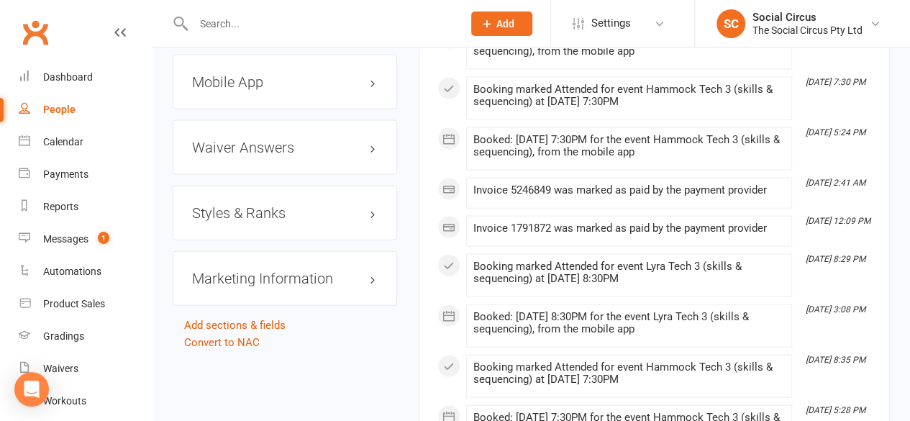
scroll to position [1510, 0]
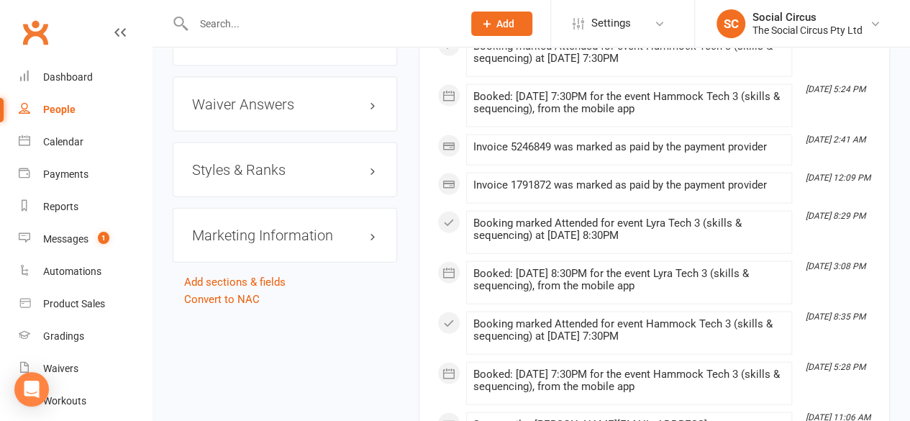
click at [204, 162] on h3 "Styles & Ranks" at bounding box center [285, 170] width 186 height 16
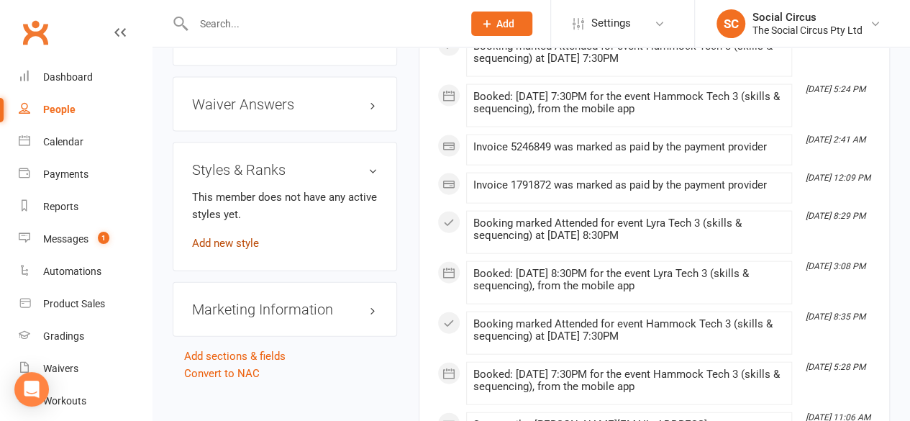
click at [216, 237] on link "Add new style" at bounding box center [225, 243] width 67 height 13
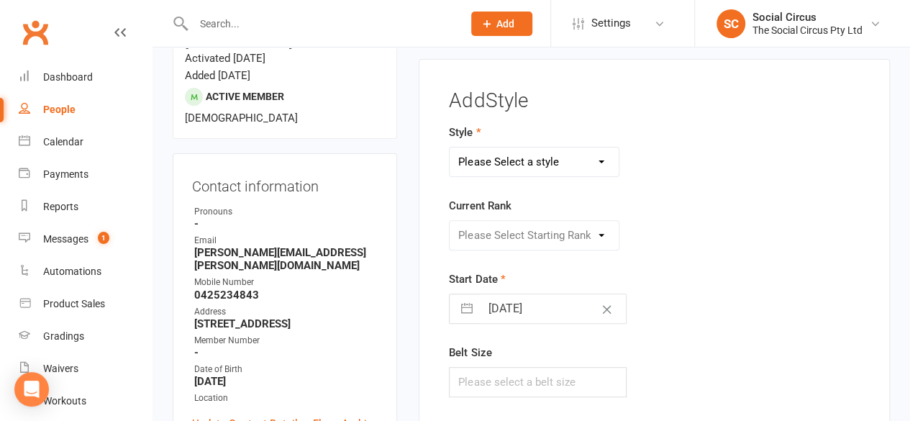
scroll to position [122, 0]
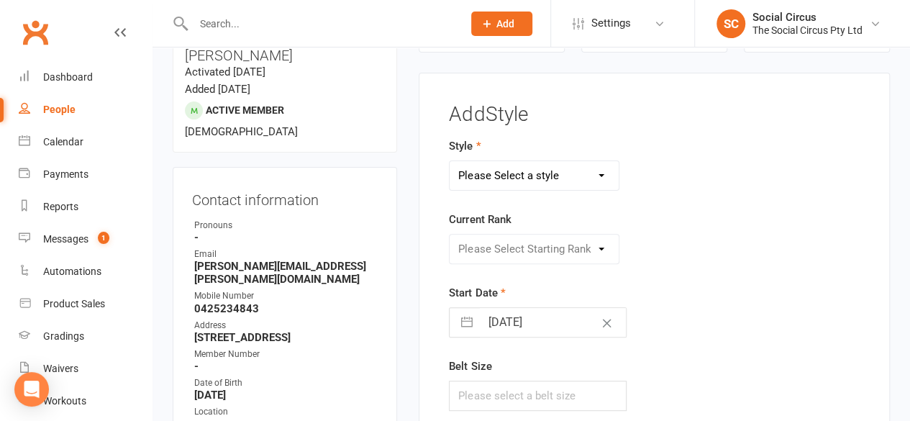
click at [492, 176] on select "Please Select a style Corde Lisse [PERSON_NAME] Silks Trapeze" at bounding box center [533, 175] width 169 height 29
select select "3470"
click at [449, 161] on select "Please Select a style Corde Lisse [PERSON_NAME] Silks Trapeze" at bounding box center [533, 175] width 169 height 29
click at [485, 244] on select "Please Select Starting Rank Beginners Tech 1 Tech 2 Tech 3 Advanced" at bounding box center [533, 248] width 169 height 29
select select "43161"
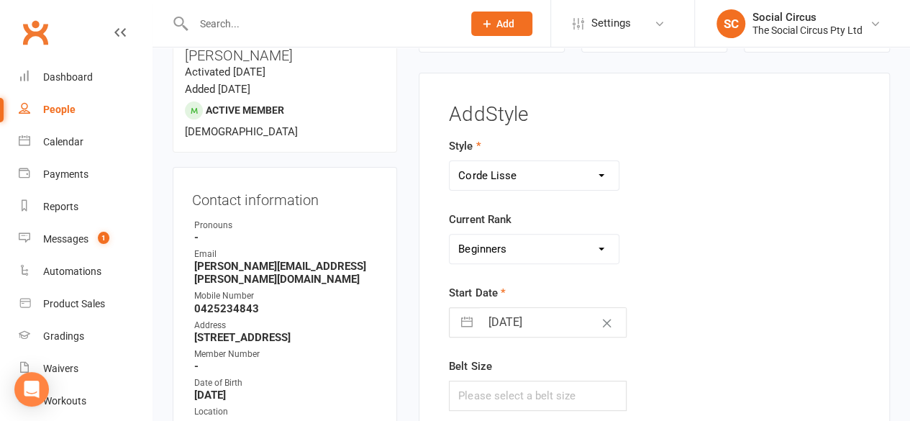
click at [449, 234] on select "Please Select Starting Rank Beginners Tech 1 Tech 2 Tech 3 Advanced" at bounding box center [533, 248] width 169 height 29
click at [679, 284] on div "Start Date [DATE] Navigate forward to interact with the calendar and select a d…" at bounding box center [582, 310] width 266 height 53
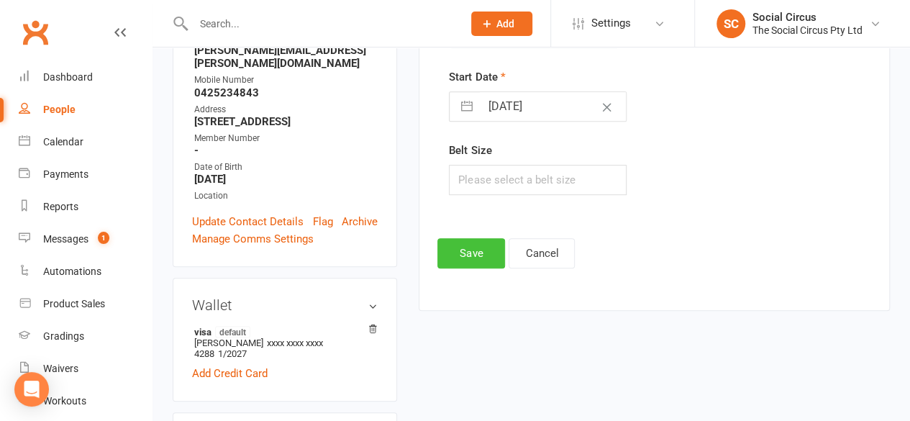
click at [492, 254] on button "Save" at bounding box center [471, 253] width 68 height 30
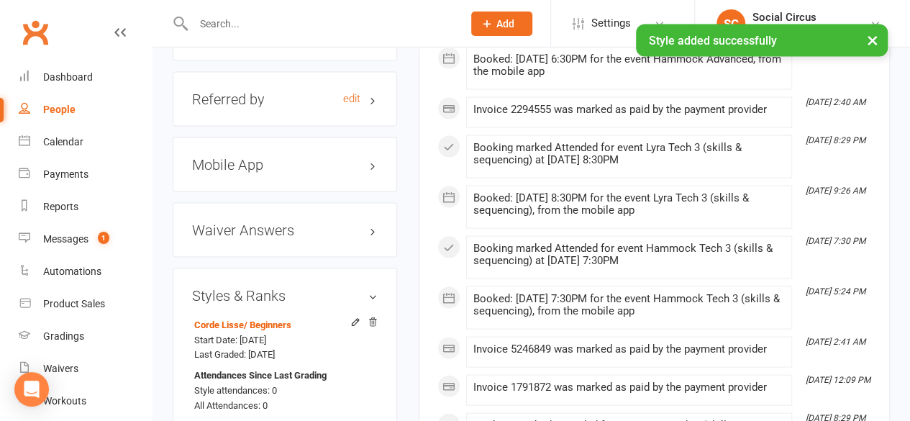
scroll to position [1417, 0]
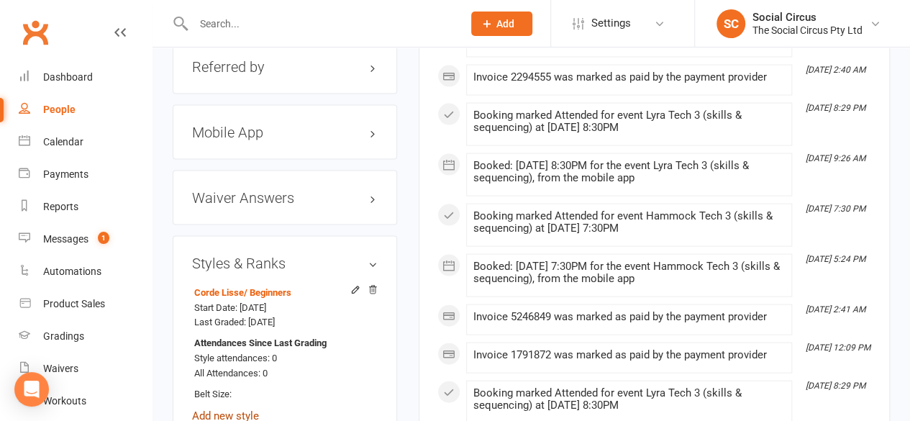
click at [230, 409] on link "Add new style" at bounding box center [225, 415] width 67 height 13
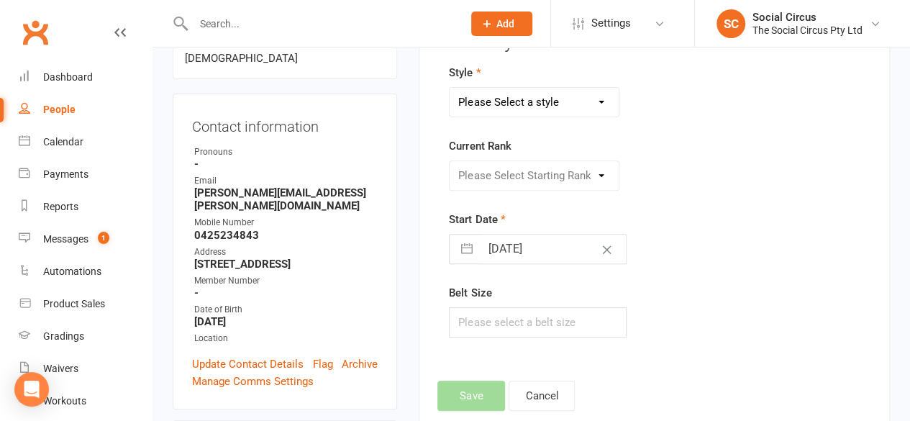
scroll to position [122, 0]
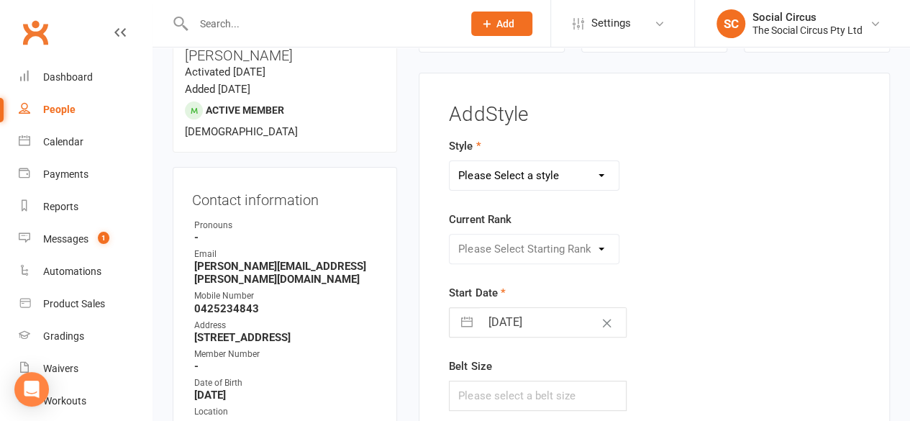
click at [479, 165] on select "Please Select a style Corde Lisse [PERSON_NAME] Silks Trapeze" at bounding box center [533, 175] width 169 height 29
select select "3467"
click at [449, 161] on select "Please Select a style Corde Lisse [PERSON_NAME] Silks Trapeze" at bounding box center [533, 175] width 169 height 29
click at [482, 245] on select "Please Select Starting Rank Beginners Tech 1 Tech 2 Tech 3 Advanced" at bounding box center [533, 248] width 169 height 29
select select "41158"
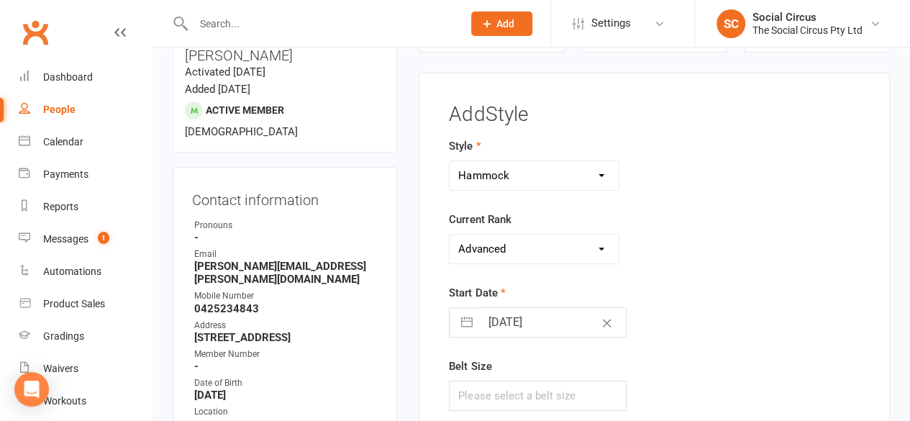
click at [449, 234] on select "Please Select Starting Rank Beginners Tech 1 Tech 2 Tech 3 Advanced" at bounding box center [533, 248] width 169 height 29
click at [712, 298] on div "Start Date [DATE] Navigate forward to interact with the calendar and select a d…" at bounding box center [582, 310] width 266 height 53
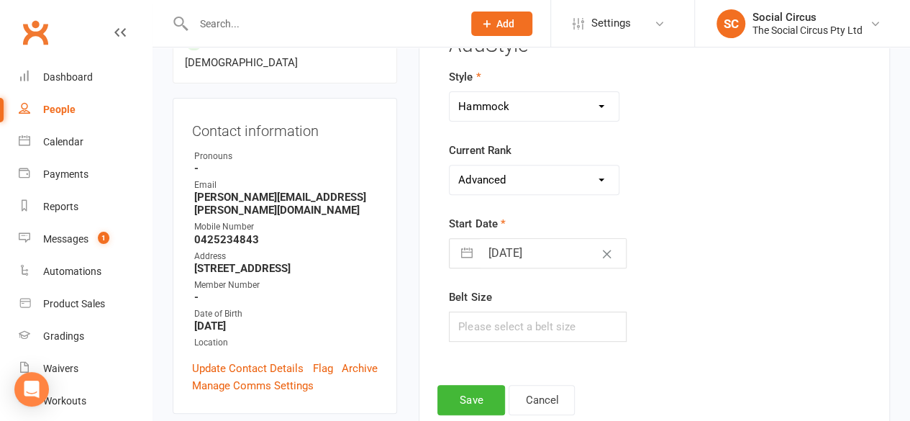
scroll to position [338, 0]
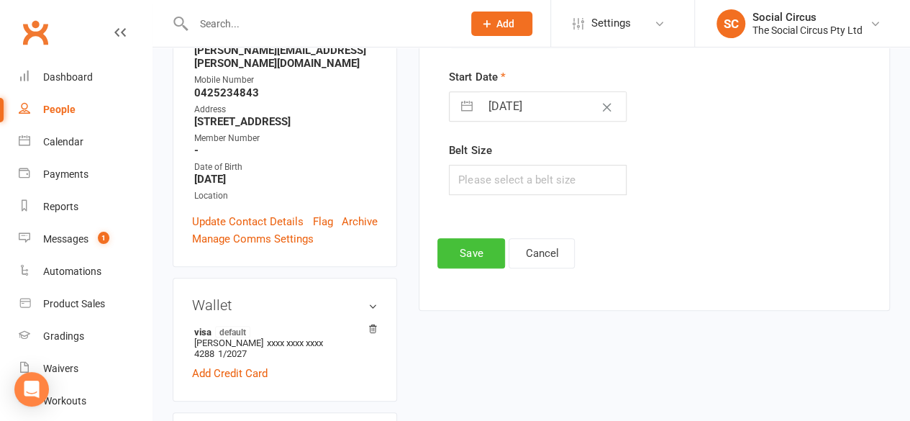
click at [470, 246] on button "Save" at bounding box center [471, 253] width 68 height 30
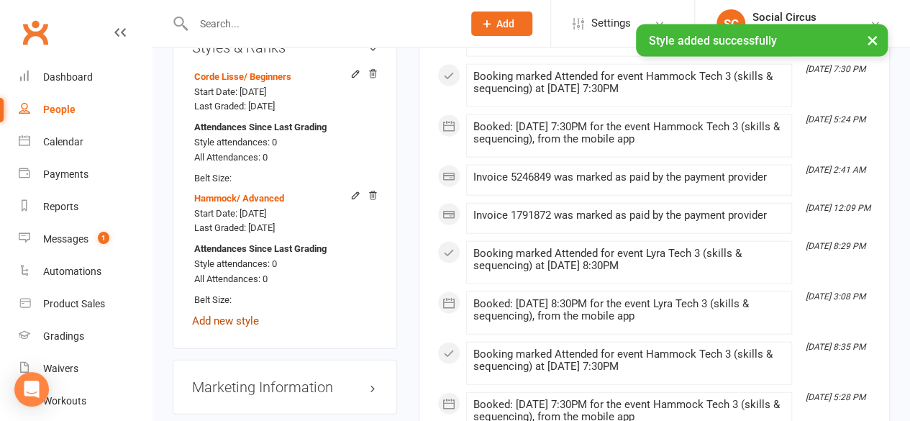
click at [237, 314] on link "Add new style" at bounding box center [225, 320] width 67 height 13
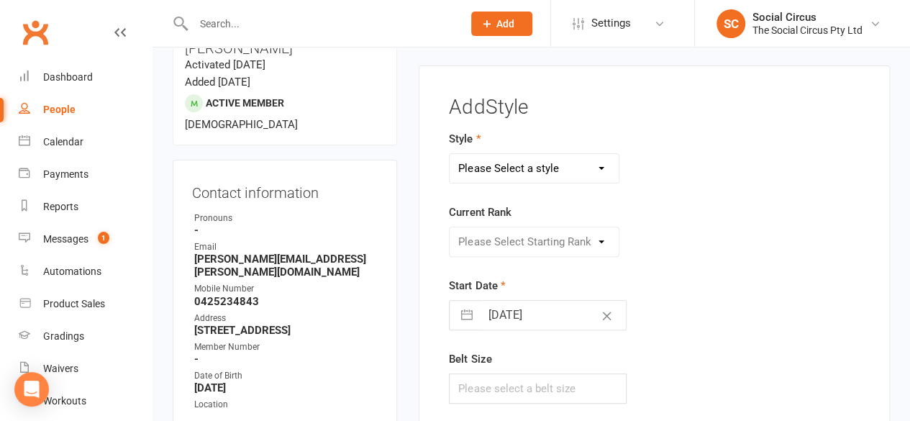
scroll to position [122, 0]
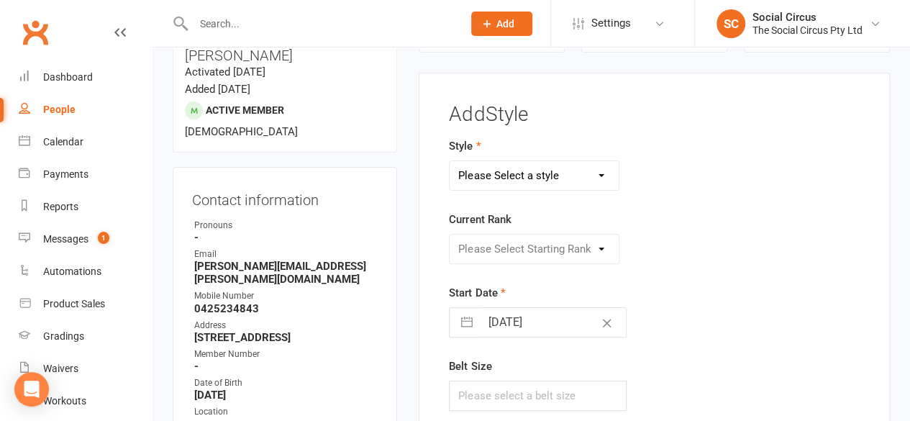
click at [532, 180] on select "Please Select a style Corde Lisse [PERSON_NAME] Silks Trapeze" at bounding box center [533, 175] width 169 height 29
select select "3466"
click at [449, 161] on select "Please Select a style Corde Lisse [PERSON_NAME] Silks Trapeze" at bounding box center [533, 175] width 169 height 29
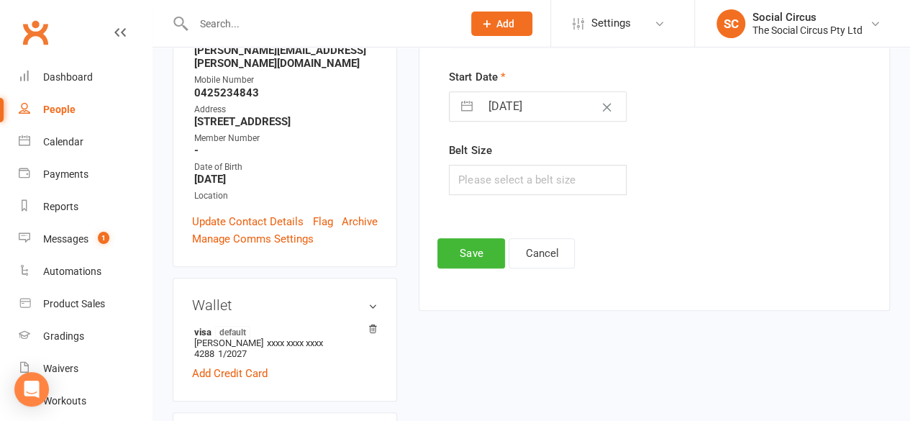
scroll to position [194, 0]
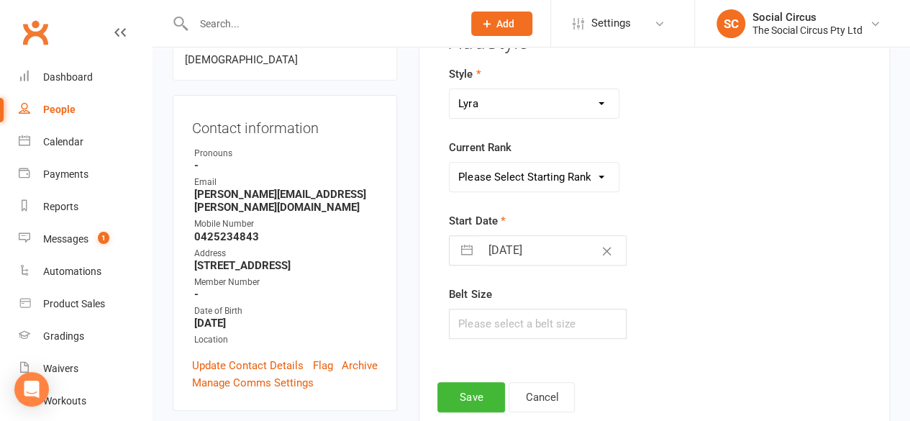
click at [544, 173] on select "Please Select Starting Rank Beginners Tech 1 Tech 2 Tech 3 Advanced" at bounding box center [533, 177] width 169 height 29
select select "41154"
click at [449, 163] on select "Please Select Starting Rank Beginners Tech 1 Tech 2 Tech 3 Advanced" at bounding box center [533, 177] width 169 height 29
click at [480, 382] on button "Save" at bounding box center [471, 397] width 68 height 30
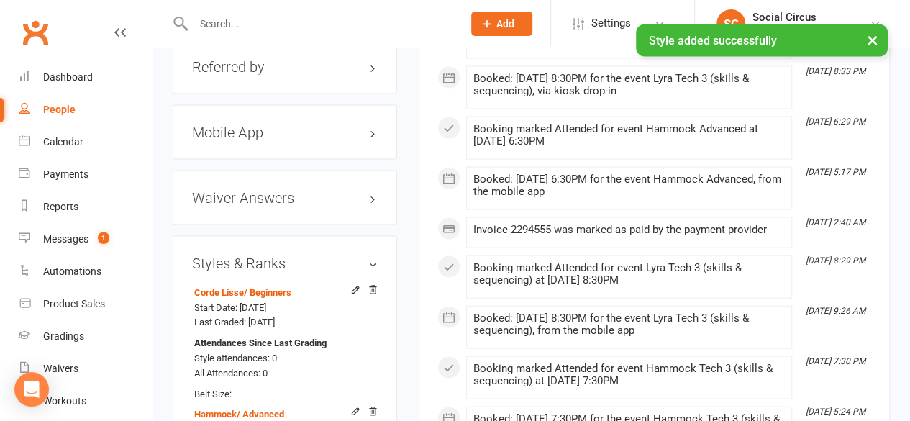
scroll to position [1704, 0]
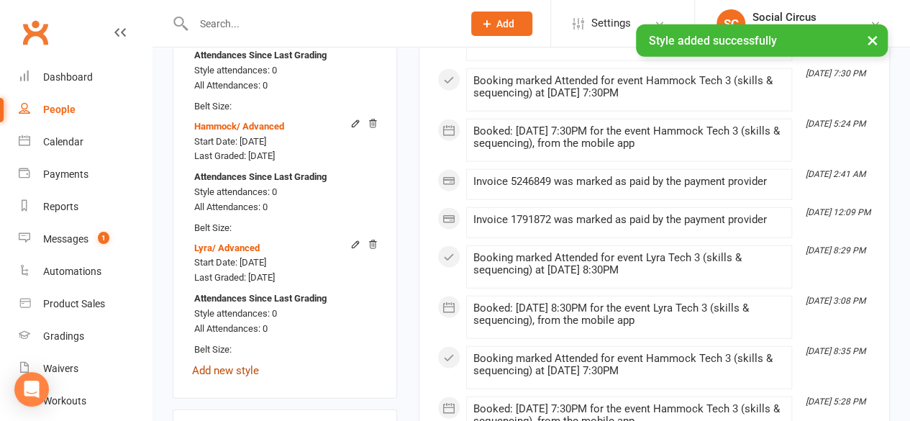
click at [226, 364] on link "Add new style" at bounding box center [225, 370] width 67 height 13
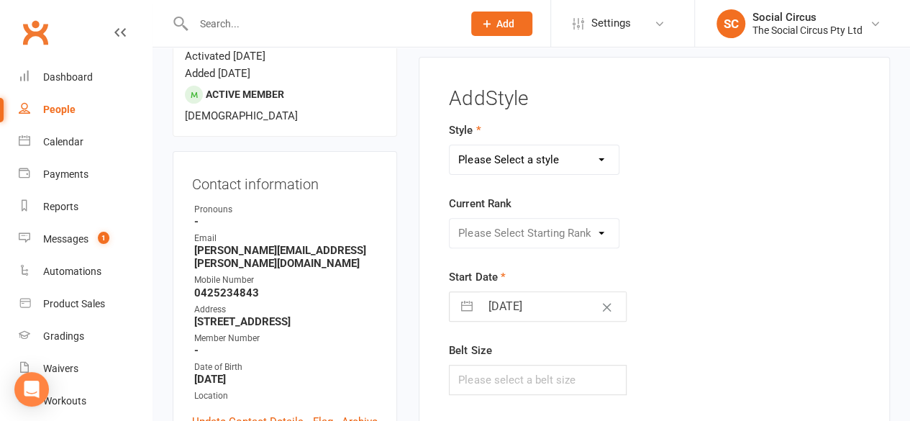
scroll to position [122, 0]
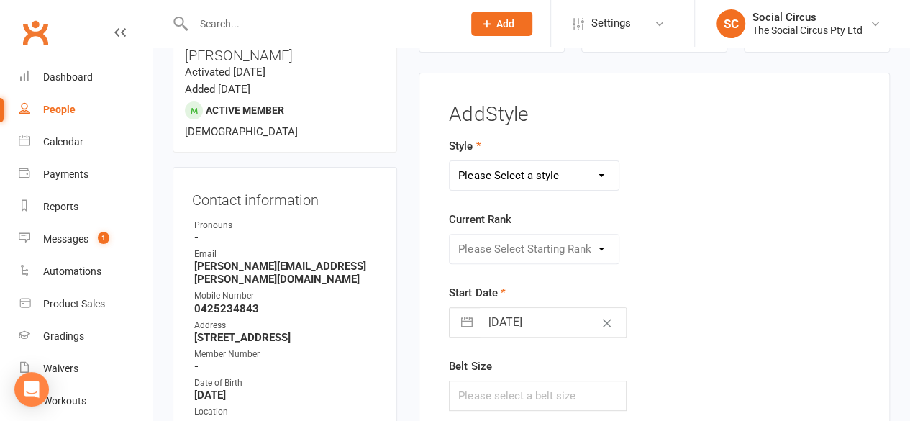
click at [518, 170] on select "Please Select a style Corde Lisse [PERSON_NAME] Silks Trapeze" at bounding box center [533, 175] width 169 height 29
select select "3466"
click at [449, 161] on select "Please Select a style Corde Lisse [PERSON_NAME] Silks Trapeze" at bounding box center [533, 175] width 169 height 29
click at [513, 244] on select "Please Select Starting Rank Beginners Tech 1 Tech 2 Tech 3 Advanced" at bounding box center [533, 248] width 169 height 29
select select "41154"
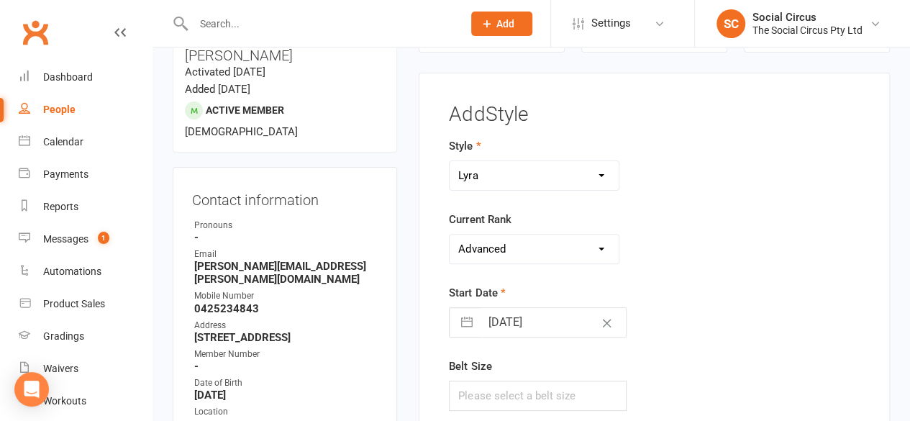
click at [449, 234] on select "Please Select Starting Rank Beginners Tech 1 Tech 2 Tech 3 Advanced" at bounding box center [533, 248] width 169 height 29
click at [528, 168] on select "Corde Lisse Hammock Lyra Silks Trapeze" at bounding box center [533, 175] width 169 height 29
select select "3468"
click at [449, 161] on select "Corde Lisse Hammock Lyra Silks Trapeze" at bounding box center [533, 175] width 169 height 29
click at [516, 250] on select "Please Select Starting Rank Beginners Tech 1 Tech 2 Tech 3 Advanced" at bounding box center [533, 248] width 169 height 29
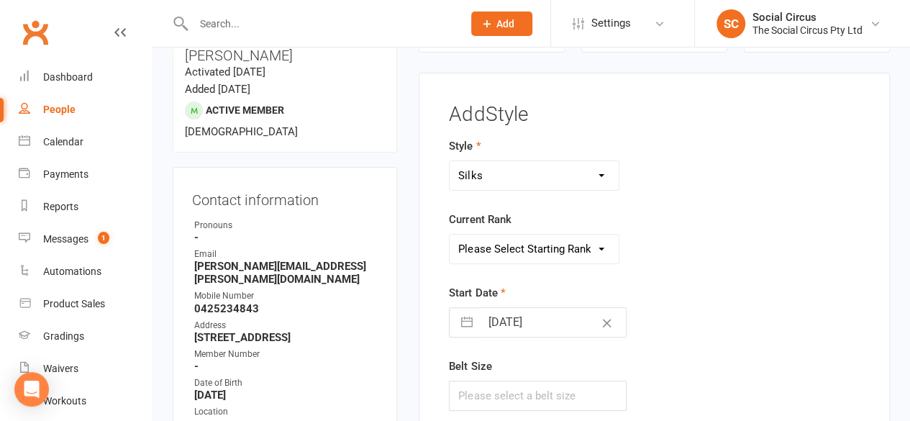
select select "41159"
click at [449, 234] on select "Please Select Starting Rank Beginners Tech 1 Tech 2 Tech 3 Advanced" at bounding box center [533, 248] width 169 height 29
click at [676, 261] on div "Please Select Starting Rank Beginners Tech 1 Tech 2 Tech 3 Advanced" at bounding box center [582, 249] width 288 height 30
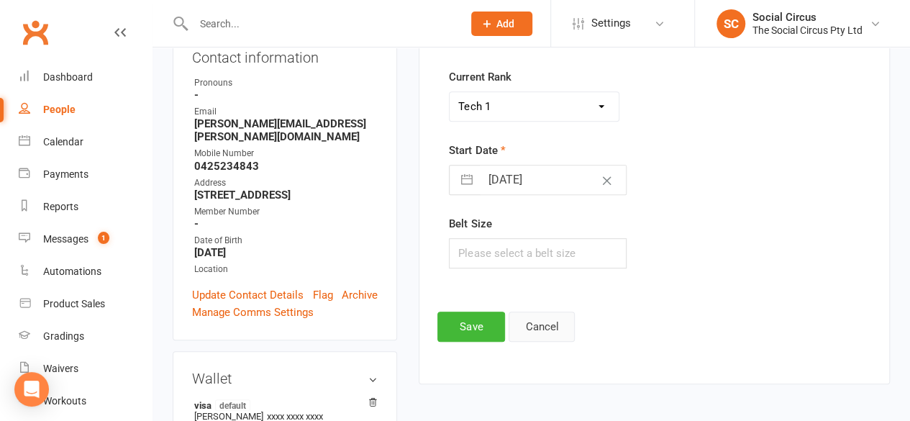
scroll to position [266, 0]
click at [482, 324] on button "Save" at bounding box center [471, 325] width 68 height 30
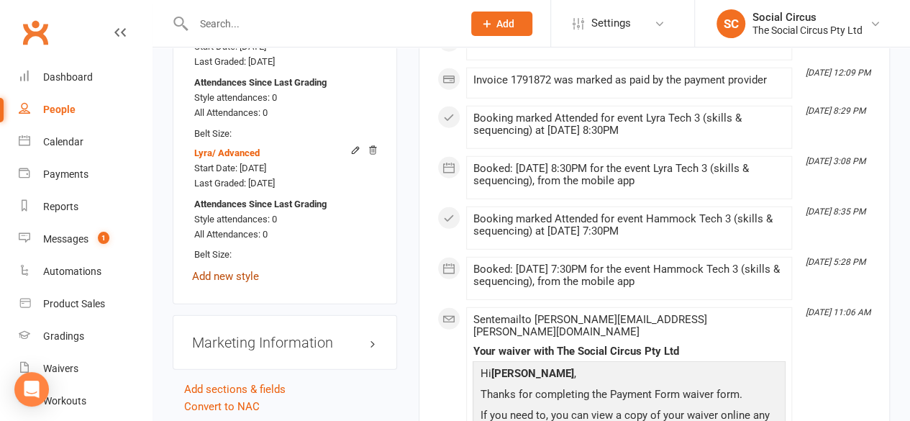
click at [241, 270] on link "Add new style" at bounding box center [225, 276] width 67 height 13
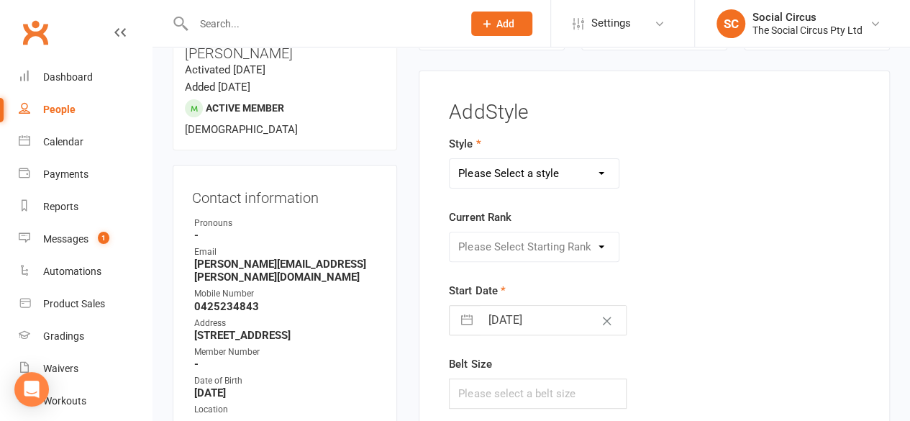
scroll to position [122, 0]
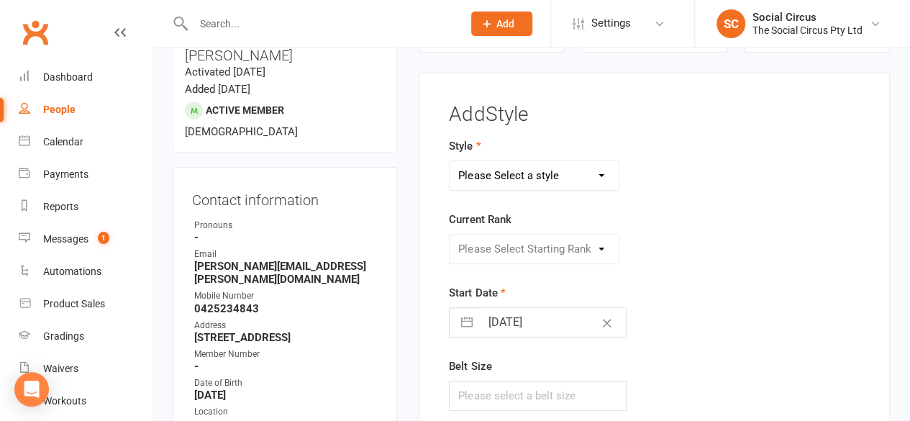
click at [512, 165] on select "Please Select a style Corde Lisse [PERSON_NAME] Silks Trapeze" at bounding box center [533, 175] width 169 height 29
select select "3469"
click at [449, 161] on select "Please Select a style Corde Lisse [PERSON_NAME] Silks Trapeze" at bounding box center [533, 175] width 169 height 29
click at [500, 252] on select "Please Select Starting Rank Beginners Tech 1 Tech 2 Tech 3 Advanced" at bounding box center [533, 248] width 169 height 29
select select "41165"
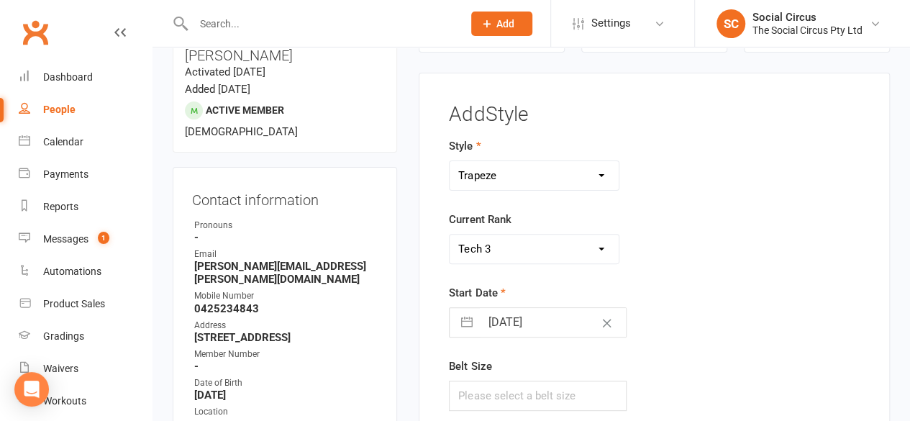
click at [449, 234] on select "Please Select Starting Rank Beginners Tech 1 Tech 2 Tech 3 Advanced" at bounding box center [533, 248] width 169 height 29
click at [669, 296] on div "Start Date [DATE] Navigate forward to interact with the calendar and select a d…" at bounding box center [582, 310] width 266 height 53
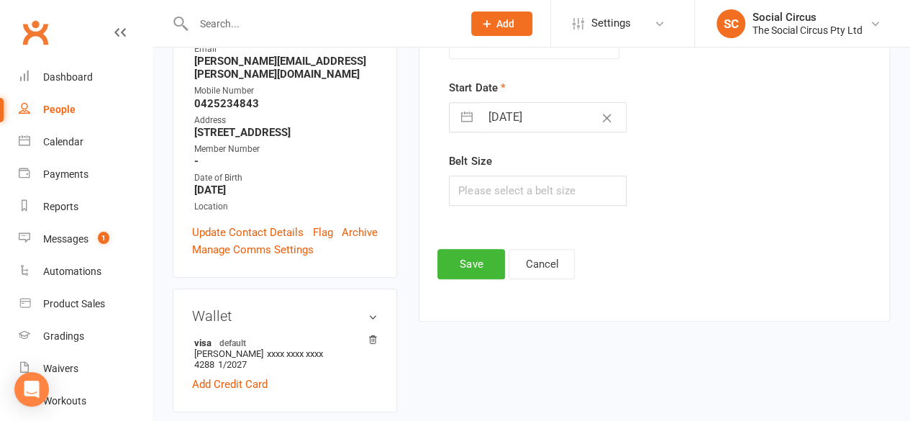
scroll to position [482, 0]
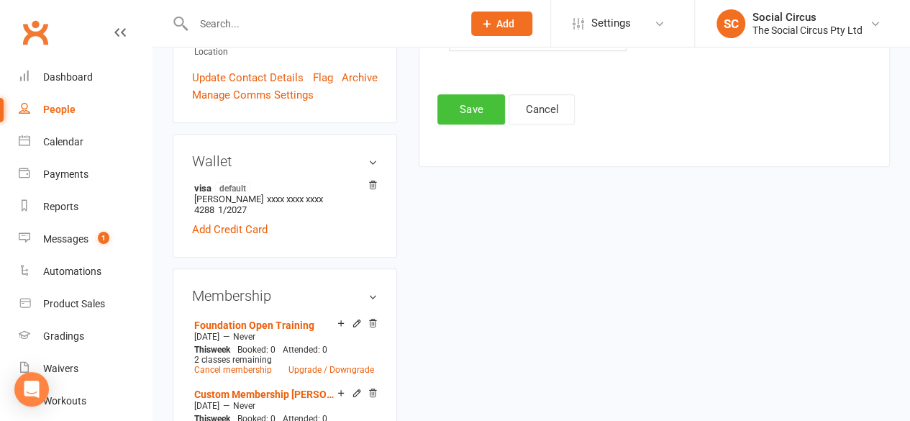
click at [459, 106] on button "Save" at bounding box center [471, 109] width 68 height 30
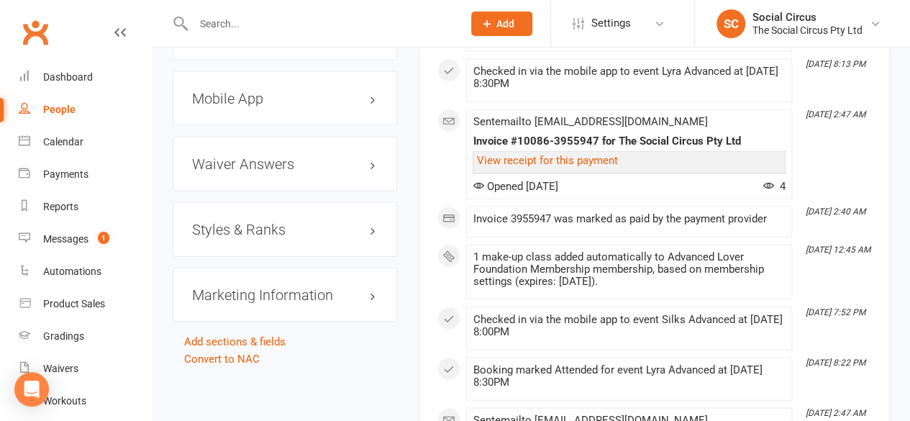
scroll to position [1582, 0]
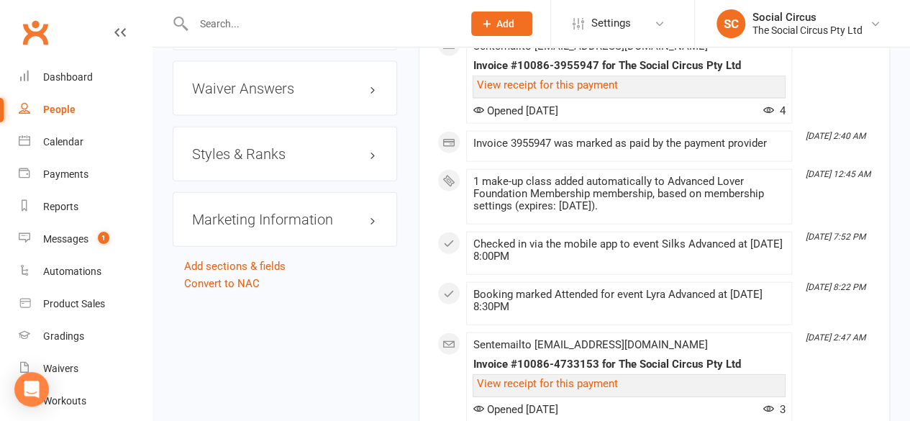
click at [272, 146] on h3 "Styles & Ranks" at bounding box center [285, 154] width 186 height 16
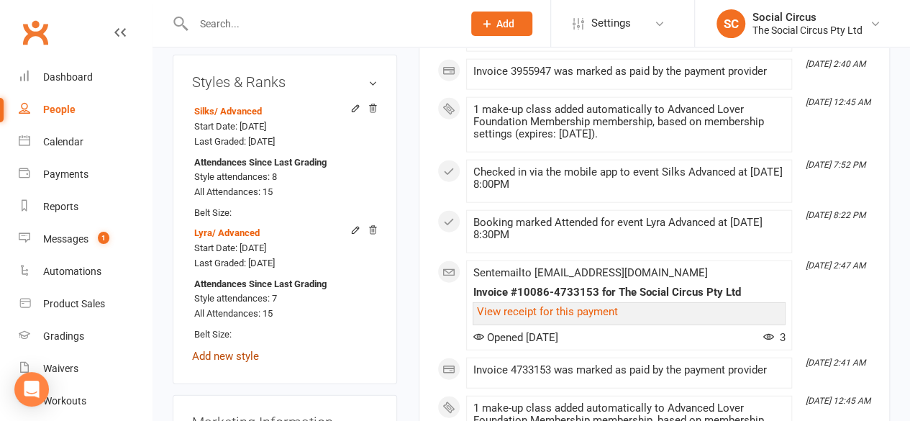
click at [214, 349] on link "Add new style" at bounding box center [225, 355] width 67 height 13
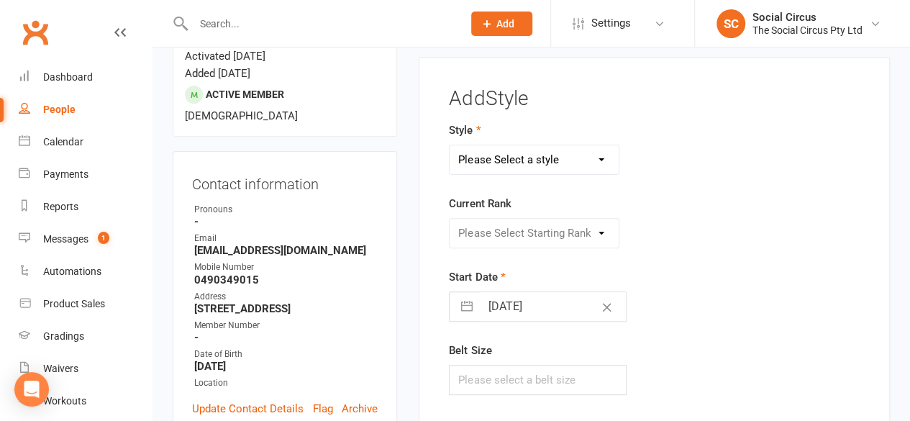
scroll to position [122, 0]
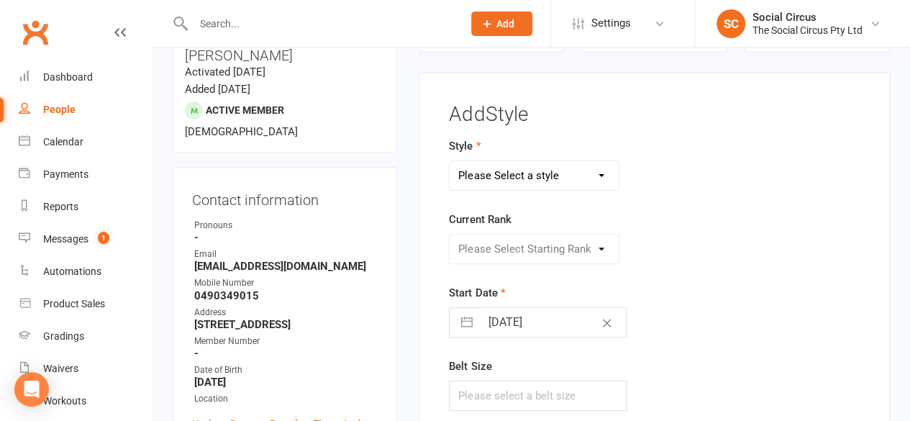
click at [492, 171] on select "Please Select a style Corde Lisse [PERSON_NAME] Silks Trapeze" at bounding box center [533, 175] width 169 height 29
select select "3470"
click at [449, 161] on select "Please Select a style Corde Lisse [PERSON_NAME] Silks Trapeze" at bounding box center [533, 175] width 169 height 29
click at [489, 252] on select "Please Select Starting Rank Beginners Tech 1 Tech 2 Tech 3 Advanced" at bounding box center [533, 248] width 169 height 29
select select "43161"
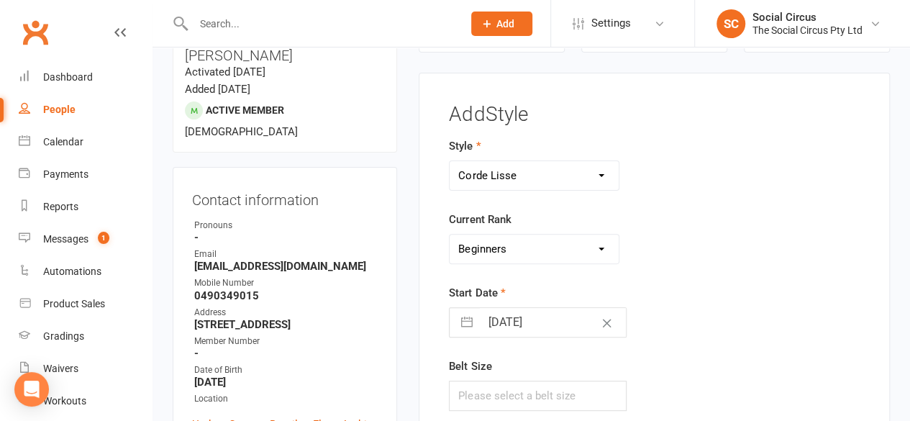
click at [449, 234] on select "Please Select Starting Rank Beginners Tech 1 Tech 2 Tech 3 Advanced" at bounding box center [533, 248] width 169 height 29
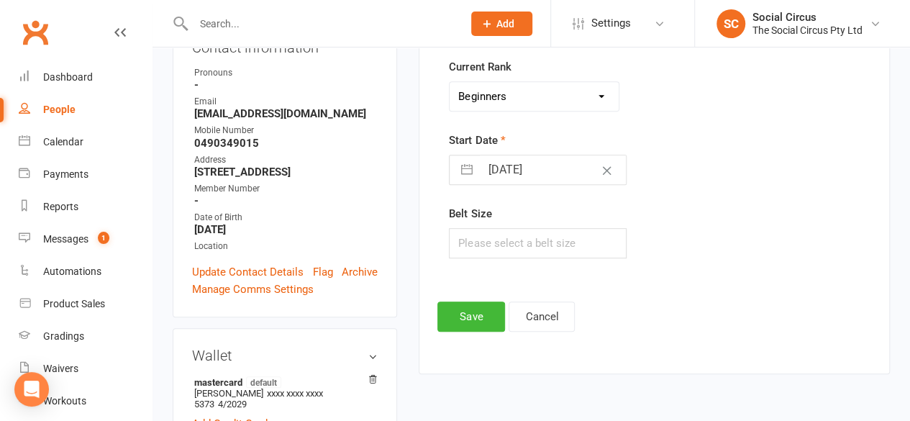
scroll to position [338, 0]
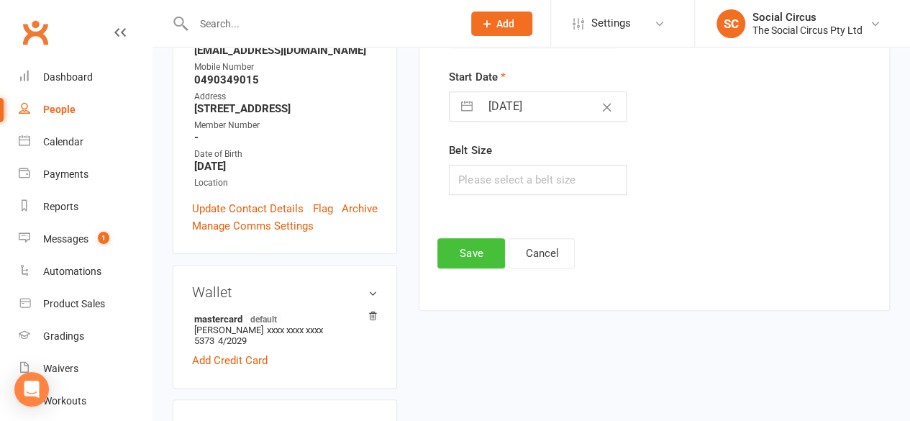
click at [464, 252] on button "Save" at bounding box center [471, 253] width 68 height 30
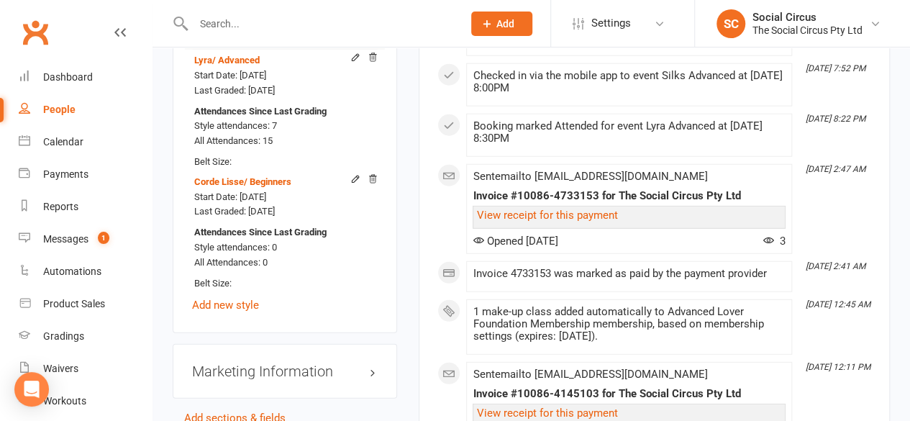
scroll to position [1848, 0]
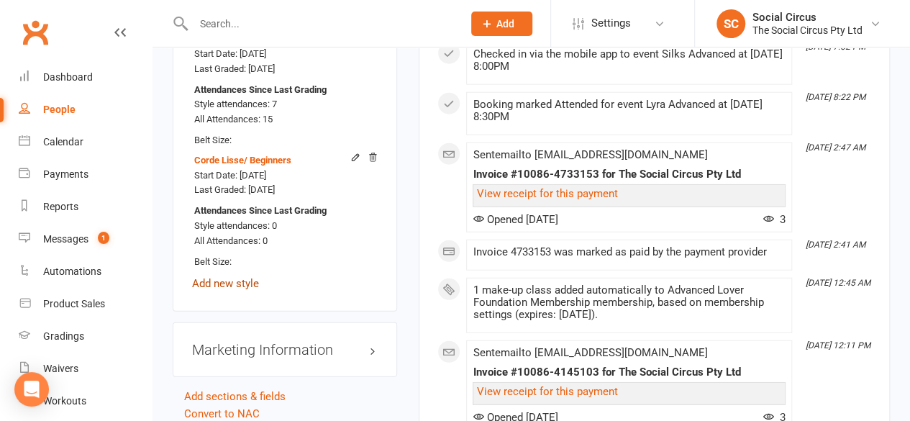
click at [227, 277] on link "Add new style" at bounding box center [225, 283] width 67 height 13
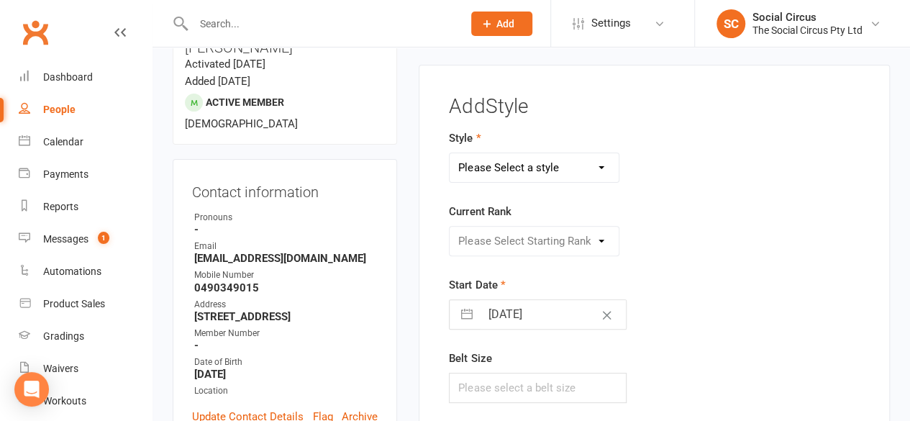
scroll to position [122, 0]
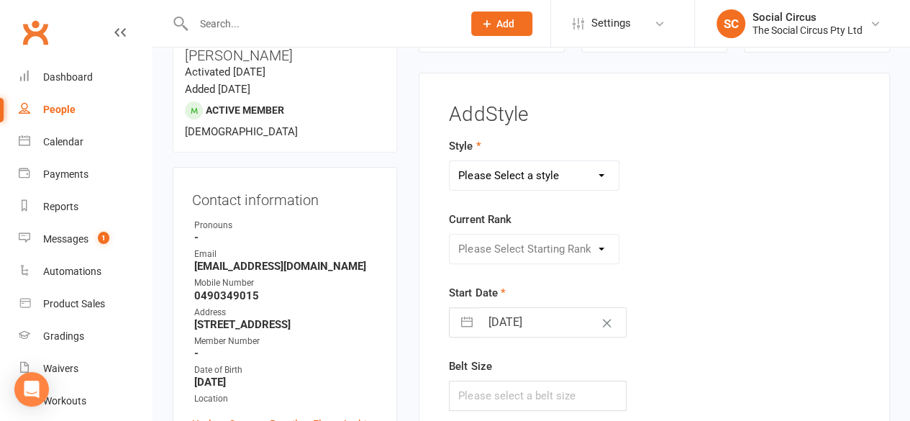
click at [525, 165] on select "Please Select a style Corde Lisse [PERSON_NAME] Silks Trapeze" at bounding box center [533, 175] width 169 height 29
select select "3467"
click at [449, 161] on select "Please Select a style Corde Lisse [PERSON_NAME] Silks Trapeze" at bounding box center [533, 175] width 169 height 29
click at [518, 247] on select "Please Select Starting Rank Beginners Tech 1 Tech 2 Tech 3 Advanced" at bounding box center [533, 248] width 169 height 29
select select "41156"
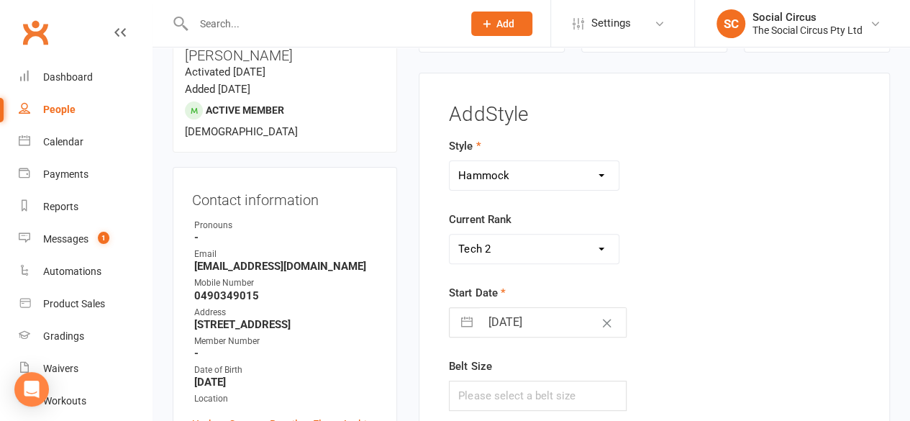
click at [449, 234] on select "Please Select Starting Rank Beginners Tech 1 Tech 2 Tech 3 Advanced" at bounding box center [533, 248] width 169 height 29
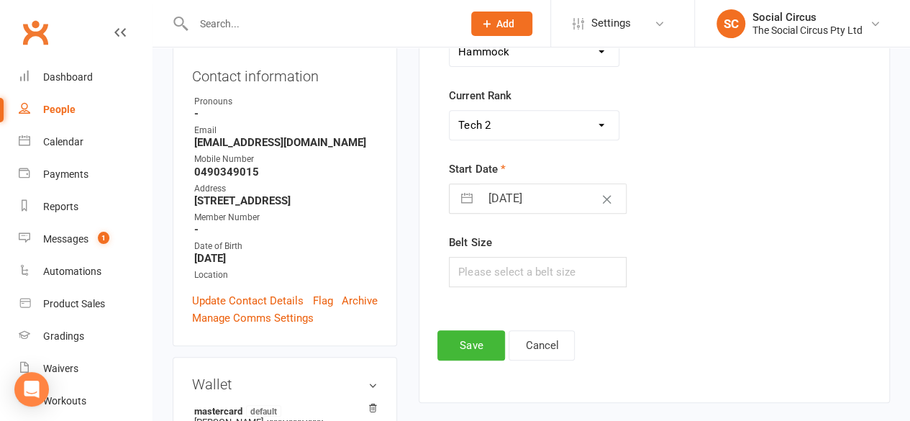
scroll to position [266, 0]
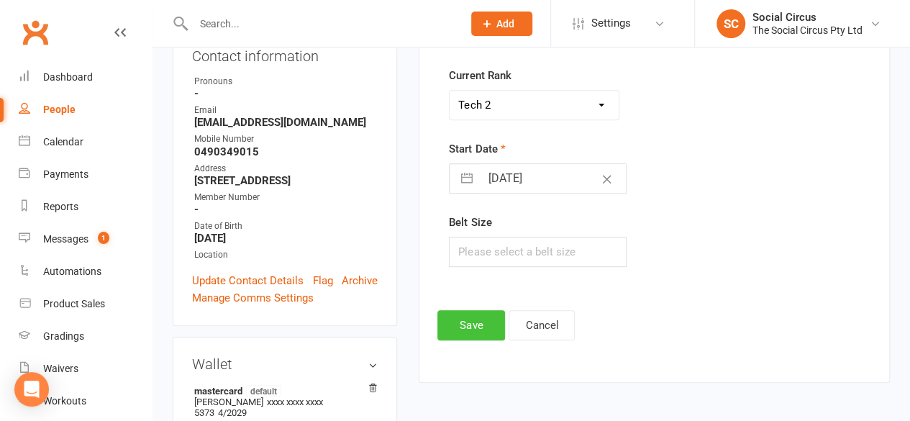
click at [484, 329] on button "Save" at bounding box center [471, 325] width 68 height 30
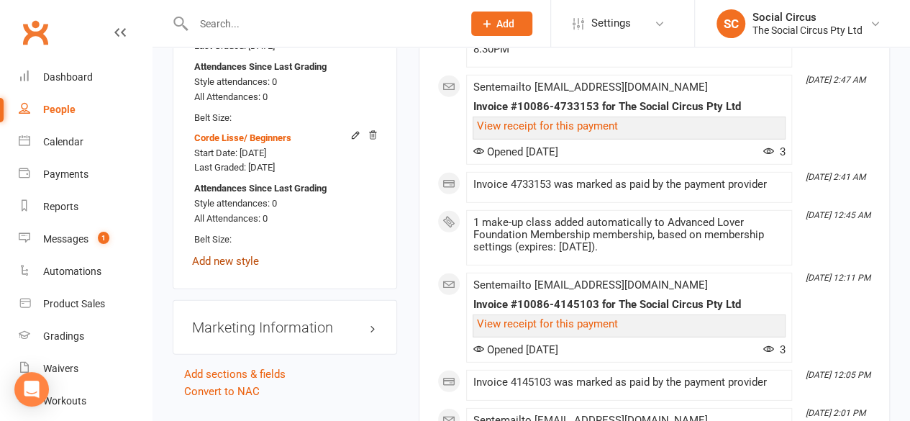
click at [224, 255] on link "Add new style" at bounding box center [225, 261] width 67 height 13
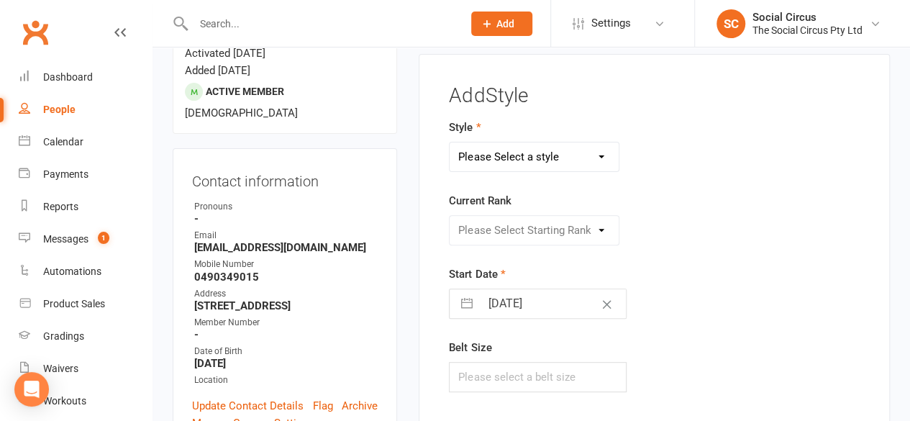
scroll to position [122, 0]
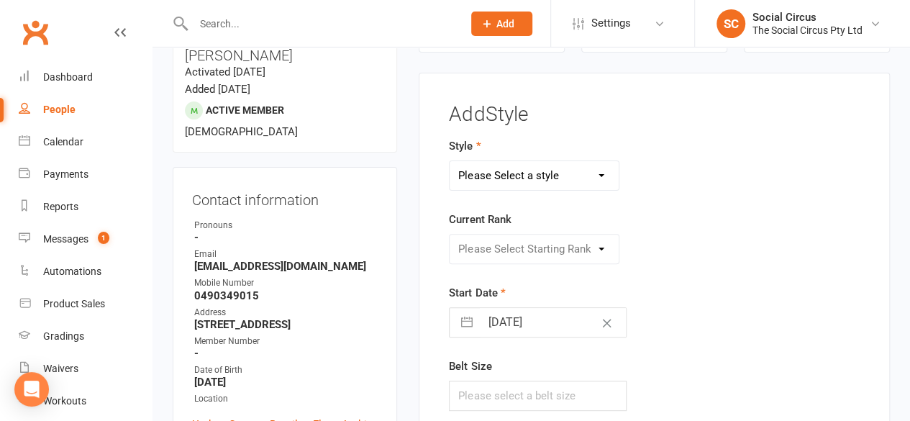
click at [488, 173] on select "Please Select a style Corde Lisse [PERSON_NAME] Silks Trapeze" at bounding box center [533, 175] width 169 height 29
select select "3469"
click at [449, 161] on select "Please Select a style Corde Lisse [PERSON_NAME] Silks Trapeze" at bounding box center [533, 175] width 169 height 29
click at [513, 244] on select "Please Select Starting Rank Beginners Tech 1 Tech 2 Tech 3 Advanced" at bounding box center [533, 248] width 169 height 29
select select "41163"
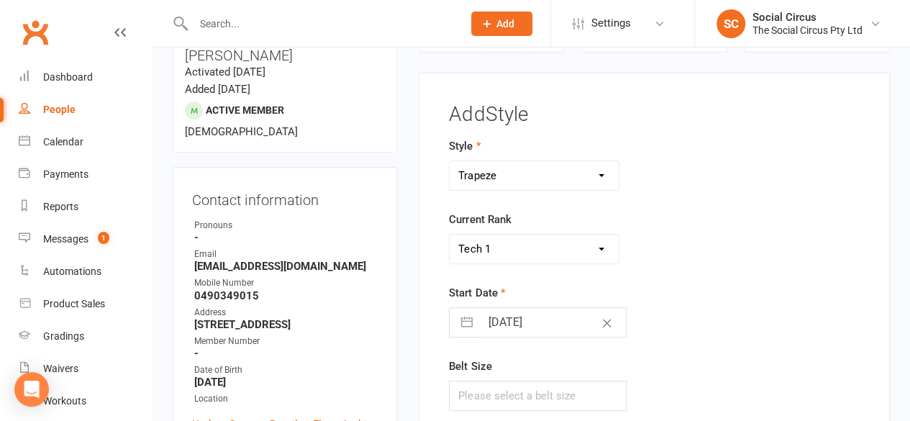
click at [449, 234] on select "Please Select Starting Rank Beginners Tech 1 Tech 2 Tech 3 Advanced" at bounding box center [533, 248] width 169 height 29
click at [657, 298] on div "Start Date [DATE] Navigate forward to interact with the calendar and select a d…" at bounding box center [582, 310] width 266 height 53
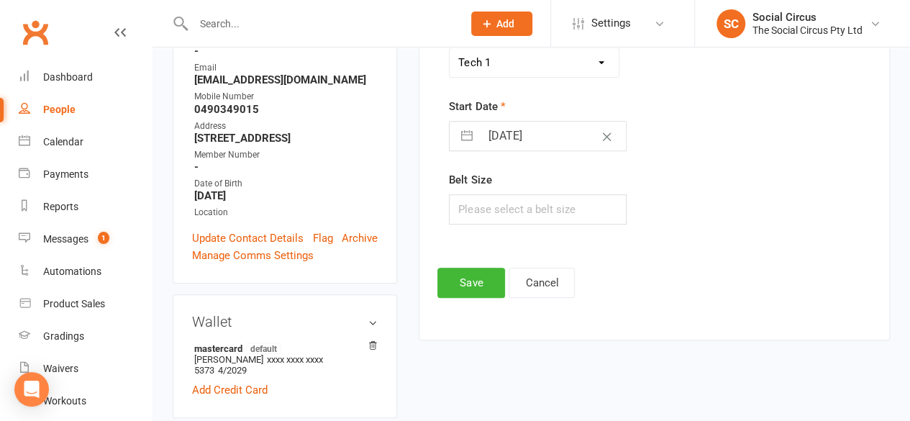
scroll to position [338, 0]
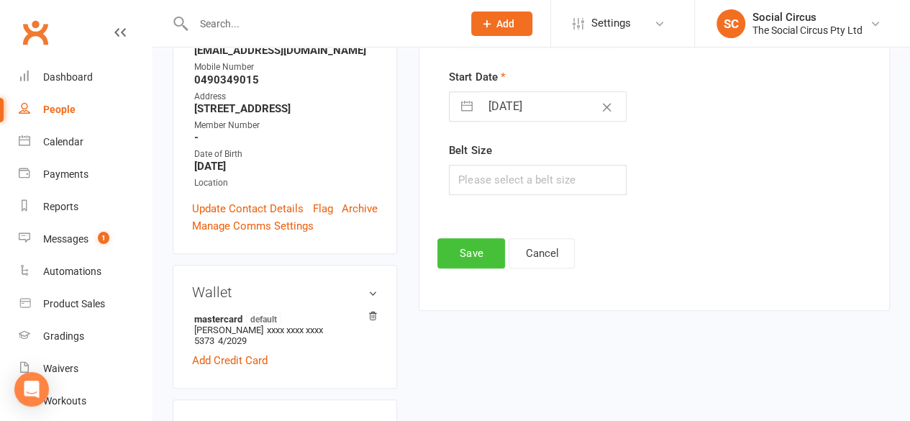
click at [489, 247] on button "Save" at bounding box center [471, 253] width 68 height 30
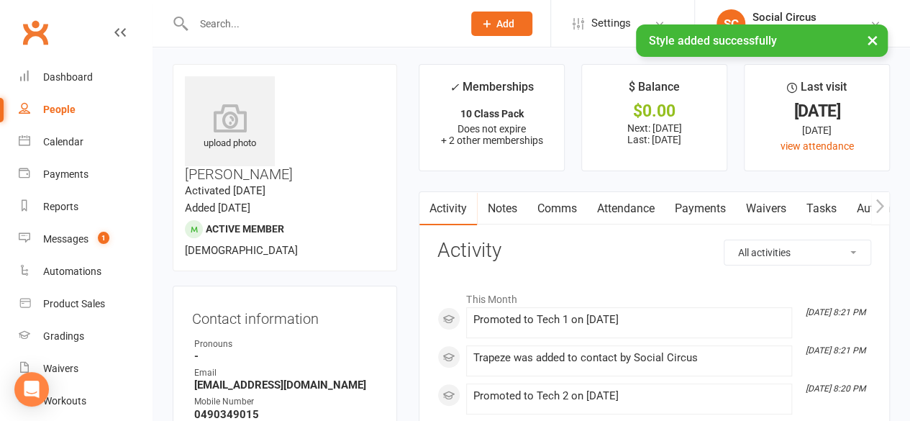
scroll to position [0, 0]
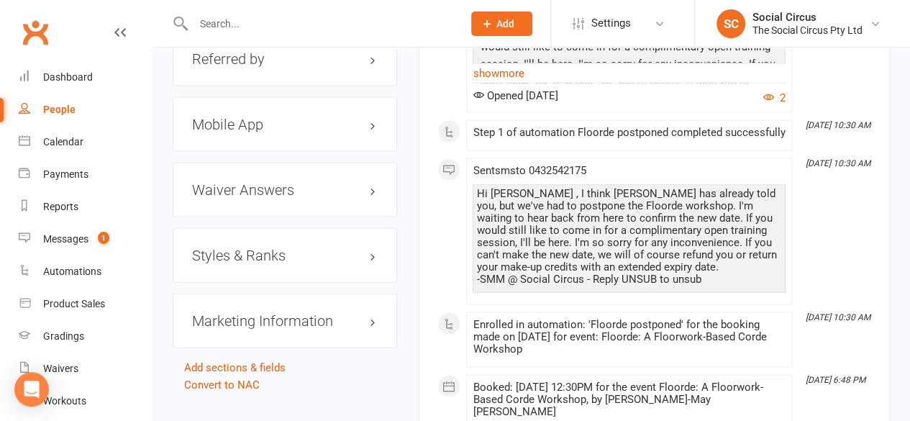
scroll to position [1510, 0]
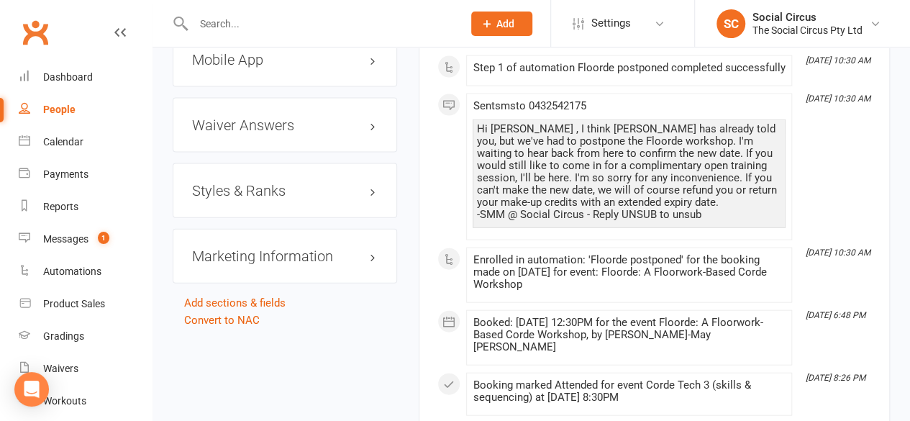
click at [296, 183] on h3 "Styles & Ranks" at bounding box center [285, 191] width 186 height 16
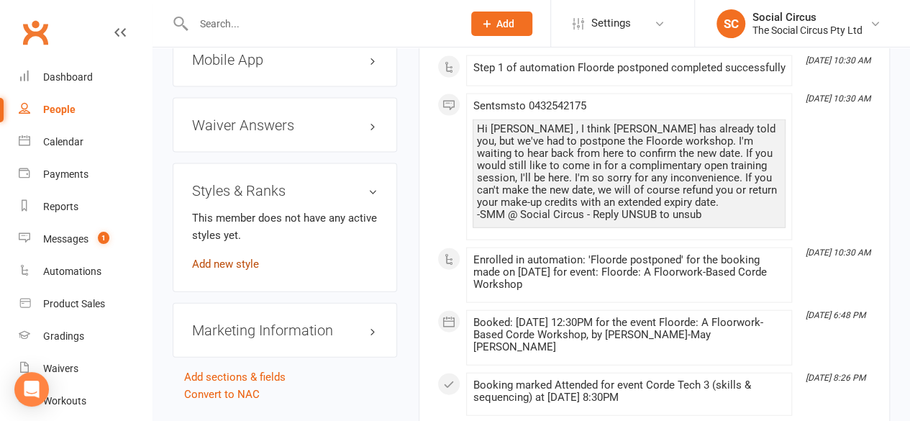
click at [229, 257] on link "Add new style" at bounding box center [225, 263] width 67 height 13
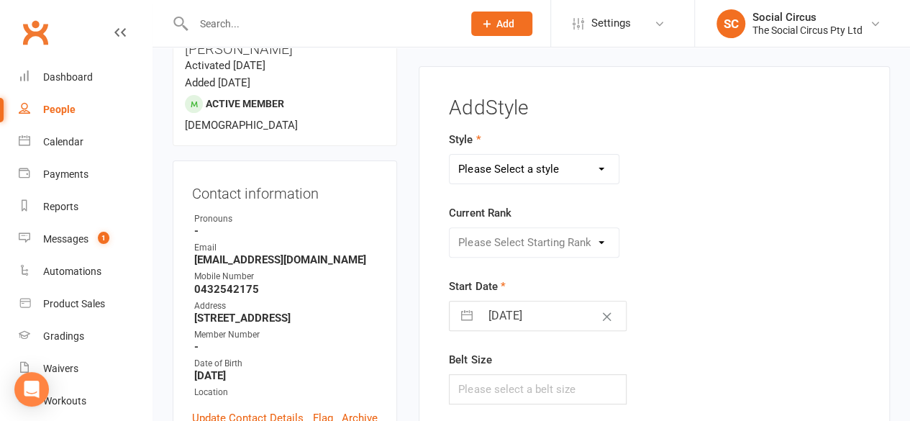
scroll to position [122, 0]
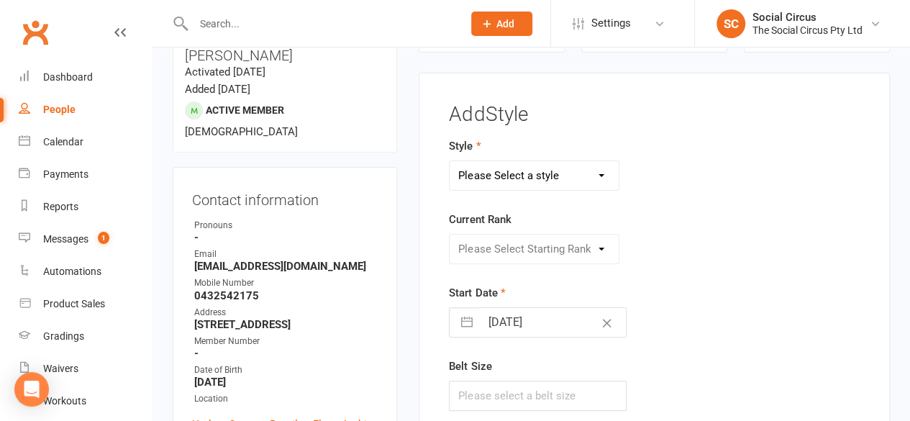
click at [483, 180] on select "Please Select a style Corde Lisse [PERSON_NAME] Silks Trapeze" at bounding box center [533, 175] width 169 height 29
select select "3470"
click at [449, 161] on select "Please Select a style Corde Lisse [PERSON_NAME] Silks Trapeze" at bounding box center [533, 175] width 169 height 29
click at [511, 249] on select "Please Select Starting Rank Beginners Tech 1 Tech 2 Tech 3 Advanced" at bounding box center [533, 248] width 169 height 29
select select "41169"
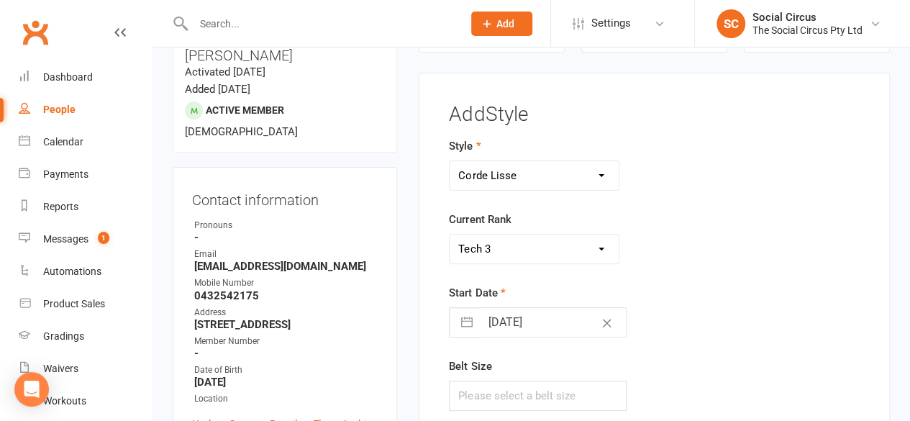
click at [449, 234] on select "Please Select Starting Rank Beginners Tech 1 Tech 2 Tech 3 Advanced" at bounding box center [533, 248] width 169 height 29
click at [662, 306] on div "Start Date [DATE] Navigate forward to interact with the calendar and select a d…" at bounding box center [582, 310] width 266 height 53
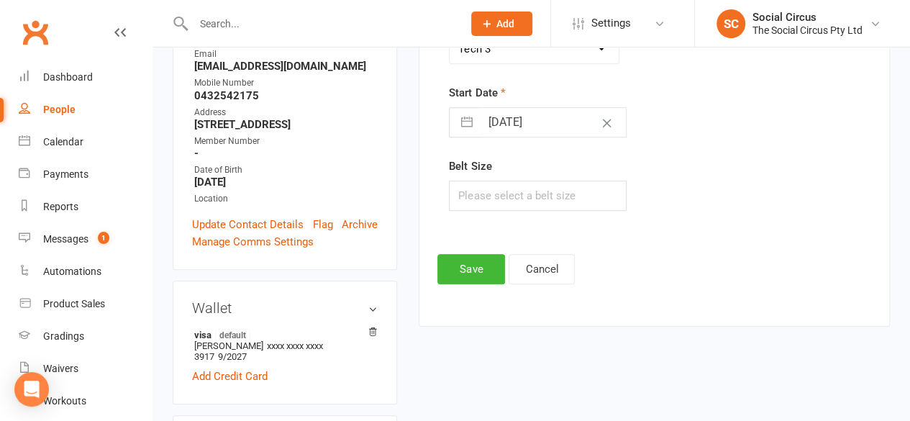
scroll to position [338, 0]
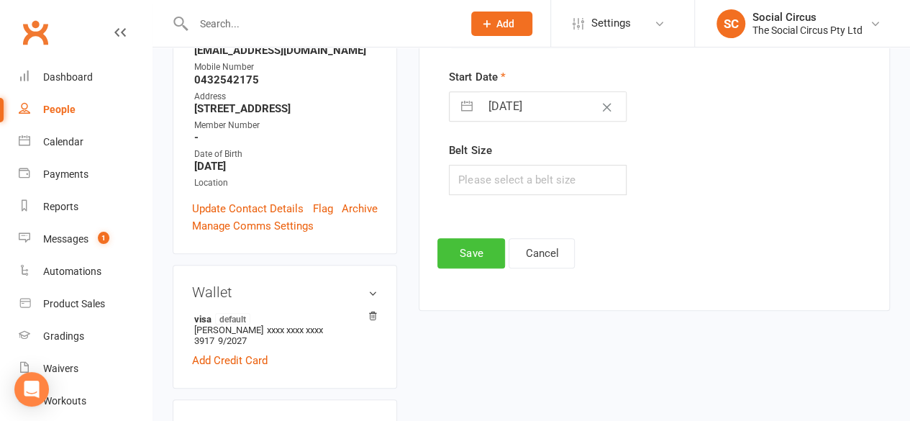
click at [486, 250] on button "Save" at bounding box center [471, 253] width 68 height 30
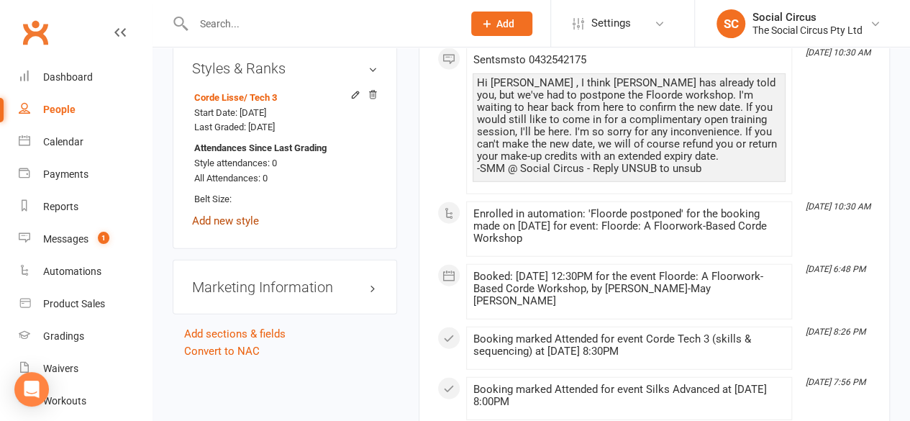
click at [232, 214] on link "Add new style" at bounding box center [225, 220] width 67 height 13
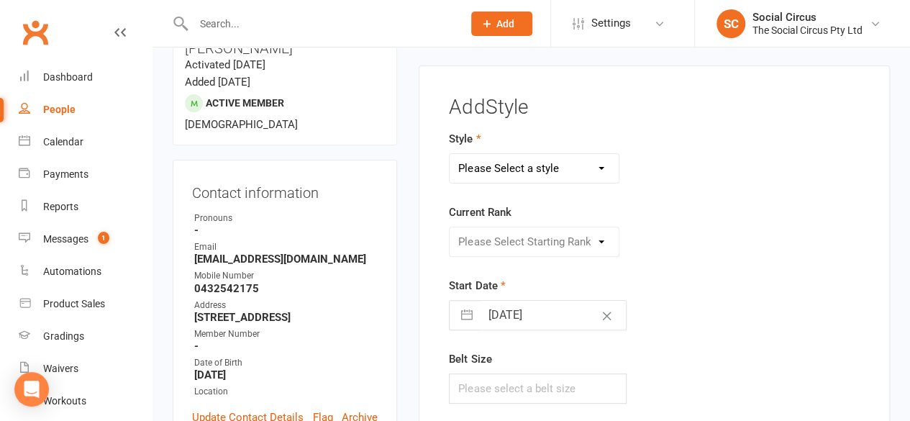
scroll to position [122, 0]
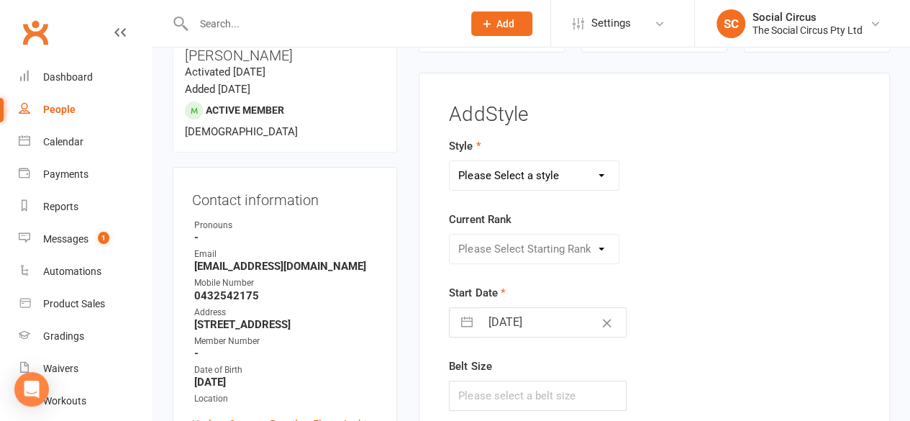
click at [493, 188] on select "Please Select a style Corde Lisse [PERSON_NAME] Silks Trapeze" at bounding box center [533, 175] width 169 height 29
select select "3467"
click at [449, 161] on select "Please Select a style Corde Lisse [PERSON_NAME] Silks Trapeze" at bounding box center [533, 175] width 169 height 29
click at [526, 248] on select "Please Select Starting Rank Beginners Tech 1 Tech 2 Tech 3 Advanced" at bounding box center [533, 248] width 169 height 29
click at [449, 234] on select "Please Select Starting Rank Beginners Tech 1 Tech 2 Tech 3 Advanced" at bounding box center [533, 248] width 169 height 29
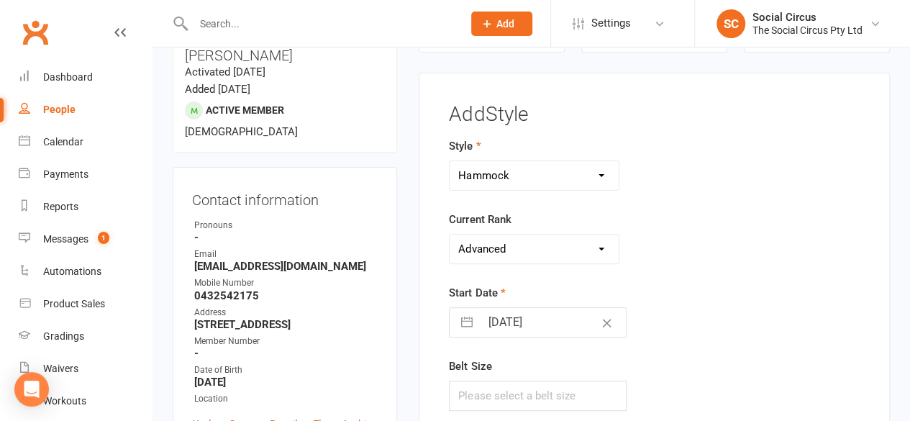
click at [541, 255] on select "Please Select Starting Rank Beginners Tech 1 Tech 2 Tech 3 Advanced" at bounding box center [533, 248] width 169 height 29
select select "41157"
click at [449, 234] on select "Please Select Starting Rank Beginners Tech 1 Tech 2 Tech 3 Advanced" at bounding box center [533, 248] width 169 height 29
click at [557, 280] on form "Style Corde Lisse [PERSON_NAME] Silks Trapeze Current Rank Please Select Starti…" at bounding box center [582, 273] width 266 height 273
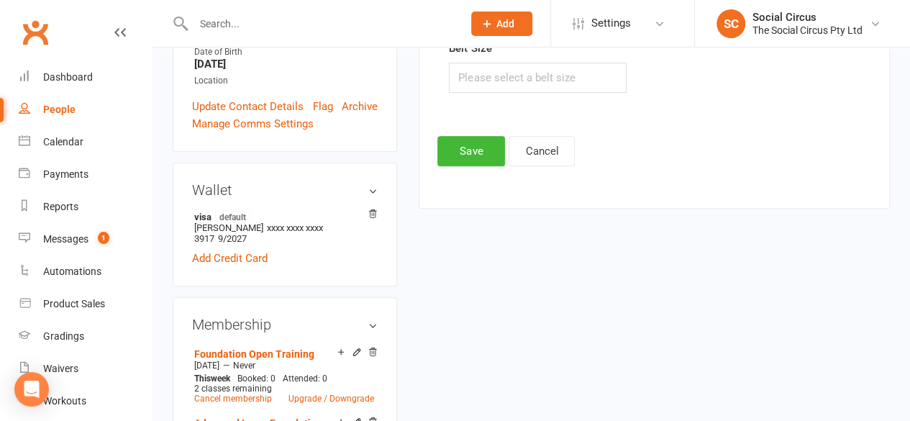
scroll to position [482, 0]
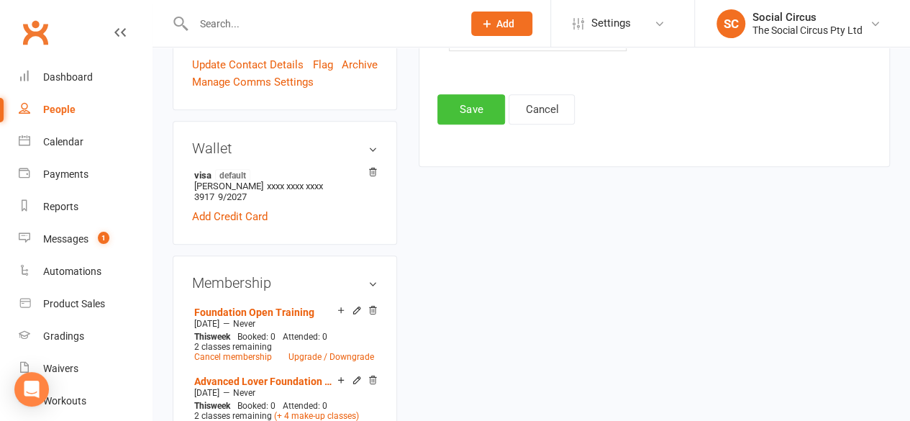
click at [478, 114] on button "Save" at bounding box center [471, 109] width 68 height 30
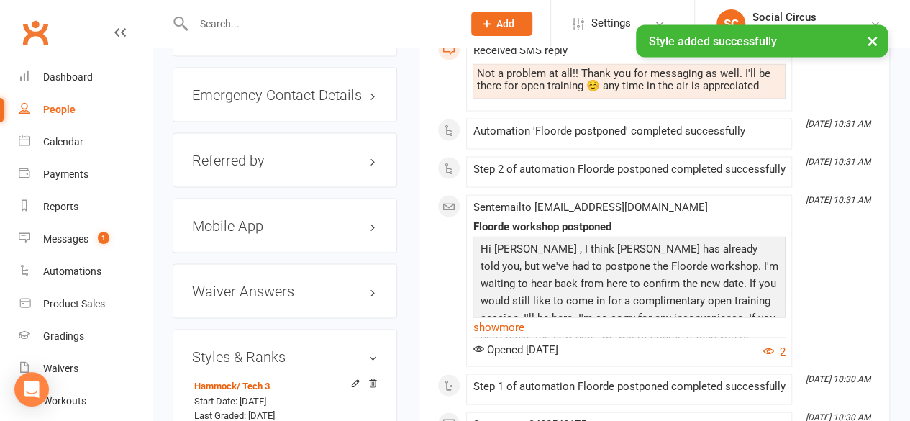
scroll to position [1632, 0]
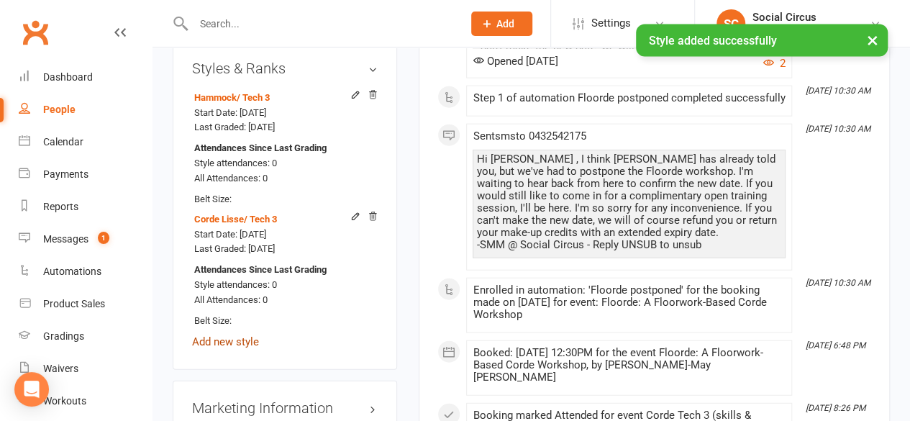
click at [237, 335] on link "Add new style" at bounding box center [225, 341] width 67 height 13
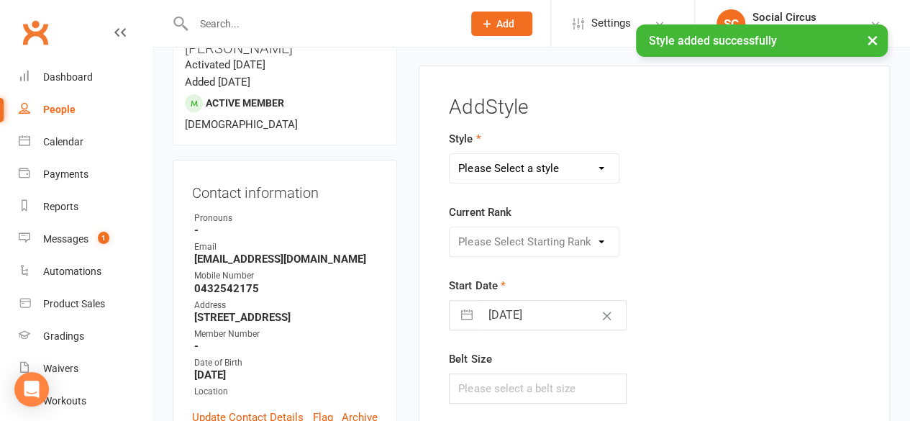
scroll to position [122, 0]
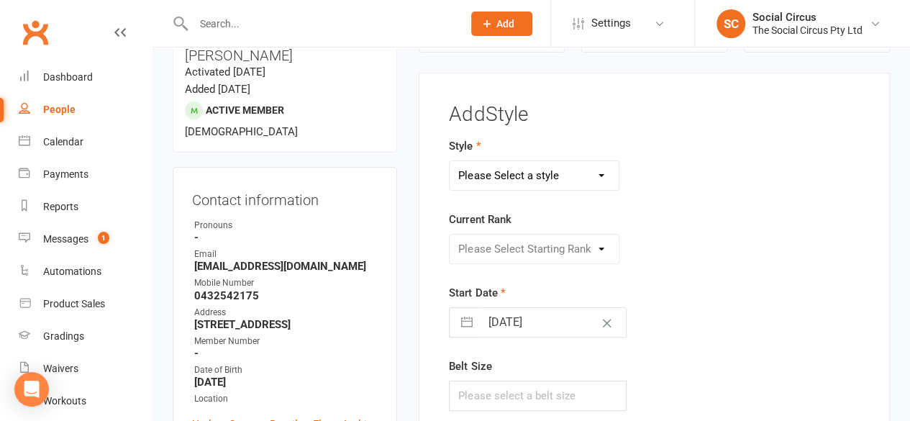
click at [488, 179] on select "Please Select a style Corde Lisse [PERSON_NAME] Silks Trapeze" at bounding box center [533, 175] width 169 height 29
select select "3466"
click at [449, 161] on select "Please Select a style Corde Lisse [PERSON_NAME] Silks Trapeze" at bounding box center [533, 175] width 169 height 29
click at [488, 244] on select "Please Select Starting Rank Beginners Tech 1 Tech 2 Tech 3 Advanced" at bounding box center [533, 248] width 169 height 29
select select "43159"
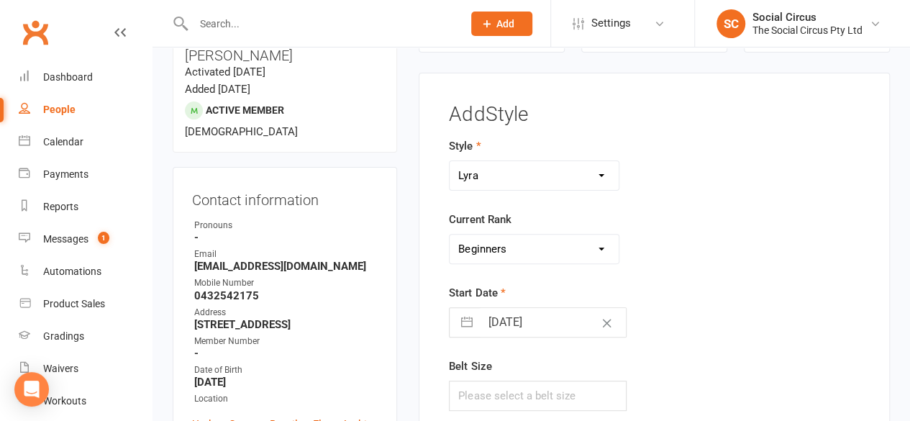
click at [449, 234] on select "Please Select Starting Rank Beginners Tech 1 Tech 2 Tech 3 Advanced" at bounding box center [533, 248] width 169 height 29
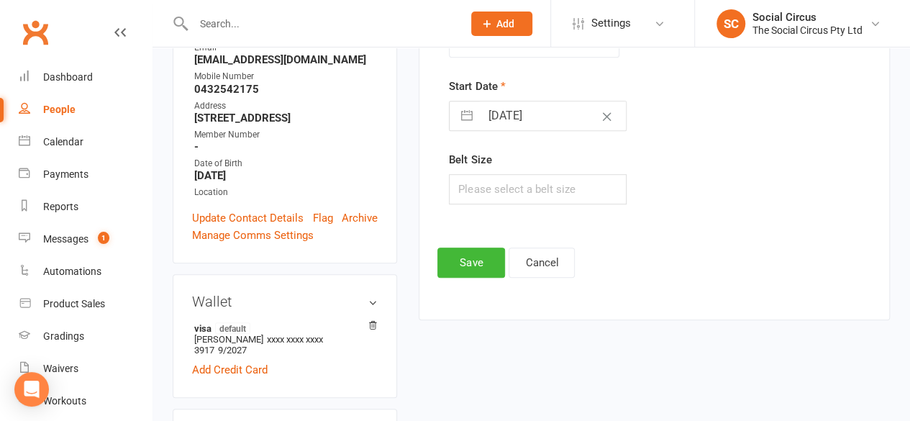
scroll to position [338, 0]
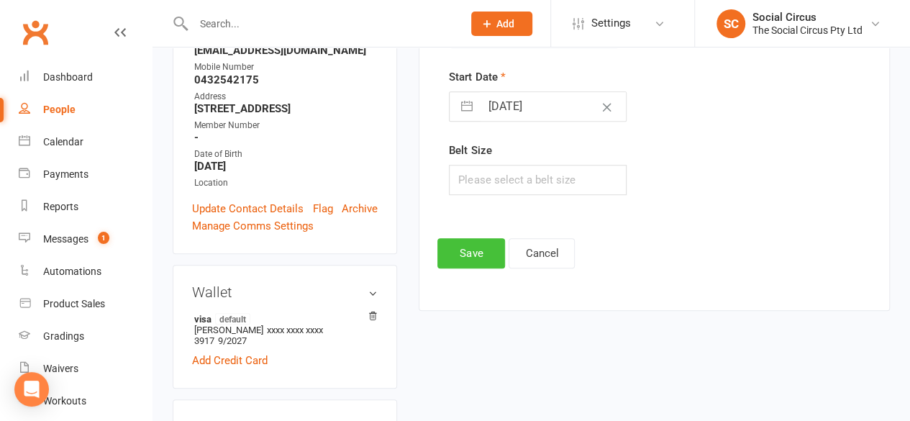
click at [465, 245] on button "Save" at bounding box center [471, 253] width 68 height 30
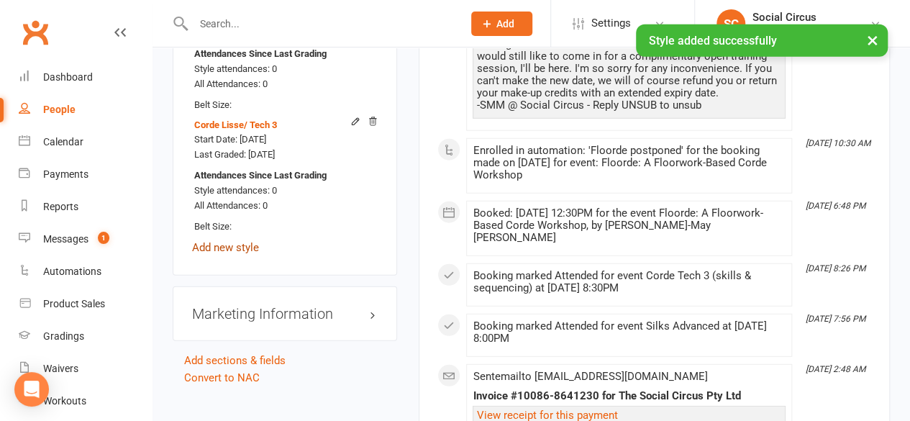
click at [224, 241] on link "Add new style" at bounding box center [225, 247] width 67 height 13
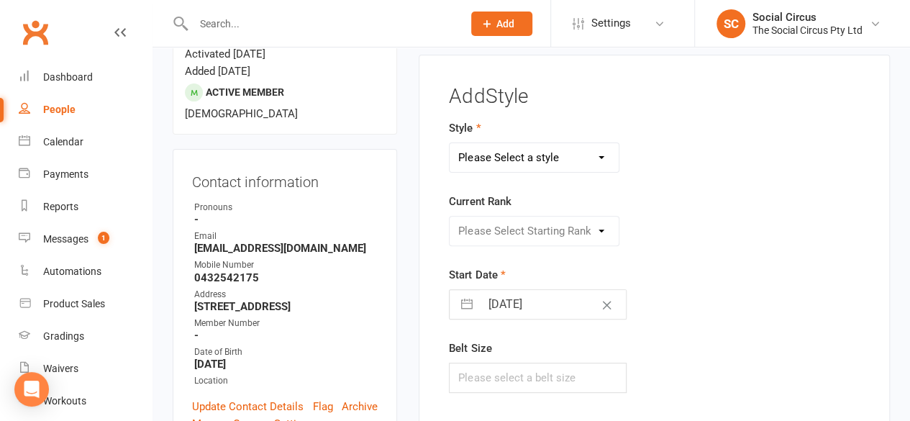
scroll to position [122, 0]
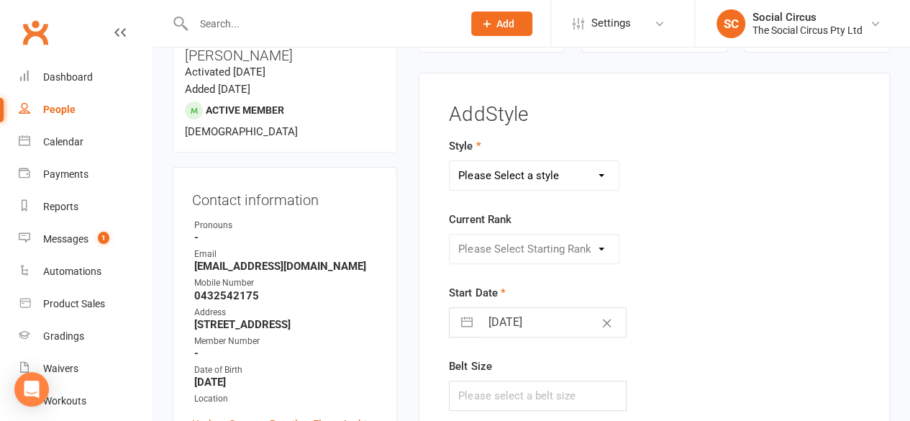
click at [481, 161] on select "Please Select a style Corde Lisse [PERSON_NAME] Silks Trapeze" at bounding box center [533, 175] width 169 height 29
select select "3468"
click at [449, 161] on select "Please Select a style Corde Lisse [PERSON_NAME] Silks Trapeze" at bounding box center [533, 175] width 169 height 29
click at [504, 239] on select "Please Select Starting Rank Beginners Tech 1 Tech 2 Tech 3 Advanced" at bounding box center [533, 248] width 169 height 29
select select "41162"
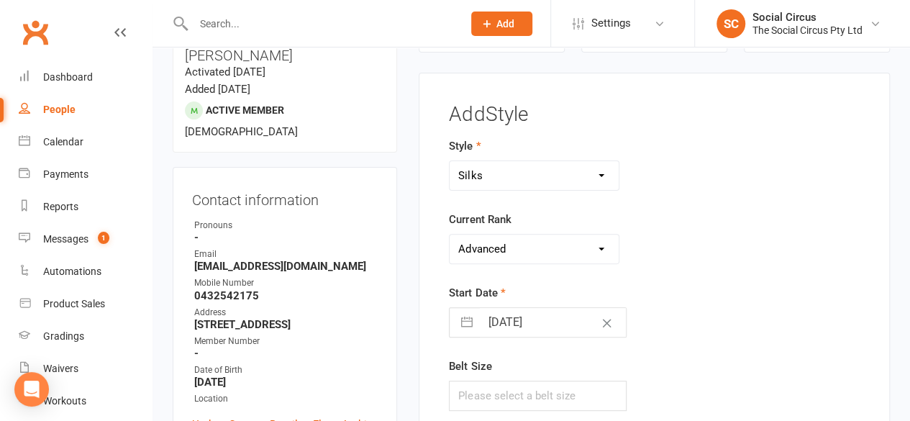
click at [449, 234] on select "Please Select Starting Rank Beginners Tech 1 Tech 2 Tech 3 Advanced" at bounding box center [533, 248] width 169 height 29
click at [683, 305] on div "Start Date [DATE] Navigate forward to interact with the calendar and select a d…" at bounding box center [582, 310] width 266 height 53
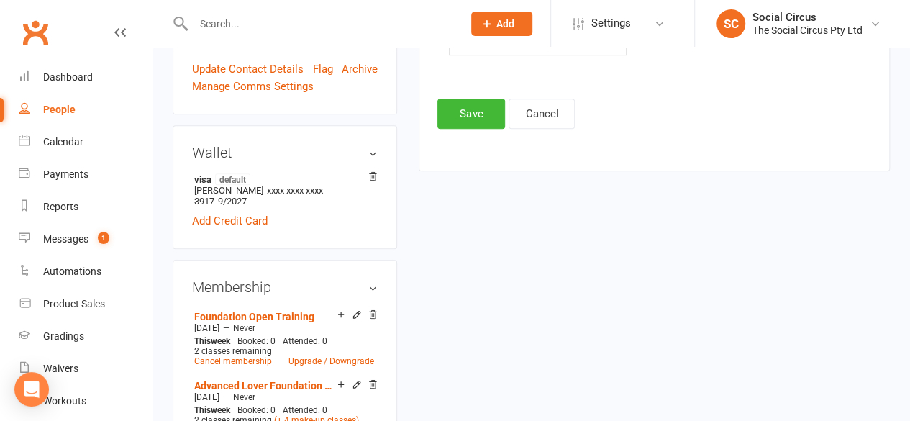
scroll to position [482, 0]
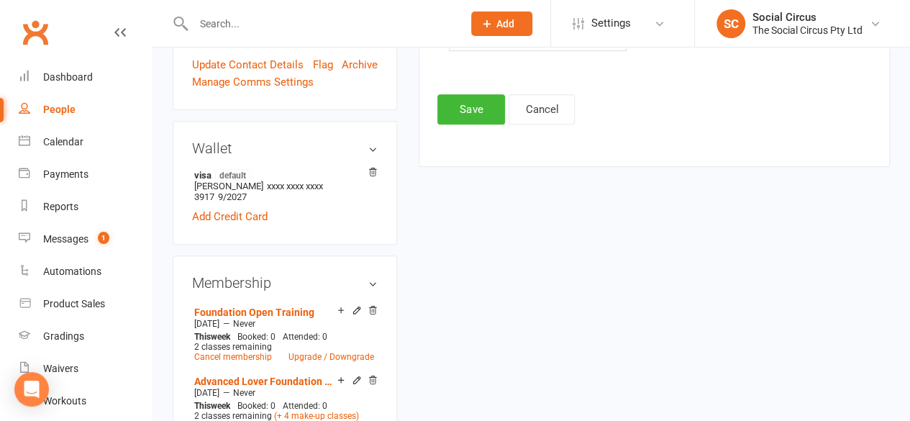
click at [466, 104] on button "Save" at bounding box center [471, 109] width 68 height 30
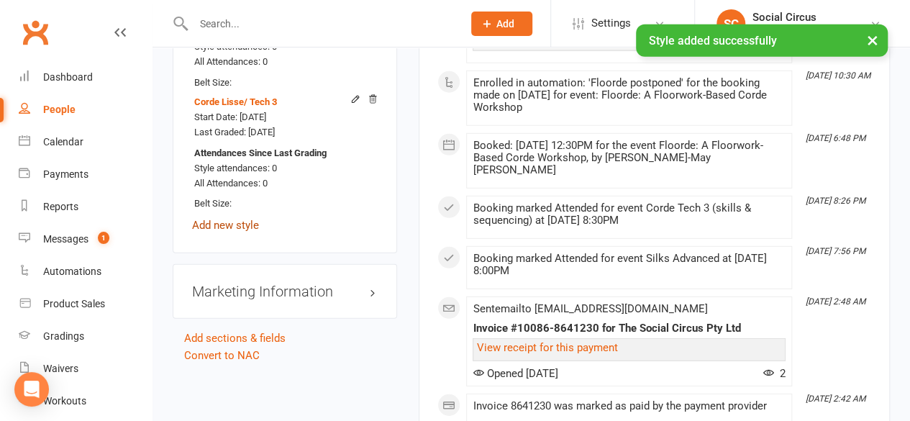
click at [239, 219] on link "Add new style" at bounding box center [225, 225] width 67 height 13
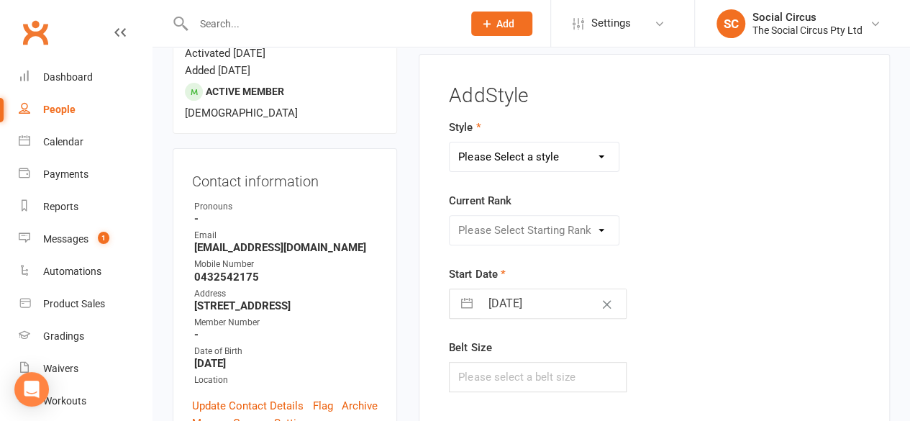
scroll to position [122, 0]
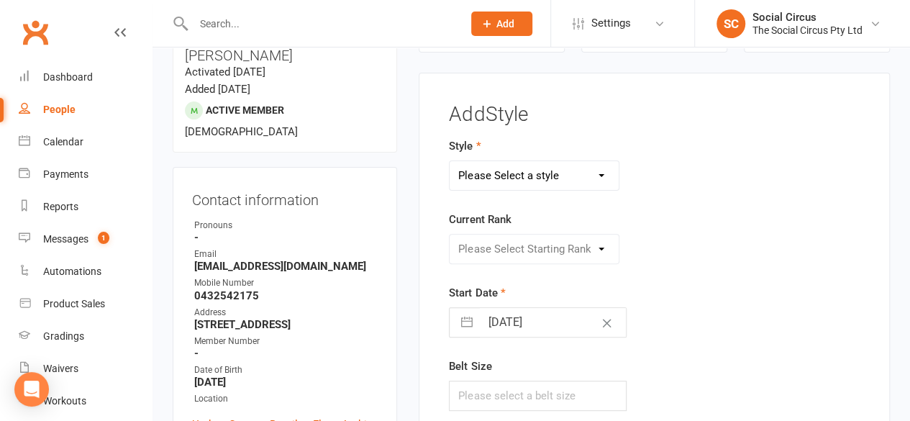
drag, startPoint x: 506, startPoint y: 170, endPoint x: 505, endPoint y: 188, distance: 17.3
click at [506, 170] on select "Please Select a style Corde Lisse [PERSON_NAME] Silks Trapeze" at bounding box center [533, 175] width 169 height 29
select select "3469"
click at [449, 161] on select "Please Select a style Corde Lisse [PERSON_NAME] Silks Trapeze" at bounding box center [533, 175] width 169 height 29
click at [525, 249] on select "Please Select Starting Rank Beginners Tech 1 Tech 2 Tech 3 Advanced" at bounding box center [533, 248] width 169 height 29
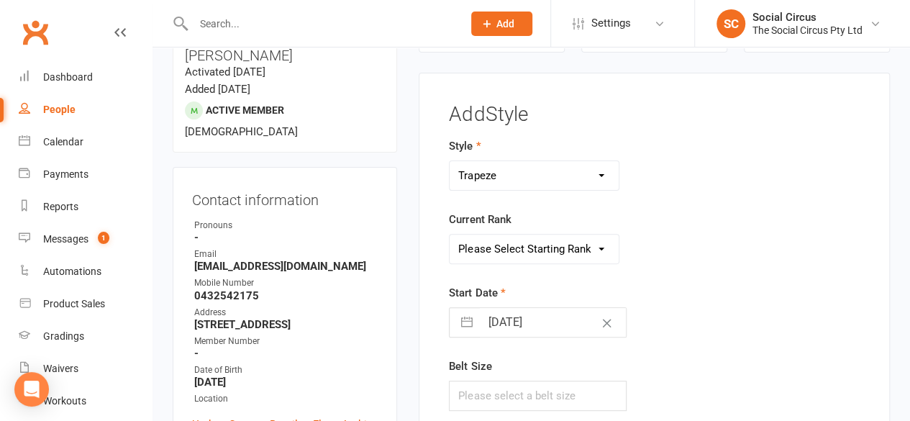
select select "43162"
click at [449, 234] on select "Please Select Starting Rank Beginners Tech 1 Tech 2 Tech 3 Advanced" at bounding box center [533, 248] width 169 height 29
click at [664, 270] on form "Style Corde Lisse [PERSON_NAME] Silks Trapeze Current Rank Please Select Starti…" at bounding box center [582, 273] width 266 height 273
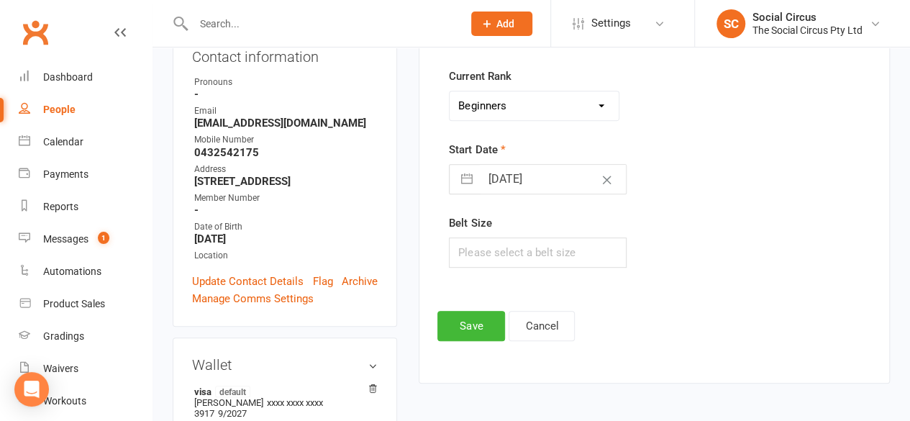
scroll to position [266, 0]
click at [472, 317] on button "Save" at bounding box center [471, 325] width 68 height 30
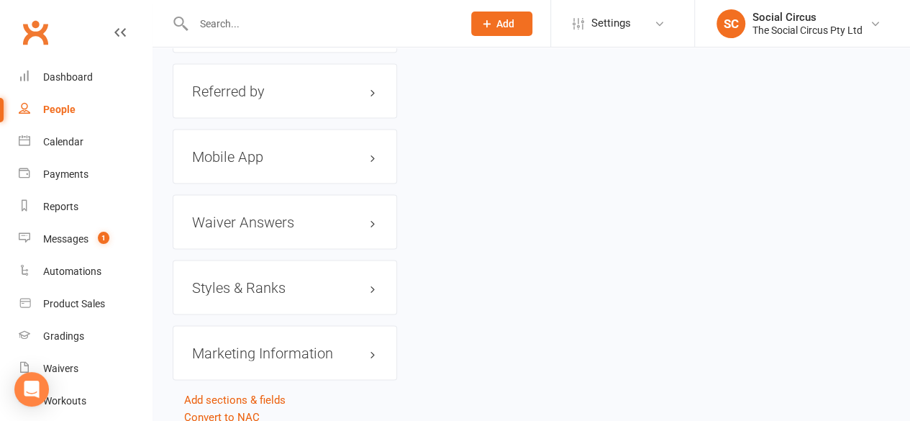
scroll to position [1288, 0]
click at [277, 277] on h3 "Styles & Ranks" at bounding box center [285, 285] width 186 height 16
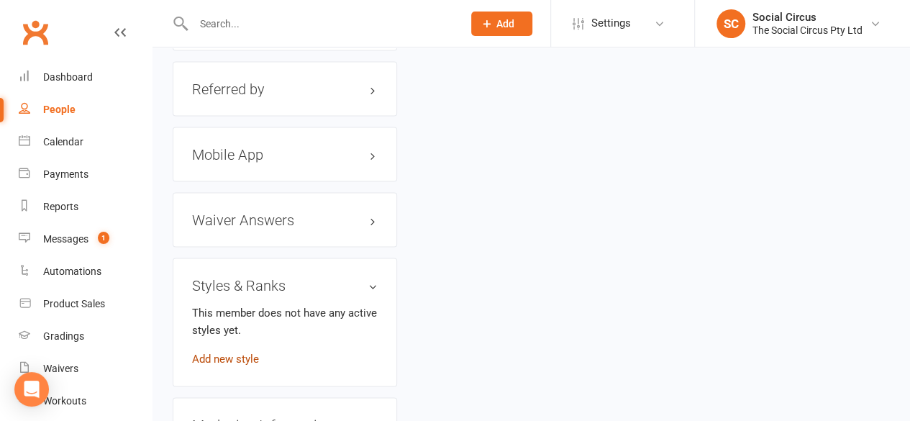
click at [232, 352] on link "Add new style" at bounding box center [225, 358] width 67 height 13
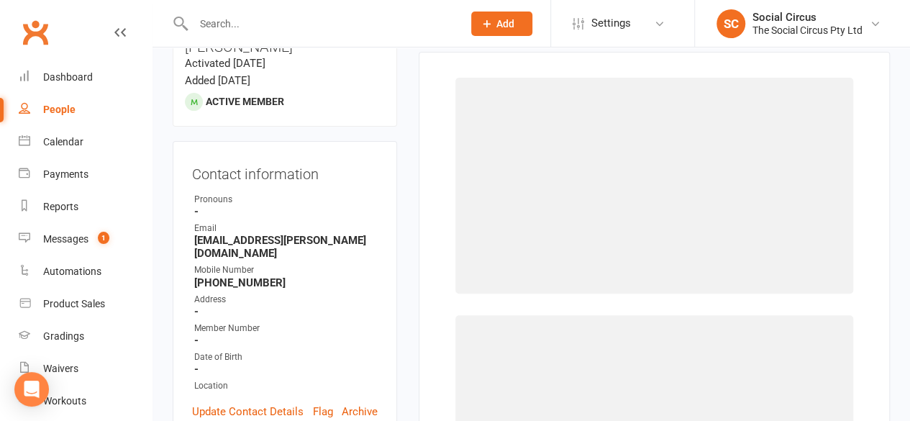
scroll to position [109, 0]
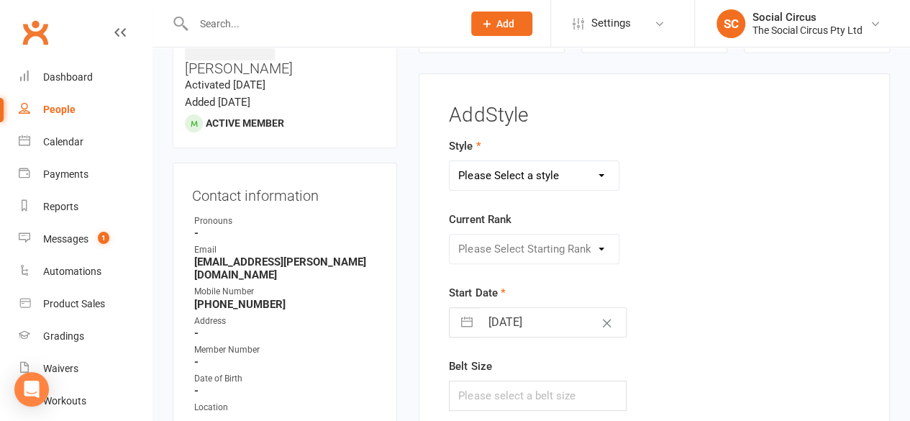
click at [502, 165] on select "Please Select a style Corde Lisse [PERSON_NAME] Silks Trapeze" at bounding box center [533, 175] width 169 height 29
select select "3470"
click at [449, 161] on select "Please Select a style Corde Lisse [PERSON_NAME] Silks Trapeze" at bounding box center [533, 175] width 169 height 29
drag, startPoint x: 495, startPoint y: 244, endPoint x: 493, endPoint y: 261, distance: 17.4
click at [495, 244] on select "Please Select Starting Rank Beginners Tech 1 Tech 2 Tech 3 Advanced" at bounding box center [533, 248] width 169 height 29
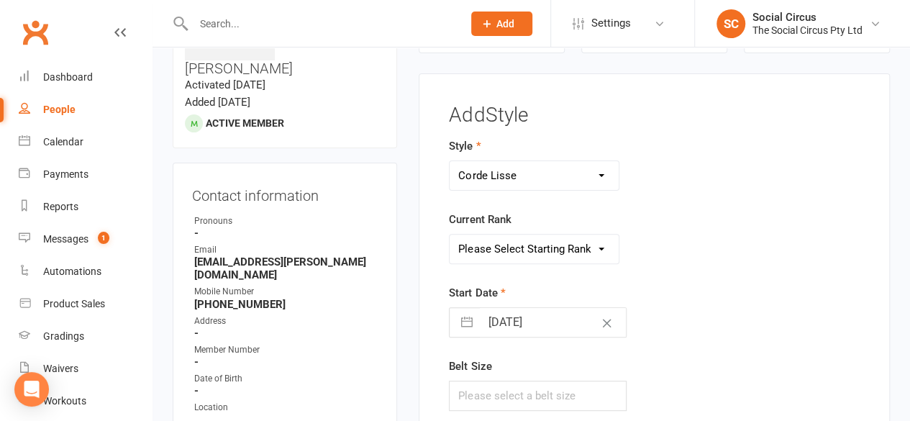
select select "41170"
click at [449, 234] on select "Please Select Starting Rank Beginners Tech 1 Tech 2 Tech 3 Advanced" at bounding box center [533, 248] width 169 height 29
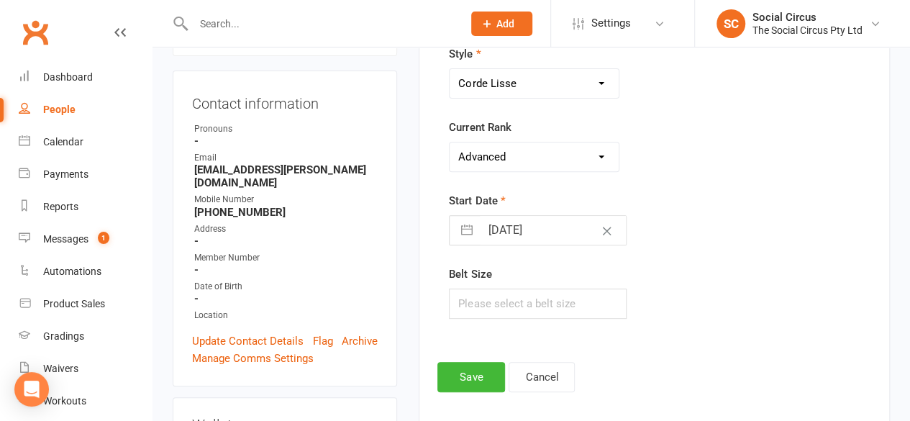
scroll to position [253, 0]
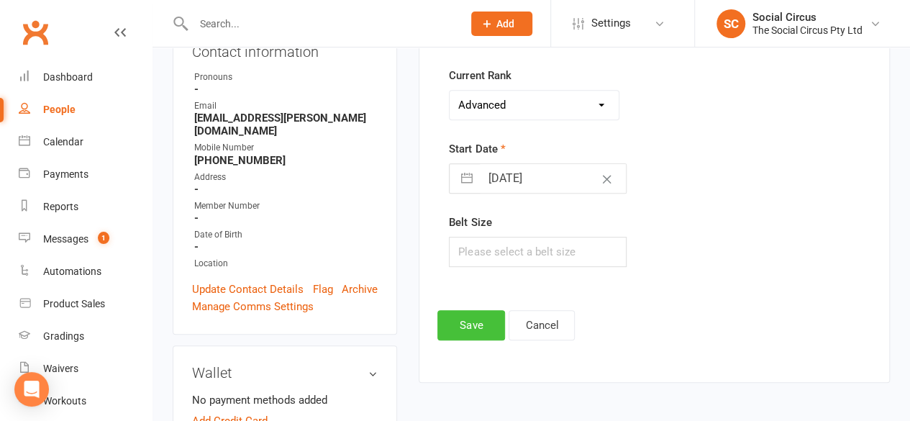
click at [461, 310] on button "Save" at bounding box center [471, 325] width 68 height 30
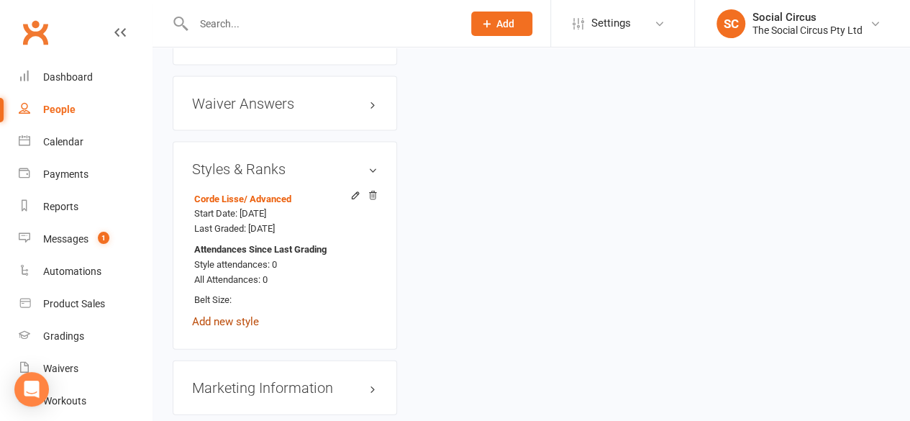
click at [242, 315] on link "Add new style" at bounding box center [225, 321] width 67 height 13
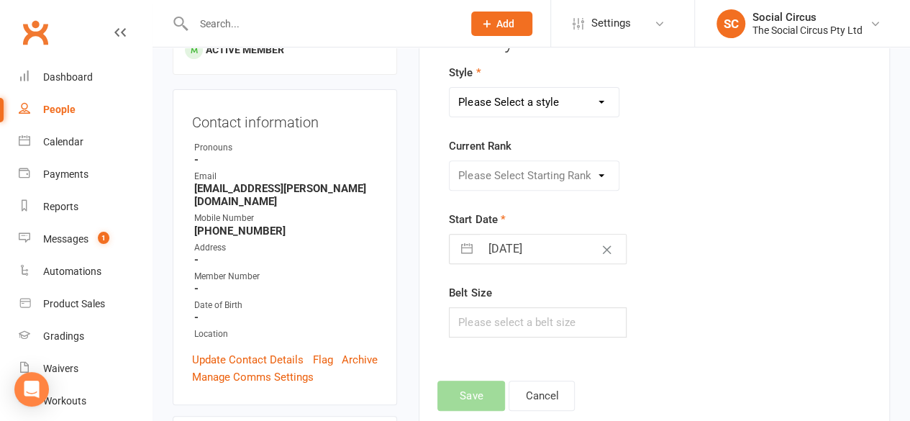
scroll to position [109, 0]
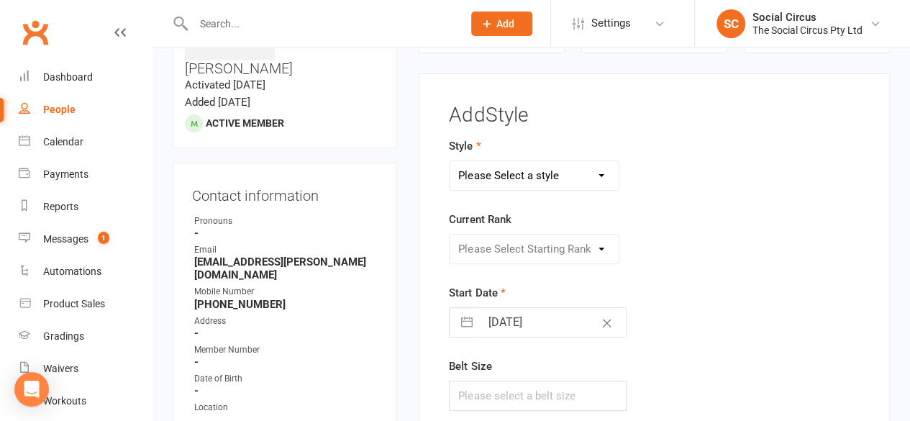
click at [498, 173] on select "Please Select a style Corde Lisse [PERSON_NAME] Silks Trapeze" at bounding box center [533, 175] width 169 height 29
select select "3467"
click at [449, 161] on select "Please Select a style Corde Lisse [PERSON_NAME] Silks Trapeze" at bounding box center [533, 175] width 169 height 29
click at [567, 248] on select "Please Select Starting Rank Beginners Tech 1 Tech 2 Tech 3 Advanced" at bounding box center [533, 248] width 169 height 29
select select "41158"
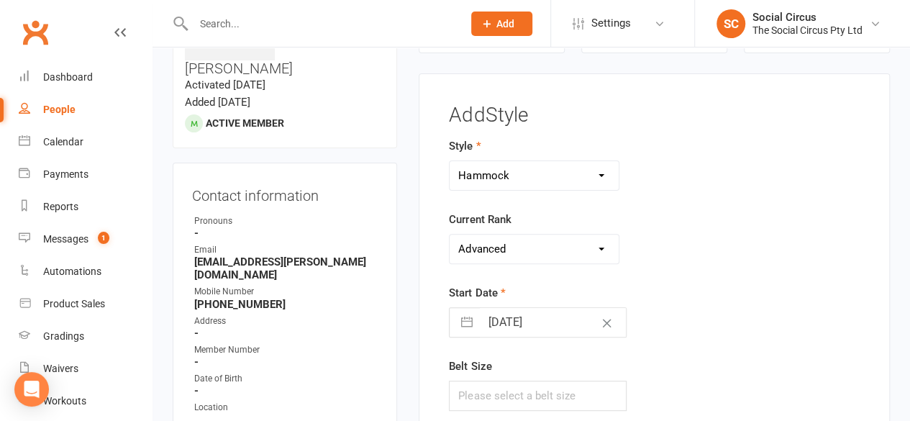
click at [449, 234] on select "Please Select Starting Rank Beginners Tech 1 Tech 2 Tech 3 Advanced" at bounding box center [533, 248] width 169 height 29
click at [644, 292] on div "Start Date [DATE] Navigate forward to interact with the calendar and select a d…" at bounding box center [582, 310] width 266 height 53
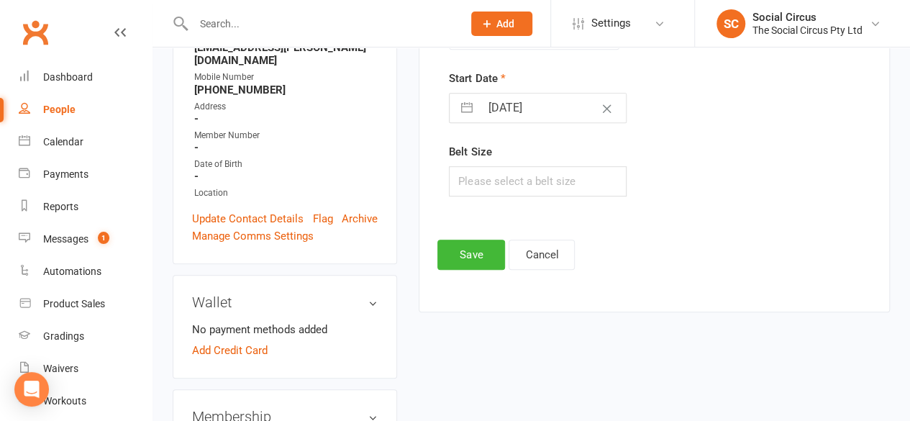
scroll to position [325, 0]
click at [485, 248] on button "Save" at bounding box center [471, 253] width 68 height 30
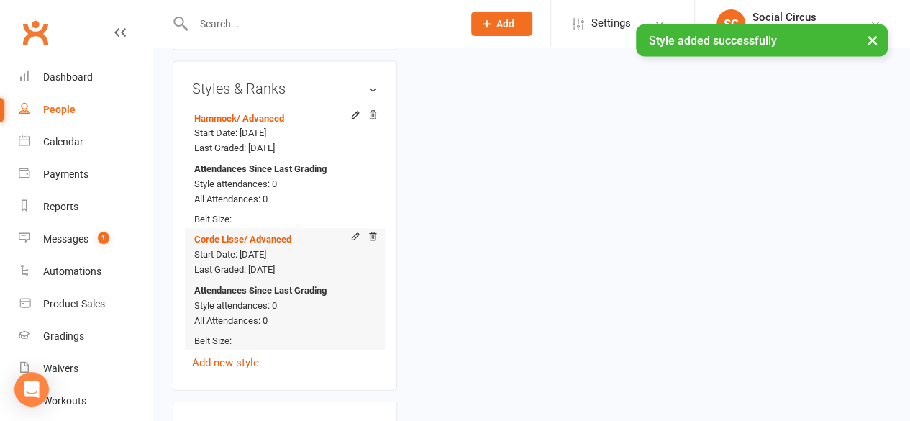
scroll to position [1547, 0]
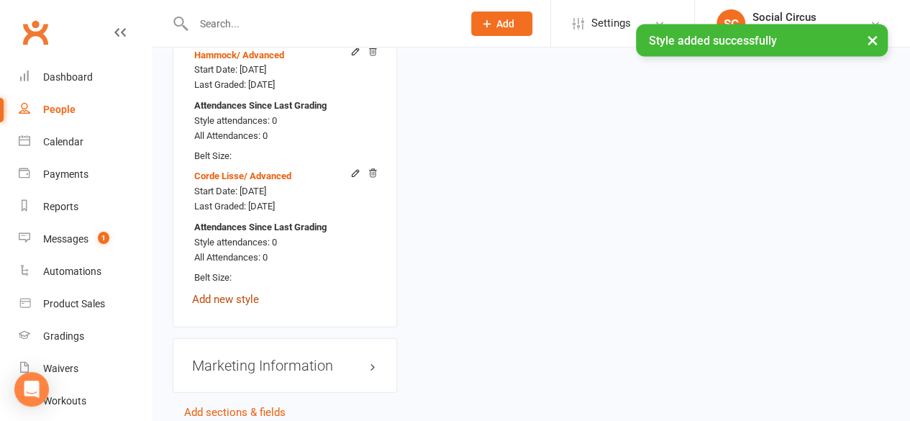
click at [201, 293] on link "Add new style" at bounding box center [225, 299] width 67 height 13
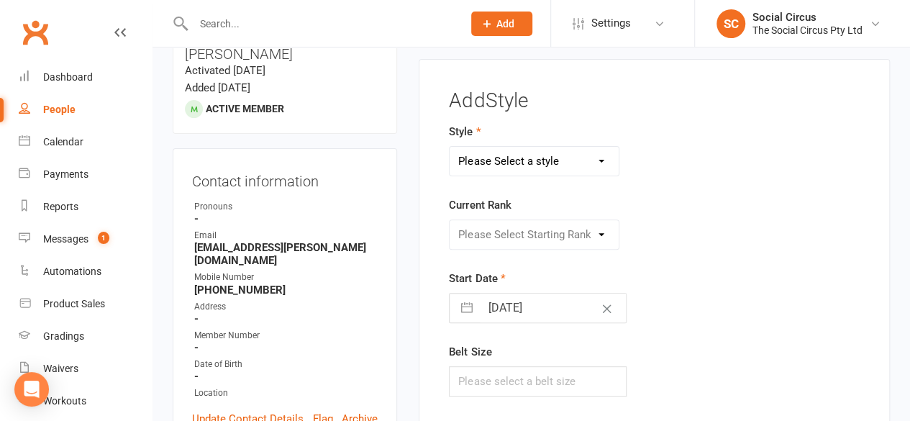
scroll to position [109, 0]
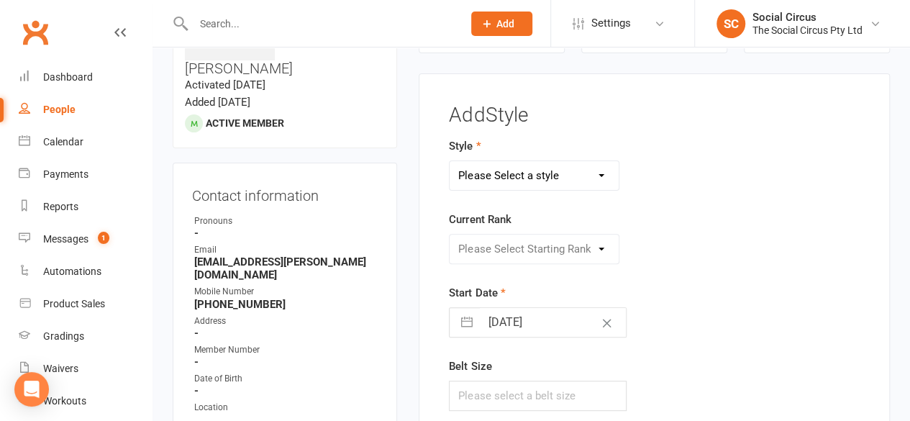
click at [505, 175] on select "Please Select a style Corde Lisse [PERSON_NAME] Silks Trapeze" at bounding box center [533, 175] width 169 height 29
select select "3466"
click at [449, 161] on select "Please Select a style Corde Lisse [PERSON_NAME] Silks Trapeze" at bounding box center [533, 175] width 169 height 29
click at [521, 244] on select "Please Select Starting Rank Beginners Tech 1 Tech 2 Tech 3 Advanced" at bounding box center [533, 248] width 169 height 29
select select "41154"
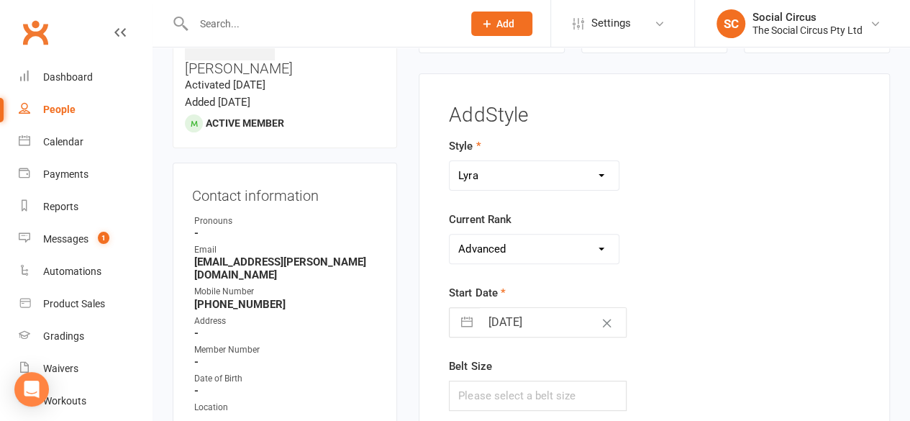
click at [449, 234] on select "Please Select Starting Rank Beginners Tech 1 Tech 2 Tech 3 Advanced" at bounding box center [533, 248] width 169 height 29
click at [682, 284] on div "Start Date [DATE] Navigate forward to interact with the calendar and select a d…" at bounding box center [582, 310] width 266 height 53
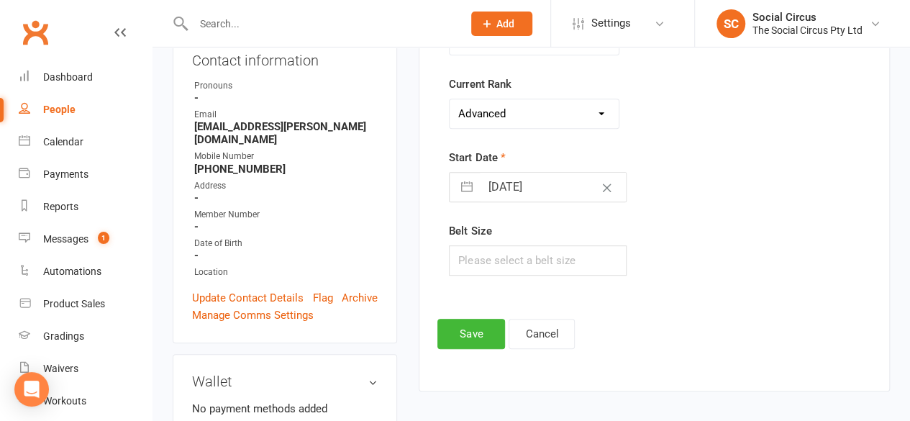
scroll to position [253, 0]
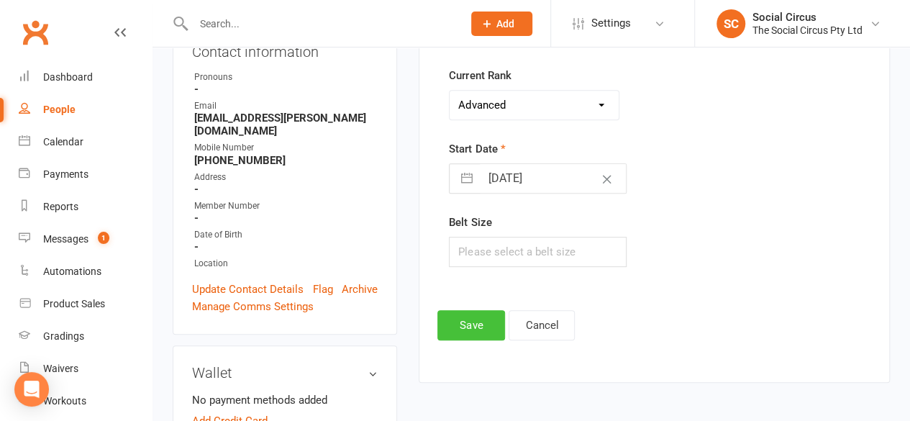
click at [483, 315] on button "Save" at bounding box center [471, 325] width 68 height 30
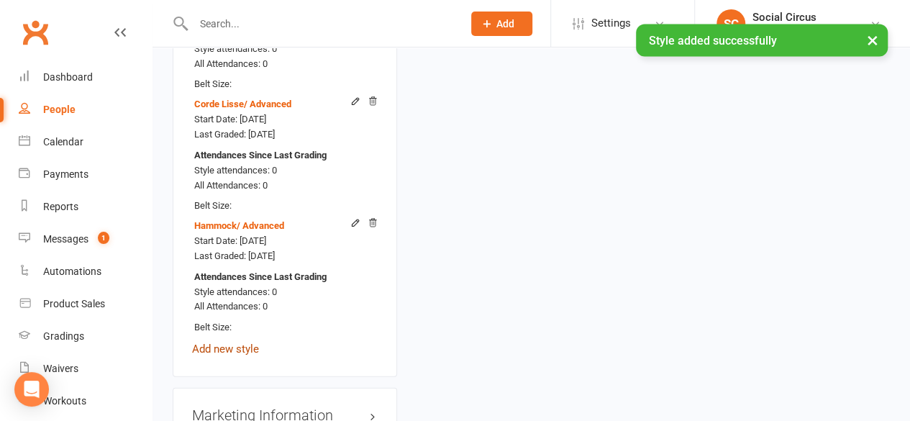
click at [228, 342] on link "Add new style" at bounding box center [225, 348] width 67 height 13
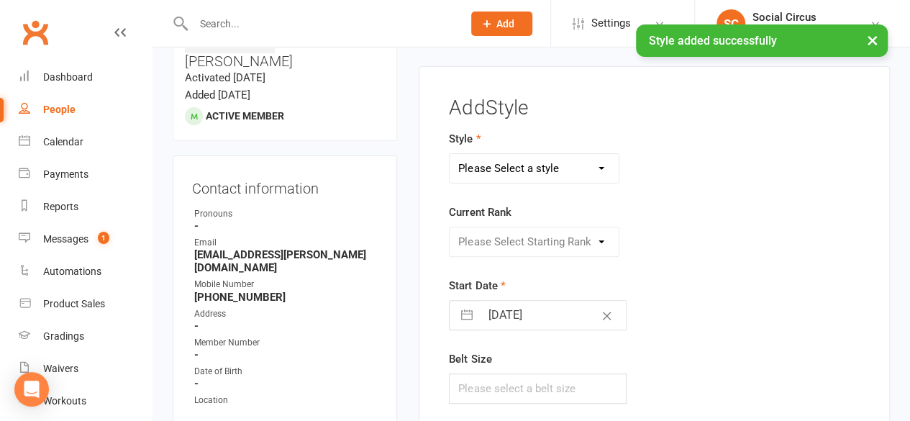
scroll to position [109, 0]
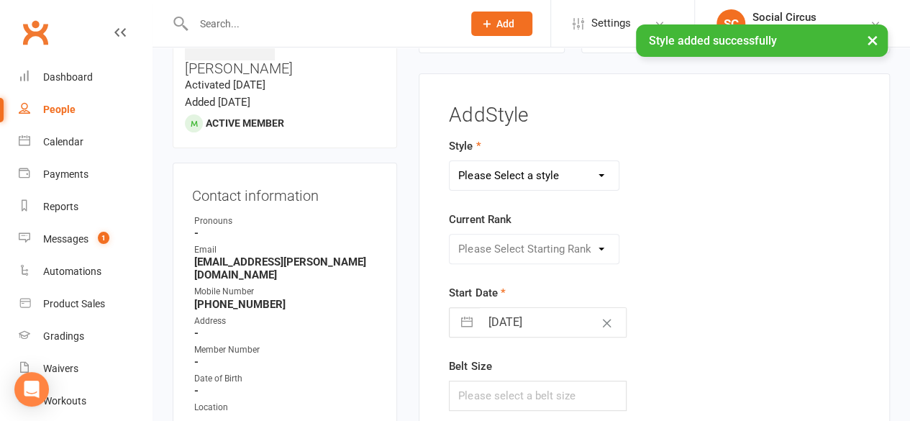
click at [488, 165] on select "Please Select a style Corde Lisse Hammock Lyra Silks Trapeze" at bounding box center [533, 175] width 169 height 29
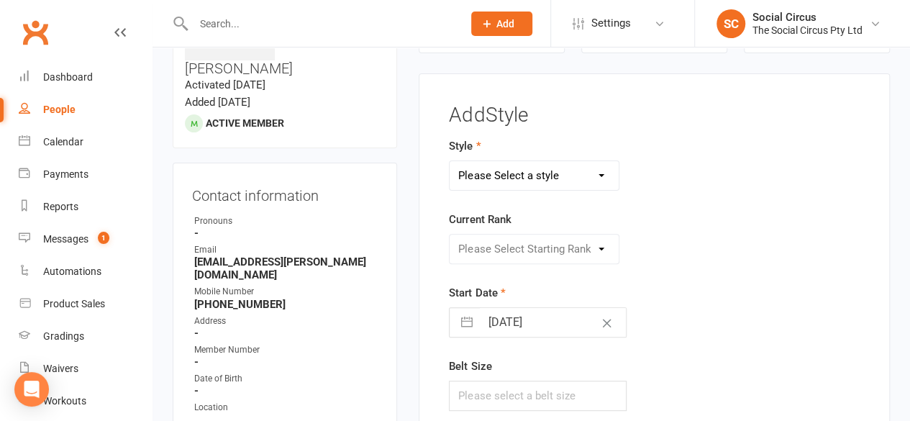
select select "3468"
click at [449, 161] on select "Please Select a style Corde Lisse Hammock Lyra Silks Trapeze" at bounding box center [533, 175] width 169 height 29
click at [497, 251] on select "Please Select Starting Rank Beginners Tech 1 Tech 2 Tech 3 Advanced" at bounding box center [533, 248] width 169 height 29
select select "41162"
click at [449, 234] on select "Please Select Starting Rank Beginners Tech 1 Tech 2 Tech 3 Advanced" at bounding box center [533, 248] width 169 height 29
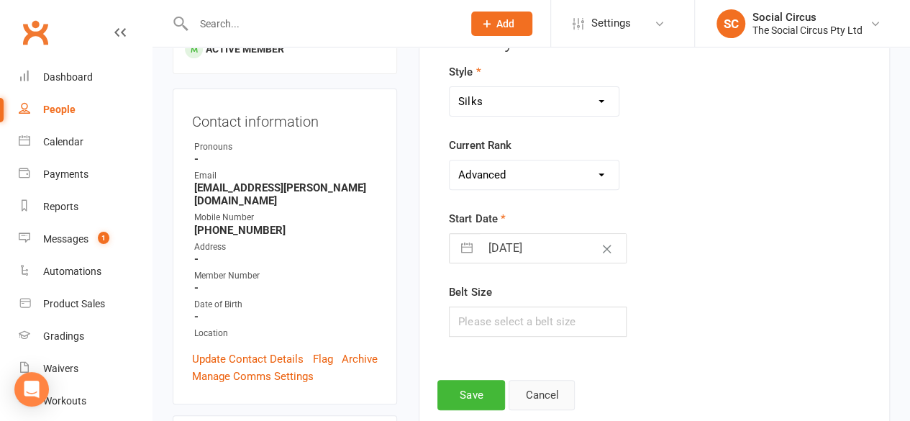
scroll to position [253, 0]
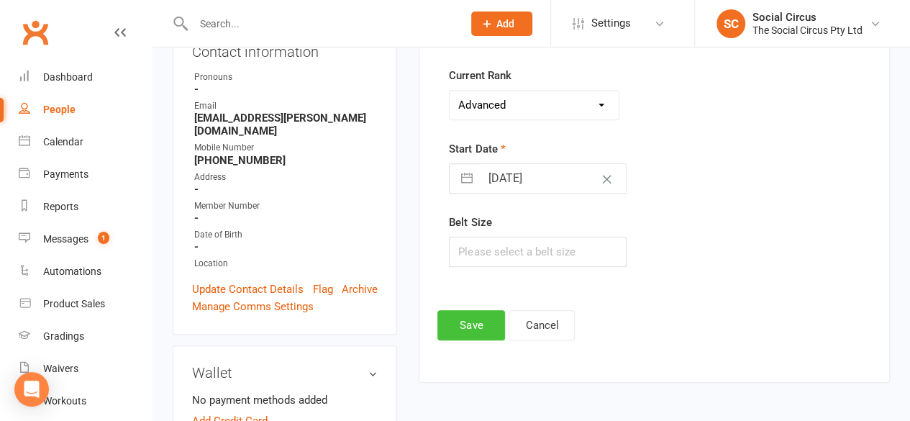
click at [455, 320] on button "Save" at bounding box center [471, 325] width 68 height 30
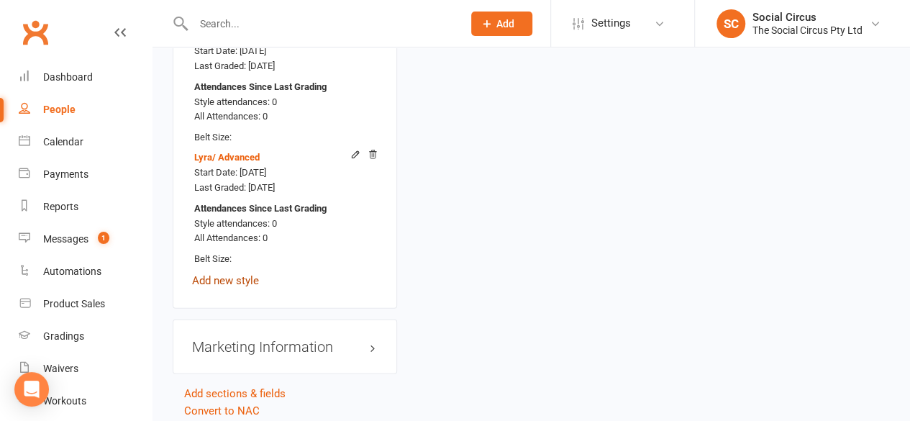
click at [231, 274] on link "Add new style" at bounding box center [225, 280] width 67 height 13
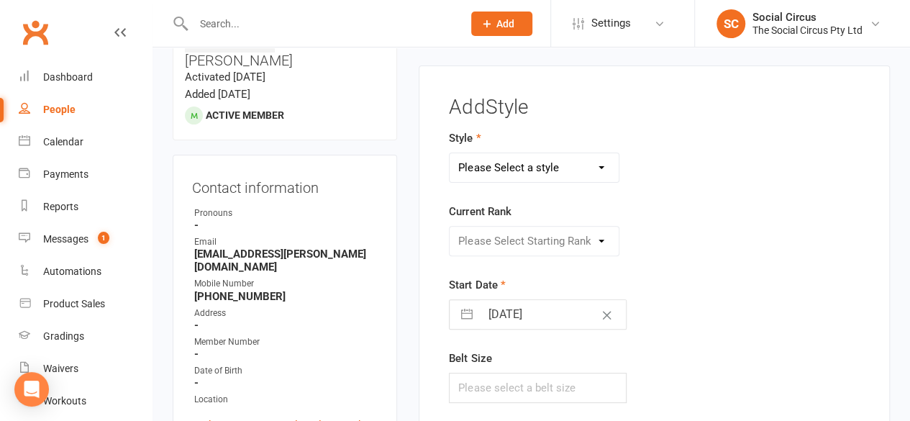
scroll to position [109, 0]
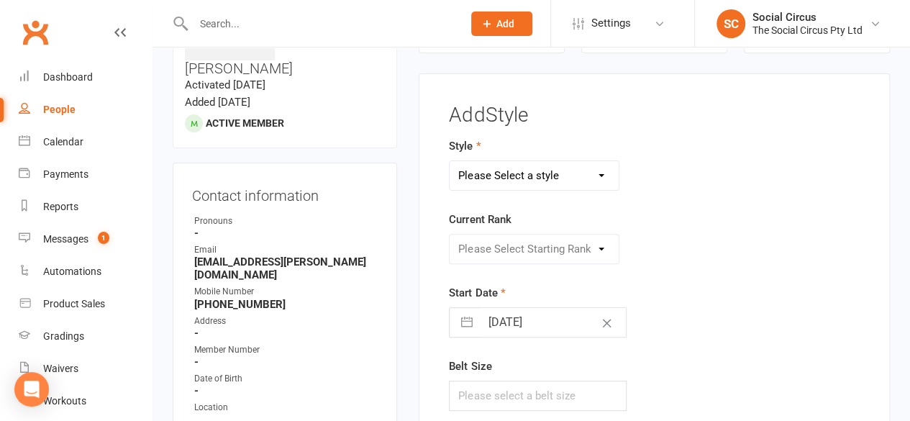
click at [459, 173] on select "Please Select a style Corde Lisse Hammock Lyra Silks Trapeze" at bounding box center [533, 175] width 169 height 29
select select "3469"
click at [449, 161] on select "Please Select a style Corde Lisse Hammock Lyra Silks Trapeze" at bounding box center [533, 175] width 169 height 29
click at [496, 250] on select "Please Select Starting Rank Beginners Tech 1 Tech 2 Tech 3 Advanced" at bounding box center [533, 248] width 169 height 29
select select "41166"
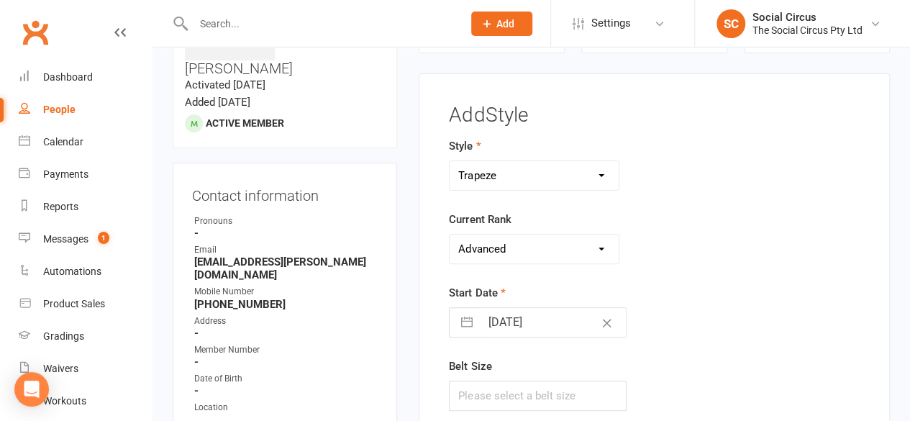
click at [449, 234] on select "Please Select Starting Rank Beginners Tech 1 Tech 2 Tech 3 Advanced" at bounding box center [533, 248] width 169 height 29
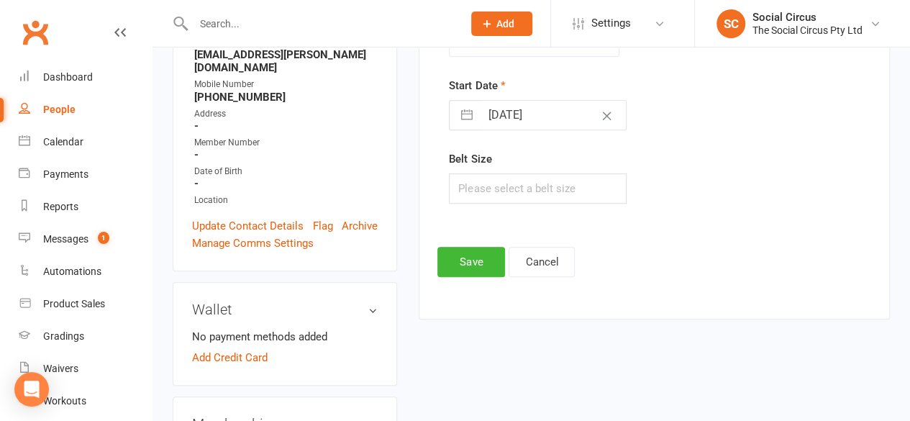
scroll to position [325, 0]
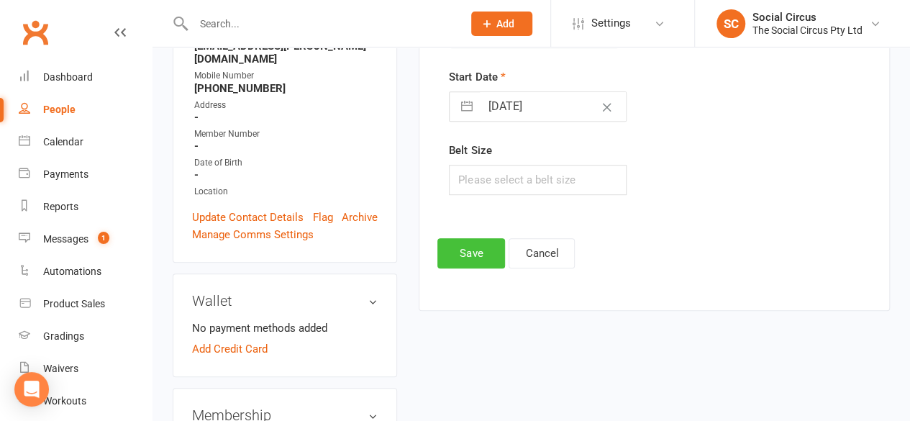
click at [479, 250] on button "Save" at bounding box center [471, 253] width 68 height 30
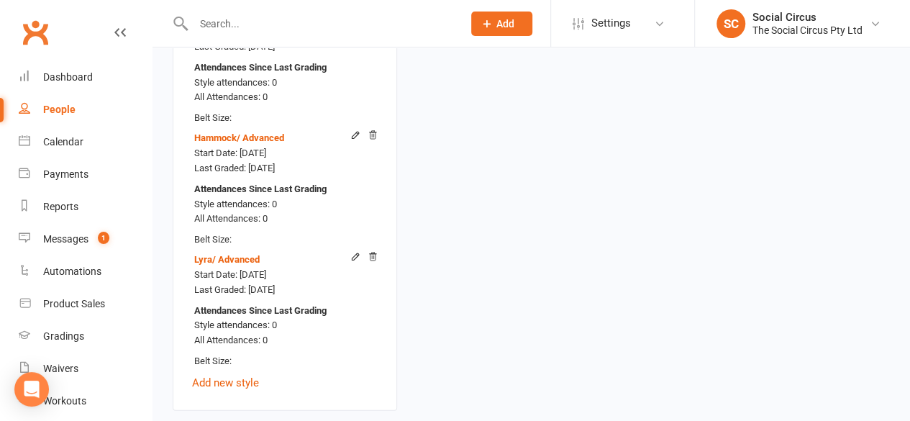
scroll to position [1835, 0]
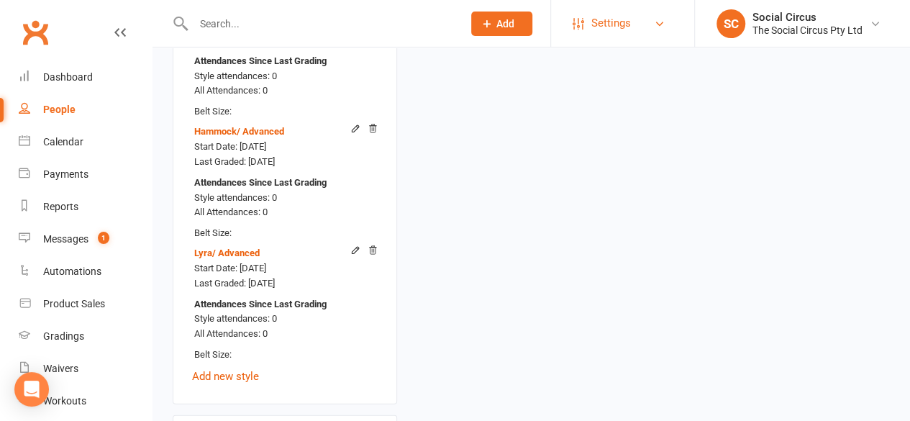
click at [591, 21] on span "Settings" at bounding box center [611, 23] width 40 height 32
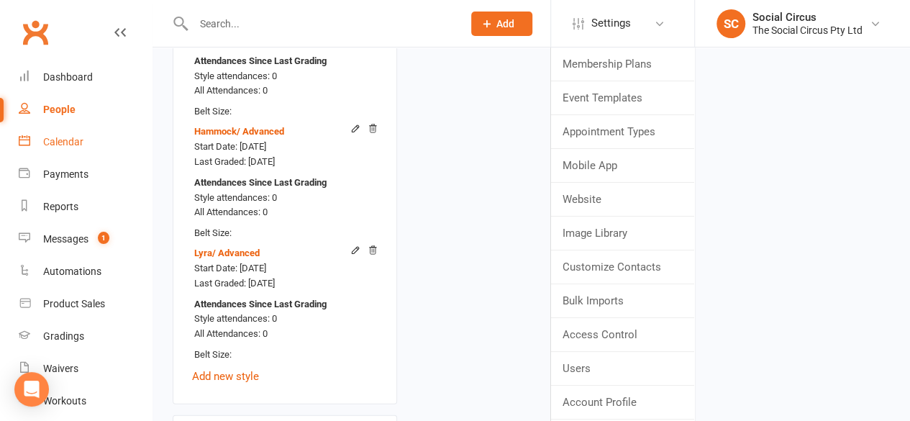
click at [73, 142] on div "Calendar" at bounding box center [63, 142] width 40 height 12
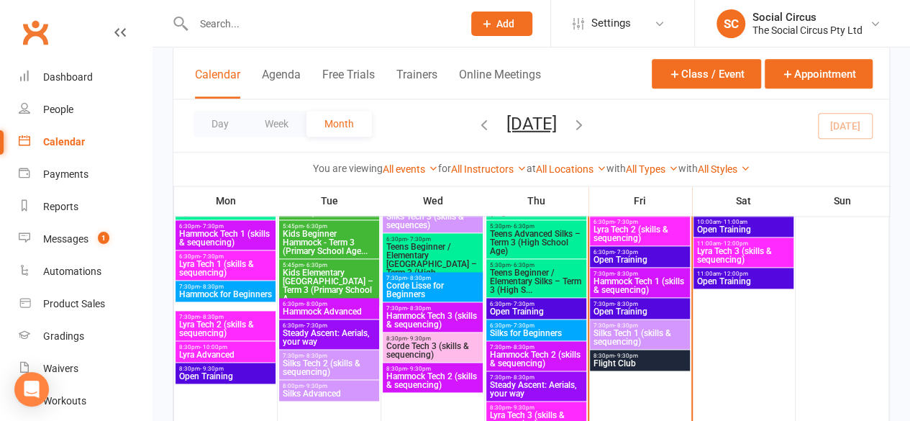
scroll to position [791, 0]
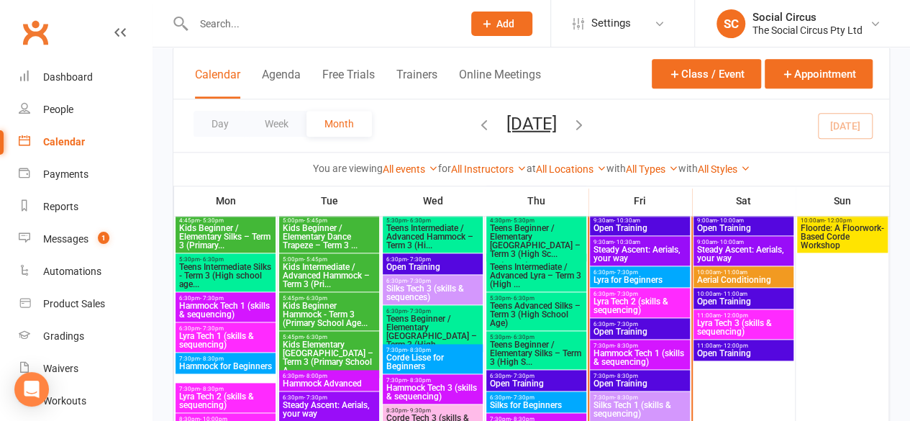
click at [754, 278] on span "Aerial Conditioning" at bounding box center [743, 279] width 94 height 9
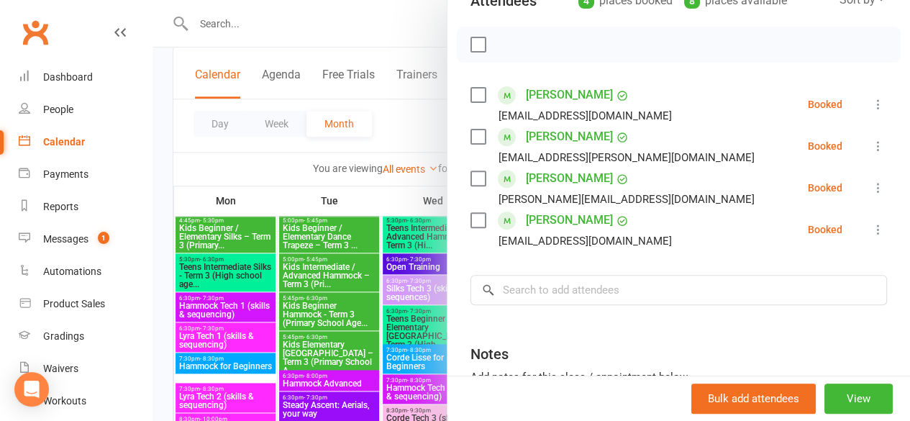
scroll to position [216, 0]
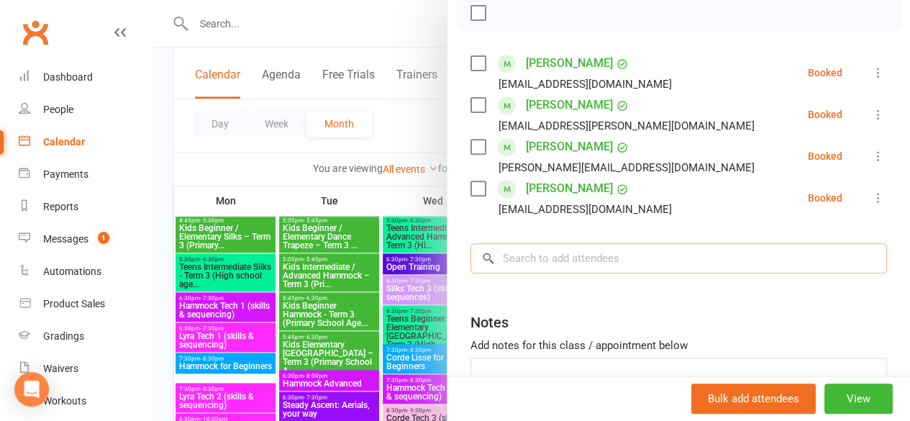
click at [738, 267] on input "search" at bounding box center [678, 258] width 416 height 30
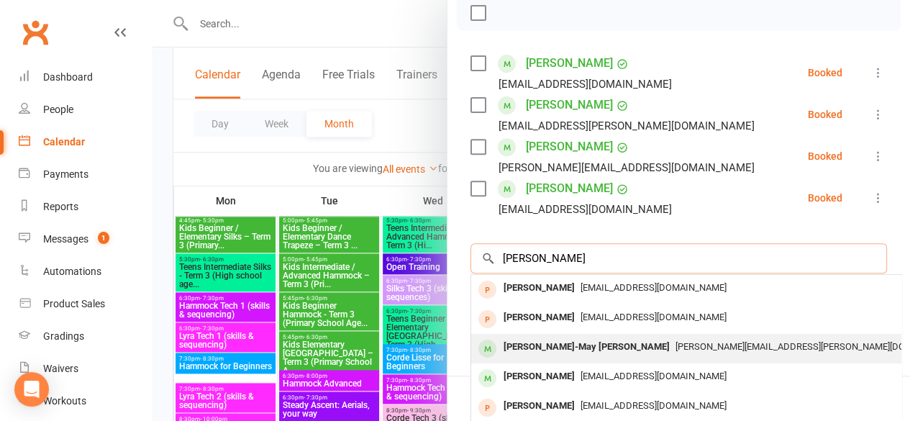
type input "sara"
click at [675, 341] on span "sara.monaghan@gmail.com" at bounding box center [817, 346] width 284 height 11
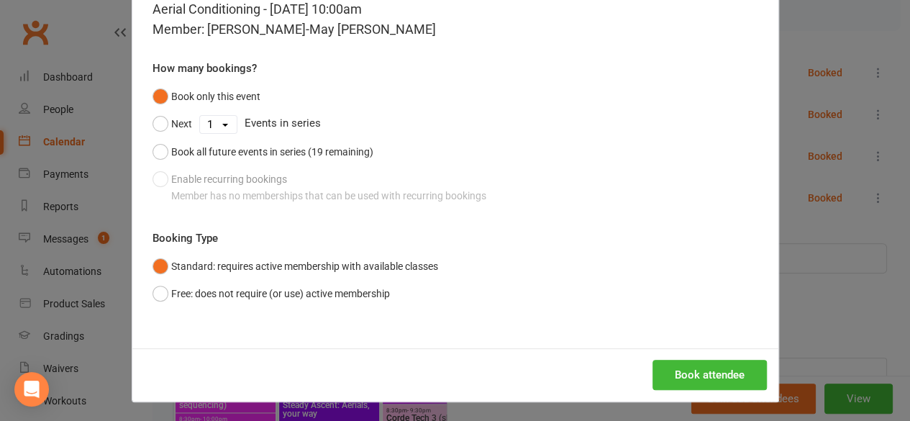
scroll to position [79, 0]
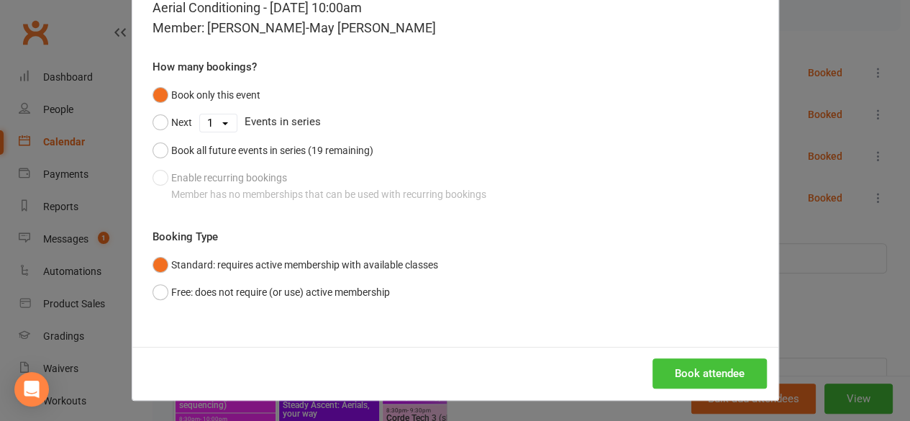
click at [720, 365] on button "Book attendee" at bounding box center [709, 373] width 114 height 30
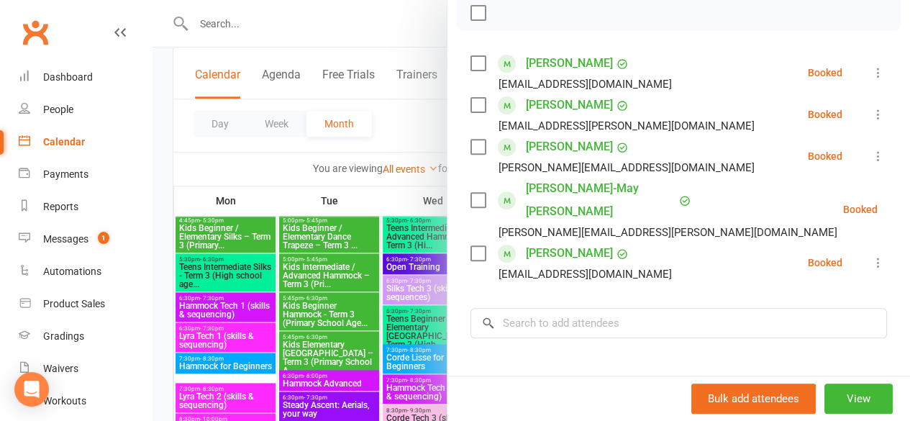
click at [158, 110] on div at bounding box center [530, 210] width 757 height 421
